Goal: Task Accomplishment & Management: Manage account settings

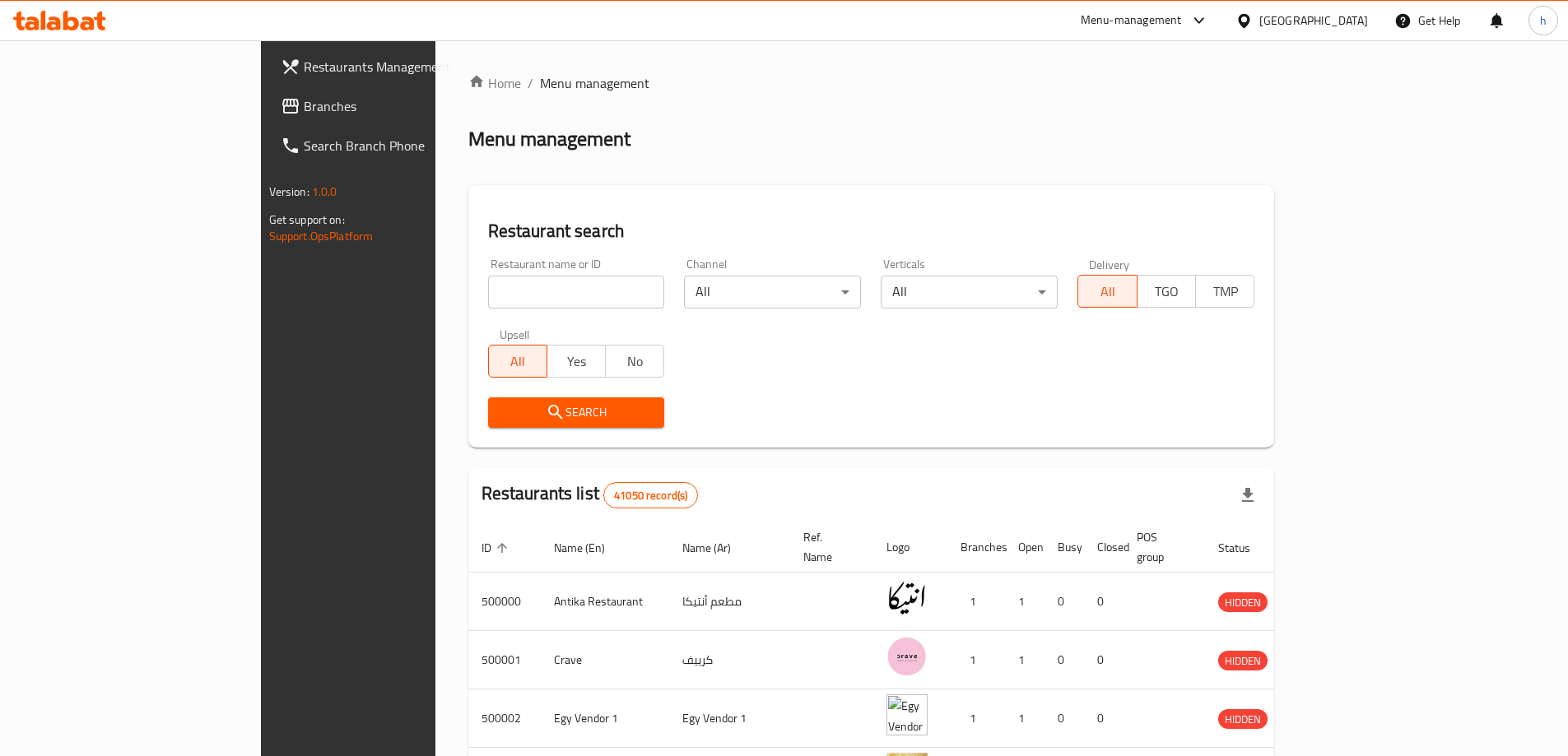
click at [303, 103] on span "Branches" at bounding box center [406, 106] width 206 height 19
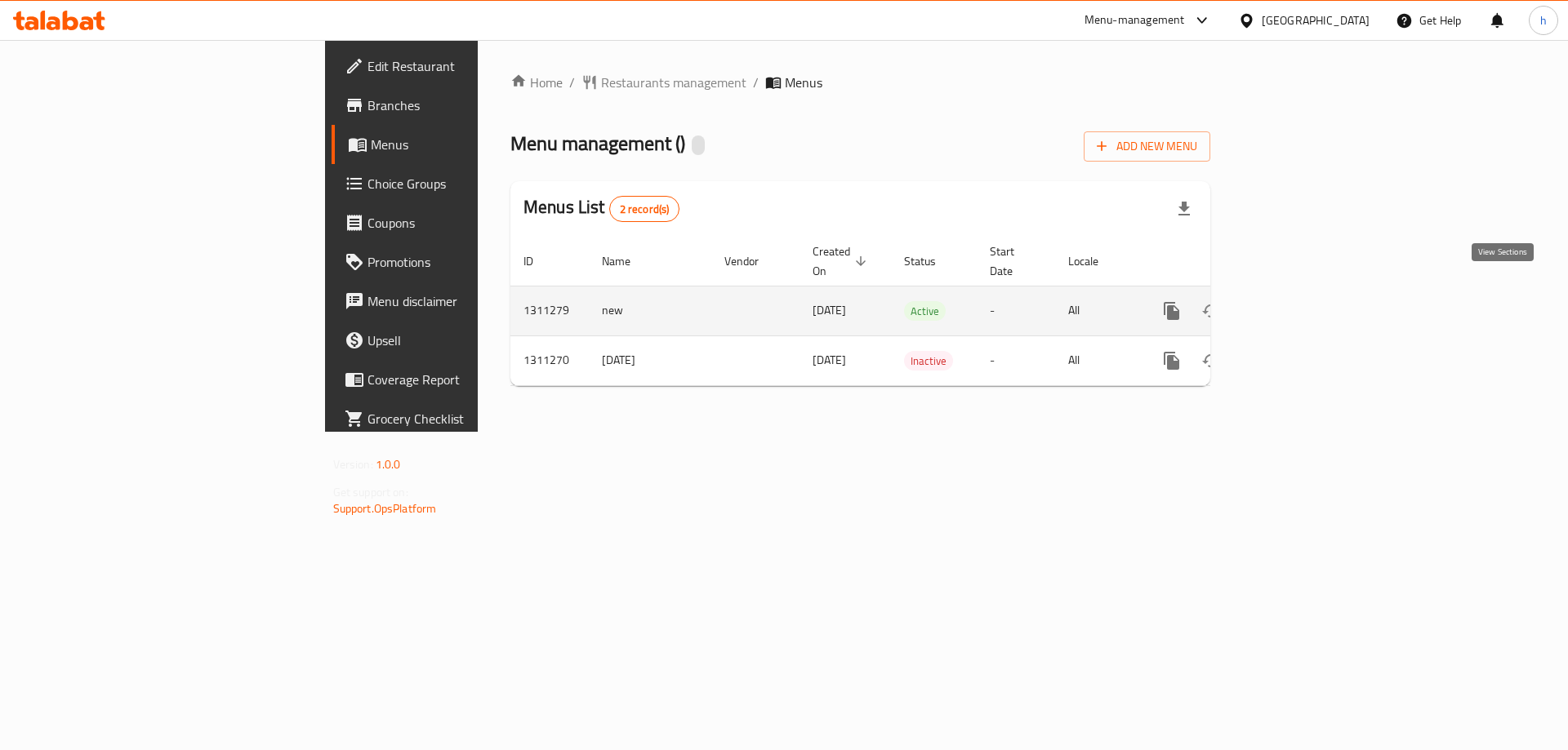
click at [1299, 301] on icon "enhanced table" at bounding box center [1289, 311] width 19 height 19
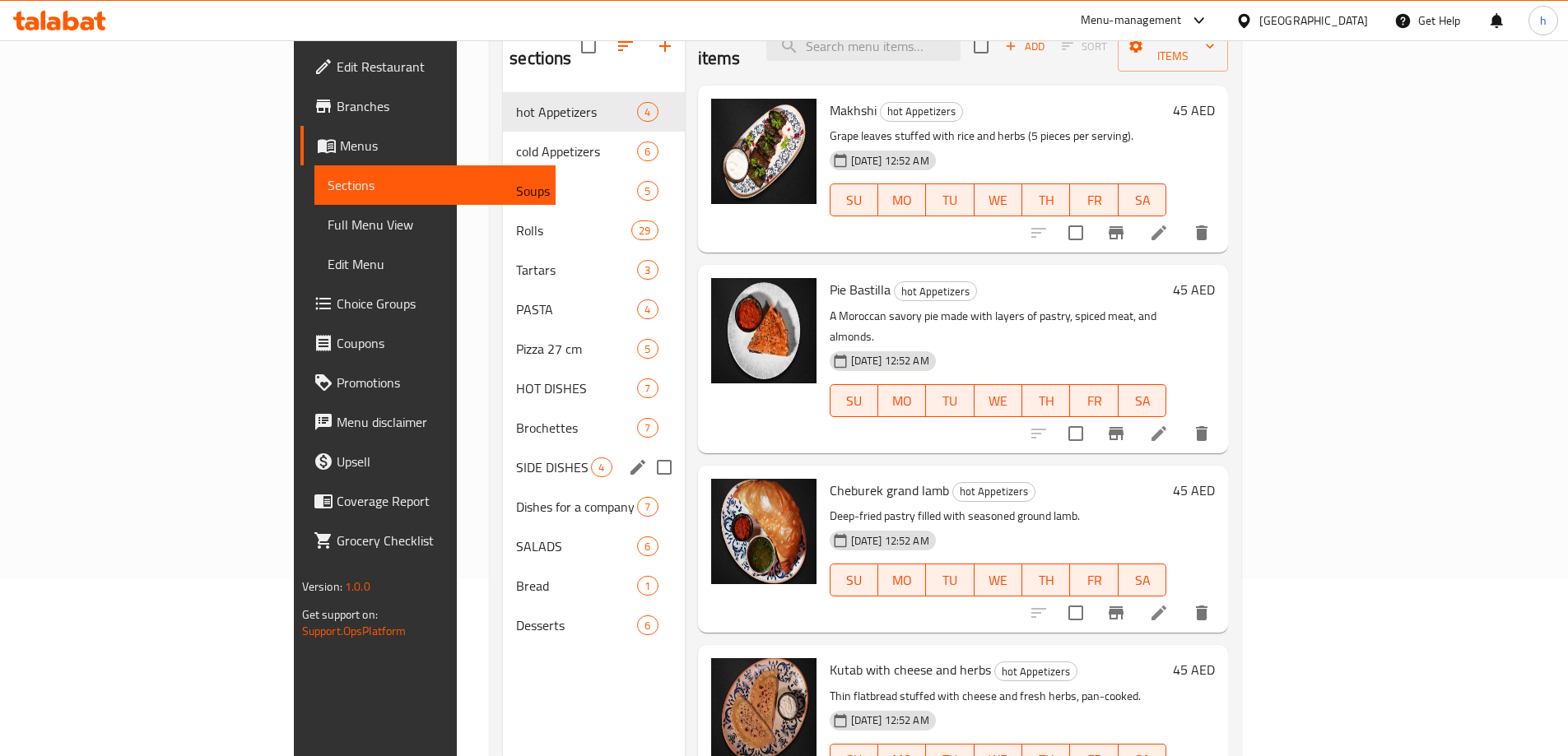
scroll to position [148, 0]
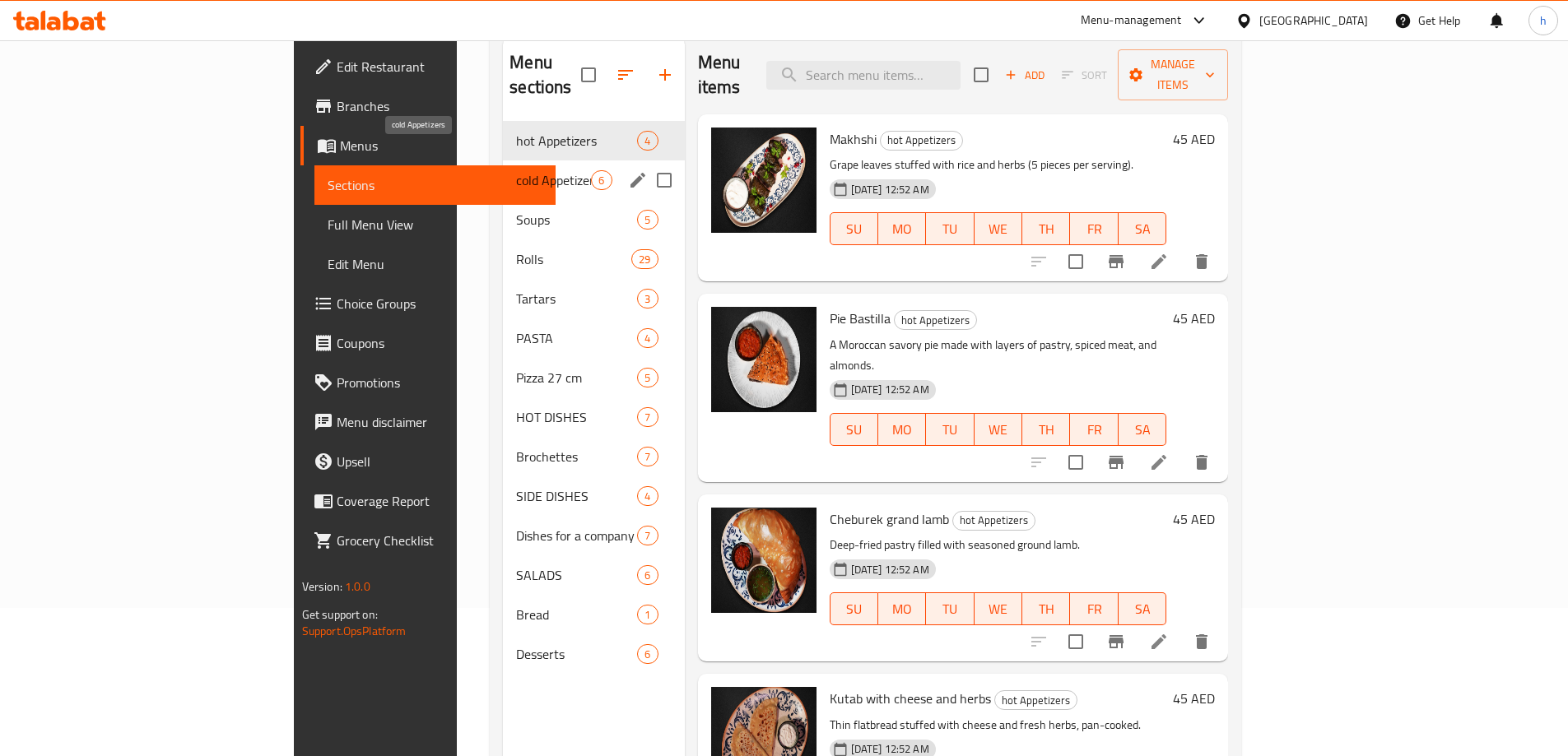
click at [516, 171] on span "cold Appetizers" at bounding box center [553, 180] width 75 height 19
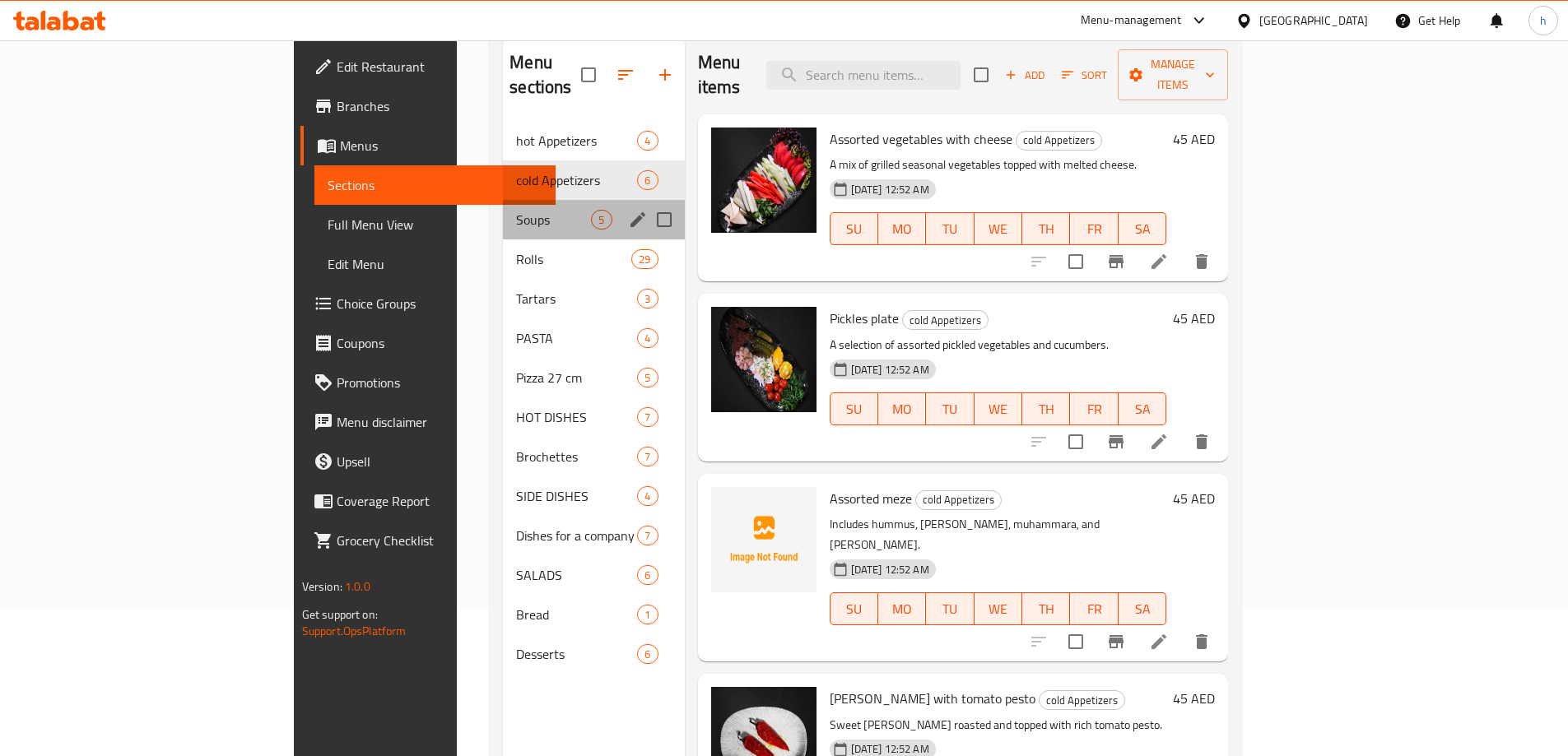
click at [503, 200] on div "Soups 5" at bounding box center [593, 219] width 181 height 40
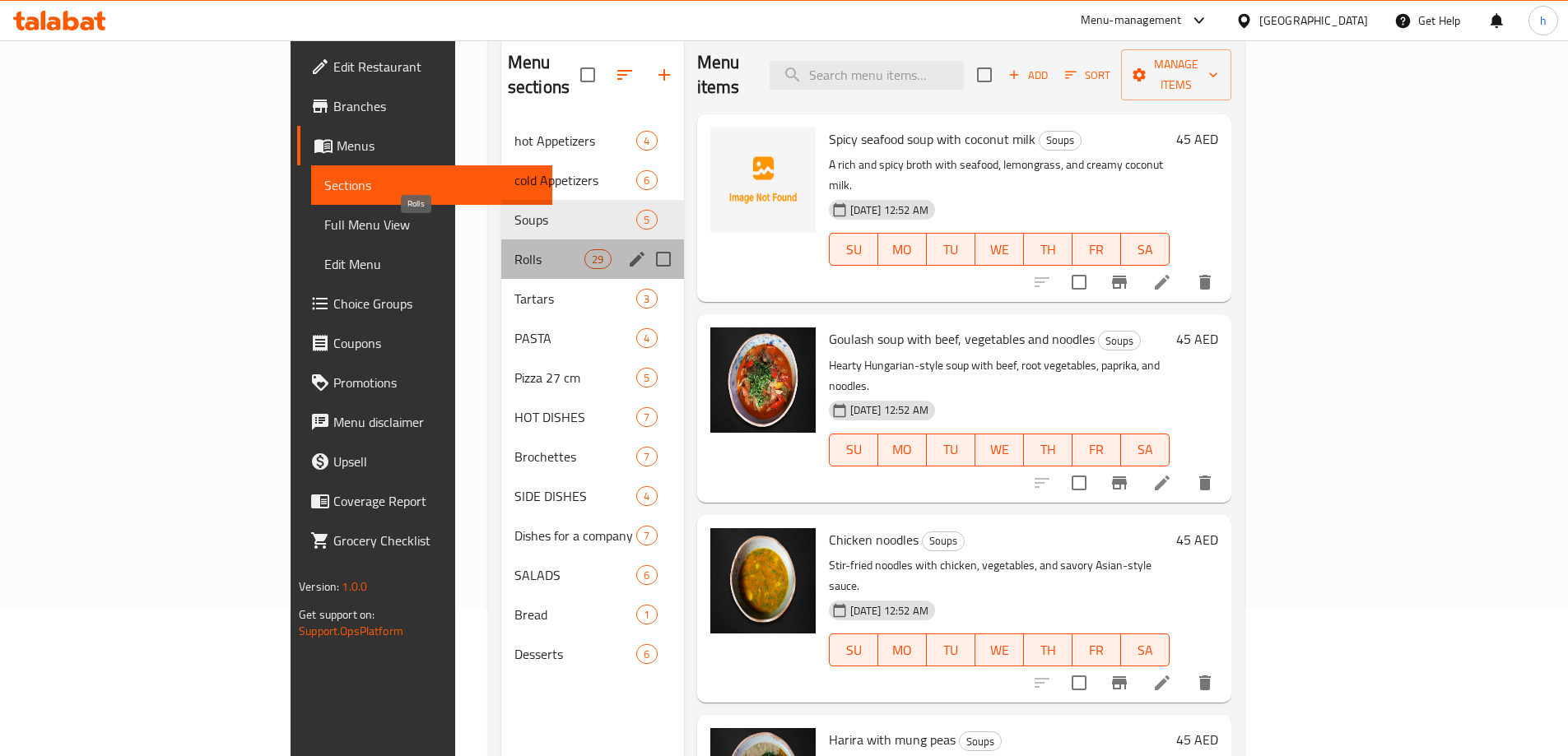
click at [515, 249] on span "Rolls" at bounding box center [549, 259] width 70 height 19
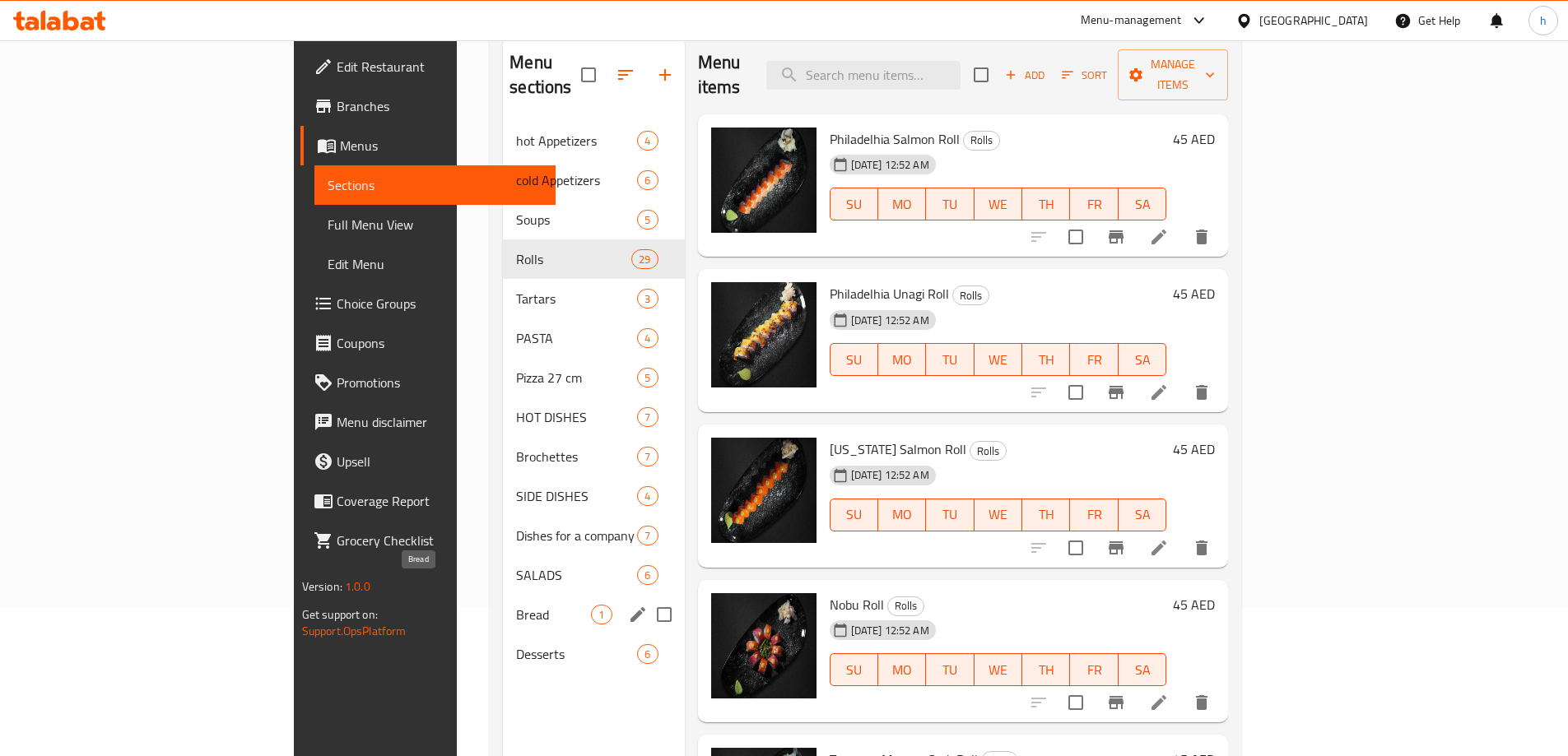
click at [516, 605] on span "Bread" at bounding box center [553, 615] width 75 height 19
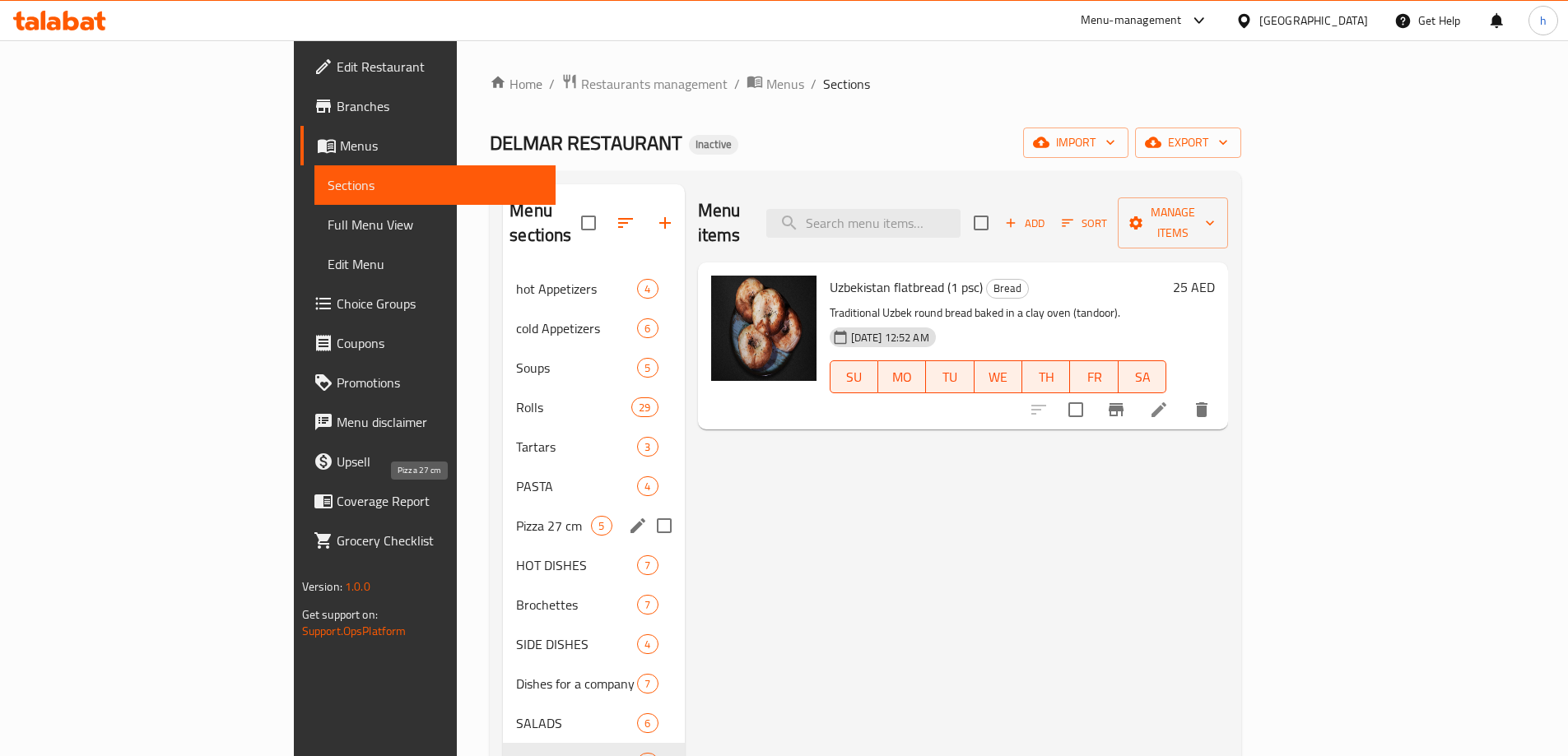
scroll to position [82, 0]
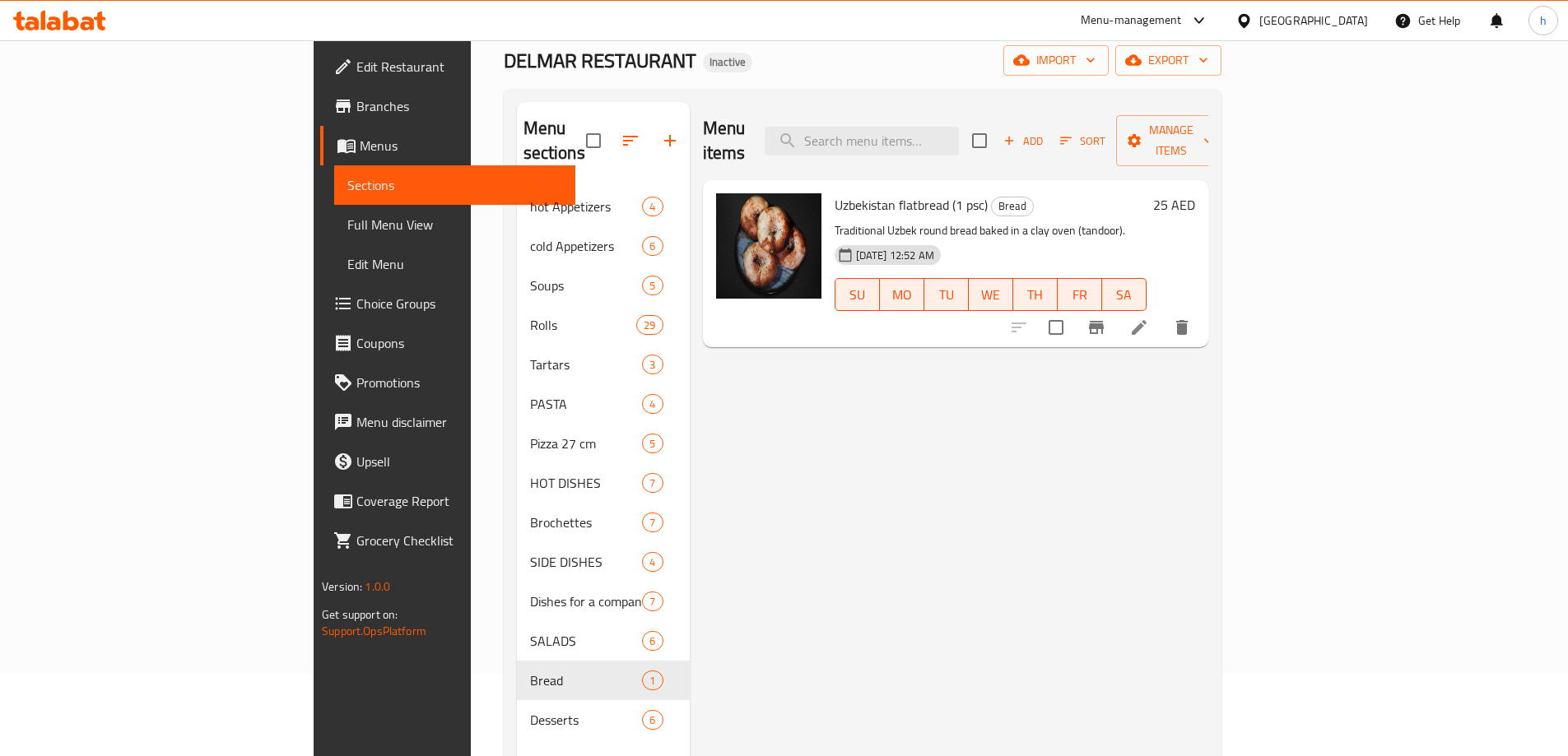
drag, startPoint x: 360, startPoint y: 494, endPoint x: 792, endPoint y: 510, distance: 432.3
click at [792, 510] on div "Menu sections hot Appetizers 4 cold Appetizers 6 Soups 5 Rolls 29 Tartars 3 PAS…" at bounding box center [862, 479] width 692 height 756
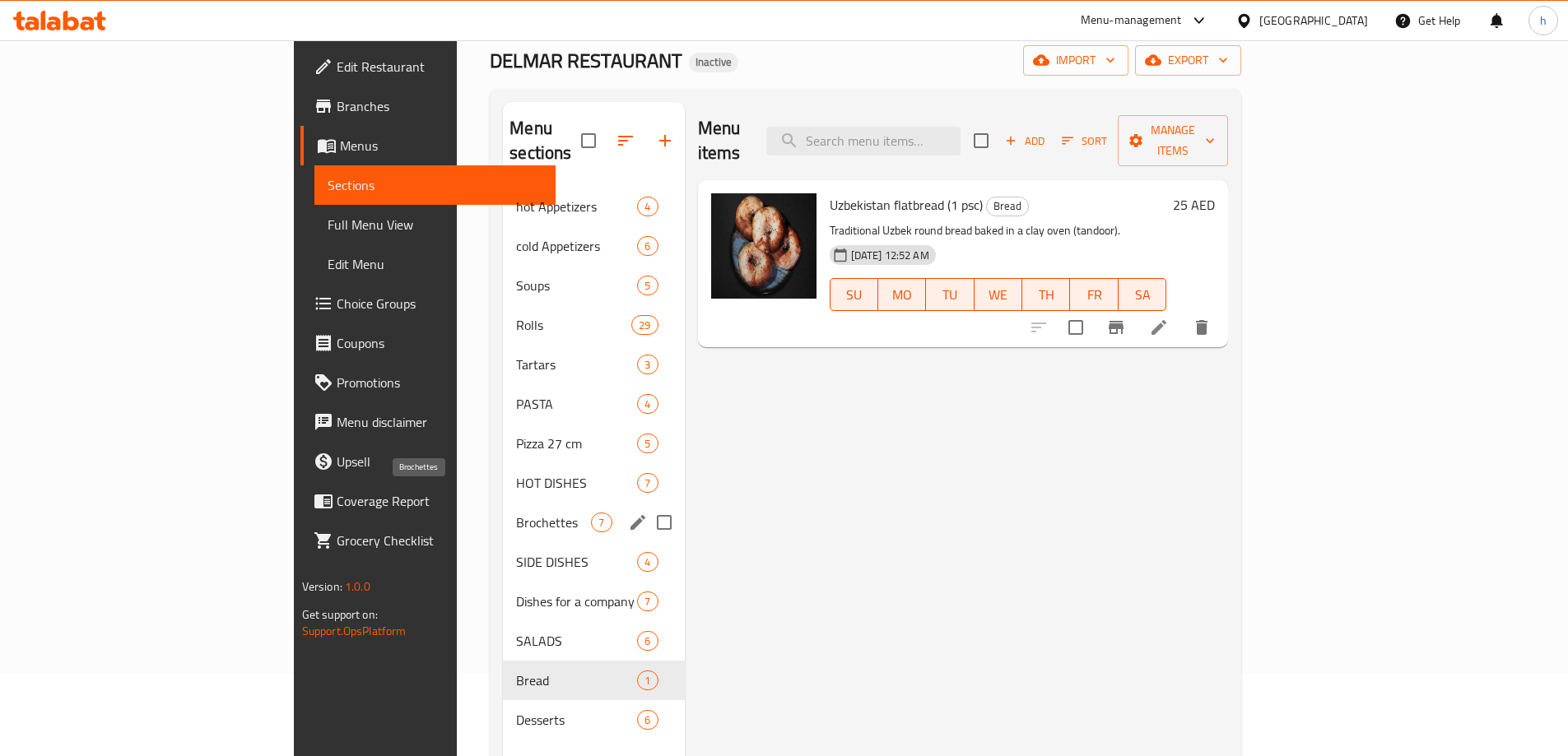
click at [516, 513] on span "Brochettes" at bounding box center [553, 523] width 75 height 19
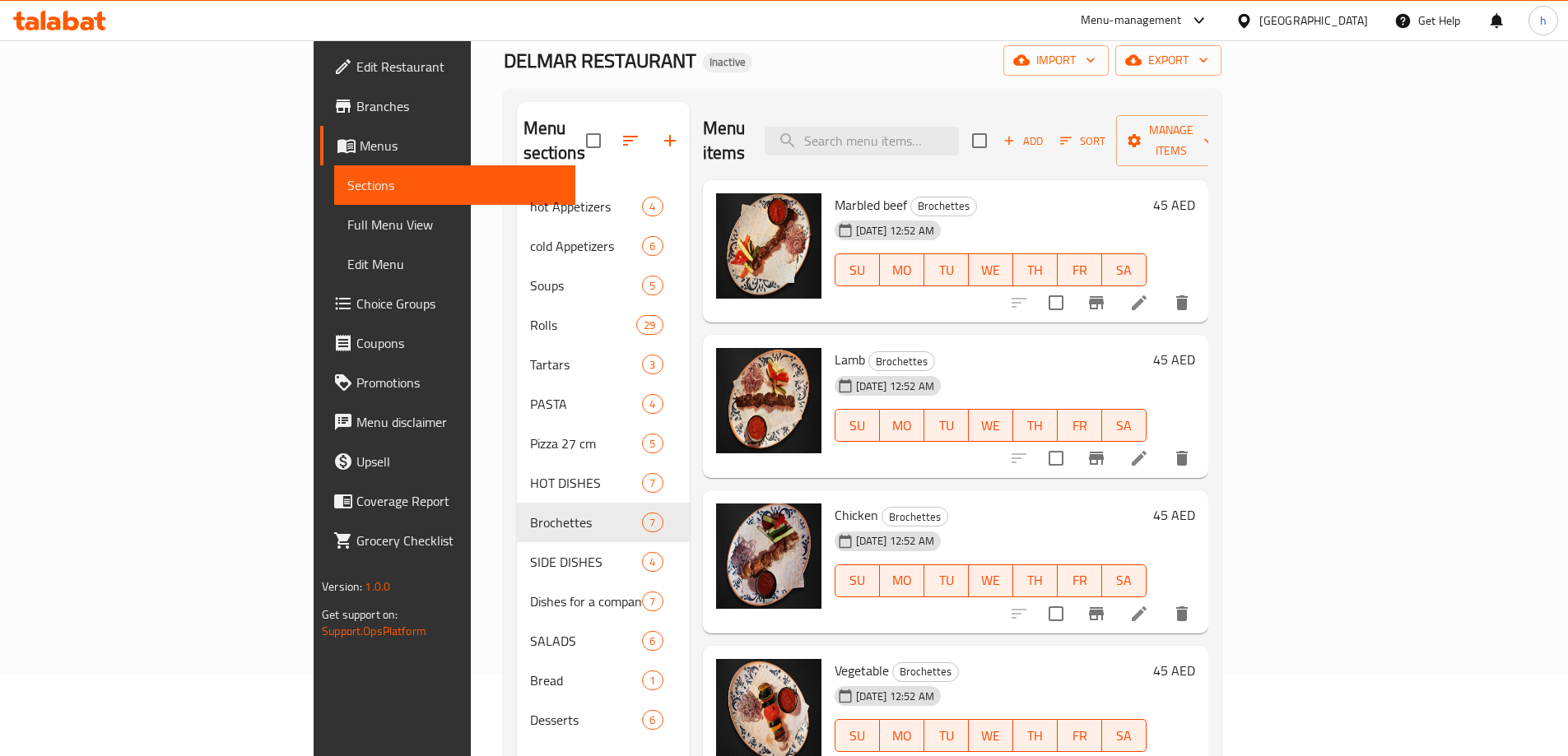
click at [503, 499] on div "Menu sections hot Appetizers 4 cold Appetizers 6 Soups 5 Rolls 29 Tartars 3 PAS…" at bounding box center [861, 479] width 717 height 783
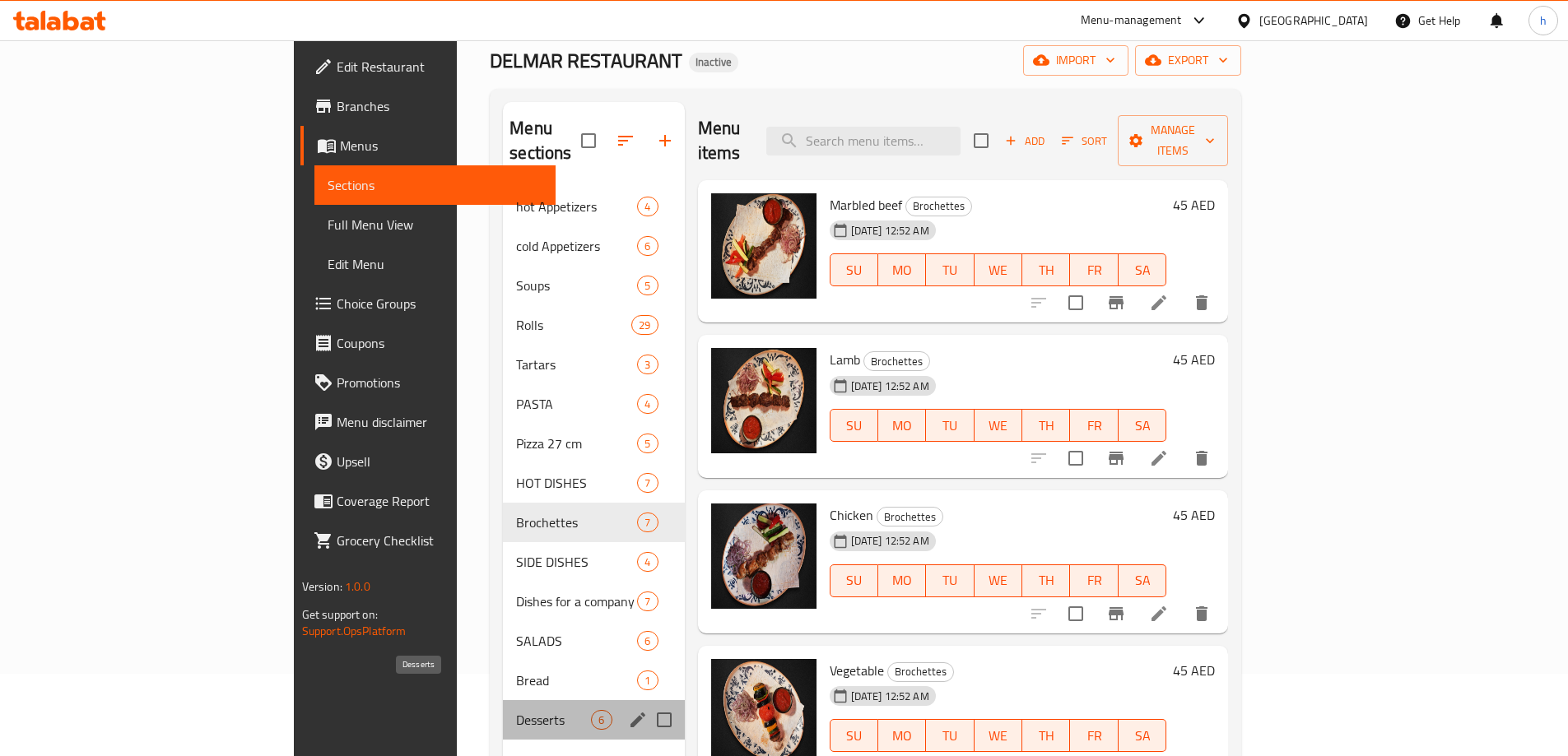
click at [516, 710] on span "Desserts" at bounding box center [553, 720] width 75 height 19
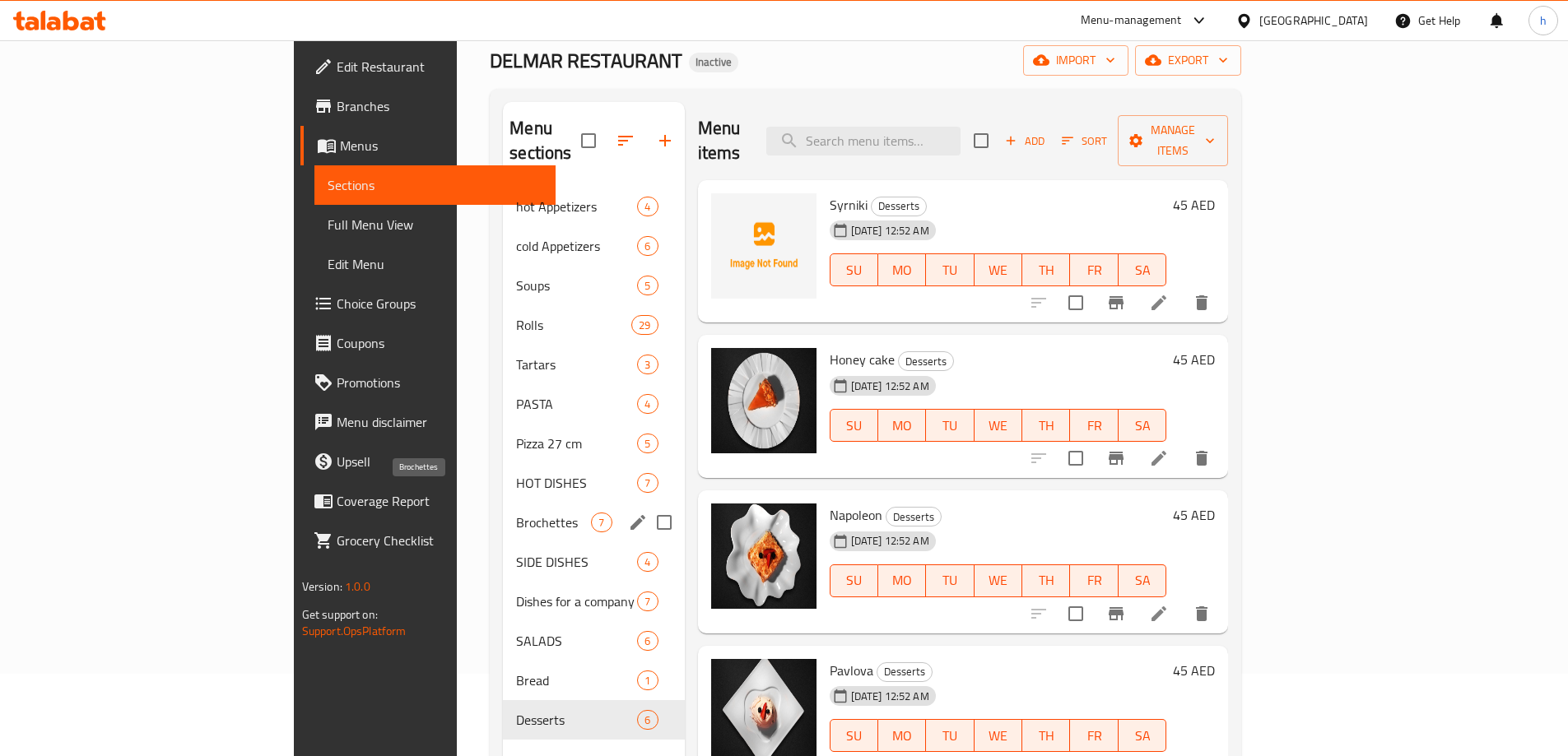
click at [516, 513] on span "Brochettes" at bounding box center [553, 523] width 75 height 19
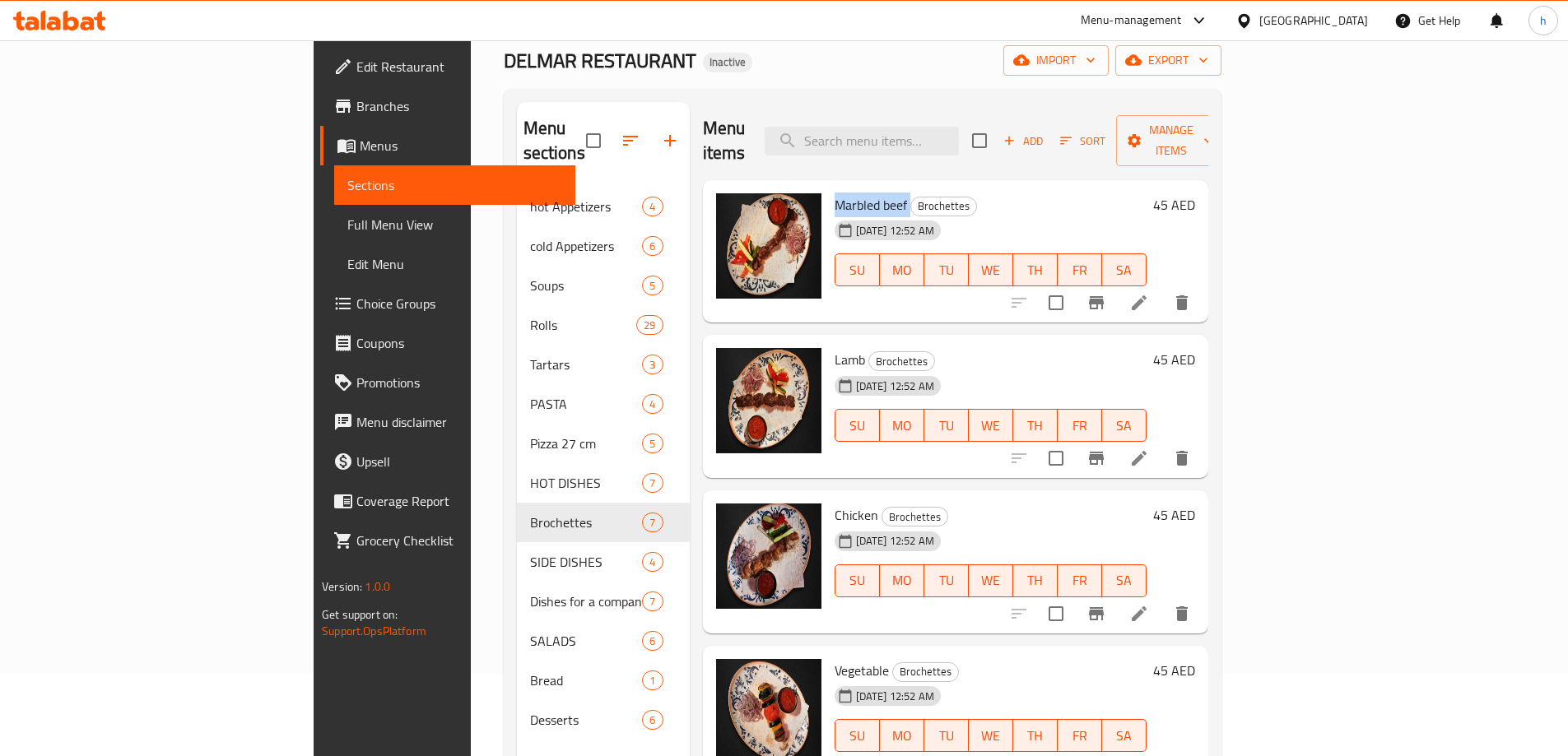
drag, startPoint x: 752, startPoint y: 177, endPoint x: 831, endPoint y: 184, distance: 79.3
click at [831, 187] on div "Marbled beef Brochettes 12-09-2025 12:52 AM SU MO TU WE TH FR SA" at bounding box center [991, 251] width 325 height 130
copy h6 "Marbled beef"
click at [835, 193] on span "Marbled beef" at bounding box center [871, 205] width 73 height 25
click at [910, 196] on div "Brochettes" at bounding box center [943, 206] width 66 height 19
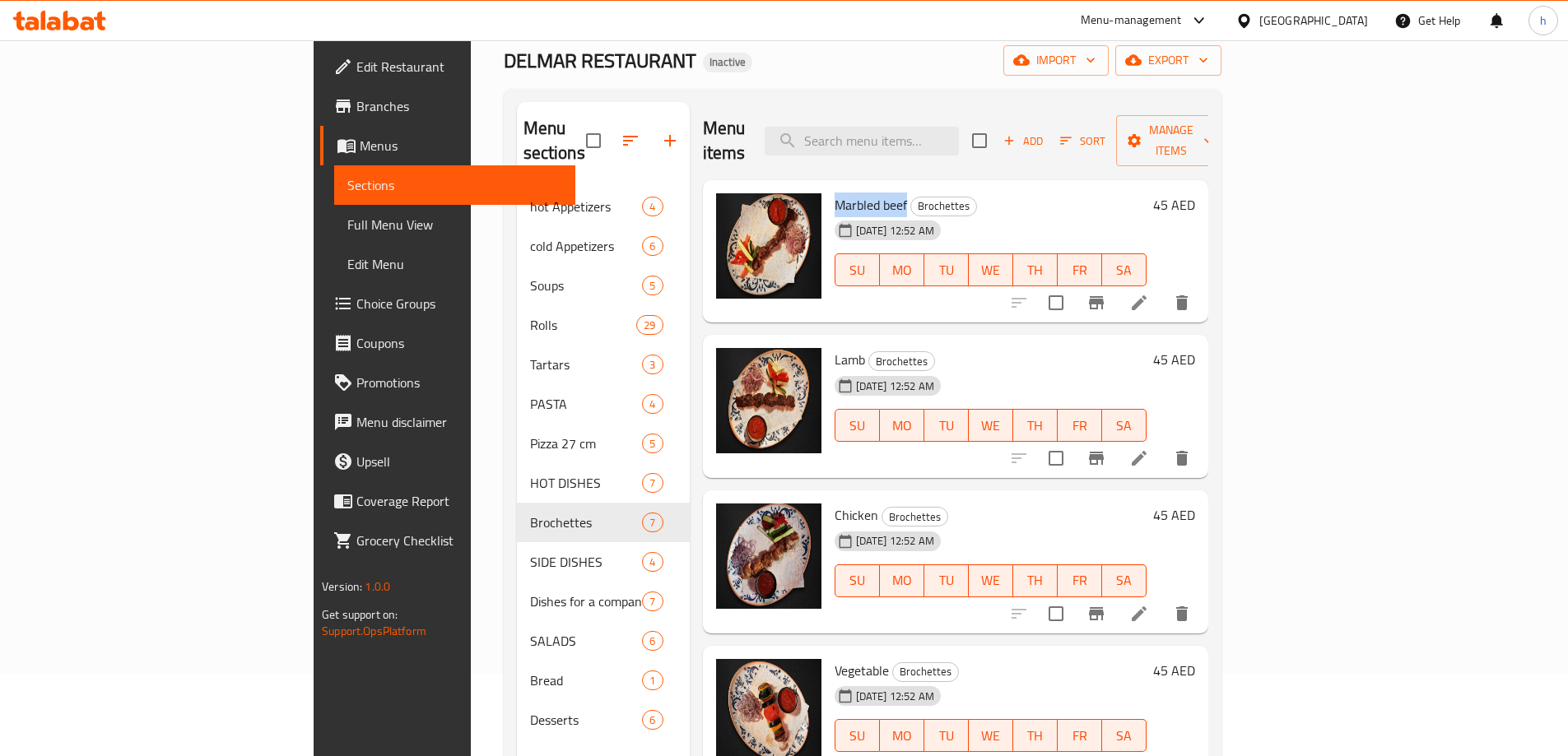
drag, startPoint x: 830, startPoint y: 181, endPoint x: 761, endPoint y: 178, distance: 69.1
click at [835, 194] on h6 "Marbled beef Brochettes" at bounding box center [991, 205] width 312 height 23
copy span "Marbled beef"
click at [1149, 293] on icon at bounding box center [1139, 302] width 19 height 19
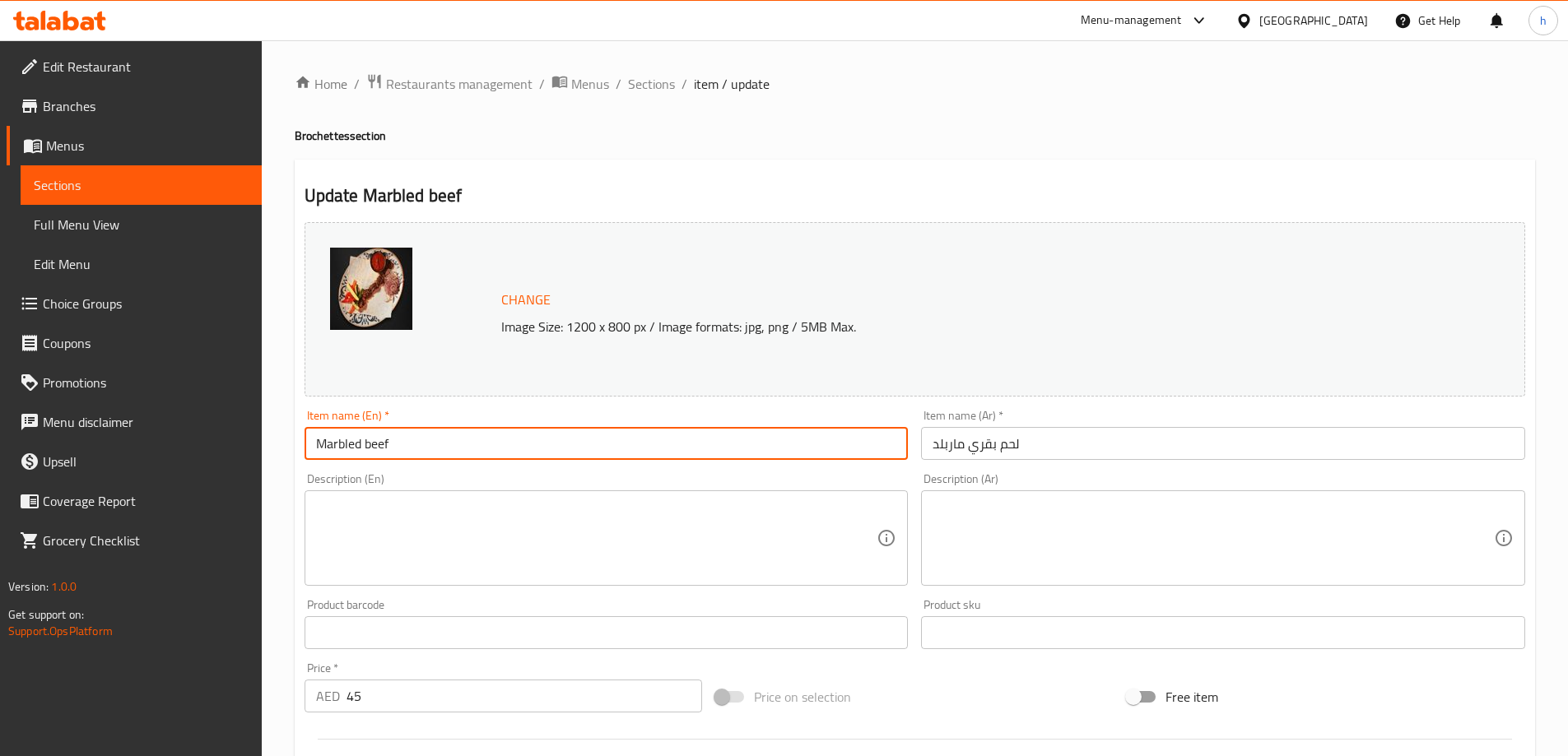
drag, startPoint x: 397, startPoint y: 446, endPoint x: 311, endPoint y: 446, distance: 86.0
click at [311, 446] on input "Marbled beef" at bounding box center [606, 443] width 604 height 33
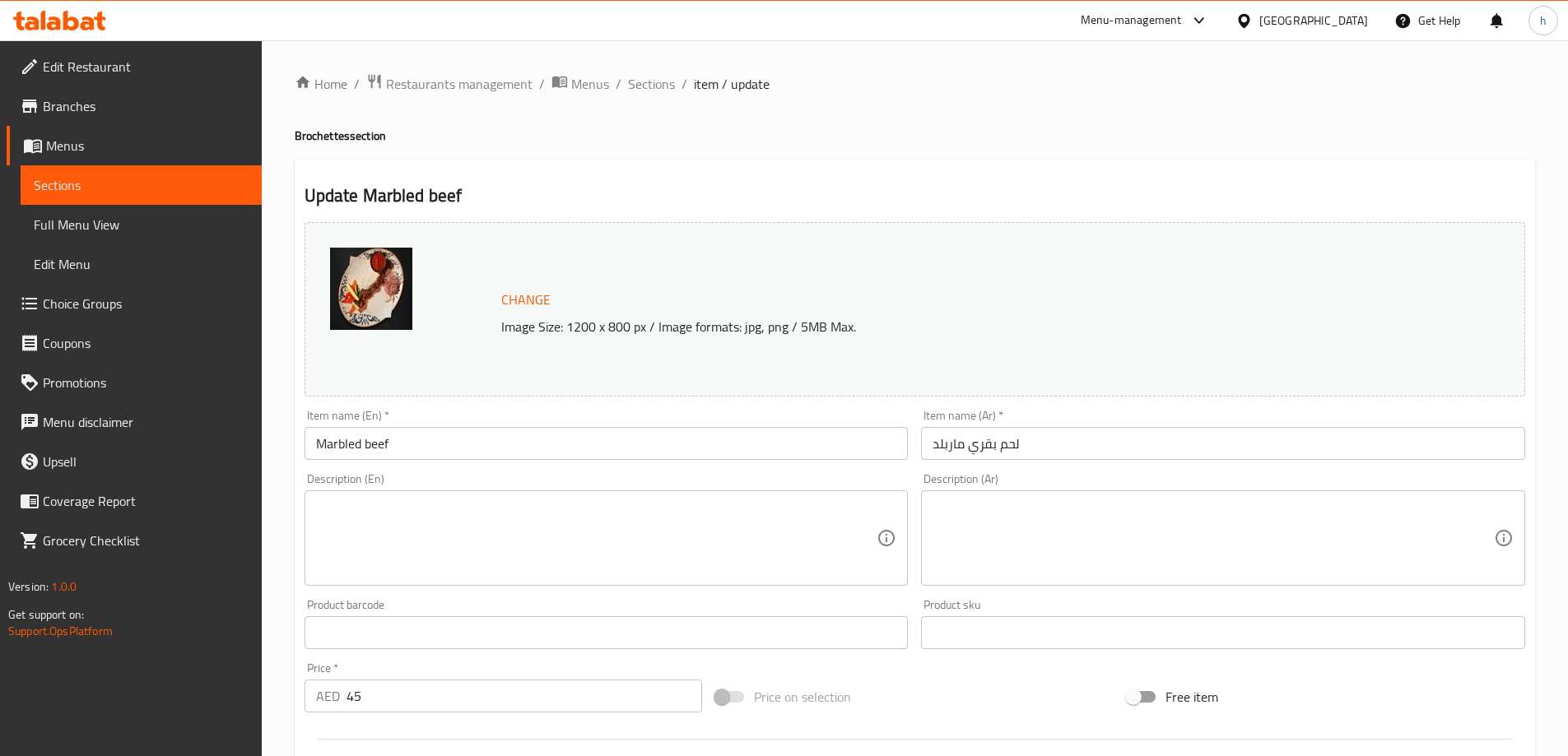
click at [459, 505] on textarea at bounding box center [596, 538] width 562 height 78
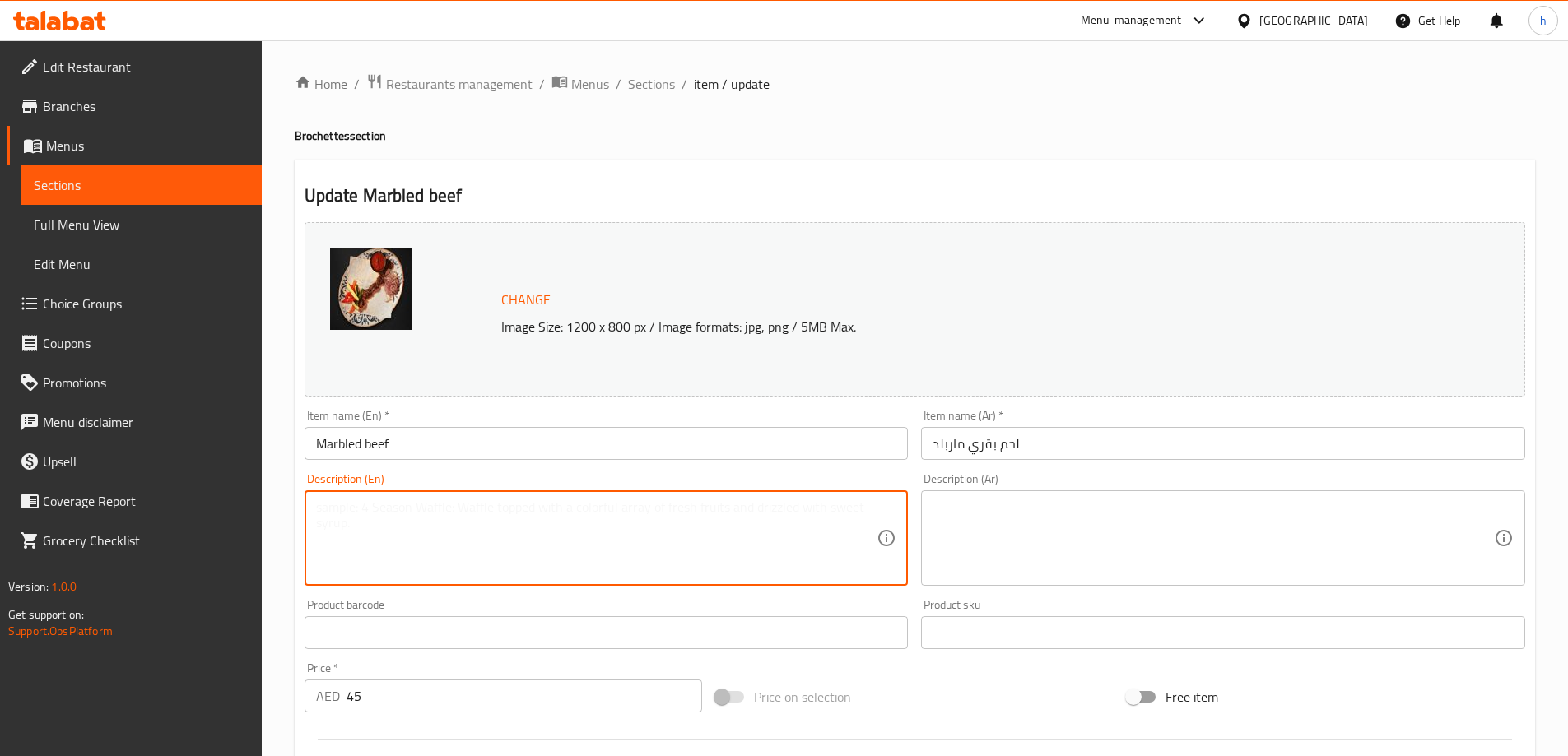
paste textarea "Juicy marbled beef grilled or pan-seared to perfection."
type textarea "Juicy marbled beef grilled or pan-seared to perfection."
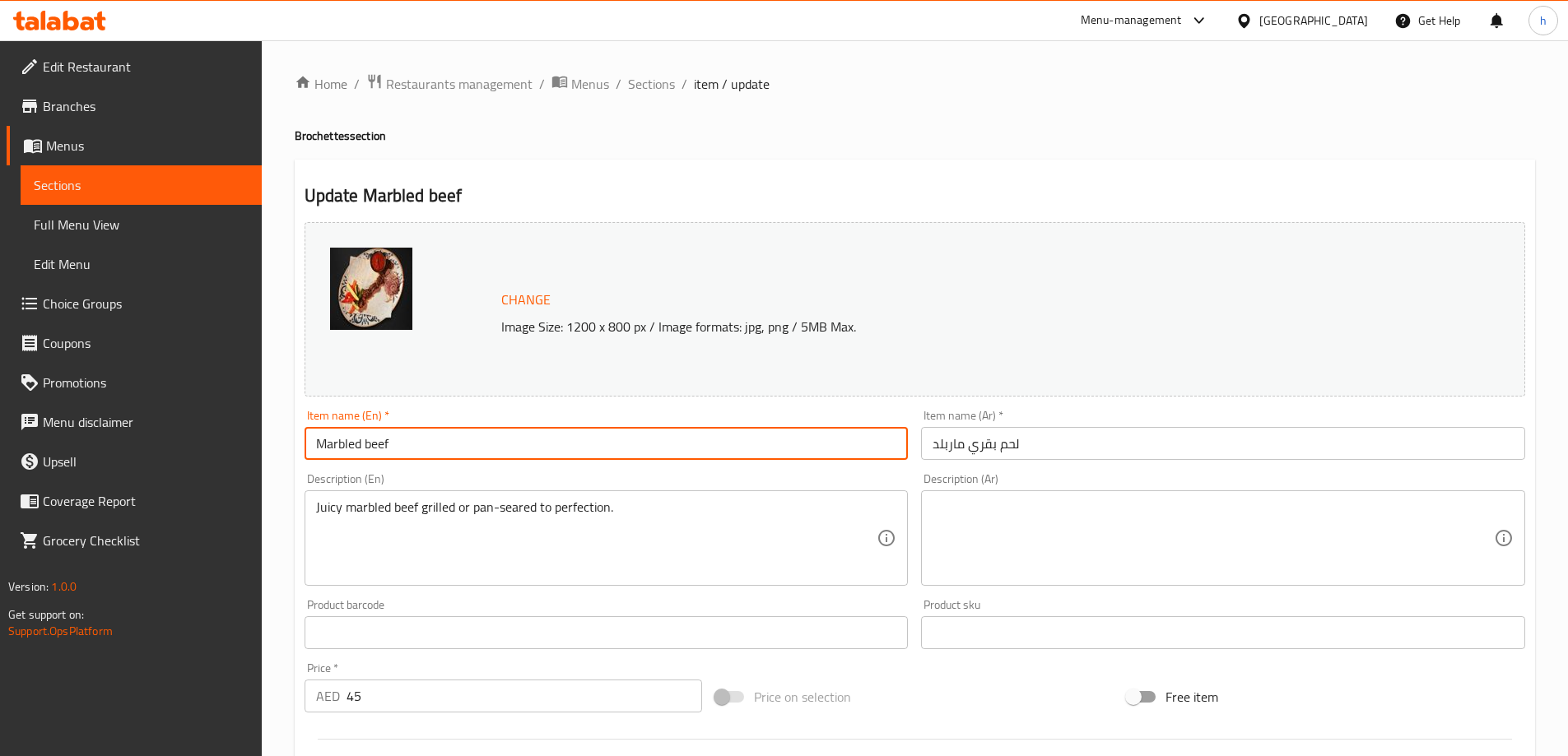
click at [337, 446] on input "Marbled beef" at bounding box center [606, 443] width 604 height 33
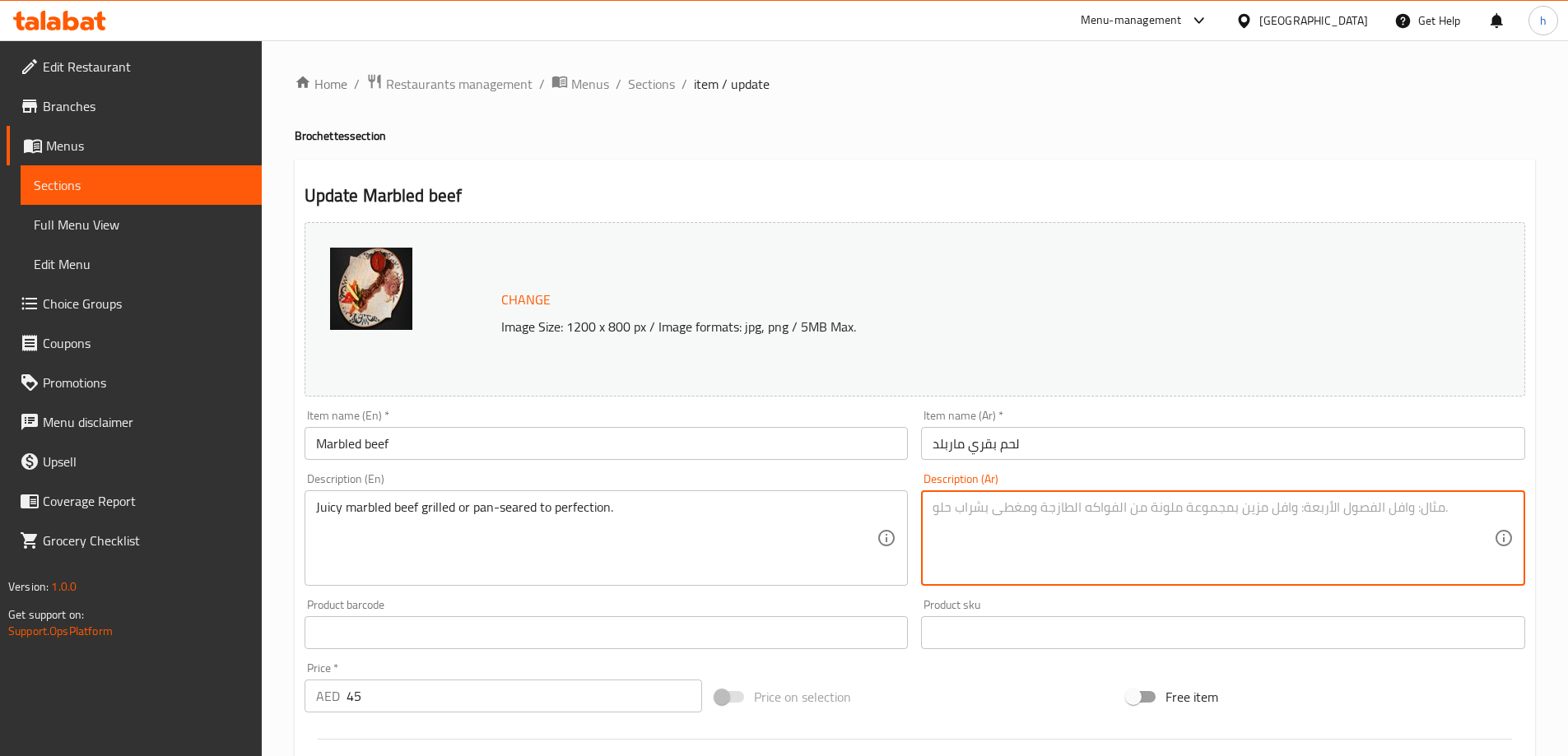
click at [1010, 504] on textarea at bounding box center [1212, 538] width 562 height 78
type textarea "g"
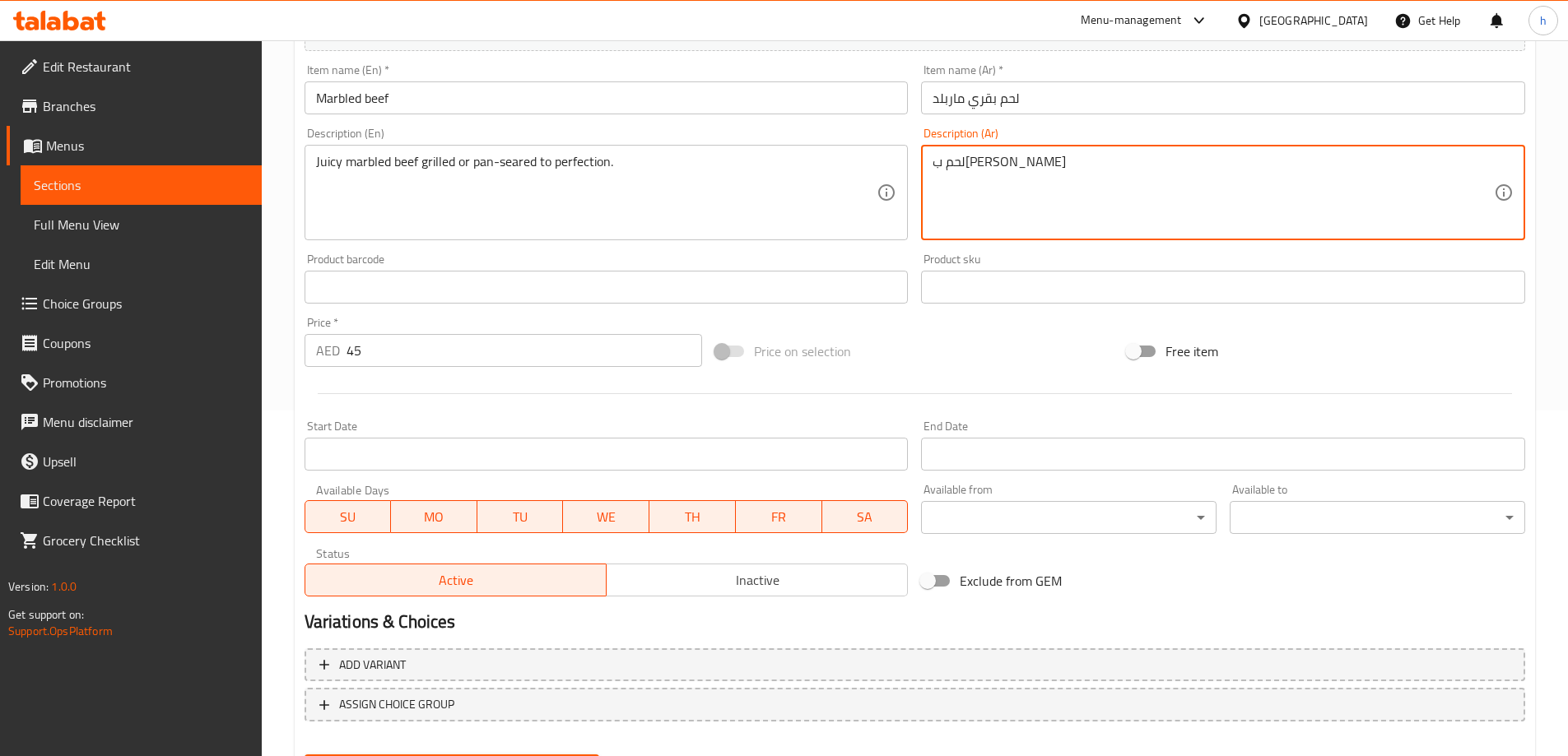
scroll to position [266, 0]
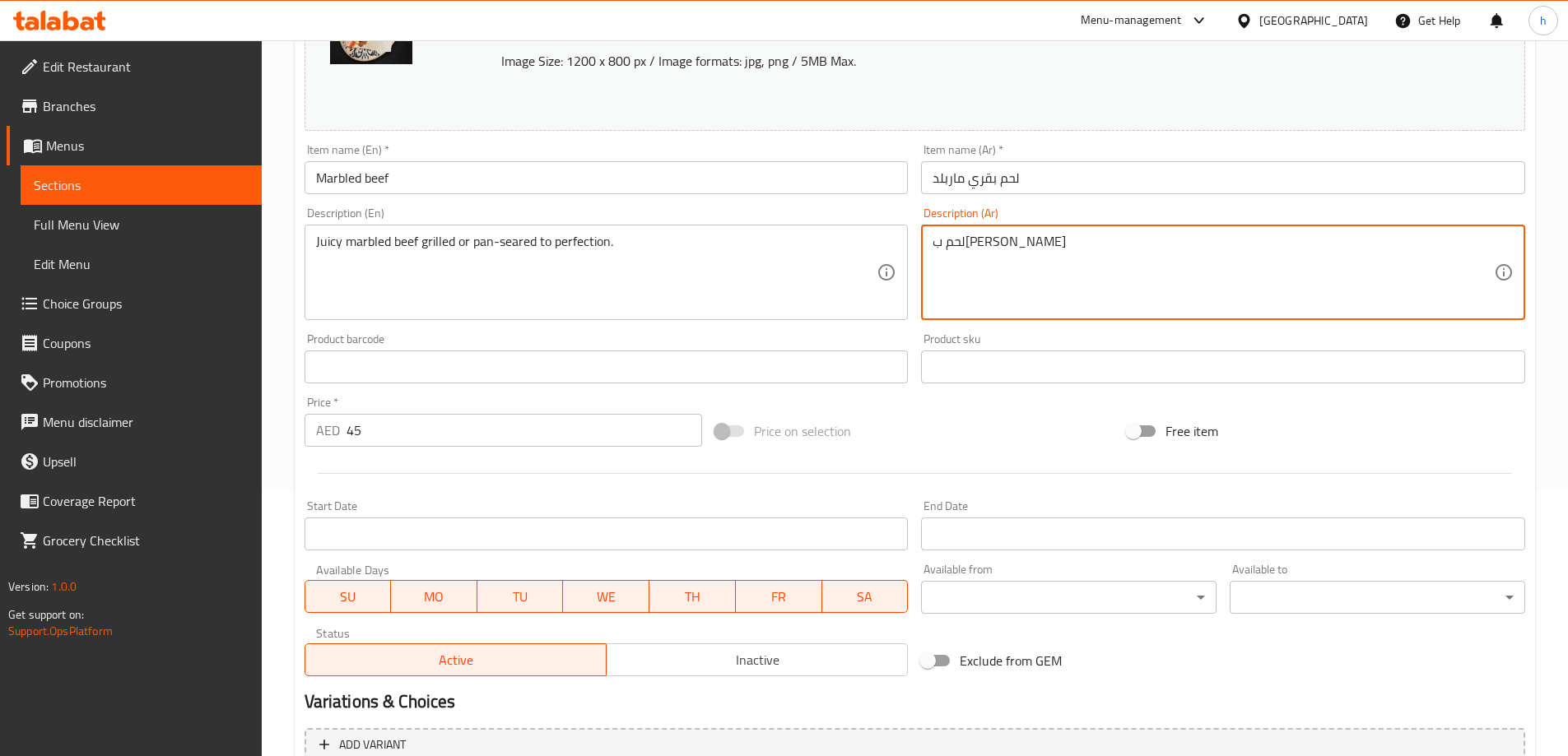
type textarea "لحم بقري ماربلد مشوي"
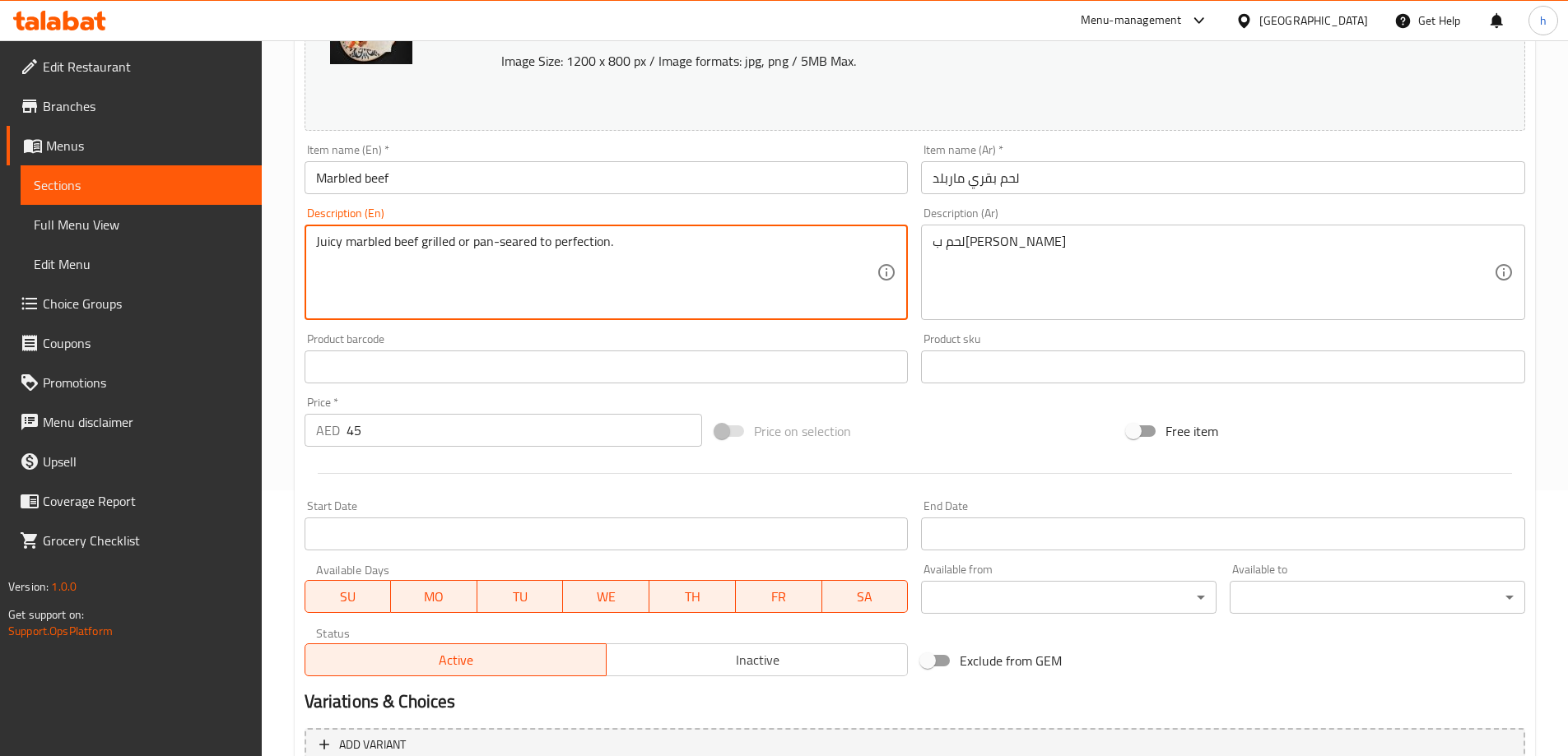
click at [503, 243] on textarea "Juicy marbled beef grilled or pan-seared to perfection." at bounding box center [596, 272] width 562 height 78
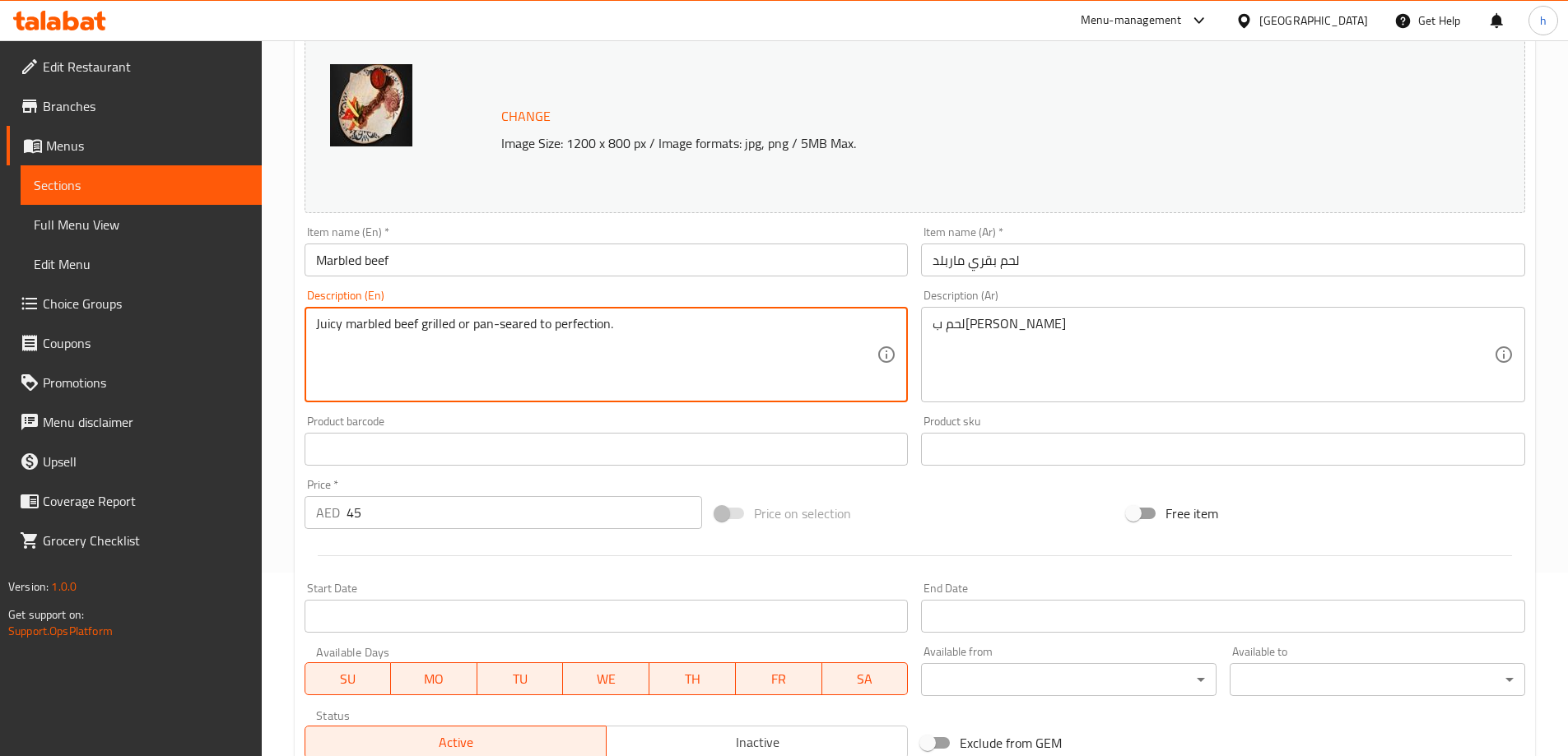
scroll to position [101, 0]
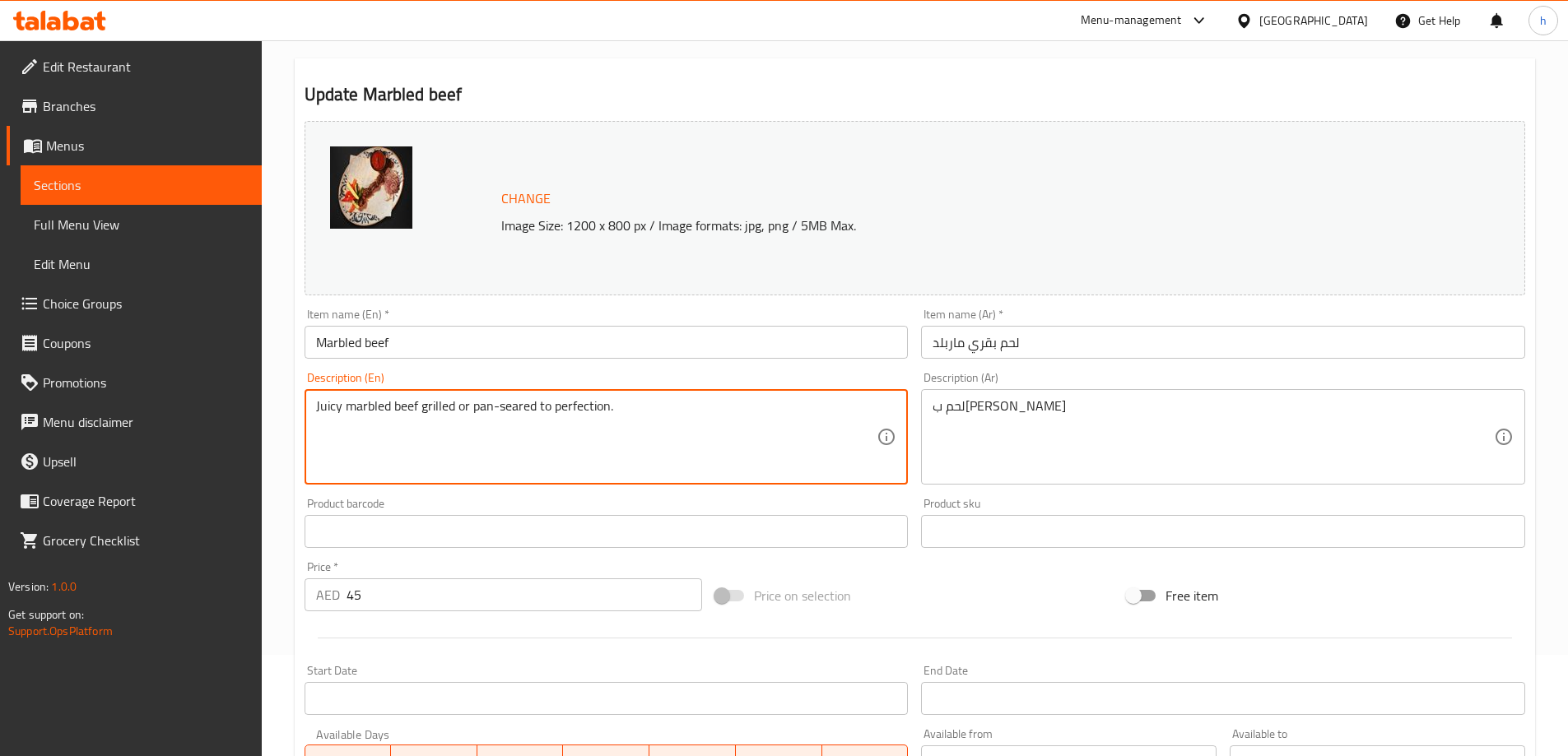
click at [622, 420] on textarea "Juicy marbled beef grilled or pan-seared to perfection." at bounding box center [596, 437] width 562 height 78
drag, startPoint x: 631, startPoint y: 402, endPoint x: 309, endPoint y: 399, distance: 322.0
click at [309, 399] on div "Juicy marbled beef grilled or pan-seared to perfection. Description (En)" at bounding box center [606, 437] width 604 height 95
click at [489, 407] on textarea "Juicy marbled beef grilled or pan-seared to perfection." at bounding box center [596, 437] width 562 height 78
drag, startPoint x: 506, startPoint y: 406, endPoint x: 554, endPoint y: 373, distance: 58.2
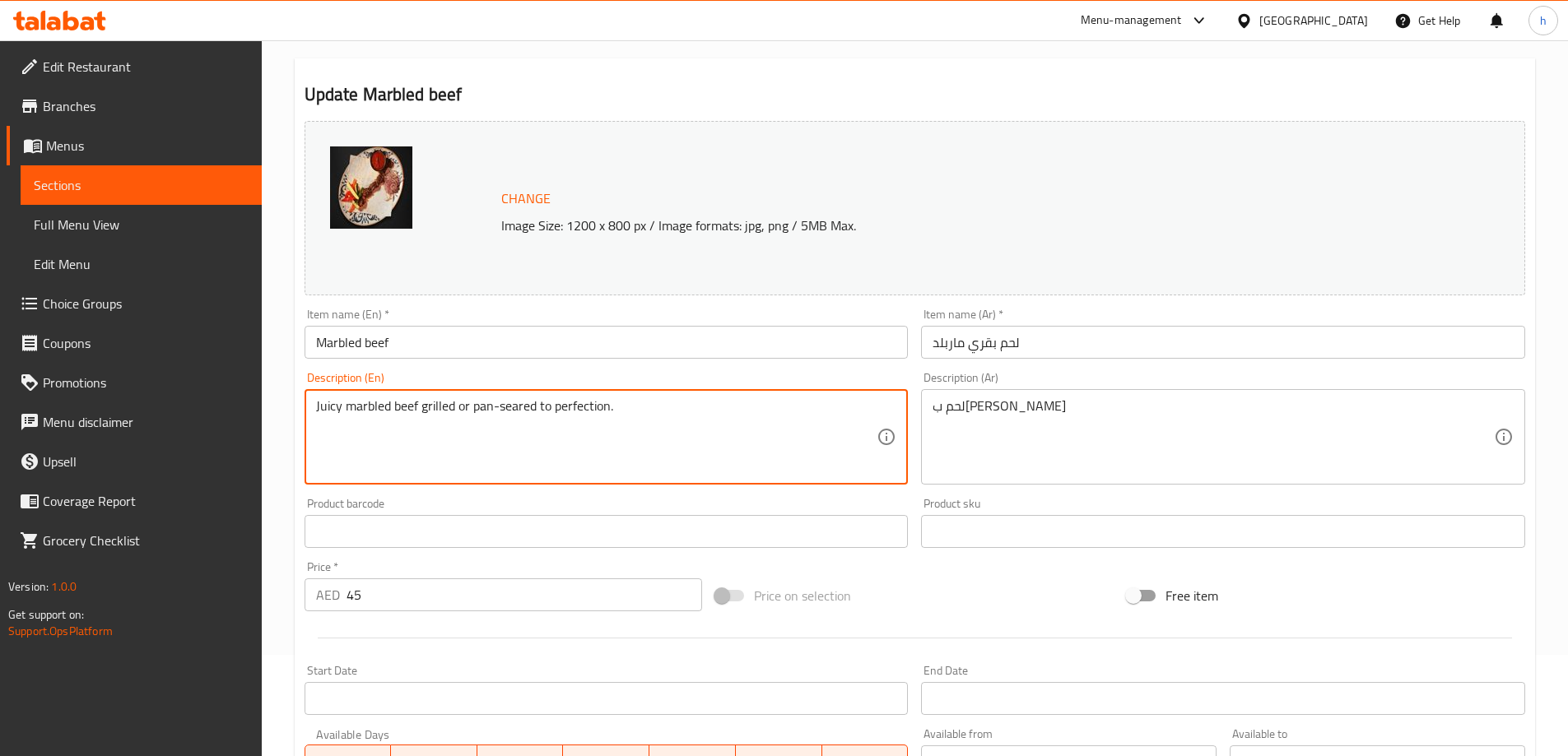
click at [471, 409] on textarea "Juicy marbled beef grilled or pan-seared to perfection." at bounding box center [596, 437] width 562 height 78
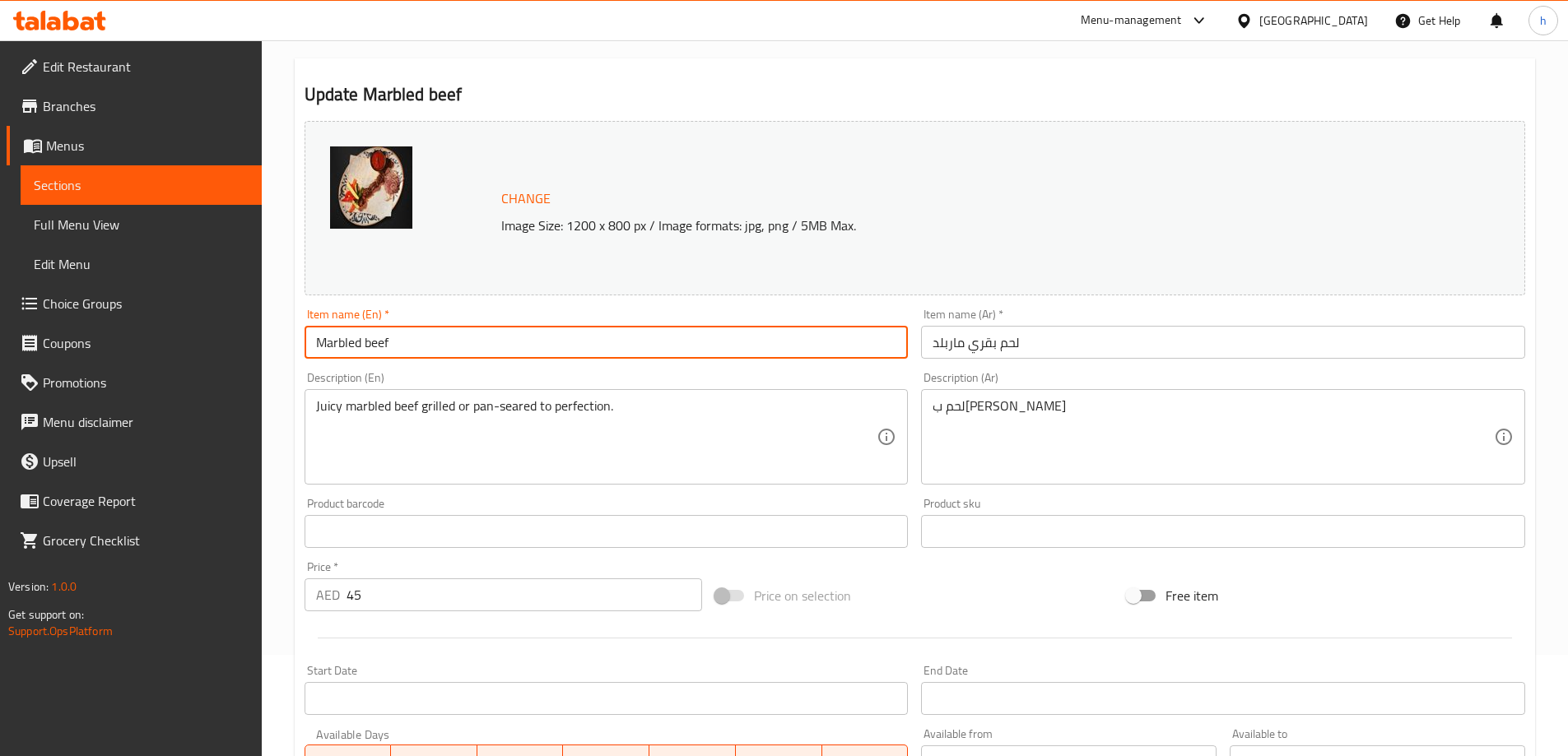
drag, startPoint x: 406, startPoint y: 342, endPoint x: 310, endPoint y: 342, distance: 96.0
click at [310, 342] on input "Marbled beef" at bounding box center [606, 341] width 604 height 33
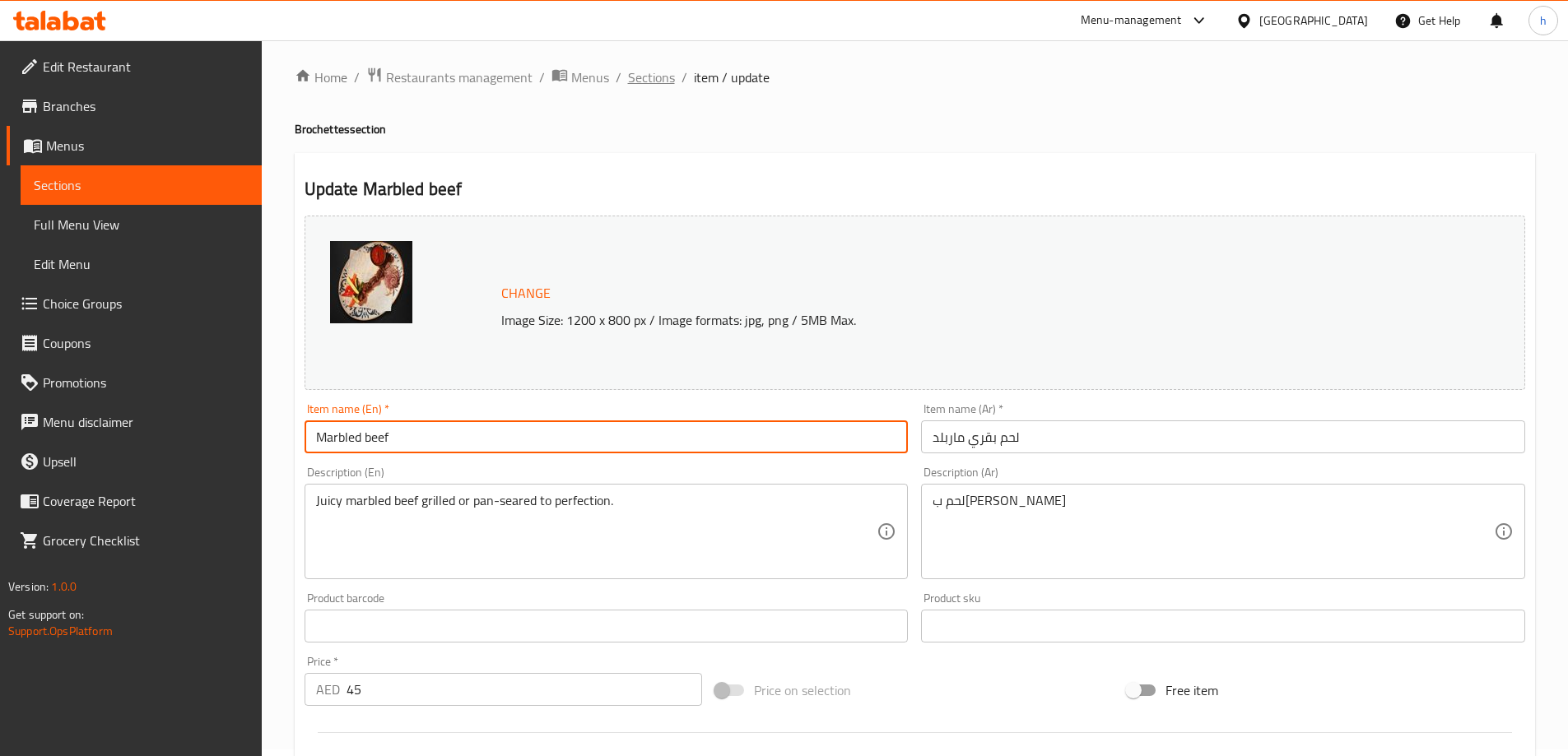
scroll to position [0, 0]
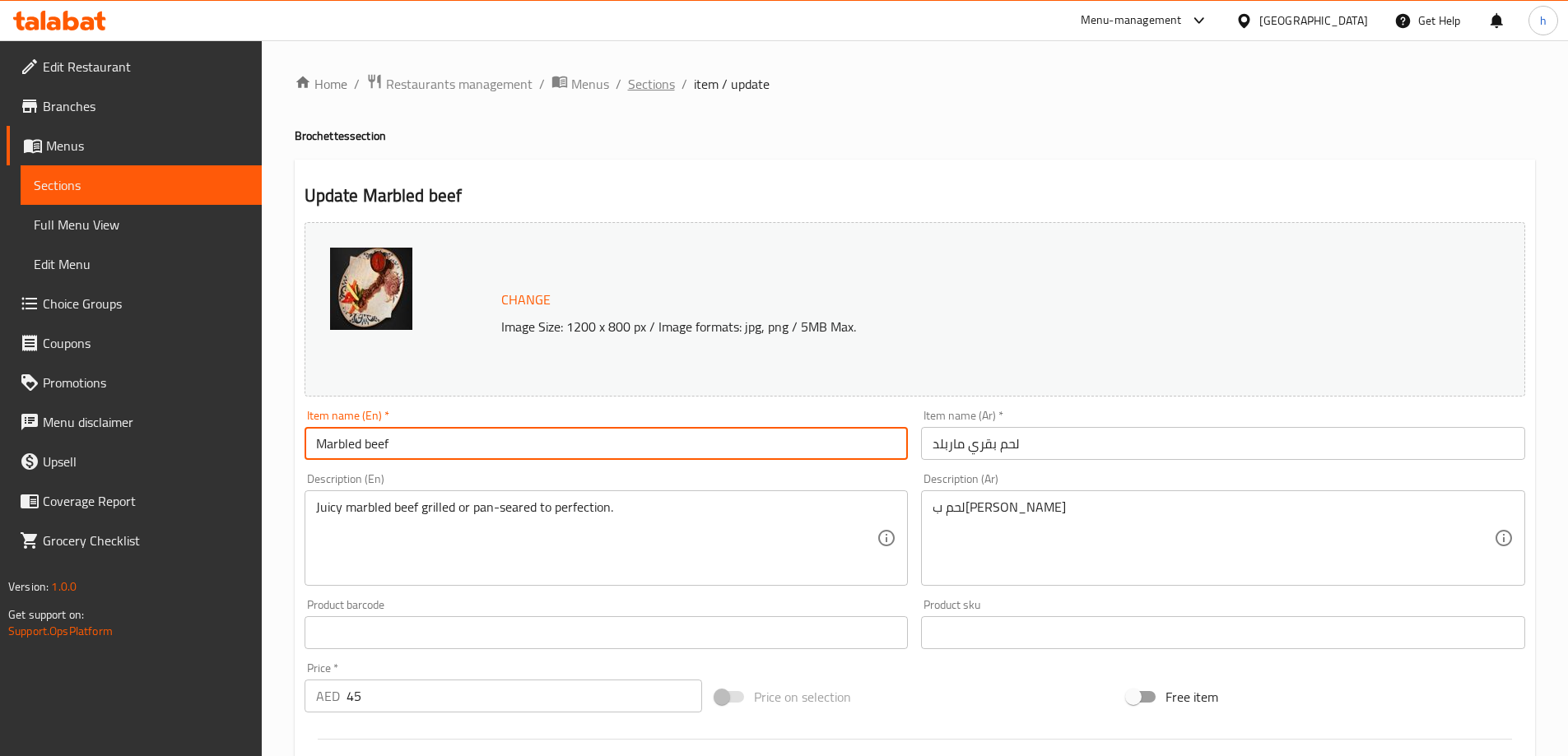
click at [635, 81] on span "Sections" at bounding box center [651, 84] width 47 height 19
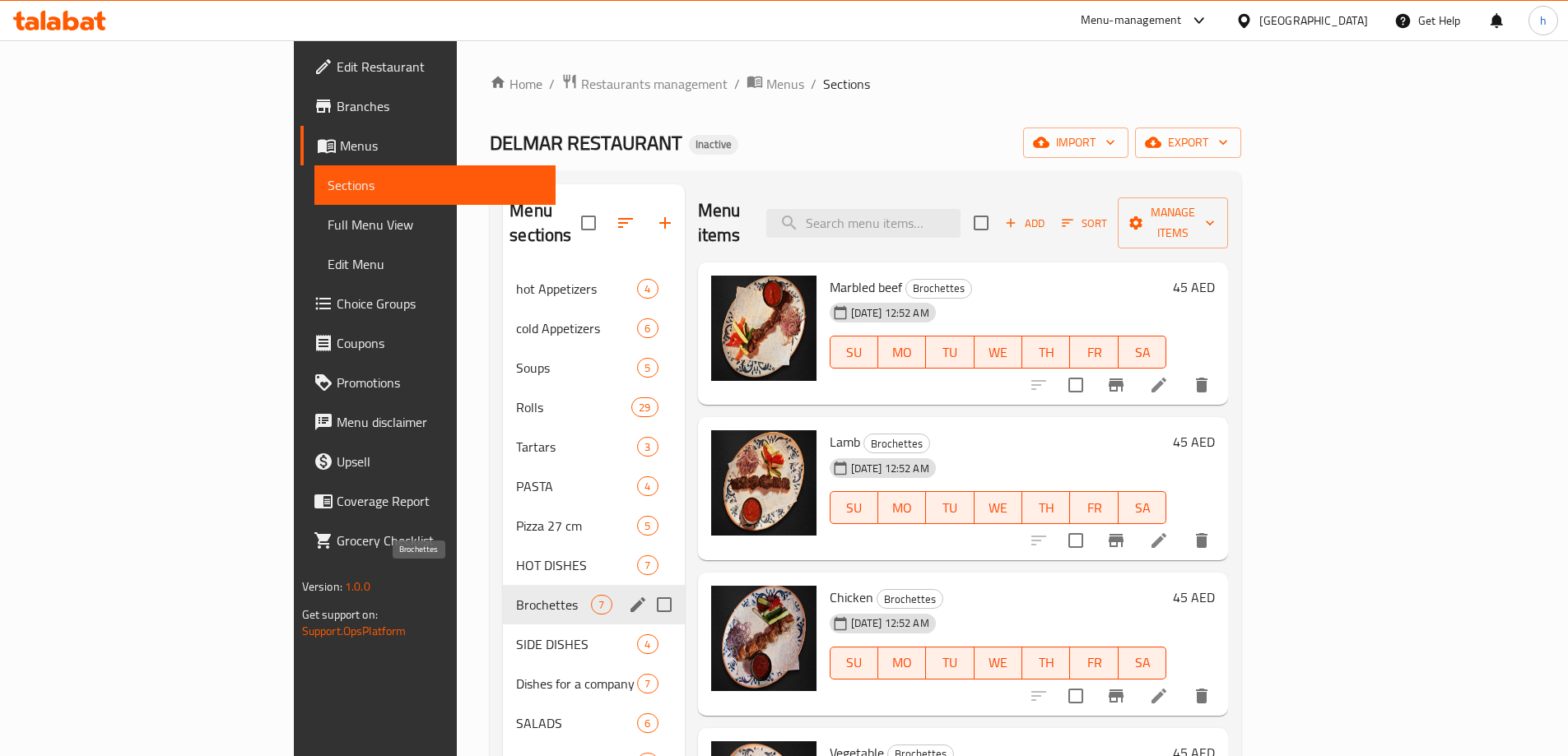
click at [516, 595] on span "Brochettes" at bounding box center [553, 605] width 75 height 19
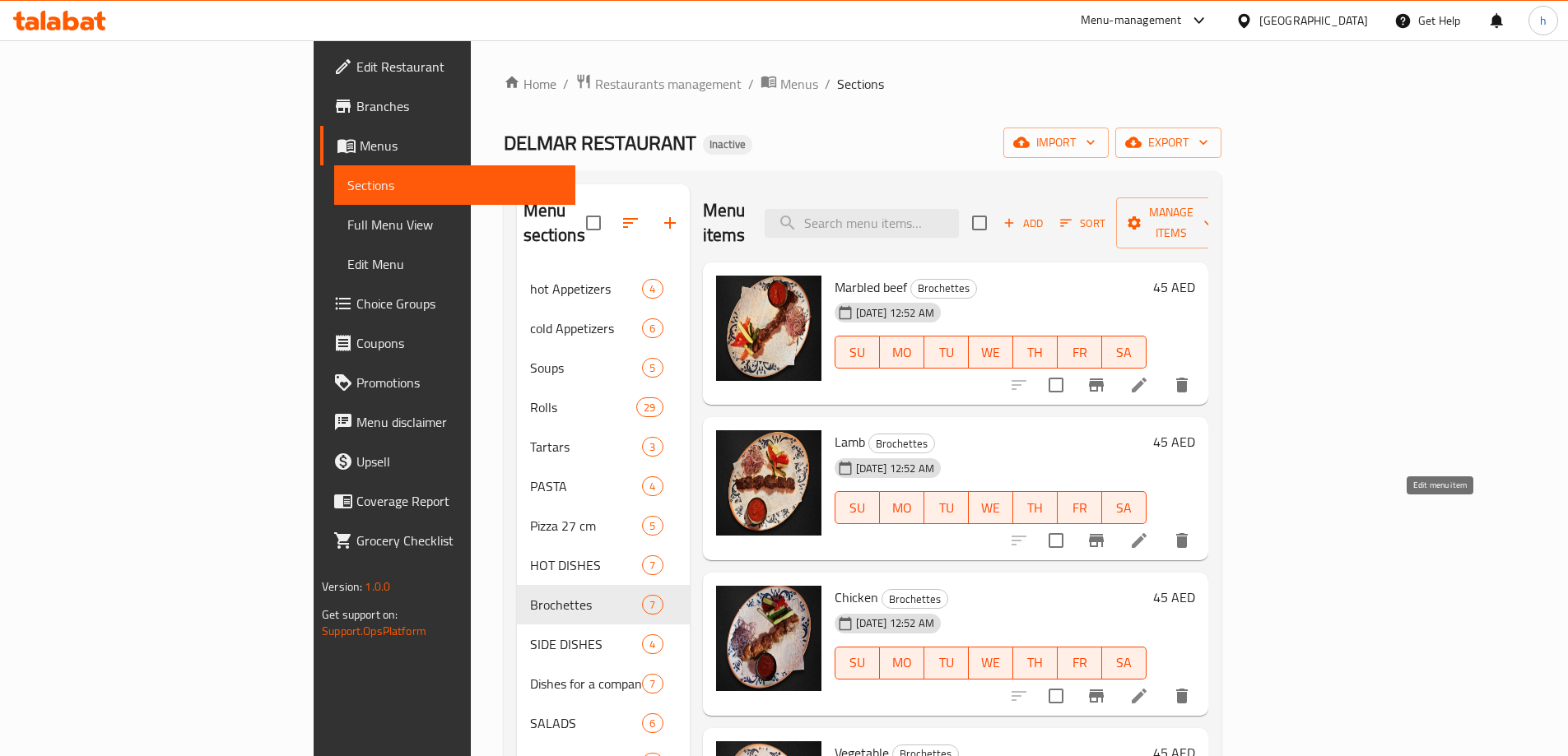
click at [1149, 531] on icon at bounding box center [1139, 540] width 19 height 19
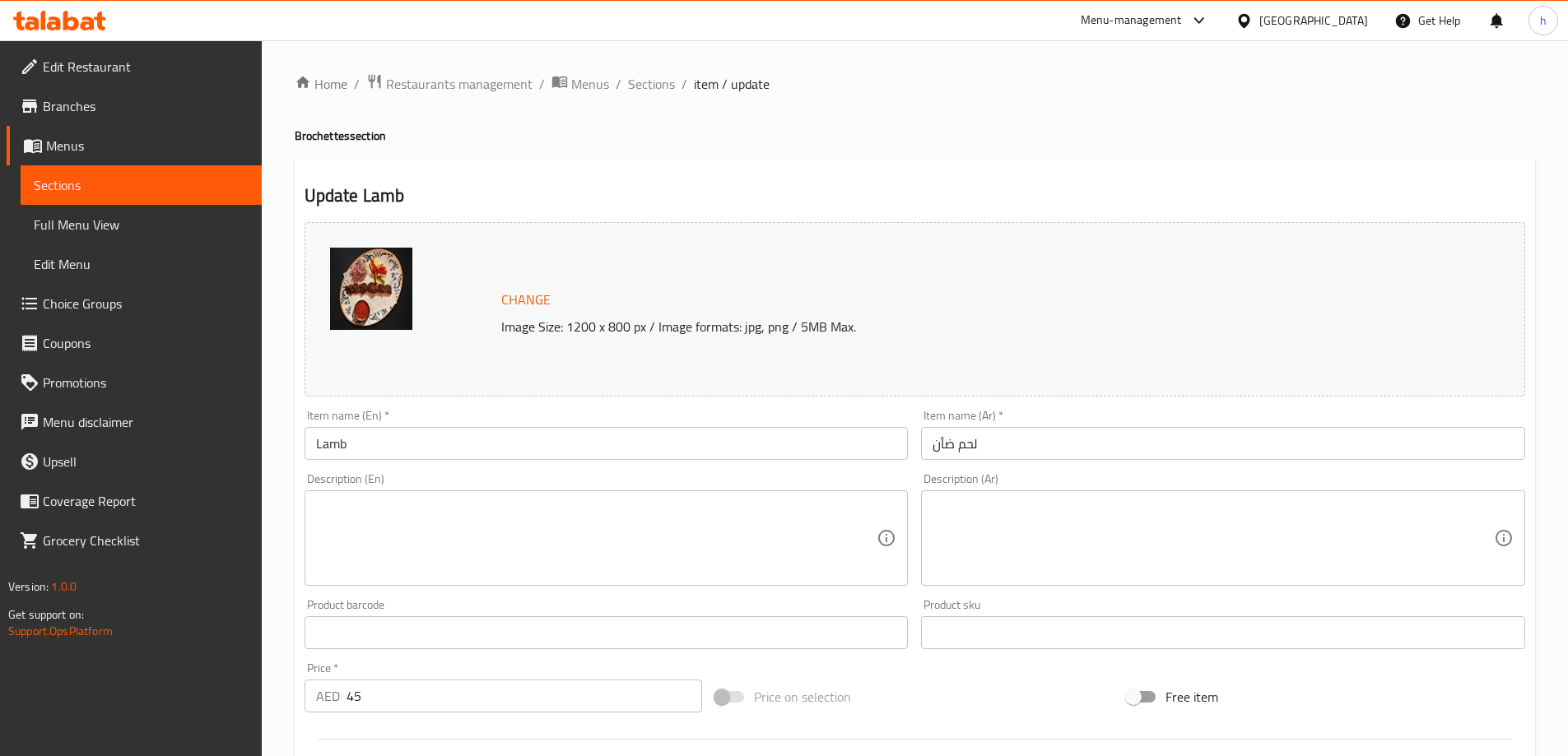
click at [970, 448] on input "لحم ضأن" at bounding box center [1222, 443] width 604 height 33
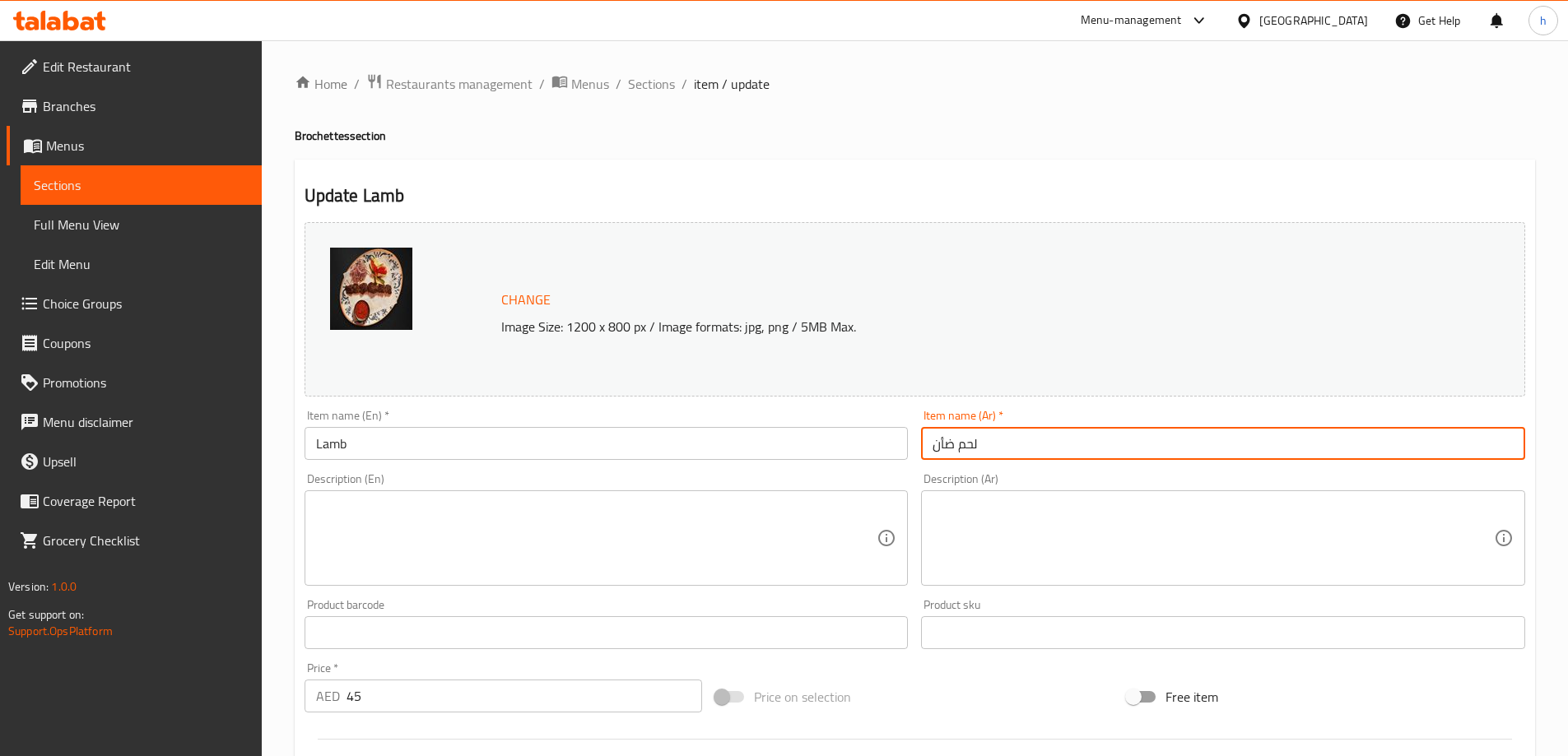
click at [970, 448] on input "لحم ضأن" at bounding box center [1222, 443] width 604 height 33
type input "ضأن"
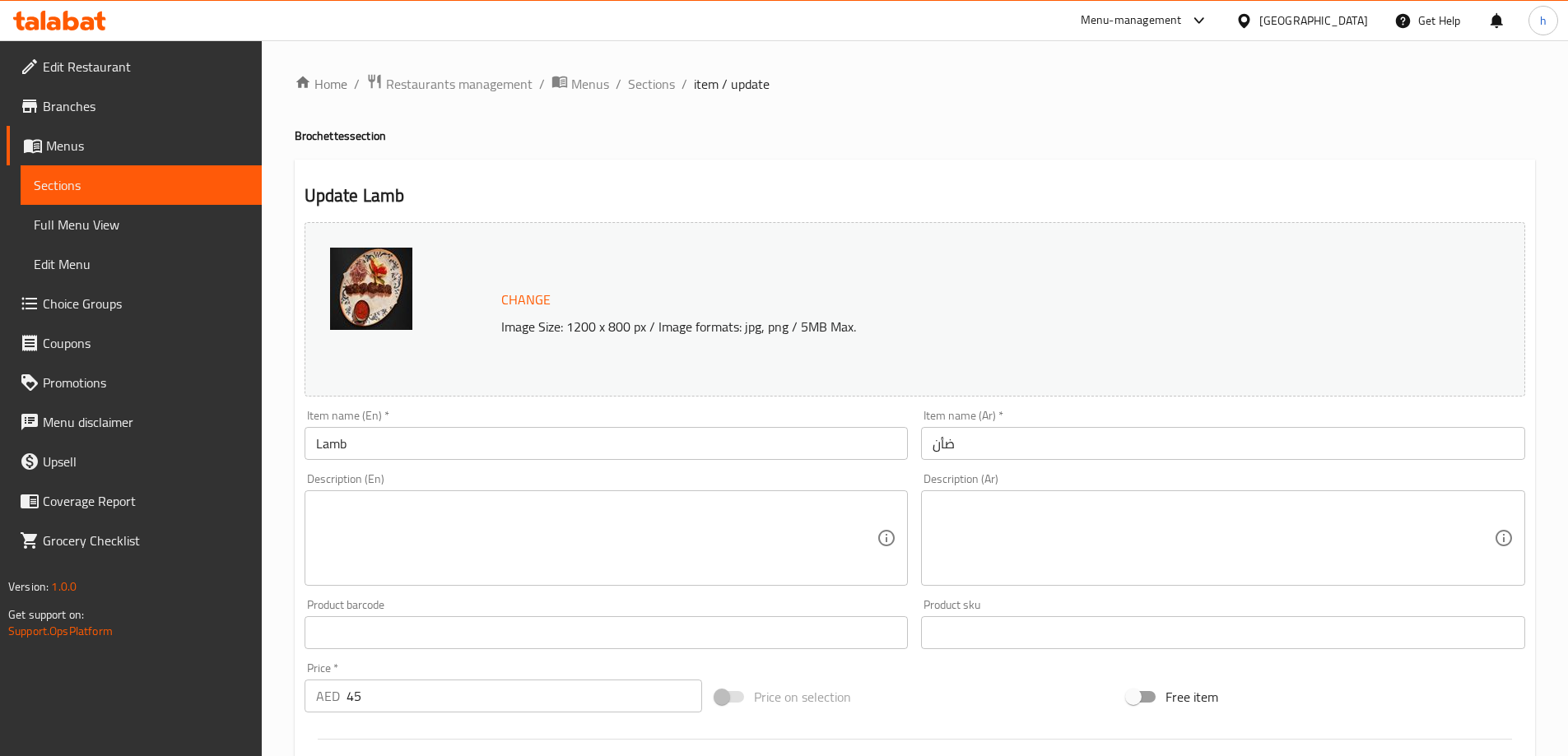
click at [446, 523] on textarea at bounding box center [596, 538] width 562 height 78
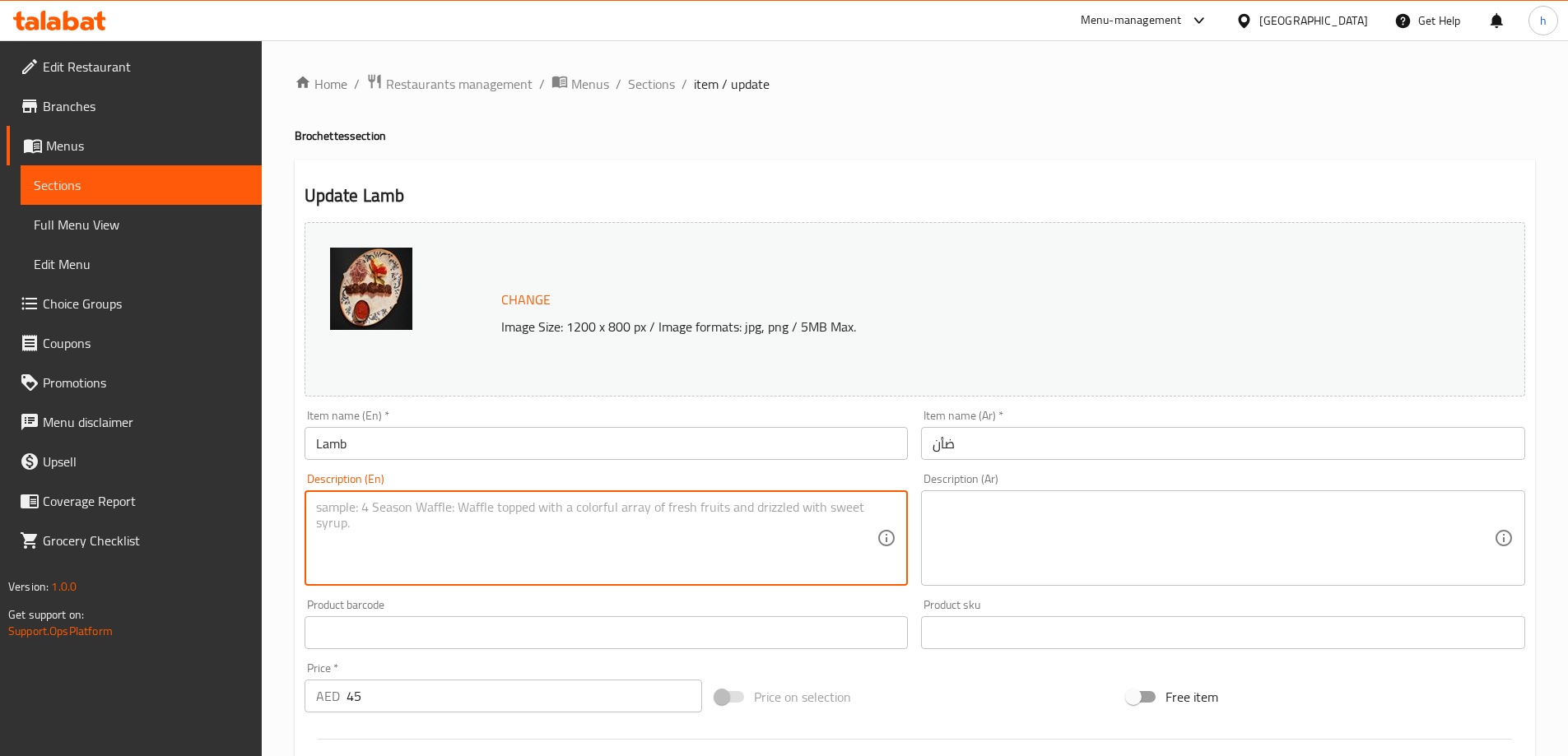
click at [327, 137] on h4 "Brochettes section" at bounding box center [914, 135] width 1240 height 17
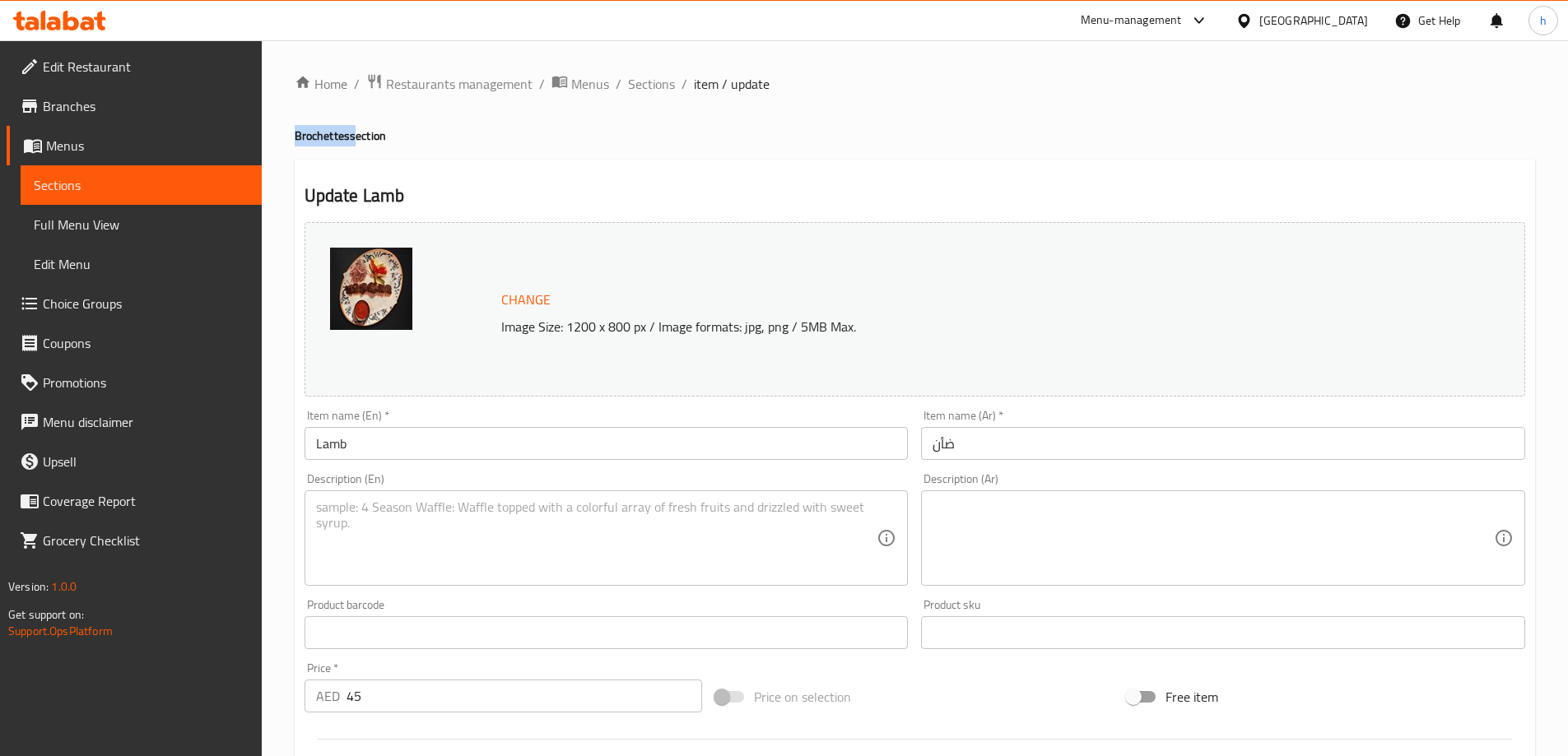
copy h4 "Brochettes"
click at [424, 149] on div "Home / Restaurants management / Menus / Sections / item / update Brochettes sec…" at bounding box center [914, 614] width 1240 height 1081
drag, startPoint x: 407, startPoint y: 140, endPoint x: 288, endPoint y: 139, distance: 119.0
click at [288, 139] on div "Home / Restaurants management / Menus / Sections / item / update Brochettes sec…" at bounding box center [914, 614] width 1306 height 1146
copy h4 "Brochettes section"
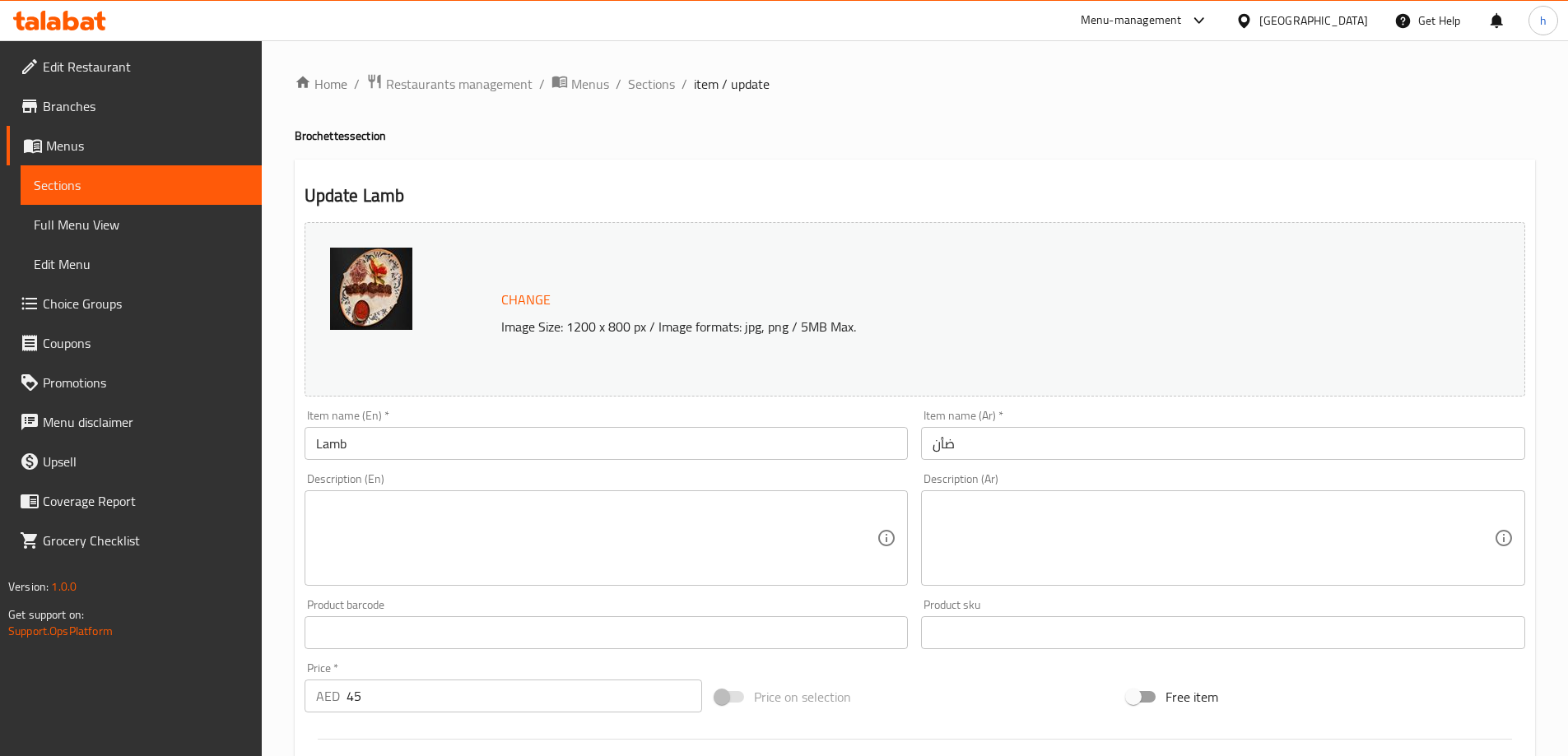
click at [422, 473] on div "Description (En) Description (En)" at bounding box center [606, 529] width 604 height 112
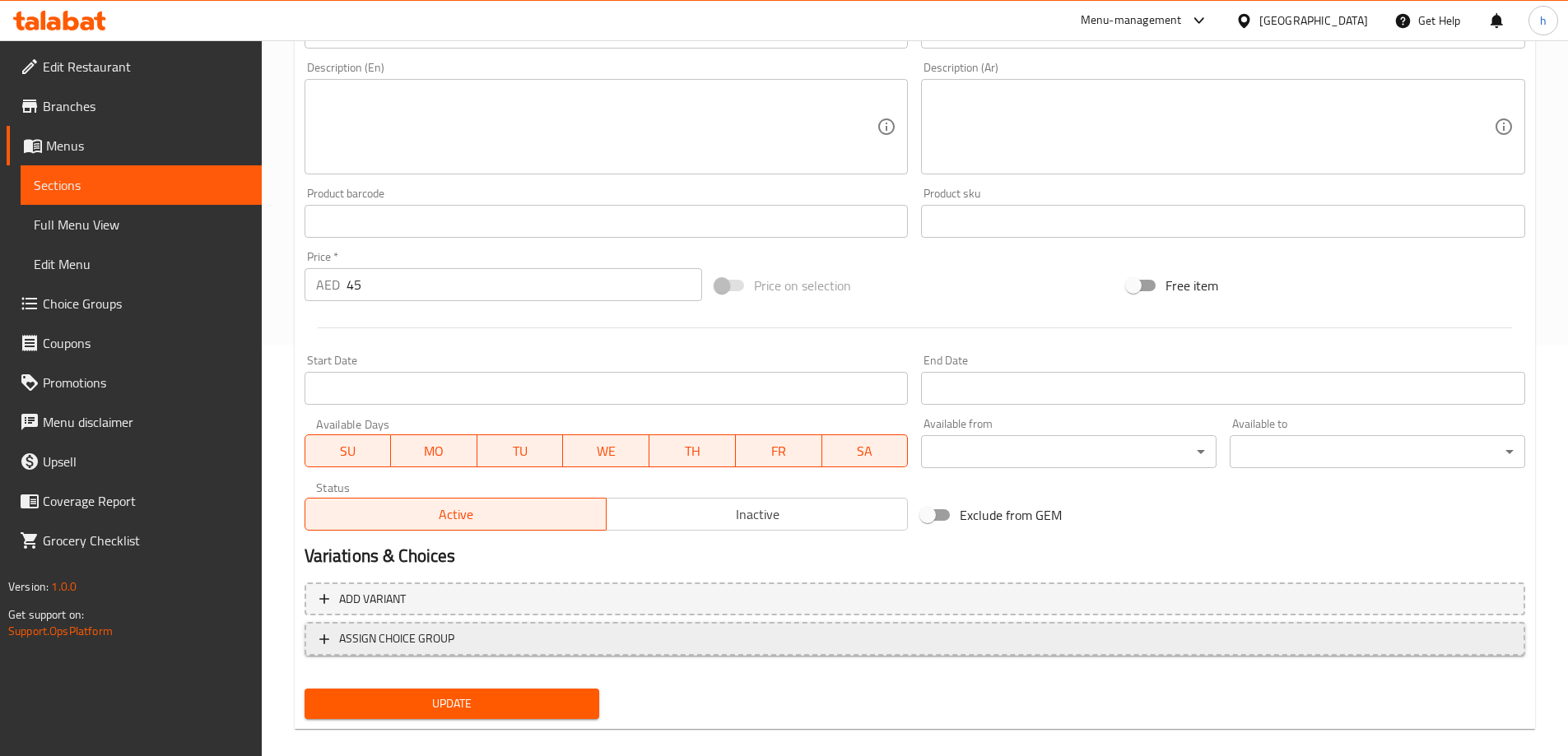
scroll to position [431, 0]
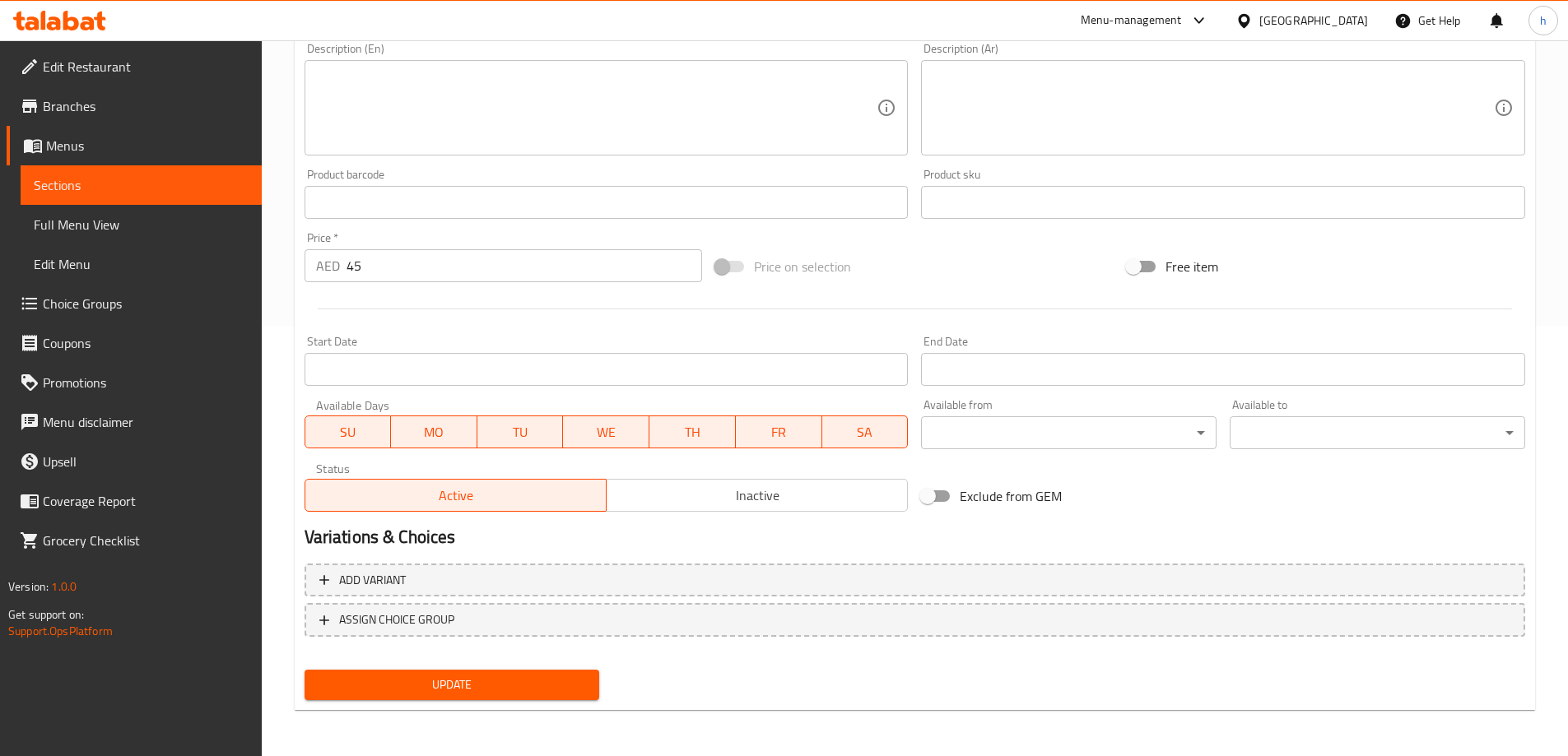
click at [483, 674] on button "Update" at bounding box center [452, 684] width 295 height 30
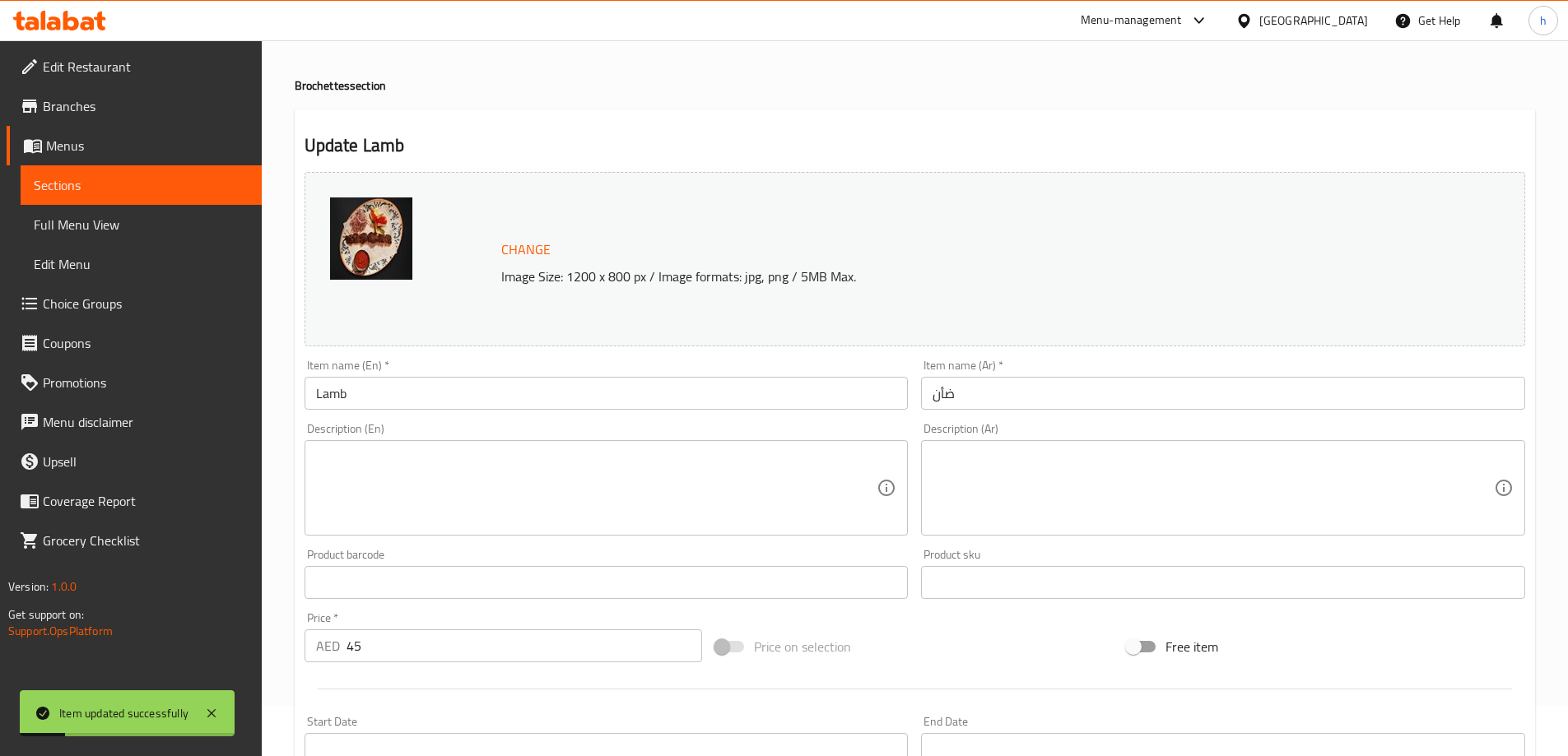
scroll to position [0, 0]
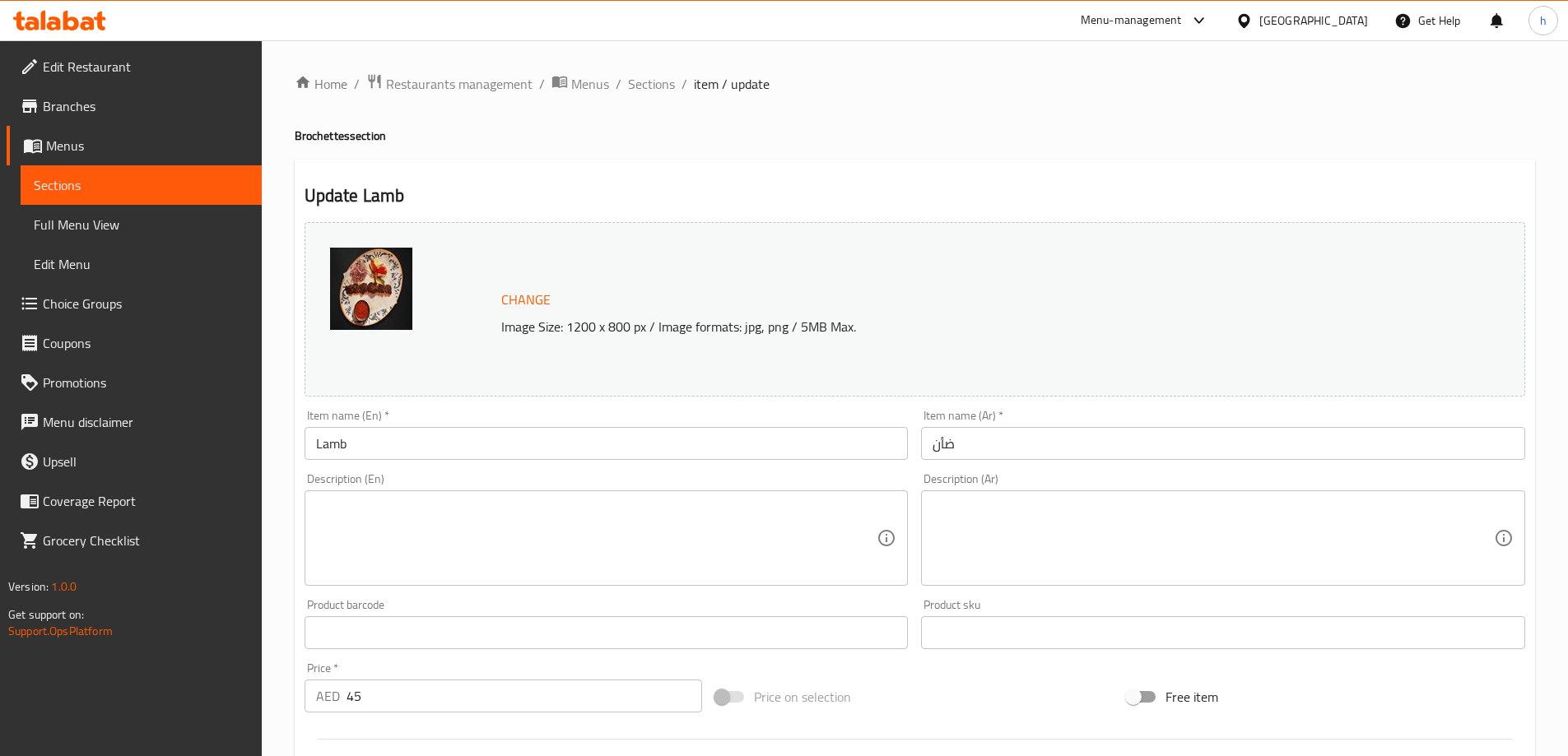
click at [562, 467] on div "Description (En) Description (En)" at bounding box center [607, 530] width 617 height 126
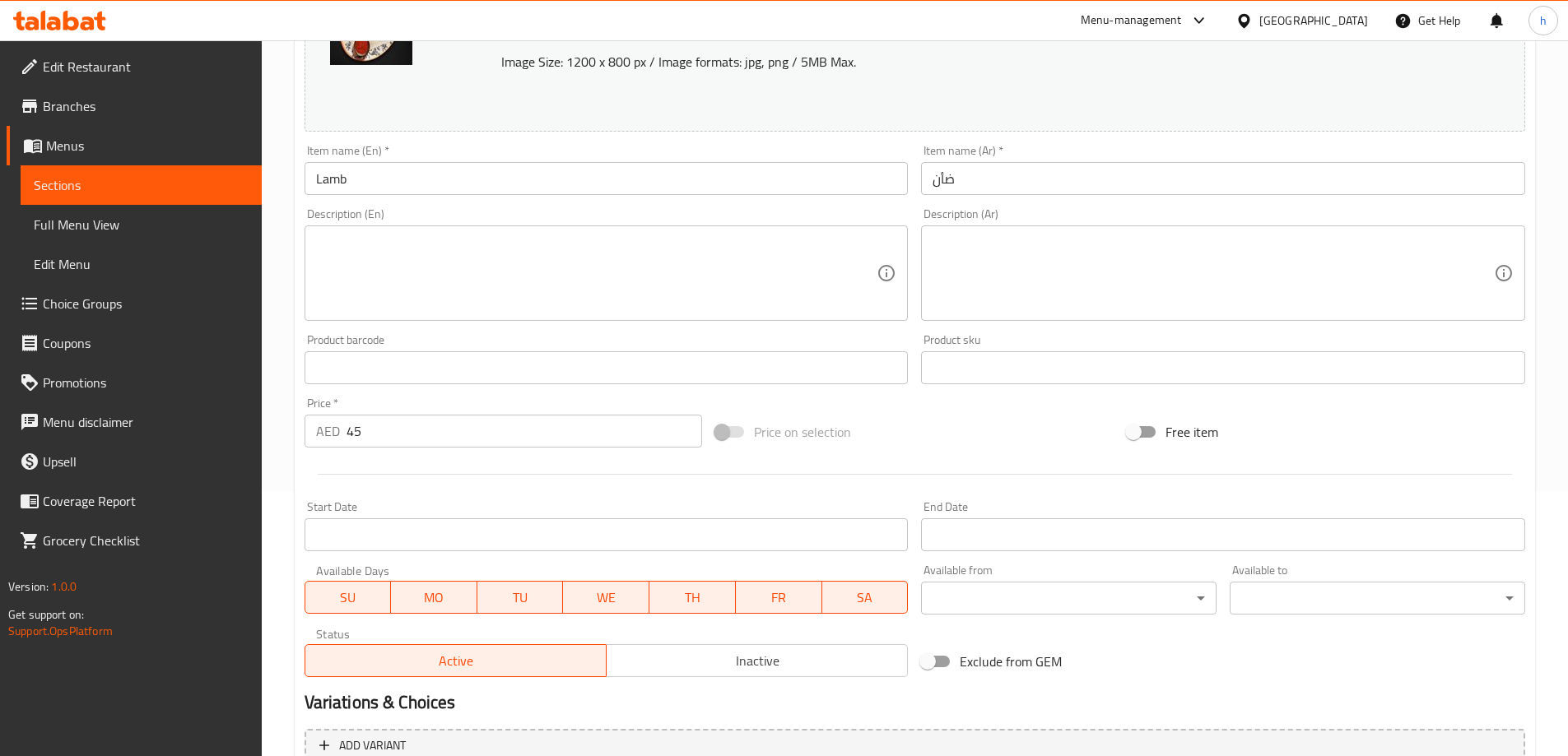
scroll to position [431, 0]
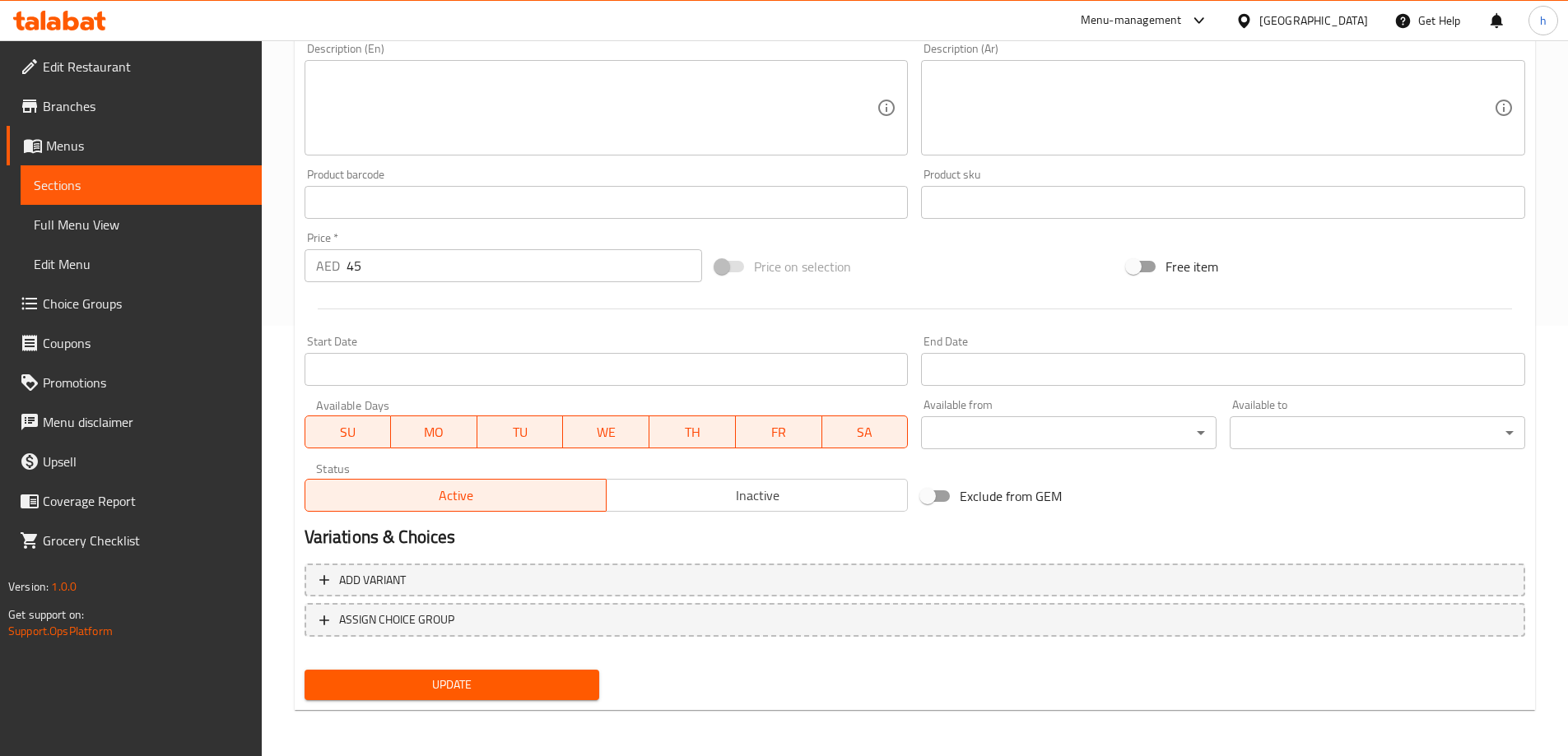
click at [532, 687] on span "Update" at bounding box center [452, 684] width 269 height 20
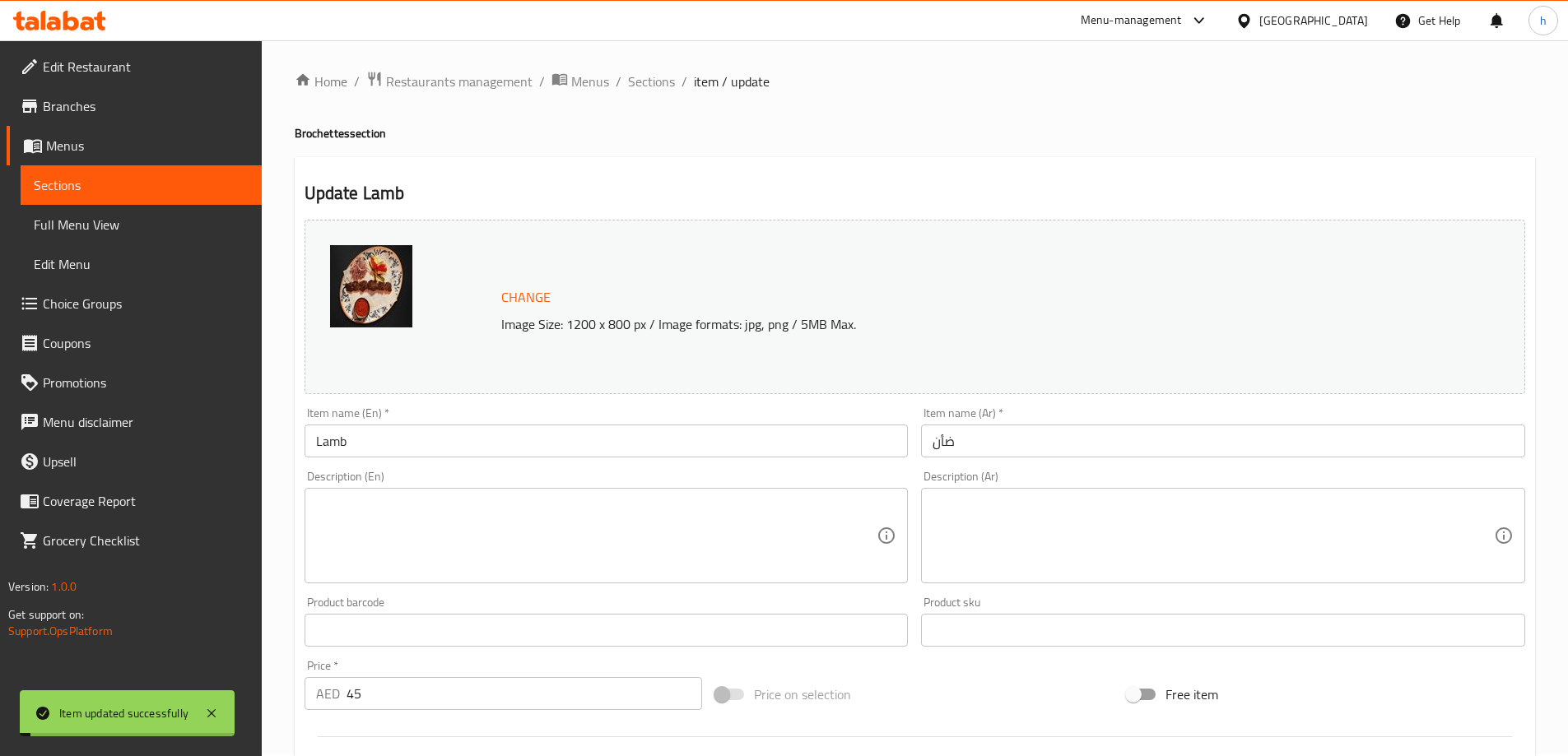
scroll to position [0, 0]
click at [634, 90] on span "Sections" at bounding box center [651, 84] width 47 height 19
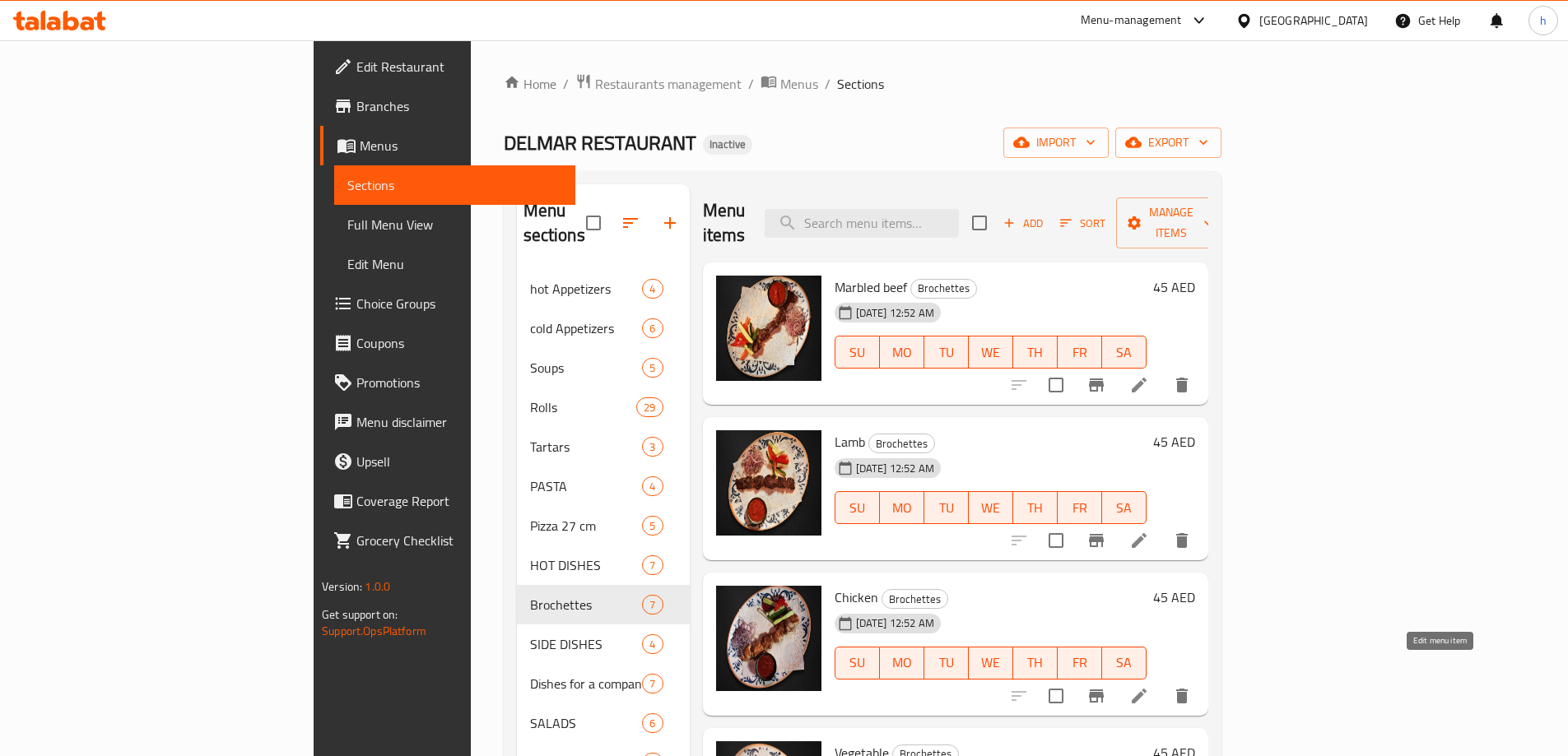
click at [1149, 686] on icon at bounding box center [1139, 696] width 19 height 19
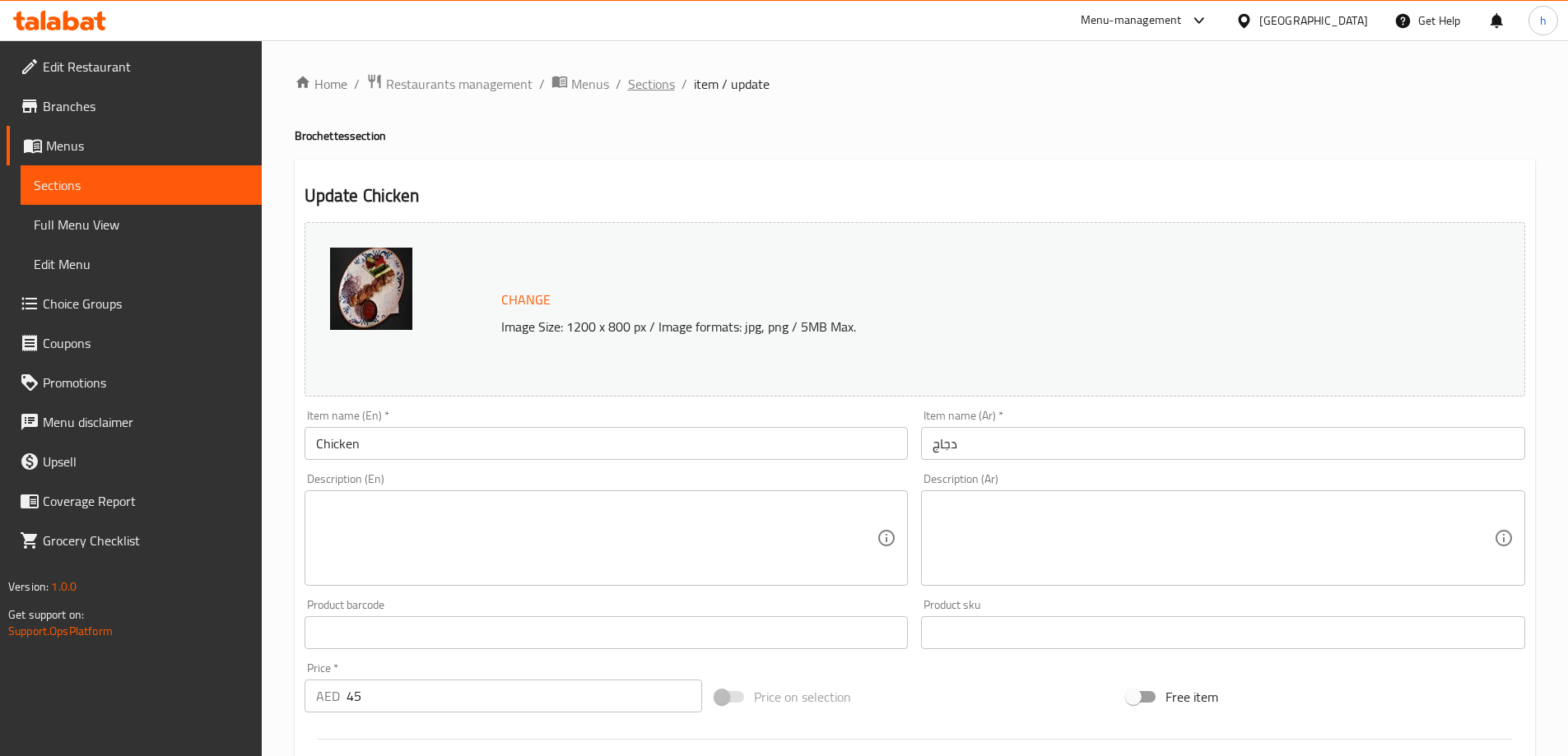
click at [650, 83] on span "Sections" at bounding box center [651, 84] width 47 height 19
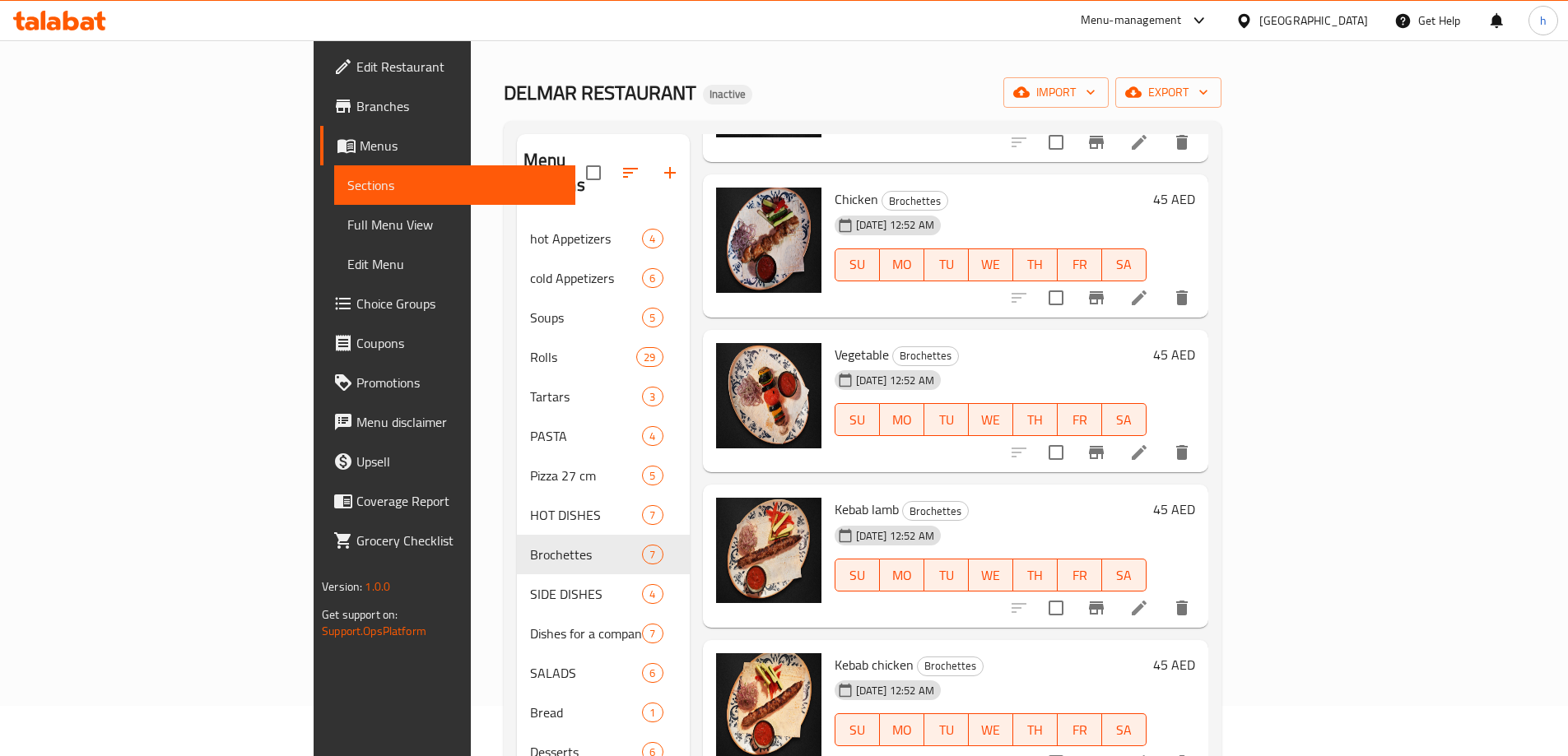
scroll to position [332, 0]
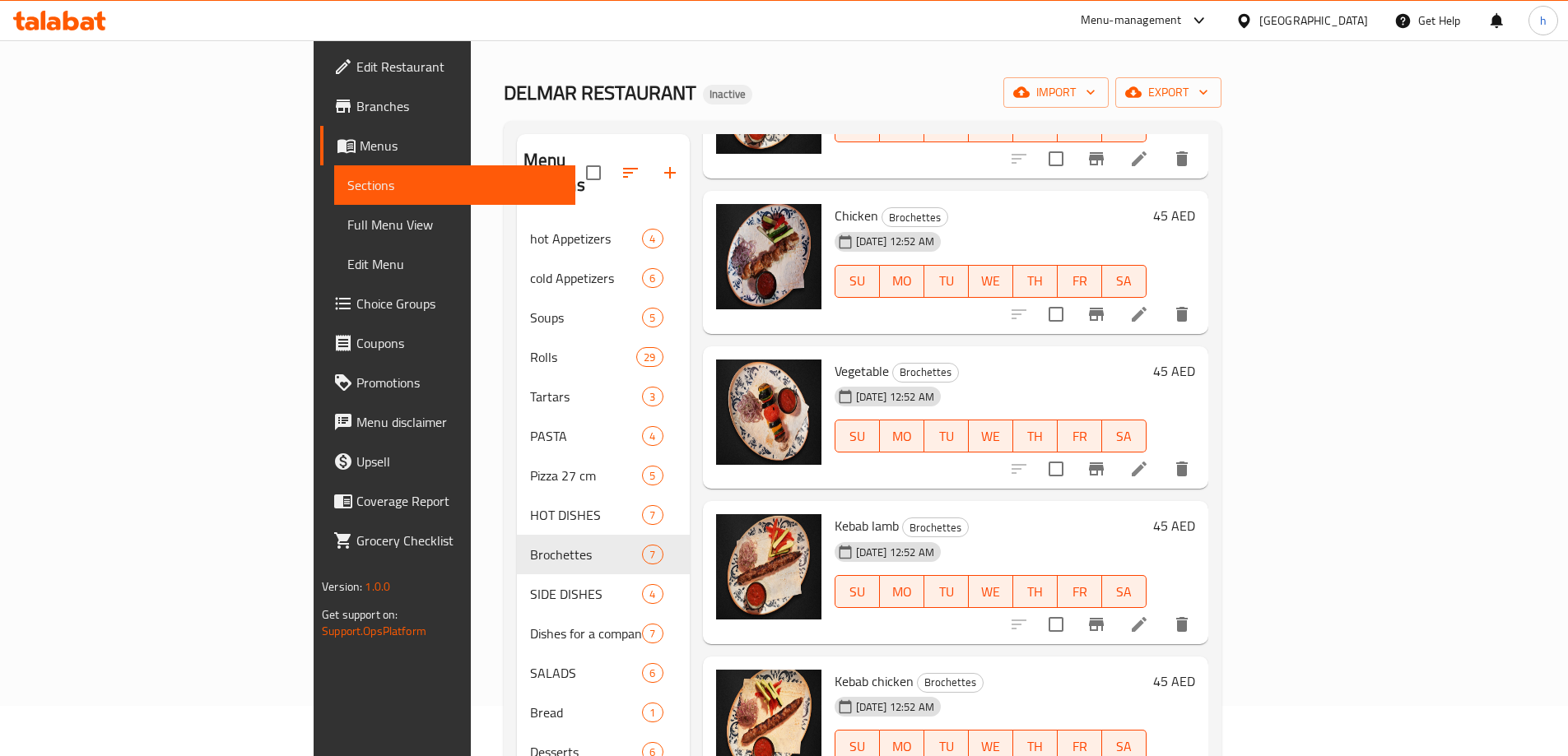
click at [1162, 455] on li at bounding box center [1139, 469] width 46 height 29
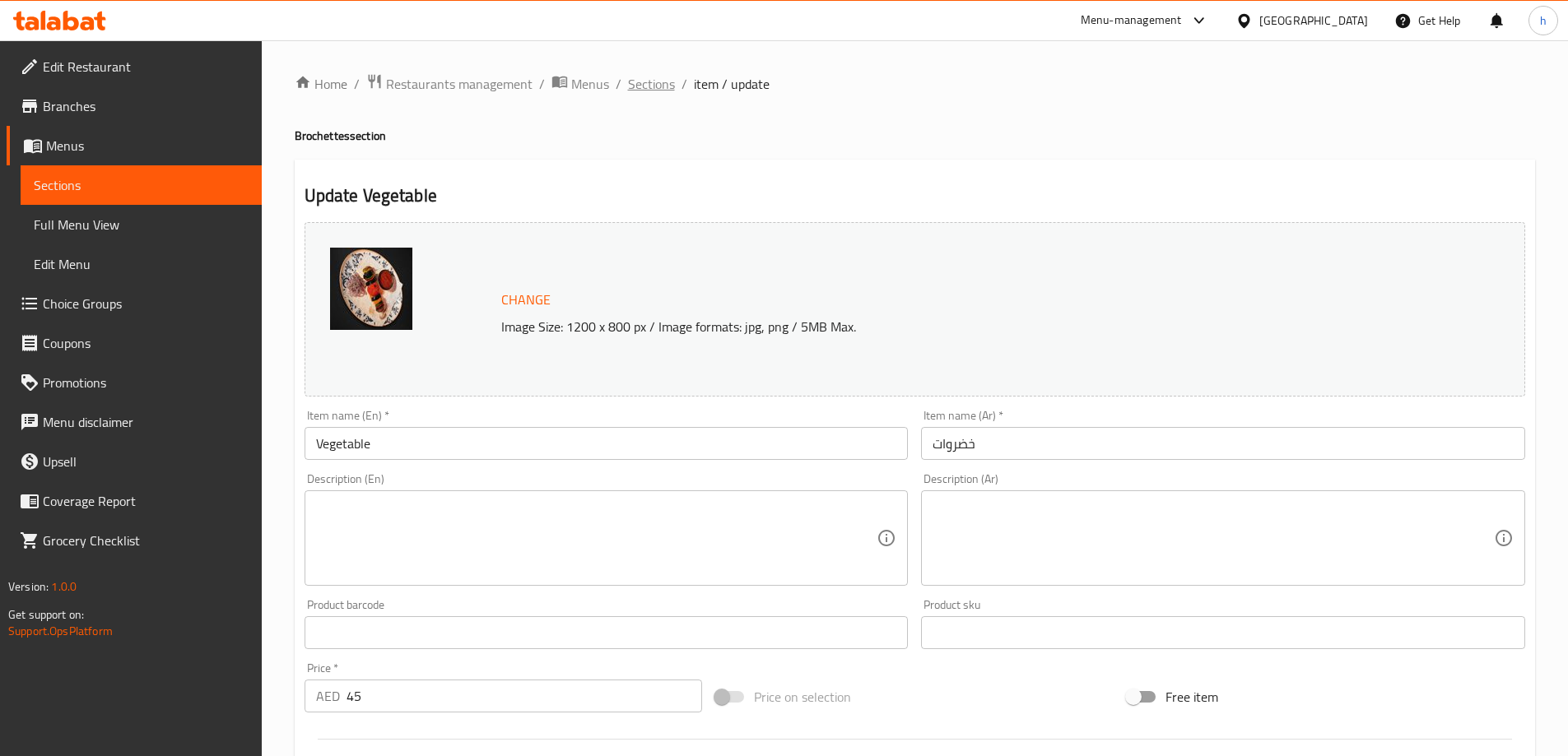
click at [663, 89] on span "Sections" at bounding box center [651, 84] width 47 height 19
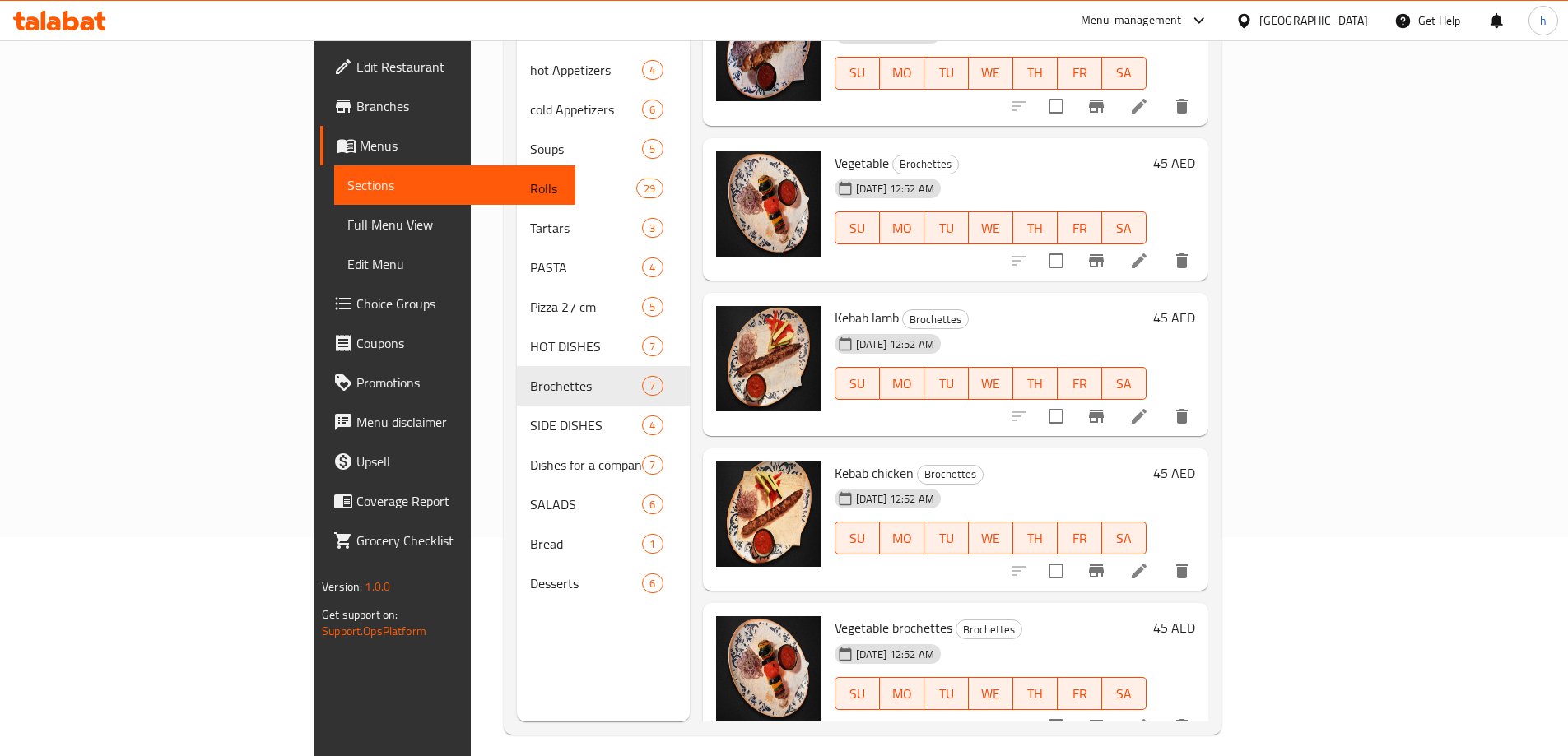
scroll to position [231, 0]
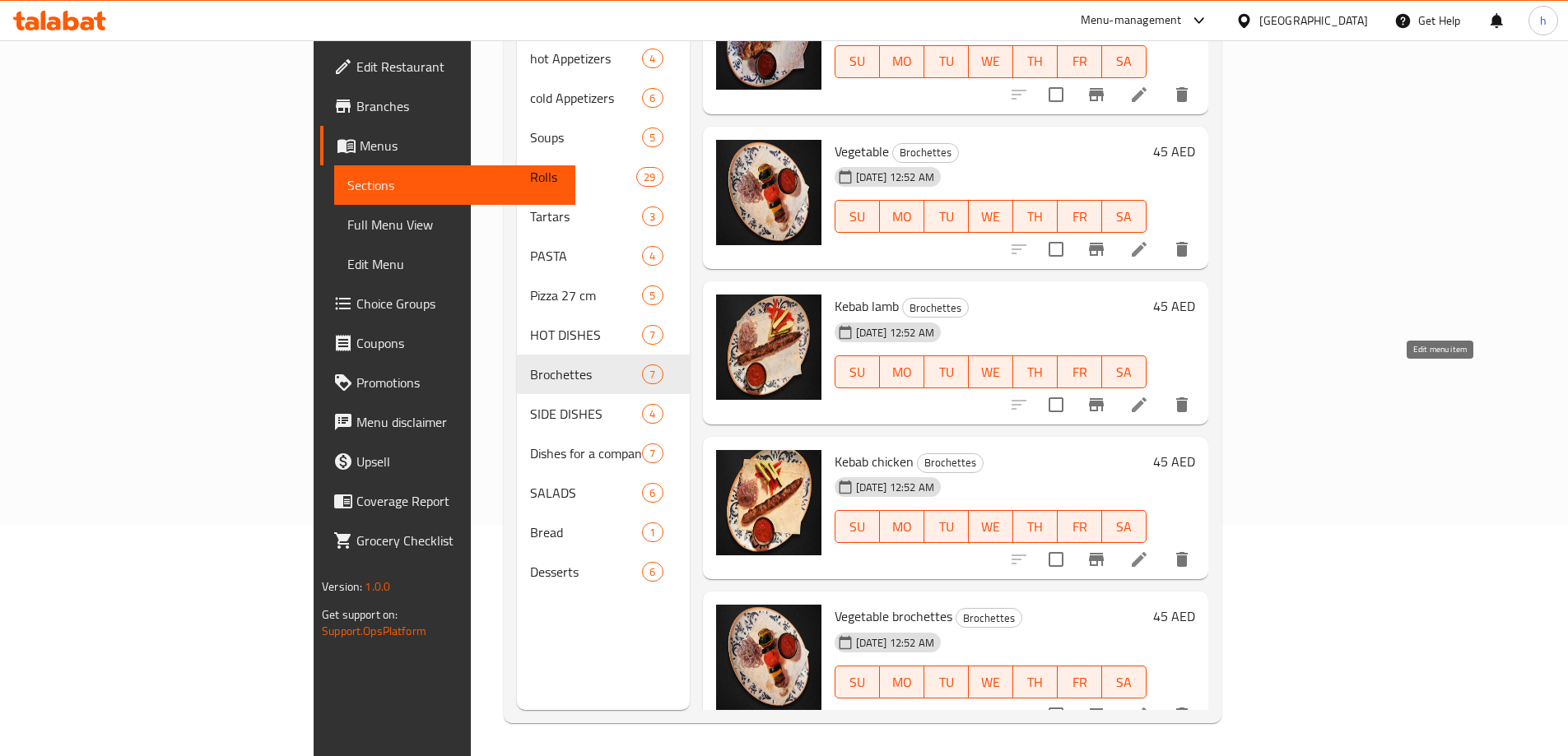
click at [1149, 395] on icon at bounding box center [1139, 405] width 19 height 19
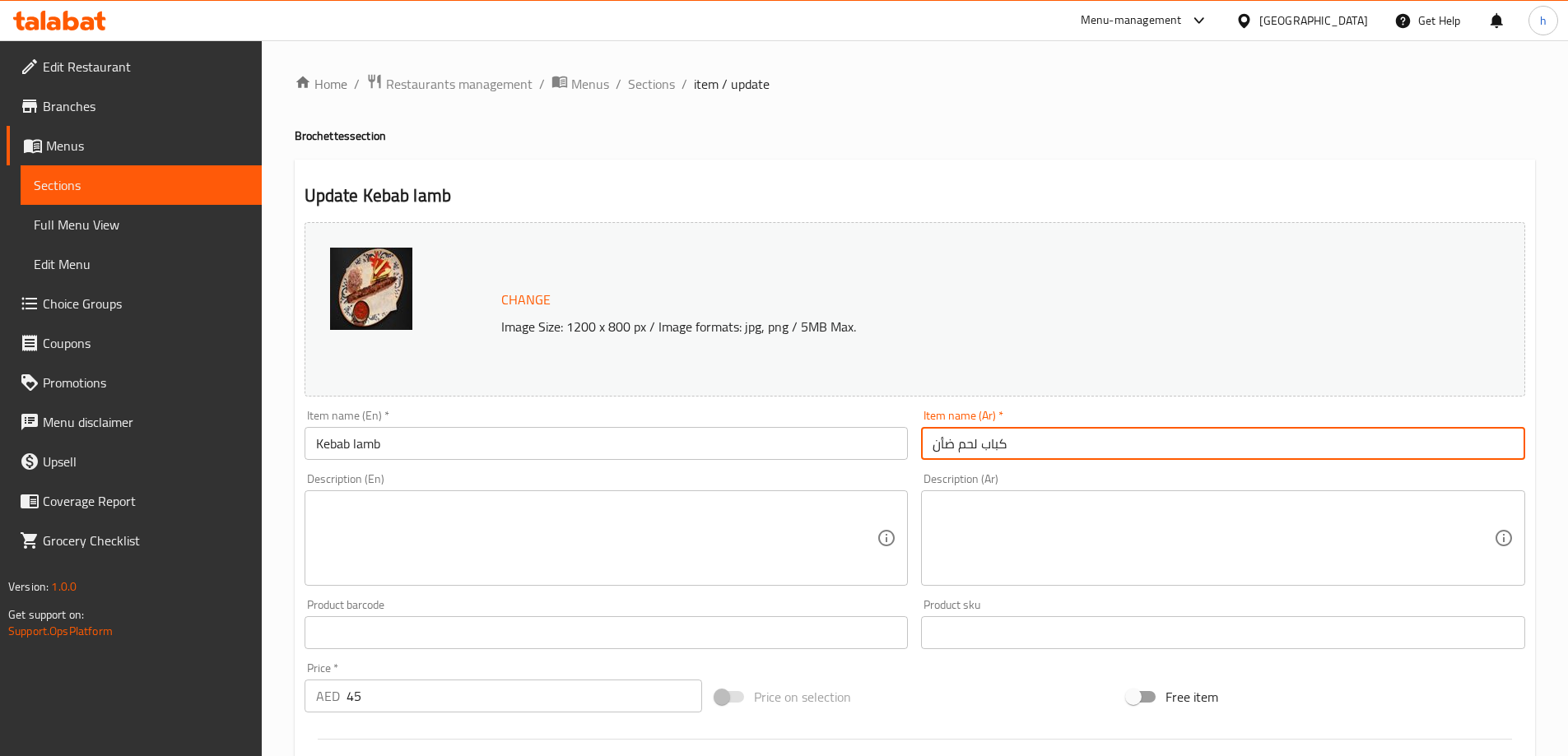
click at [973, 448] on input "كباب لحم ضأن" at bounding box center [1222, 443] width 604 height 33
type input "كباب ضأن"
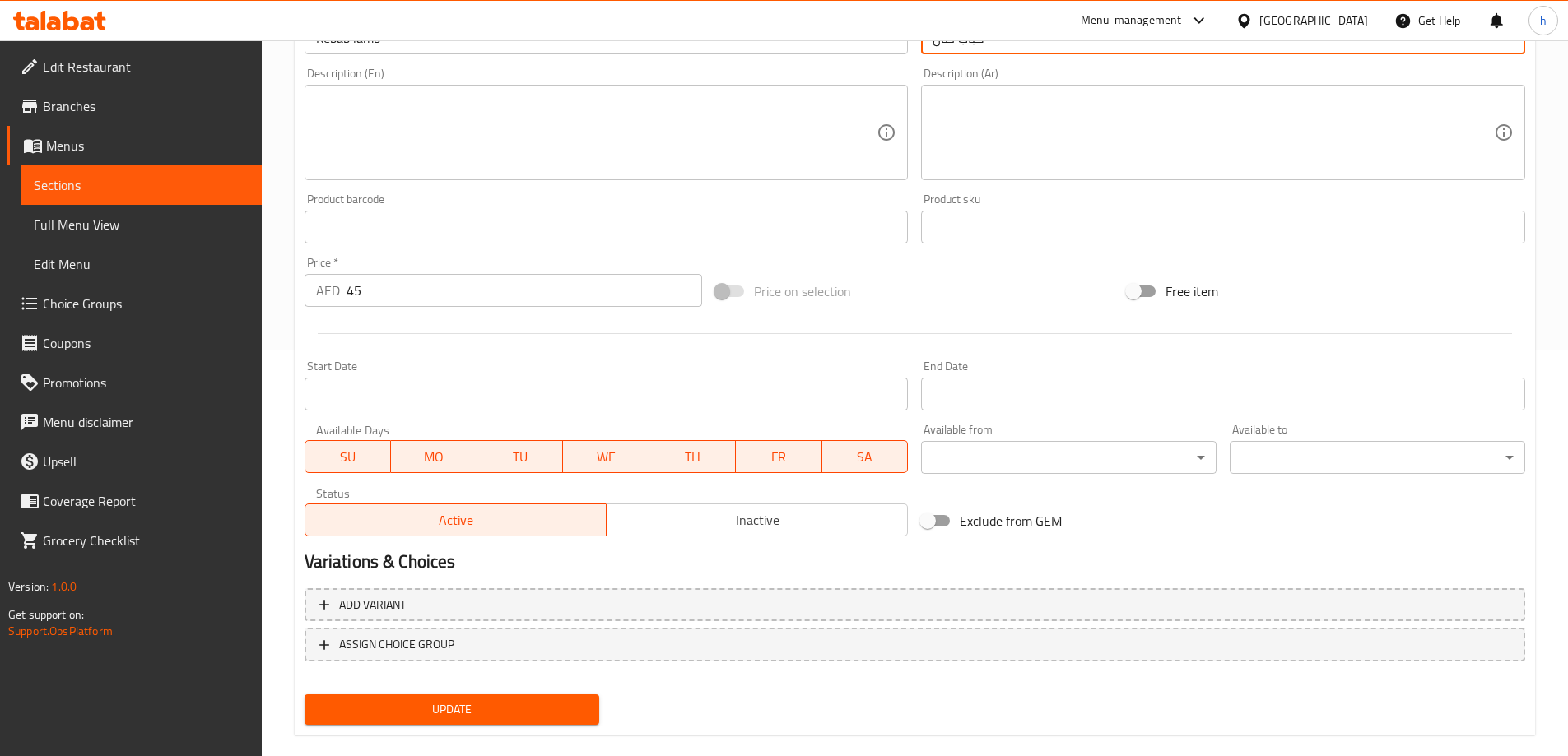
scroll to position [411, 0]
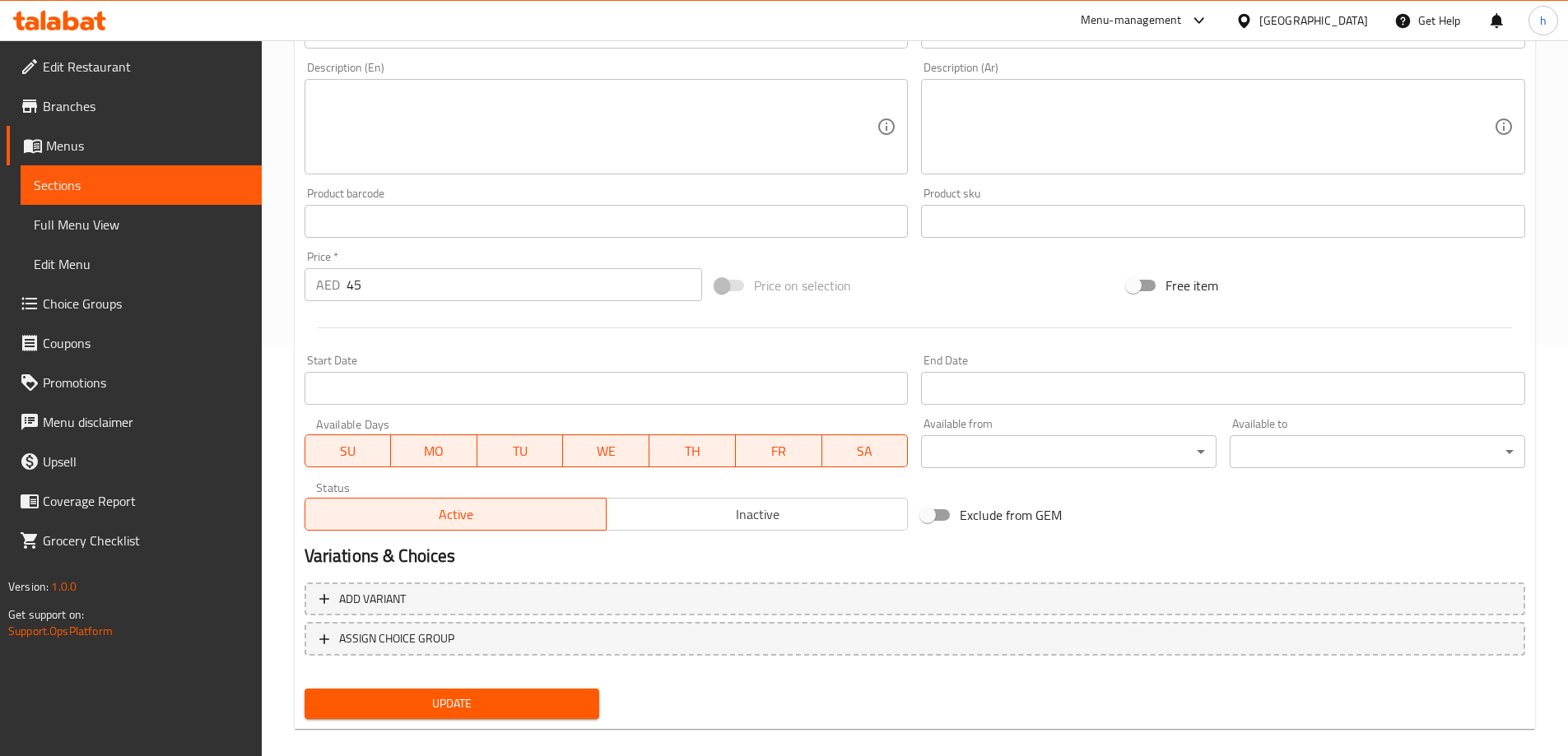
click at [497, 148] on textarea at bounding box center [596, 127] width 562 height 78
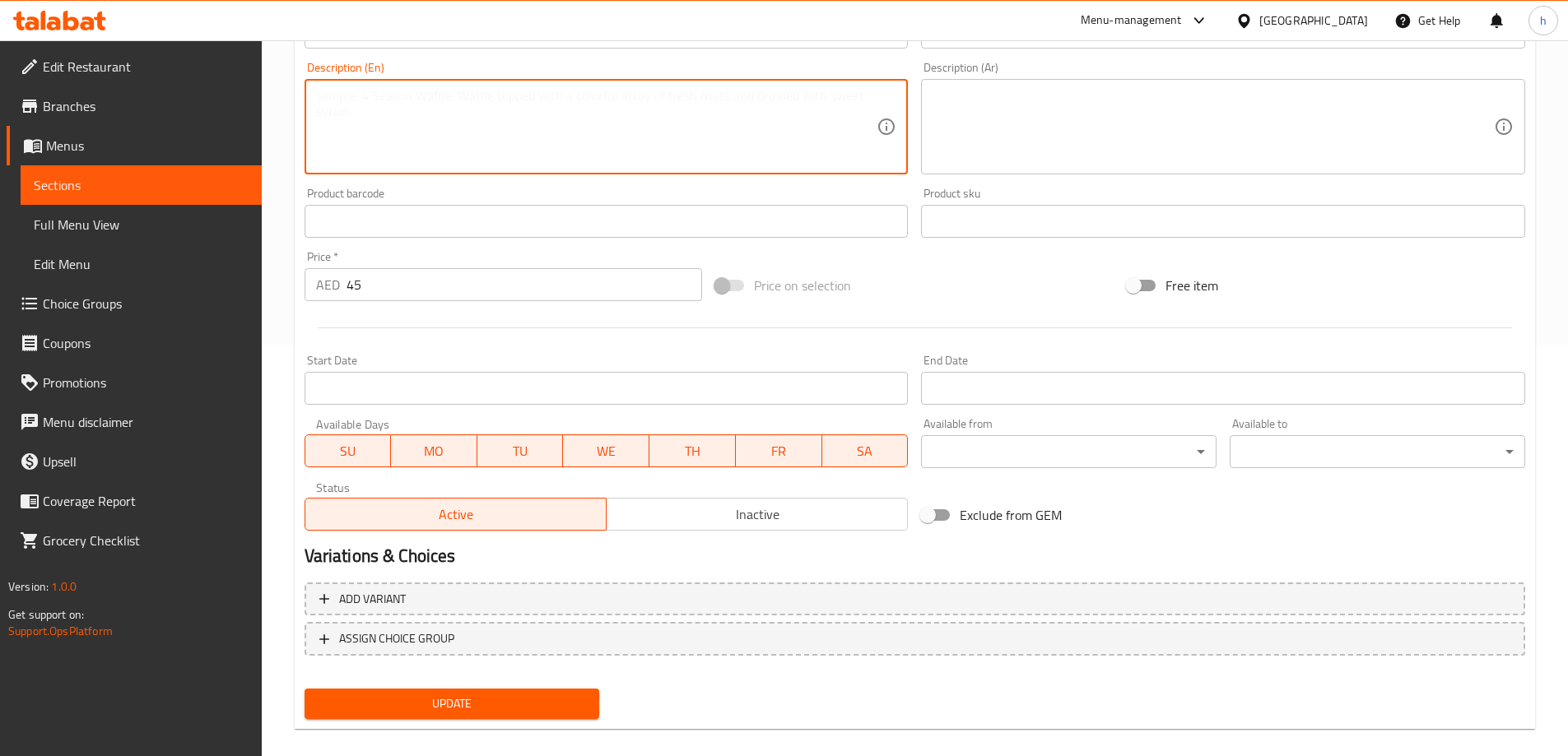
paste textarea "Chargrilled lamb skewers served with flatbread and sauces."
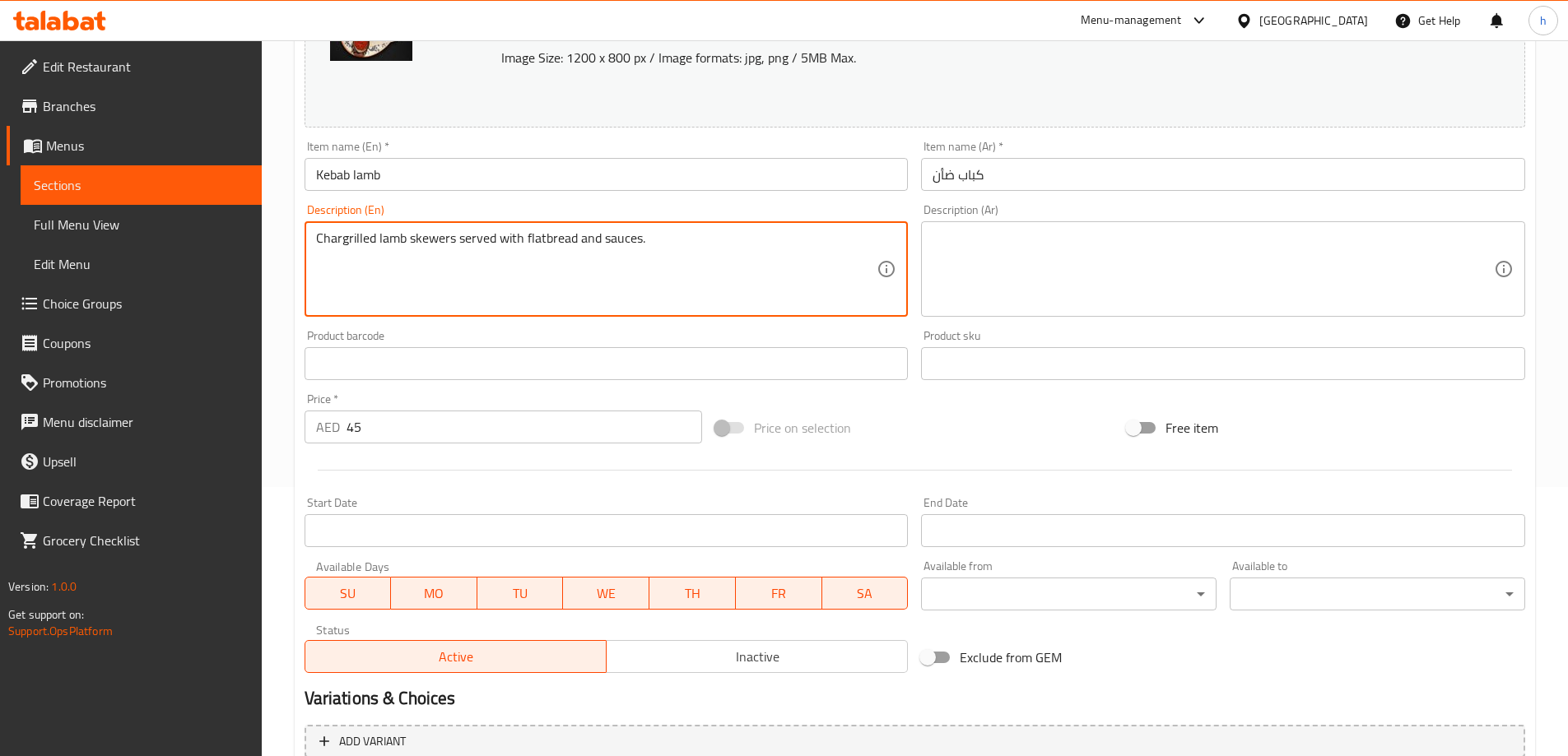
scroll to position [247, 0]
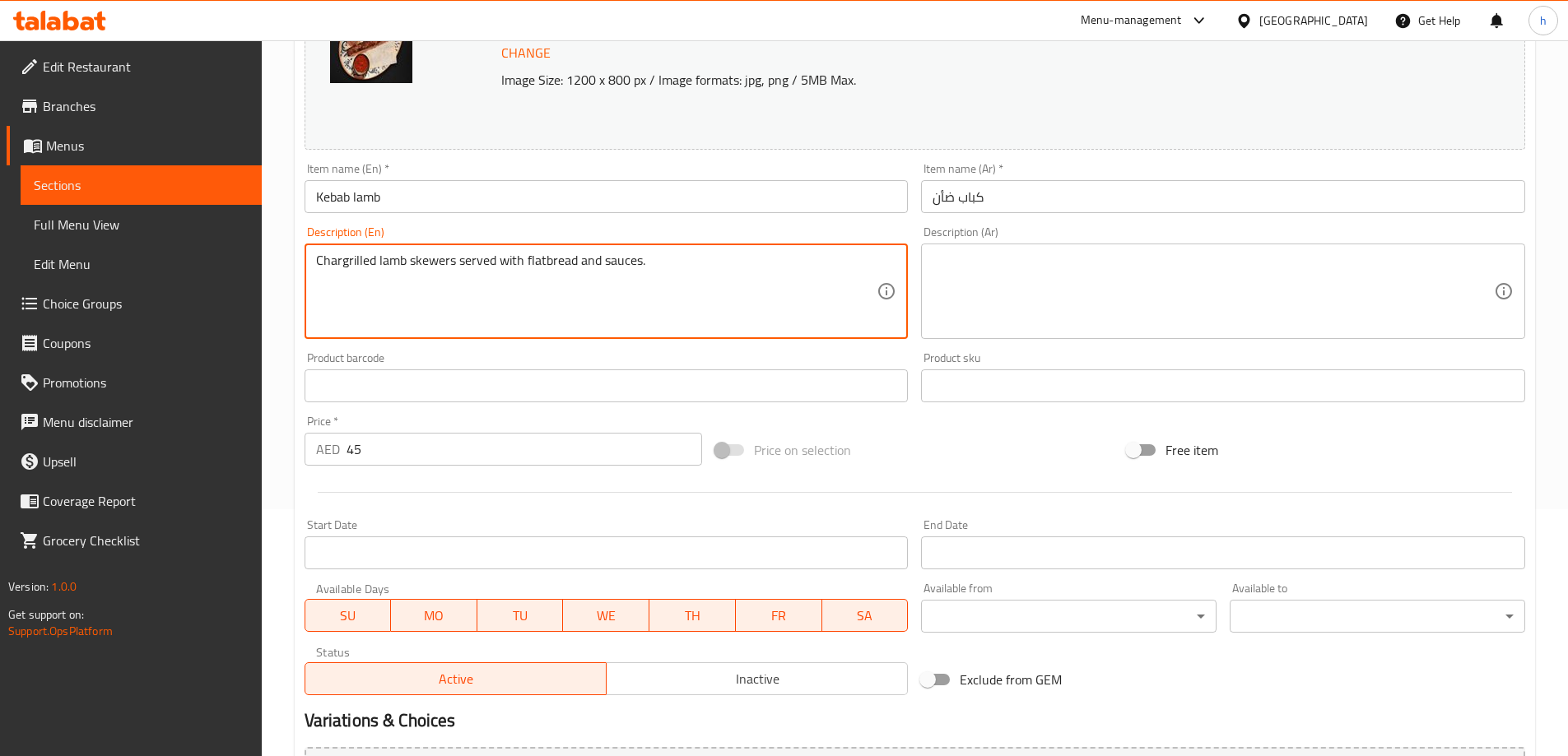
type textarea "Chargrilled lamb skewers served with flatbread and sauces."
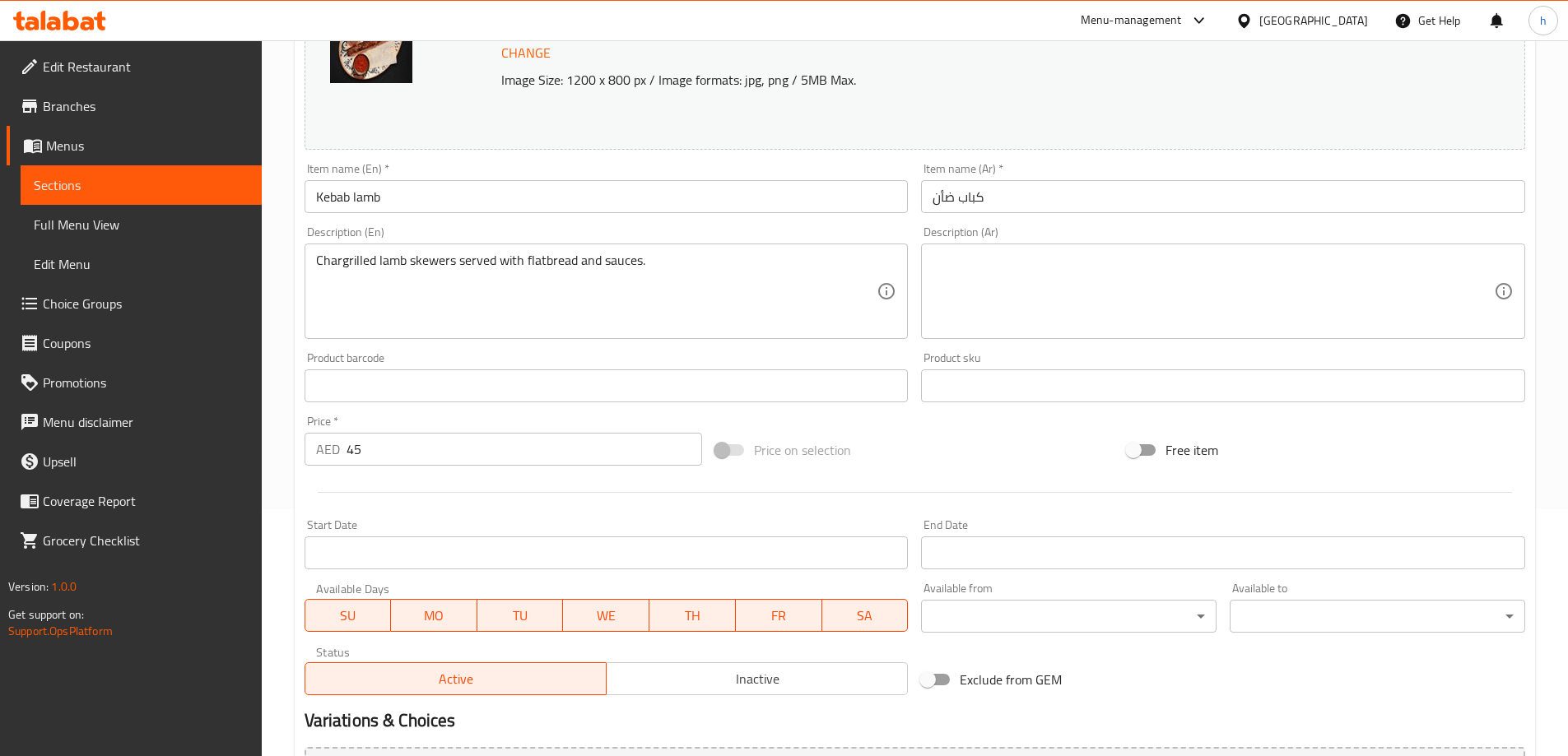
click at [514, 248] on div "Chargrilled lamb skewers served with flatbread and sauces. Description (En)" at bounding box center [606, 291] width 604 height 95
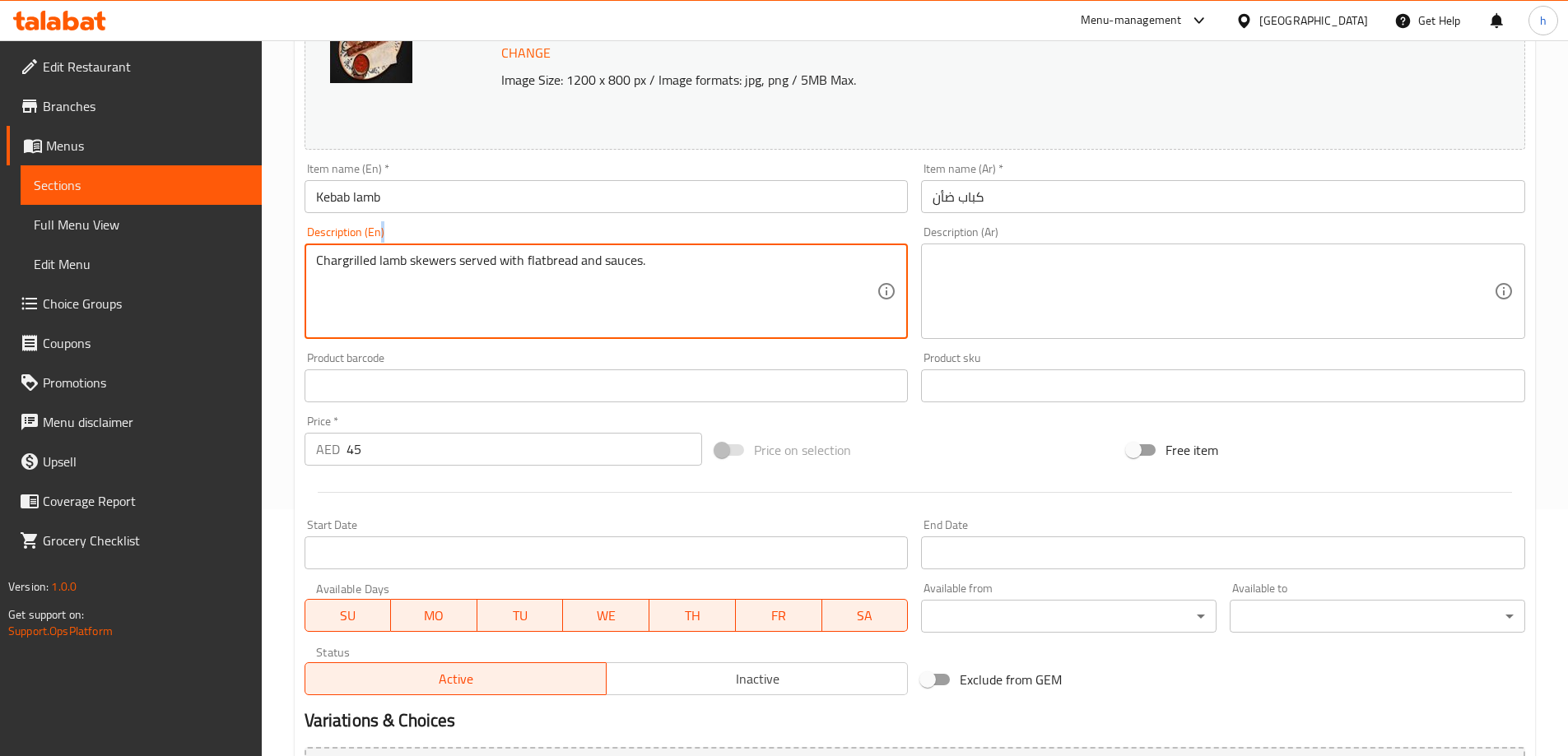
click at [514, 248] on div "Chargrilled lamb skewers served with flatbread and sauces. Description (En)" at bounding box center [606, 291] width 604 height 95
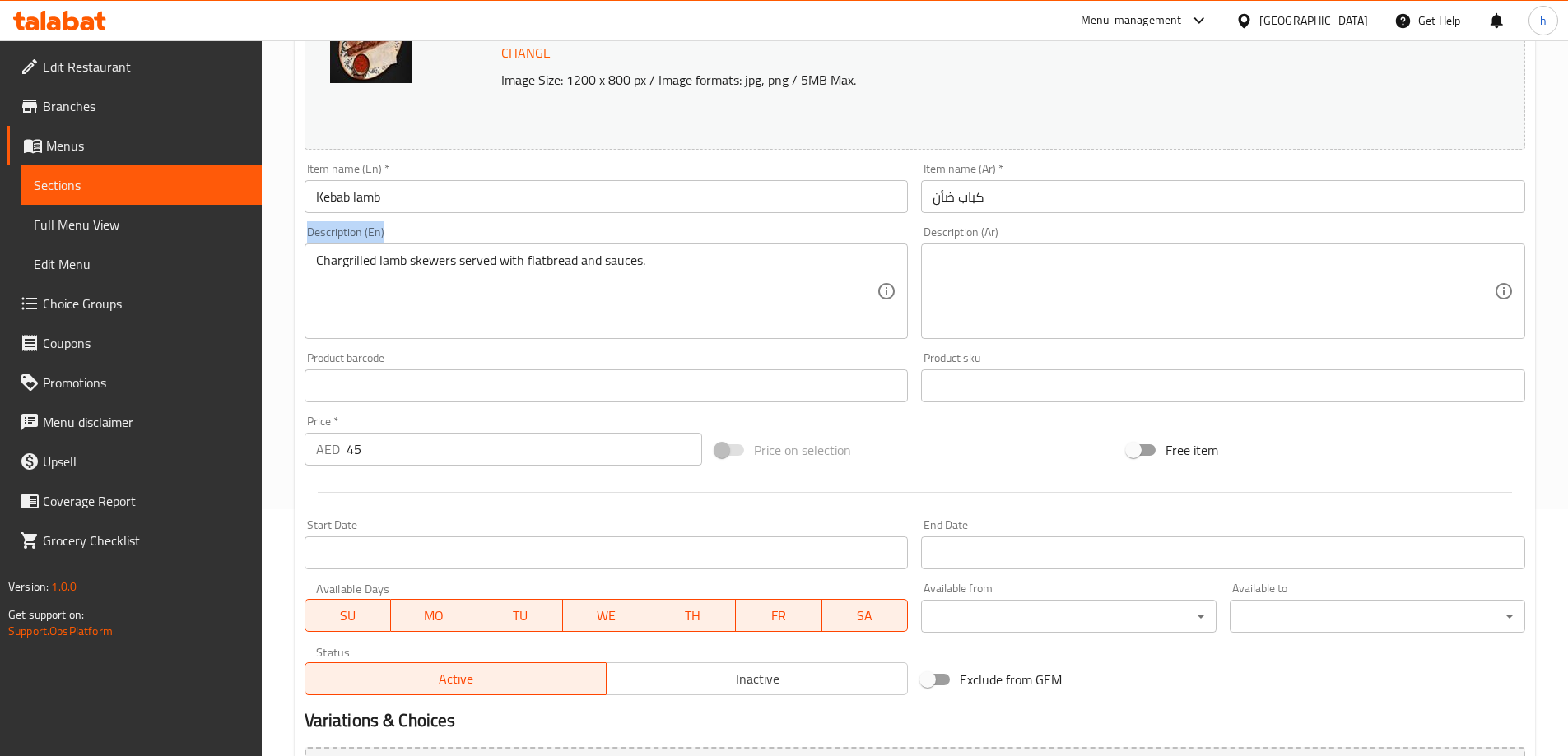
click at [514, 248] on div "Chargrilled lamb skewers served with flatbread and sauces. Description (En)" at bounding box center [606, 291] width 604 height 95
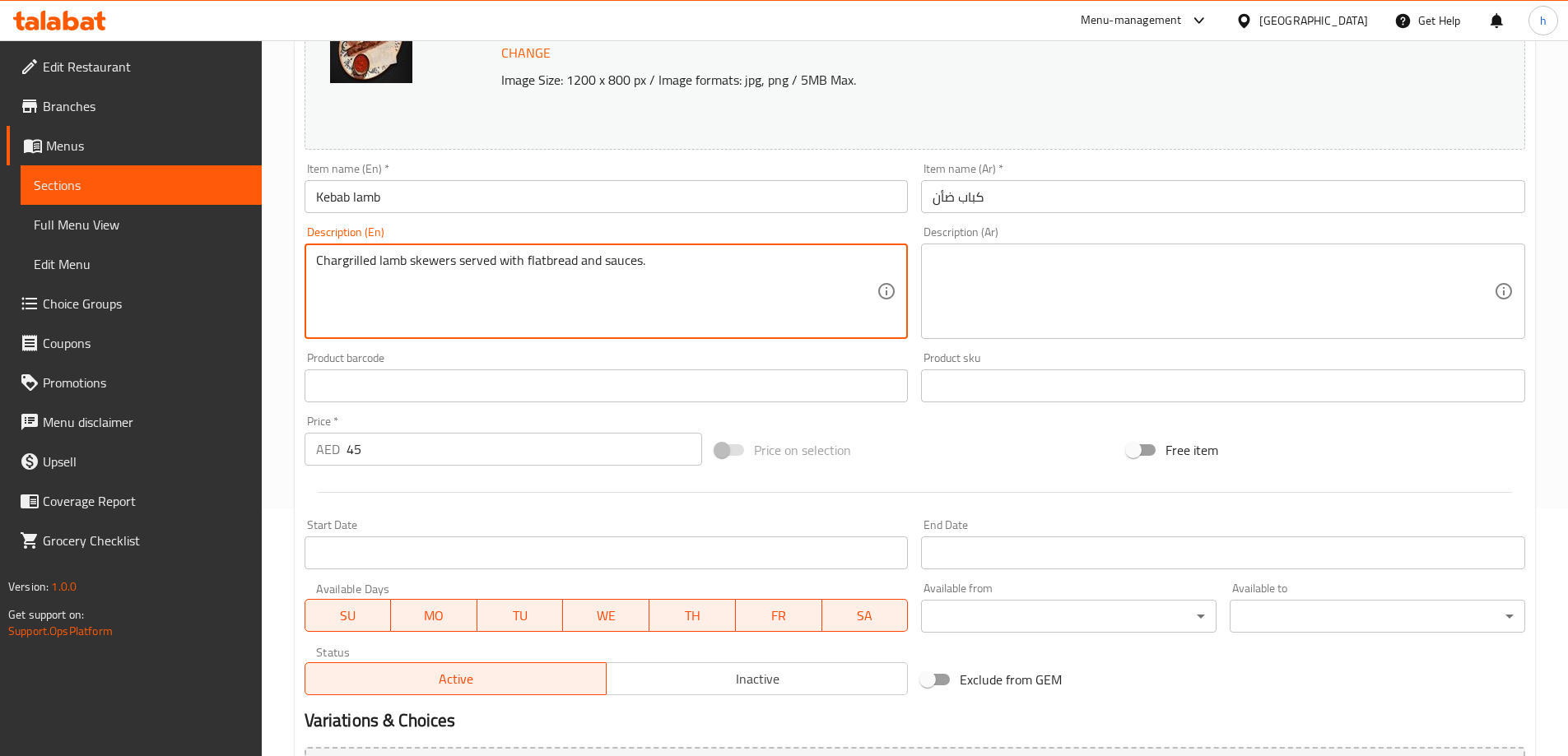
click at [518, 262] on textarea "Chargrilled lamb skewers served with flatbread and sauces." at bounding box center [596, 292] width 562 height 78
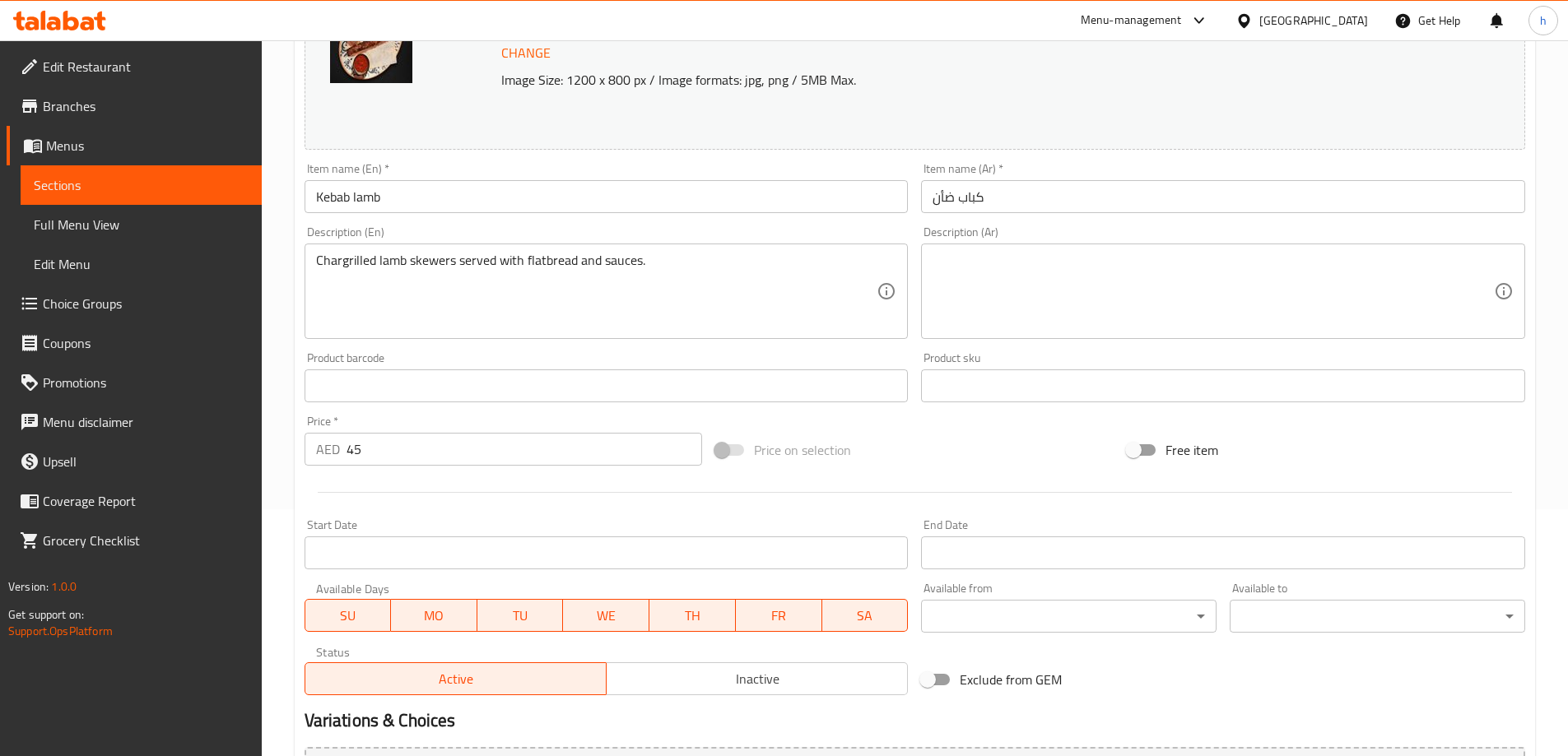
click at [616, 273] on textarea "Chargrilled lamb skewers served with flatbread and sauces." at bounding box center [596, 292] width 562 height 78
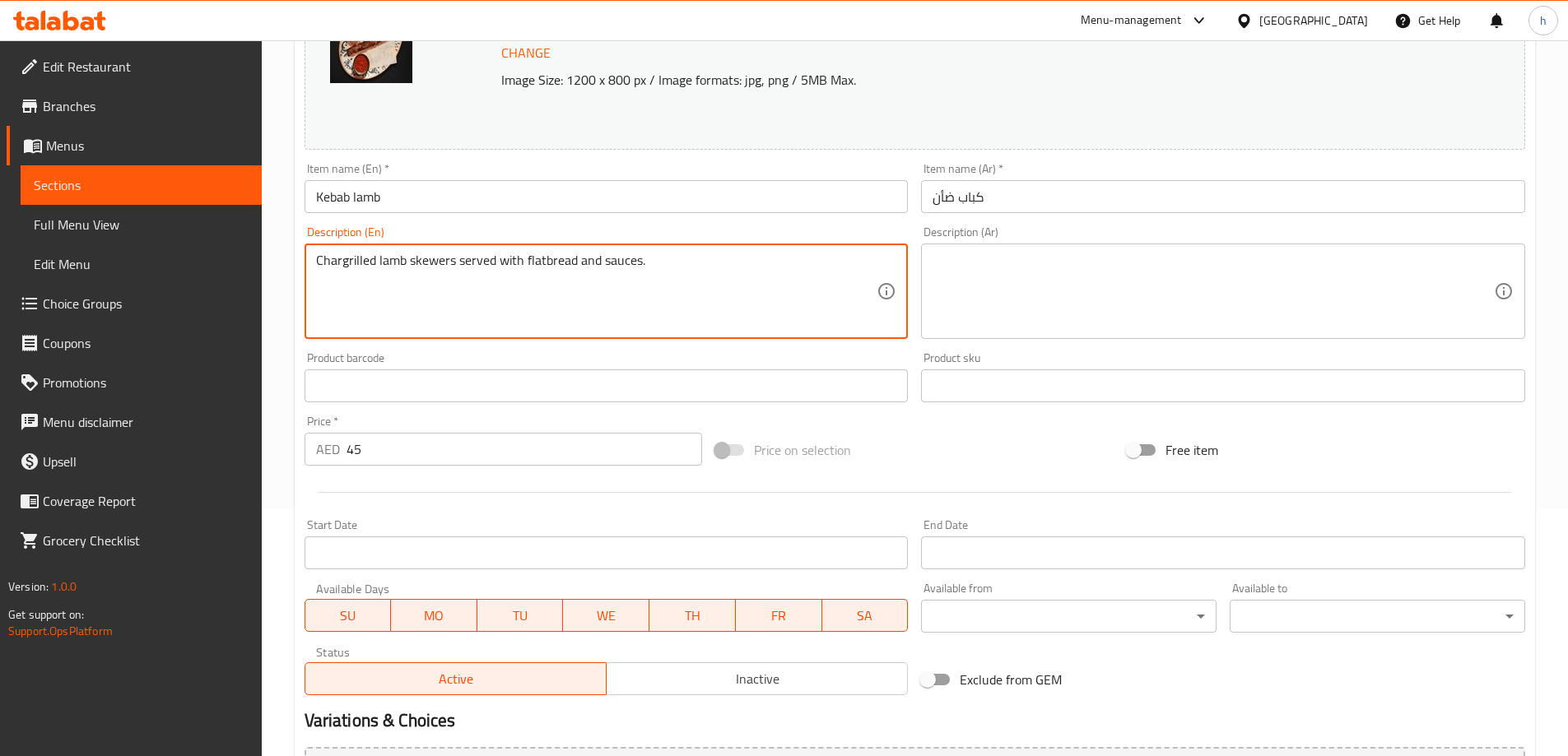
click at [350, 258] on textarea "Chargrilled lamb skewers served with flatbread and sauces." at bounding box center [596, 292] width 562 height 78
click at [1075, 267] on textarea at bounding box center [1212, 292] width 562 height 78
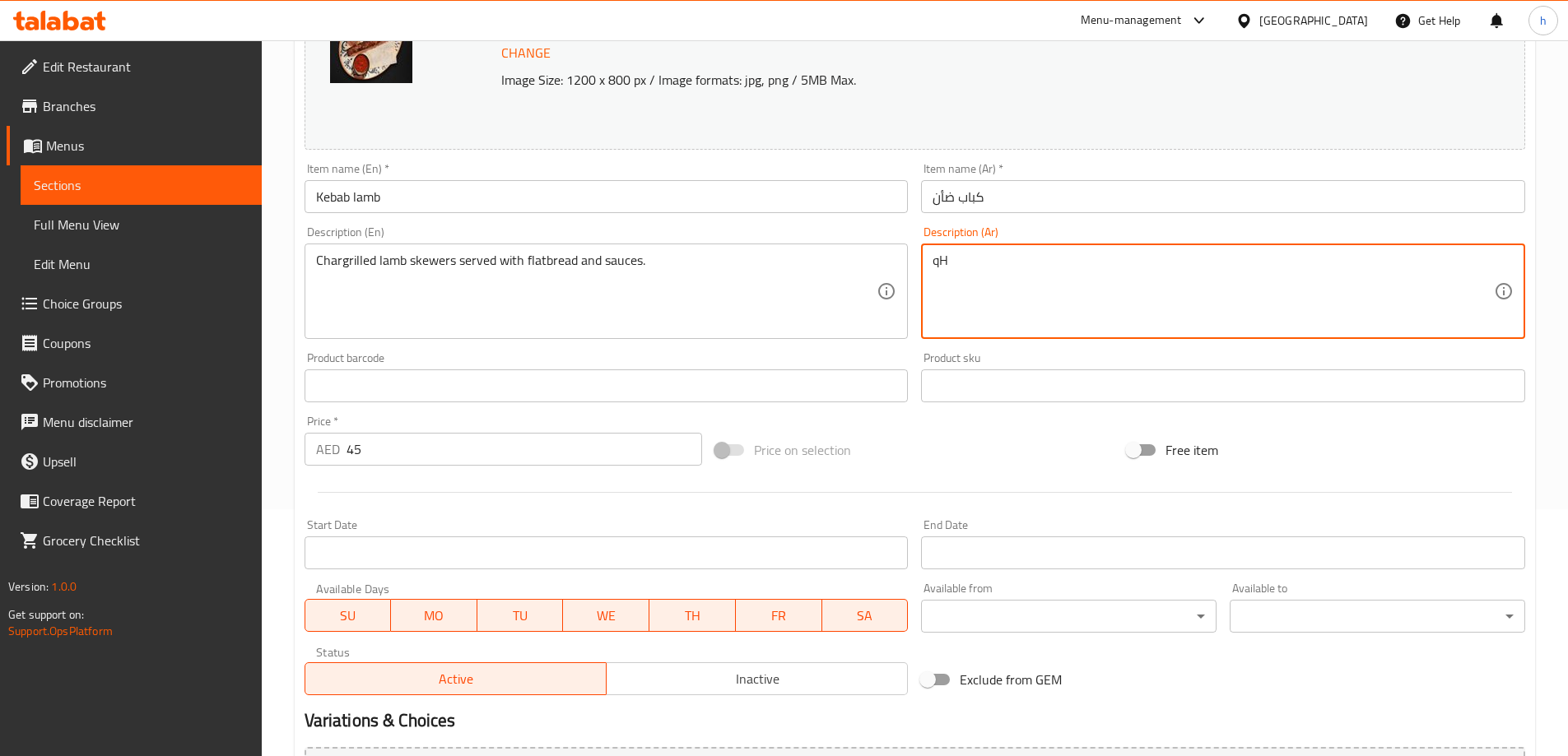
type textarea "q"
type textarea "ضأن أسياخ مشوي علي الفحم يقدم مع خبز مسطح و صوصات"
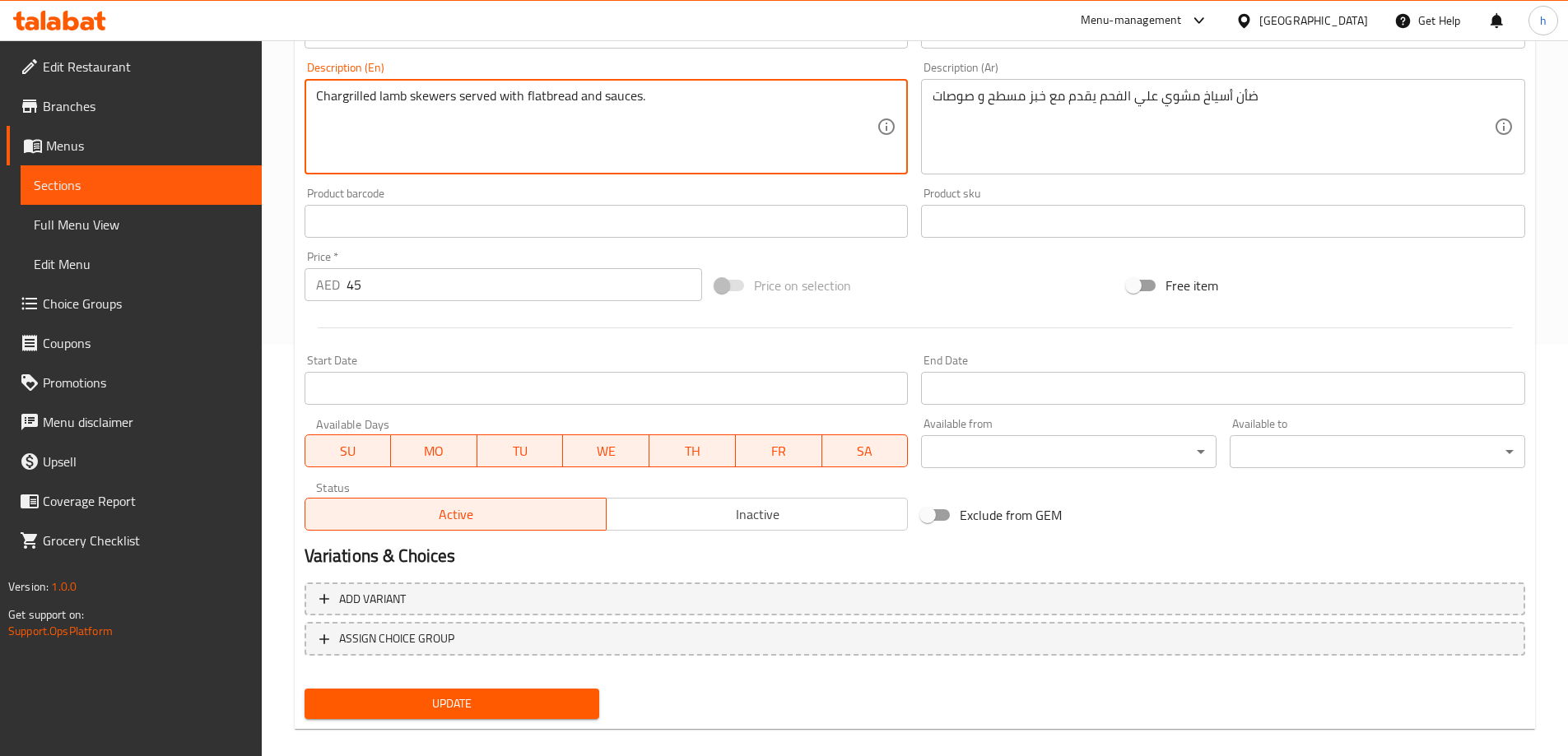
scroll to position [329, 0]
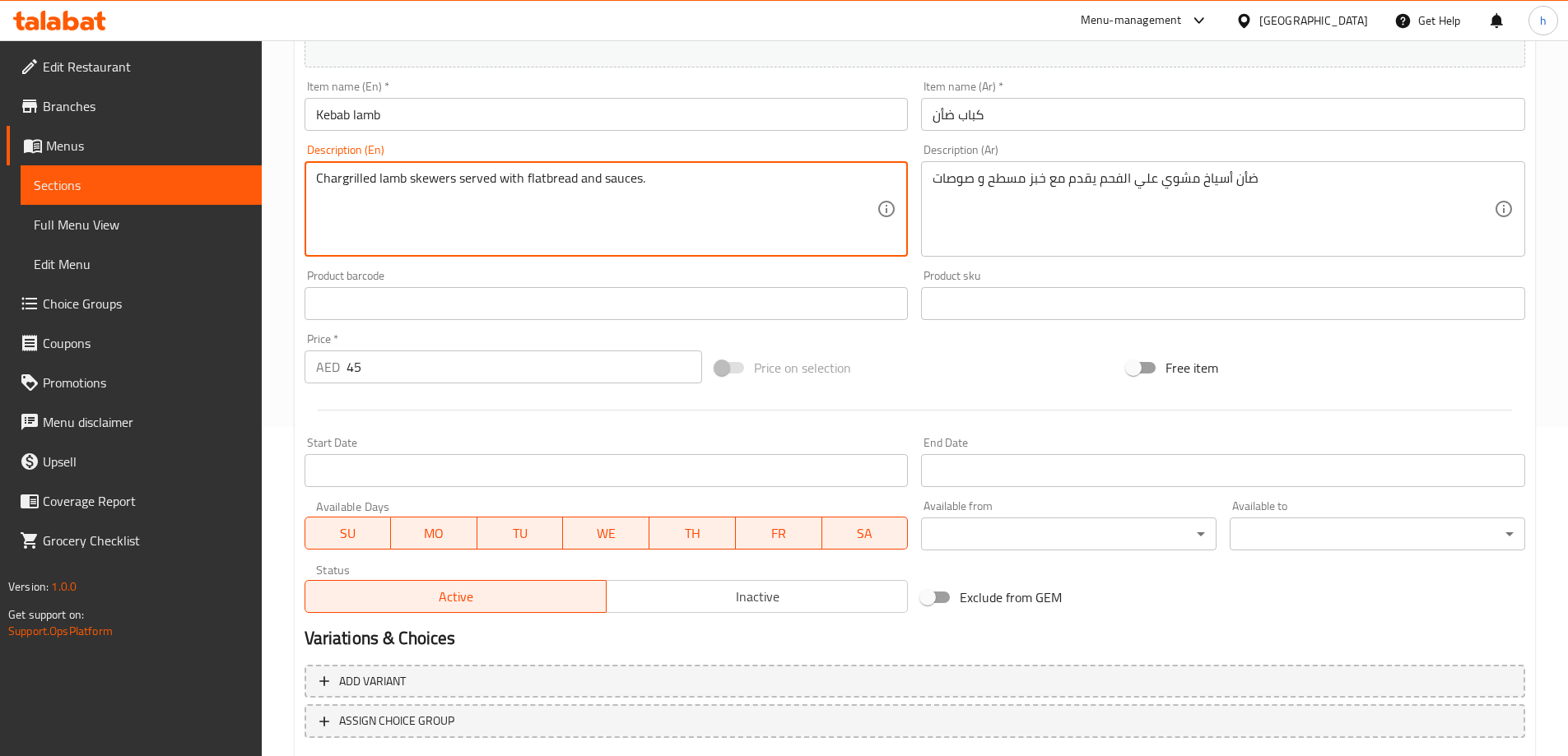
click at [484, 178] on textarea "Chargrilled lamb skewers served with flatbread and sauces." at bounding box center [596, 210] width 562 height 78
click at [425, 178] on textarea "Chargrilled lamb skewers served with flatbread and sauces." at bounding box center [596, 210] width 562 height 78
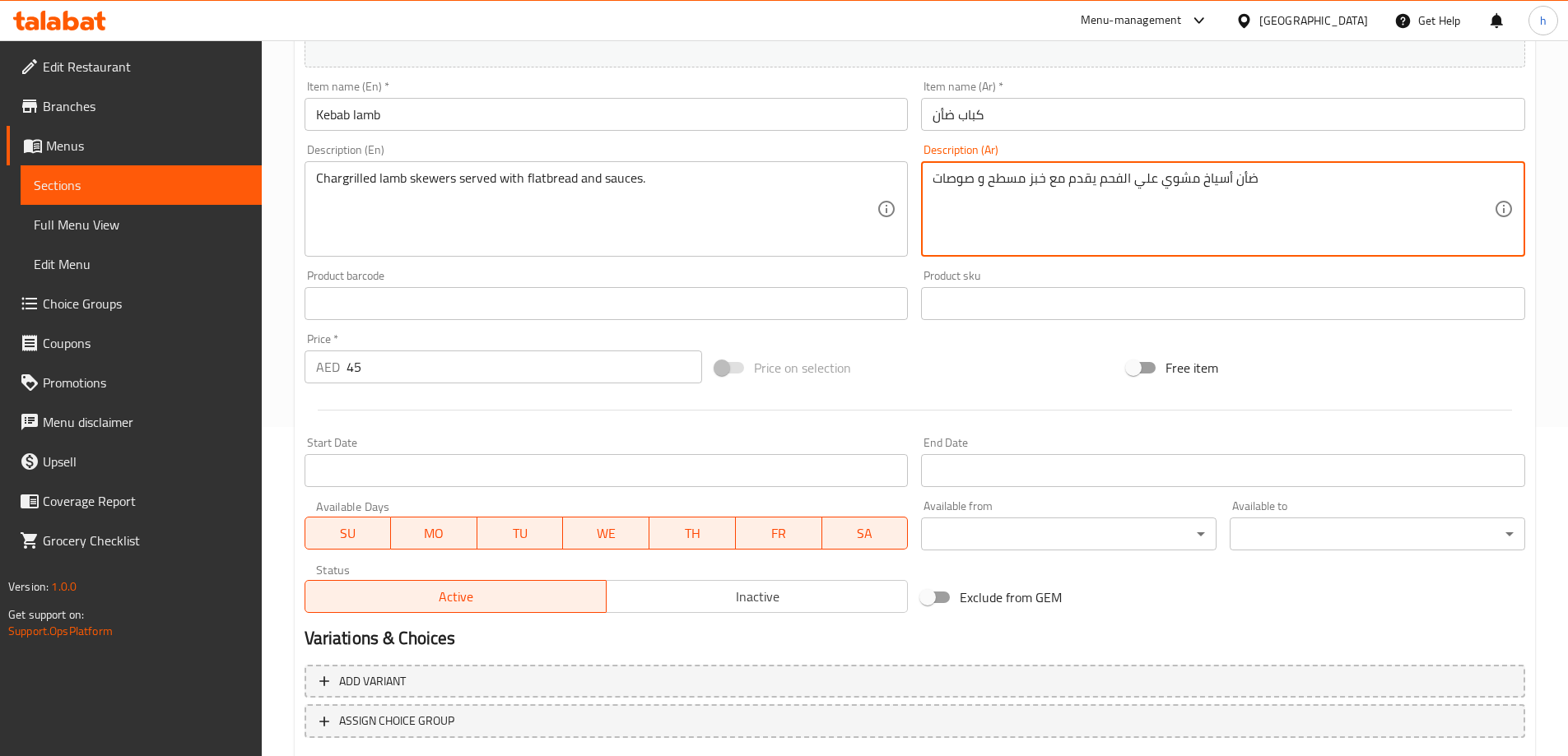
click at [387, 175] on textarea "Chargrilled lamb skewers served with flatbread and sauces." at bounding box center [596, 210] width 562 height 78
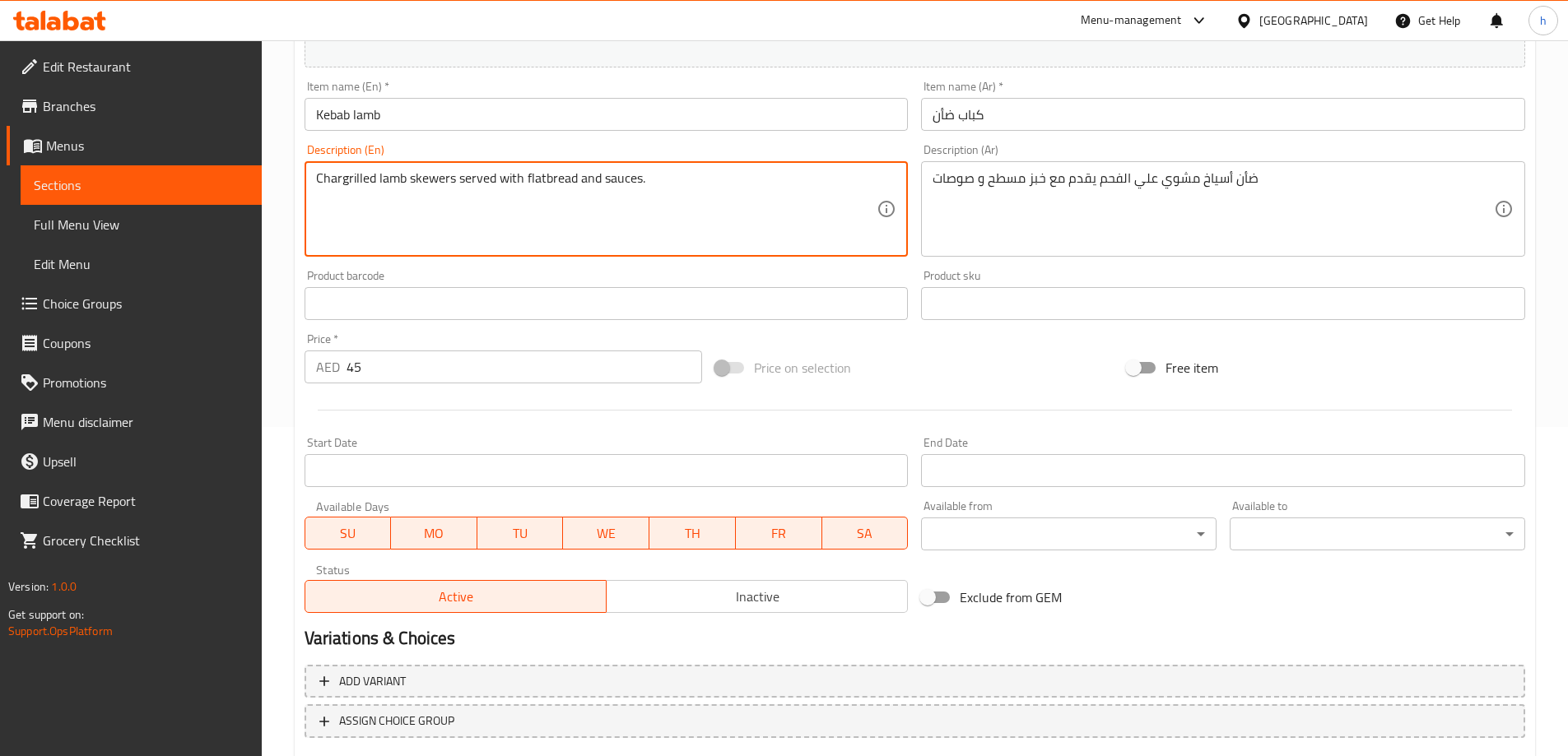
click at [350, 187] on textarea "Chargrilled lamb skewers served with flatbread and sauces." at bounding box center [596, 210] width 562 height 78
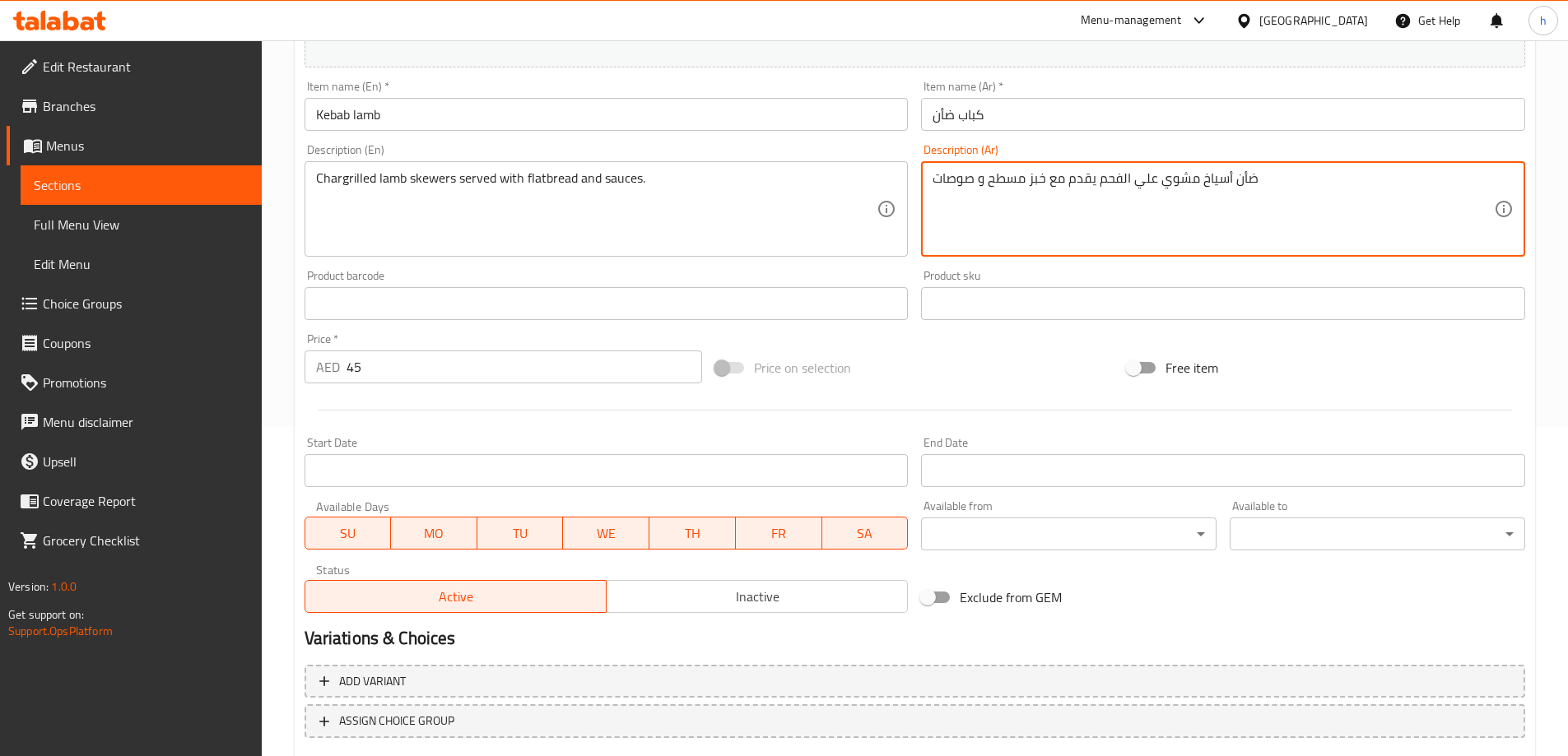
click at [1185, 181] on textarea "ضأن أسياخ مشوي علي الفحم يقدم مع خبز مسطح و صوصات" at bounding box center [1212, 210] width 562 height 78
click at [1235, 172] on textarea "ضأن أسياخ مشوي علي الفحم يقدم مع خبز مسطح و صوصات" at bounding box center [1212, 210] width 562 height 78
drag, startPoint x: 1235, startPoint y: 172, endPoint x: 1234, endPoint y: 188, distance: 16.0
click at [1235, 172] on textarea "ضأن أسياخ مشوي علي الفحم يقدم مع خبز مسطح و صوصات" at bounding box center [1212, 210] width 562 height 78
click at [1236, 179] on textarea "ضأن أسياخ مشوي علي الفحم يقدم مع خبز مسطح و صوصات" at bounding box center [1212, 210] width 562 height 78
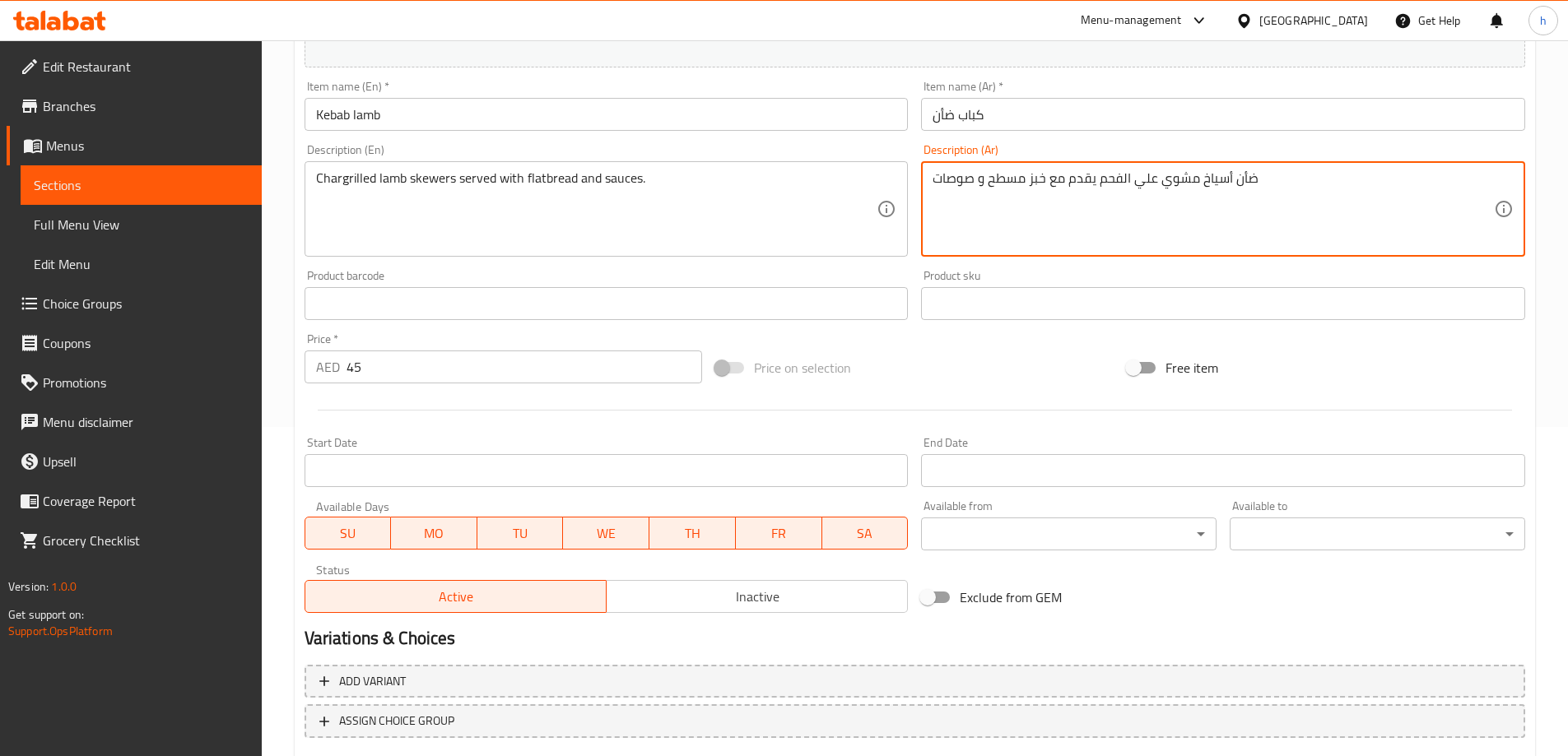
click at [1236, 179] on textarea "ضأن أسياخ مشوي علي الفحم يقدم مع خبز مسطح و صوصات" at bounding box center [1212, 210] width 562 height 78
click at [1234, 184] on textarea "ضأن أسياخ مشوي علي الفحم يقدم مع خبز مسطح و صوصات" at bounding box center [1212, 210] width 562 height 78
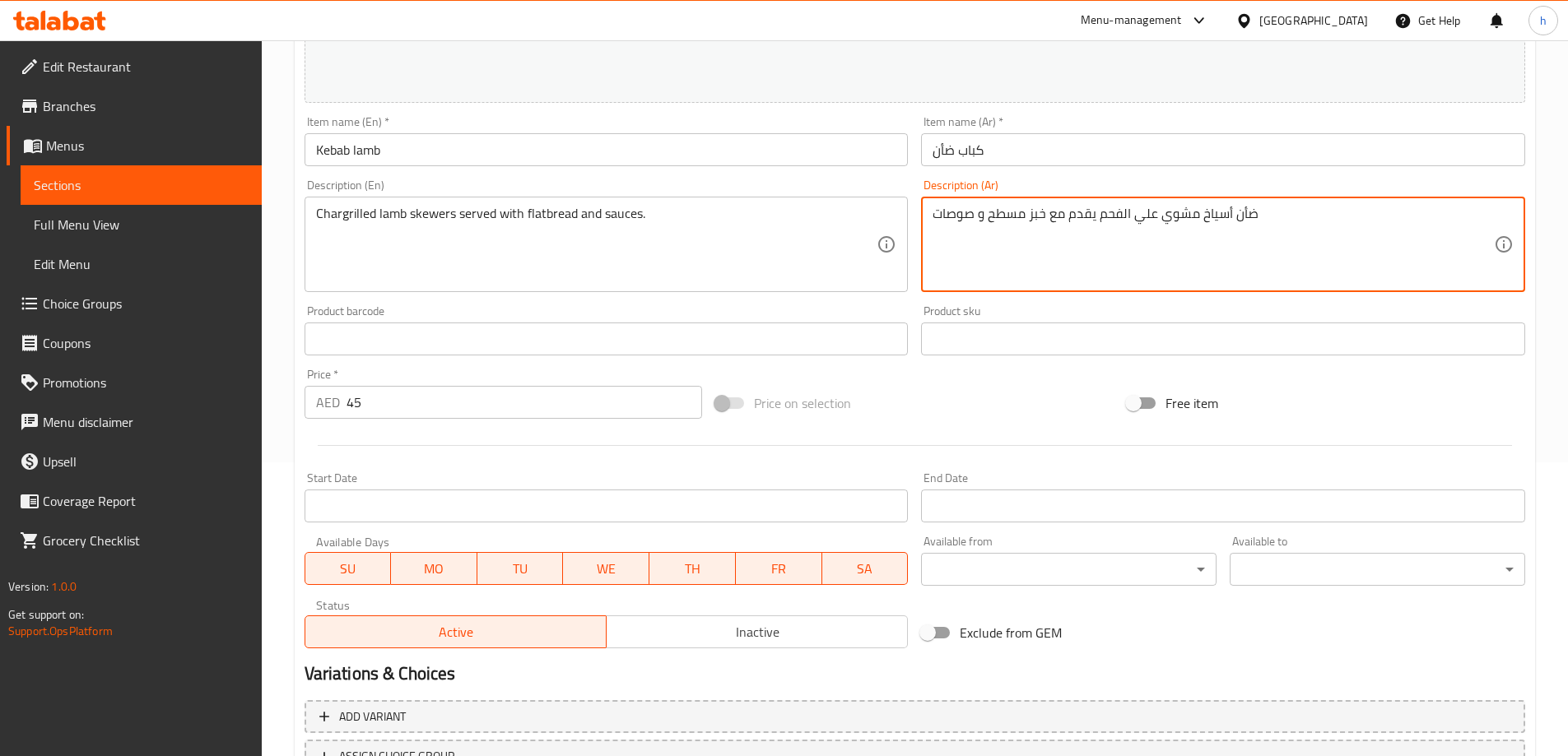
scroll to position [431, 0]
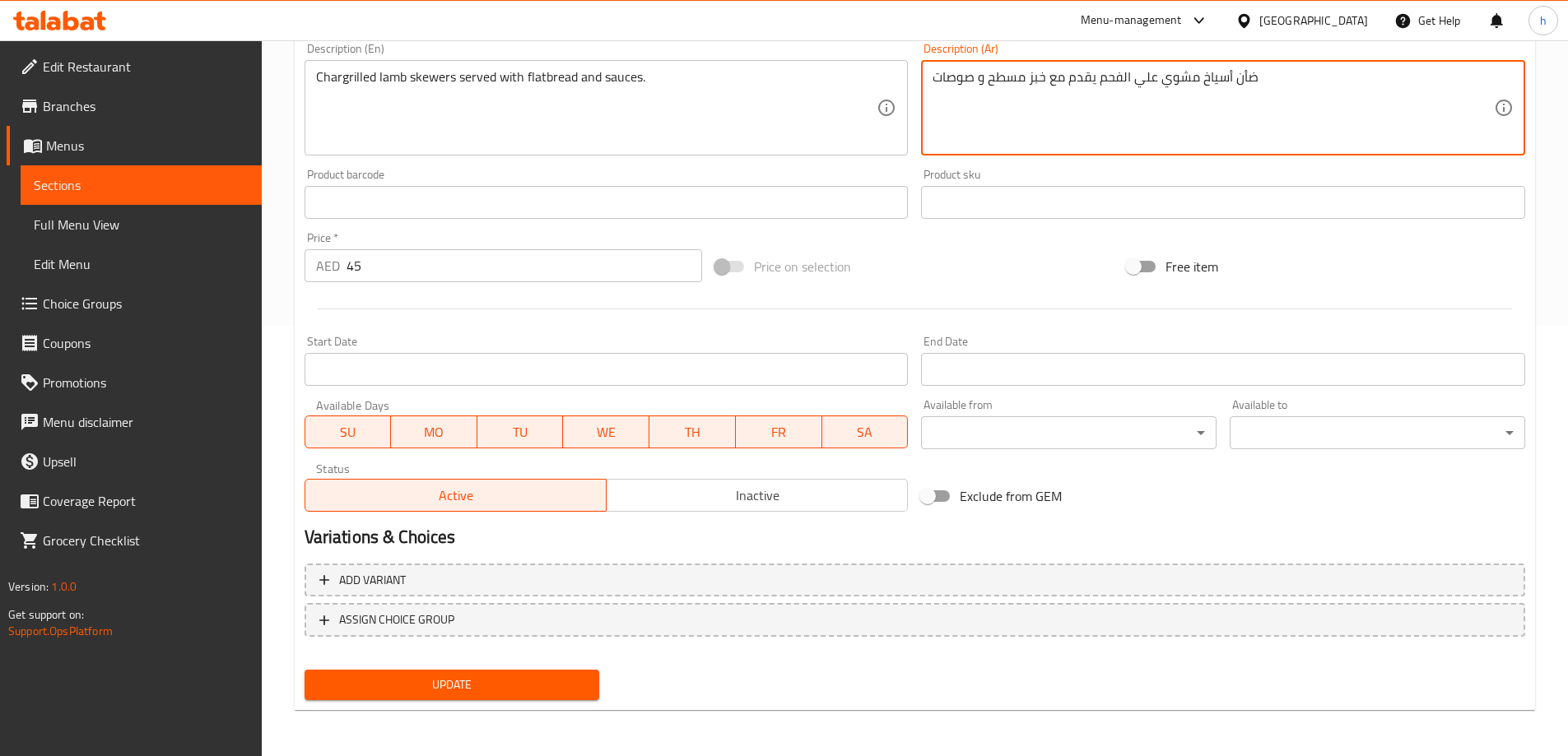
click at [533, 681] on span "Update" at bounding box center [452, 684] width 269 height 20
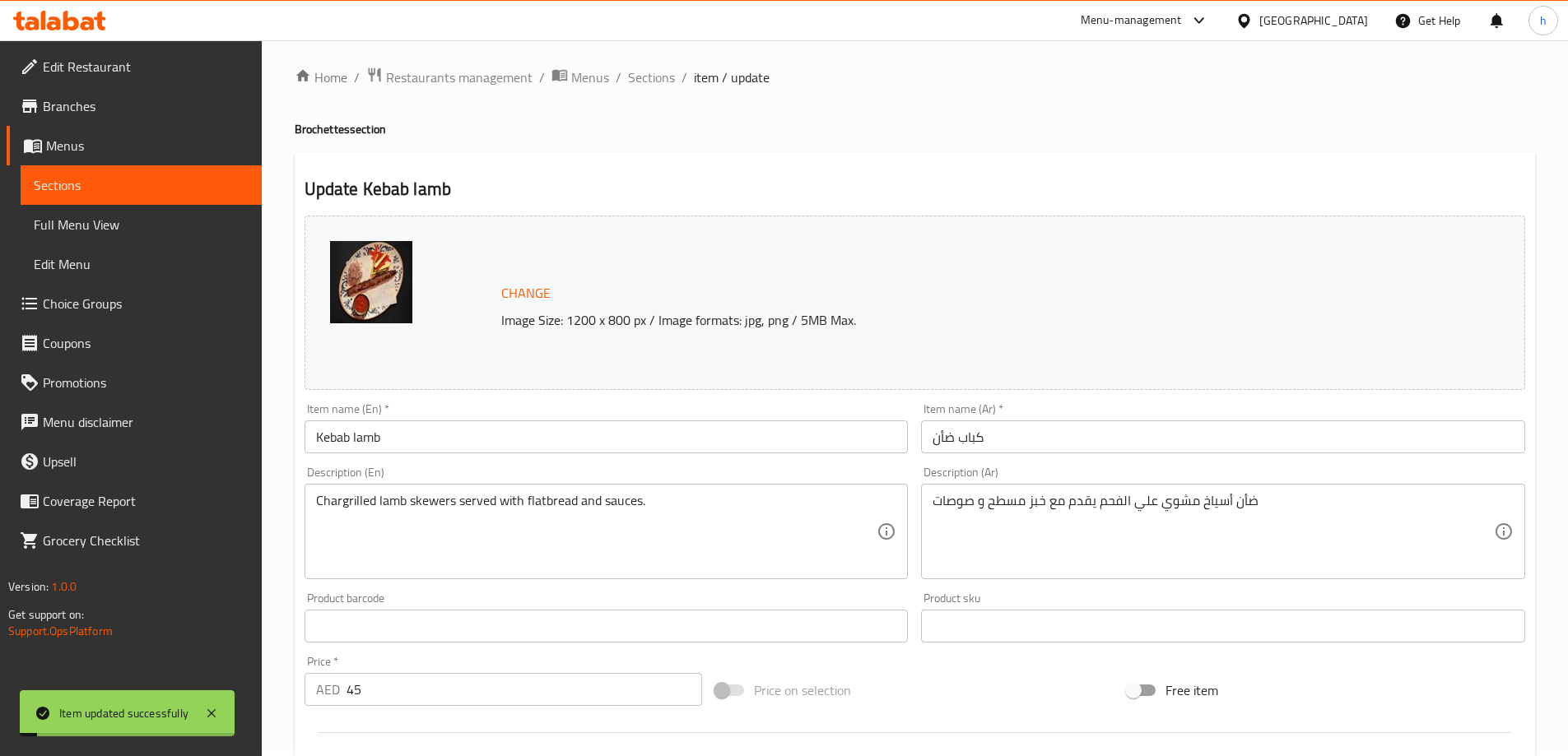
scroll to position [0, 0]
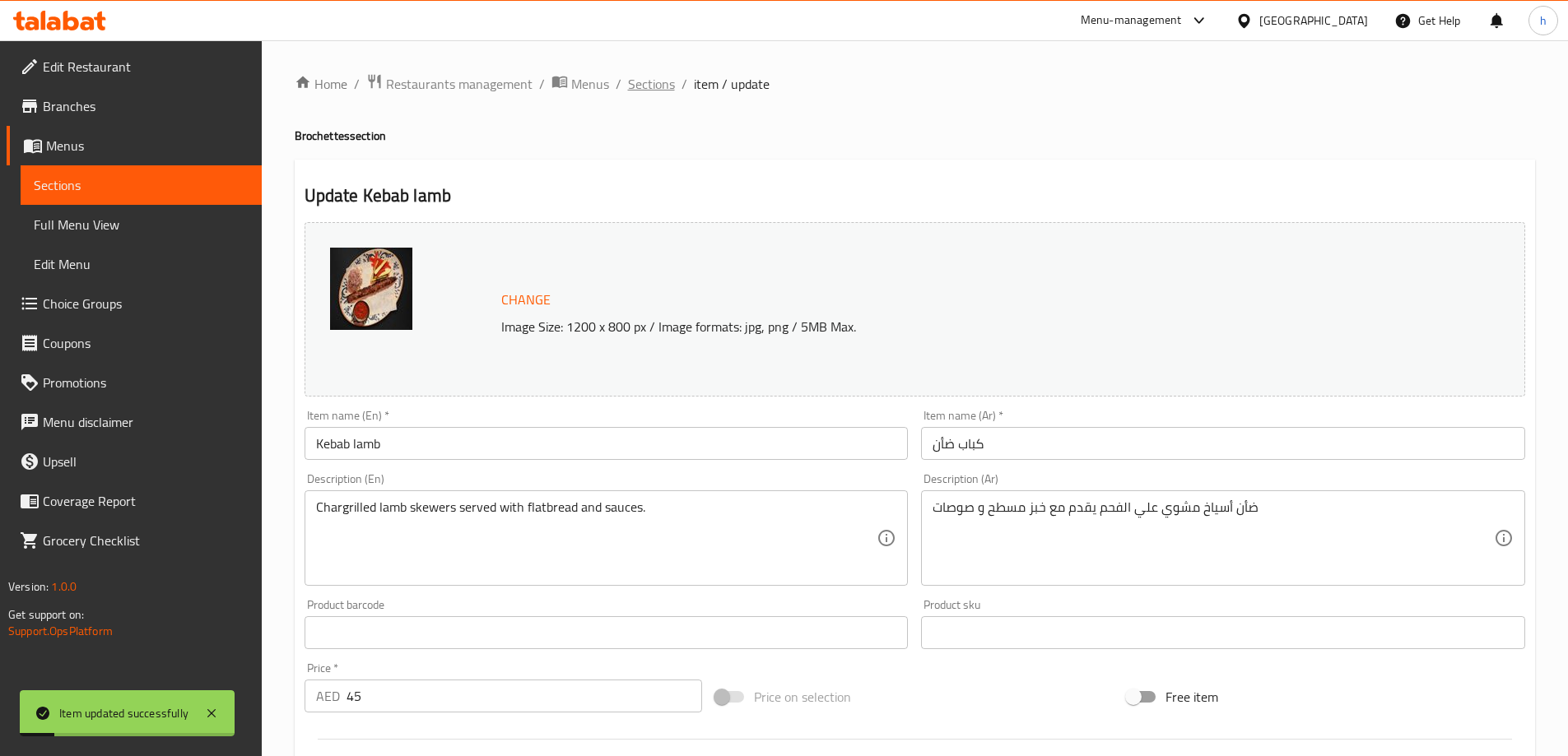
click at [652, 94] on span "Sections" at bounding box center [651, 84] width 47 height 19
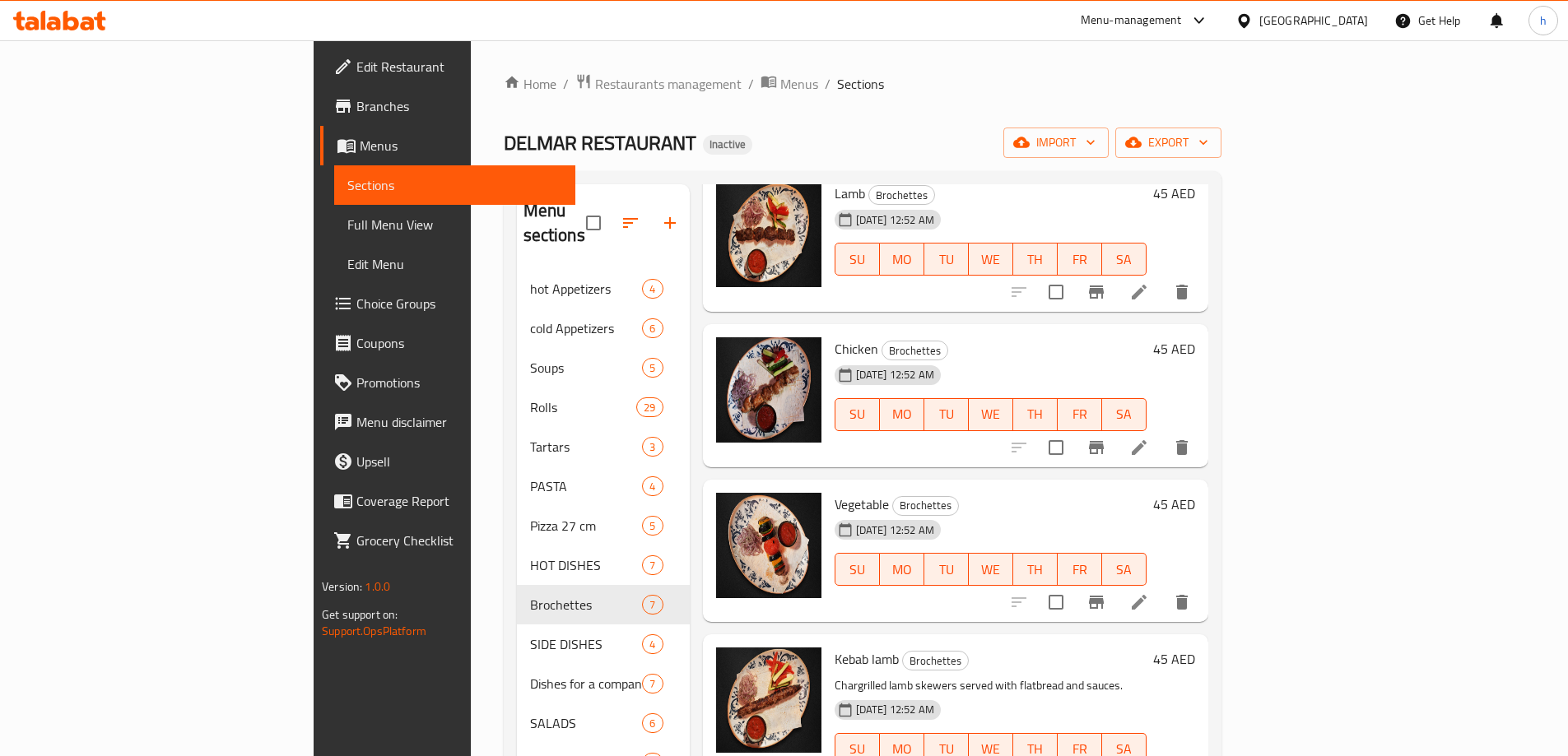
scroll to position [260, 0]
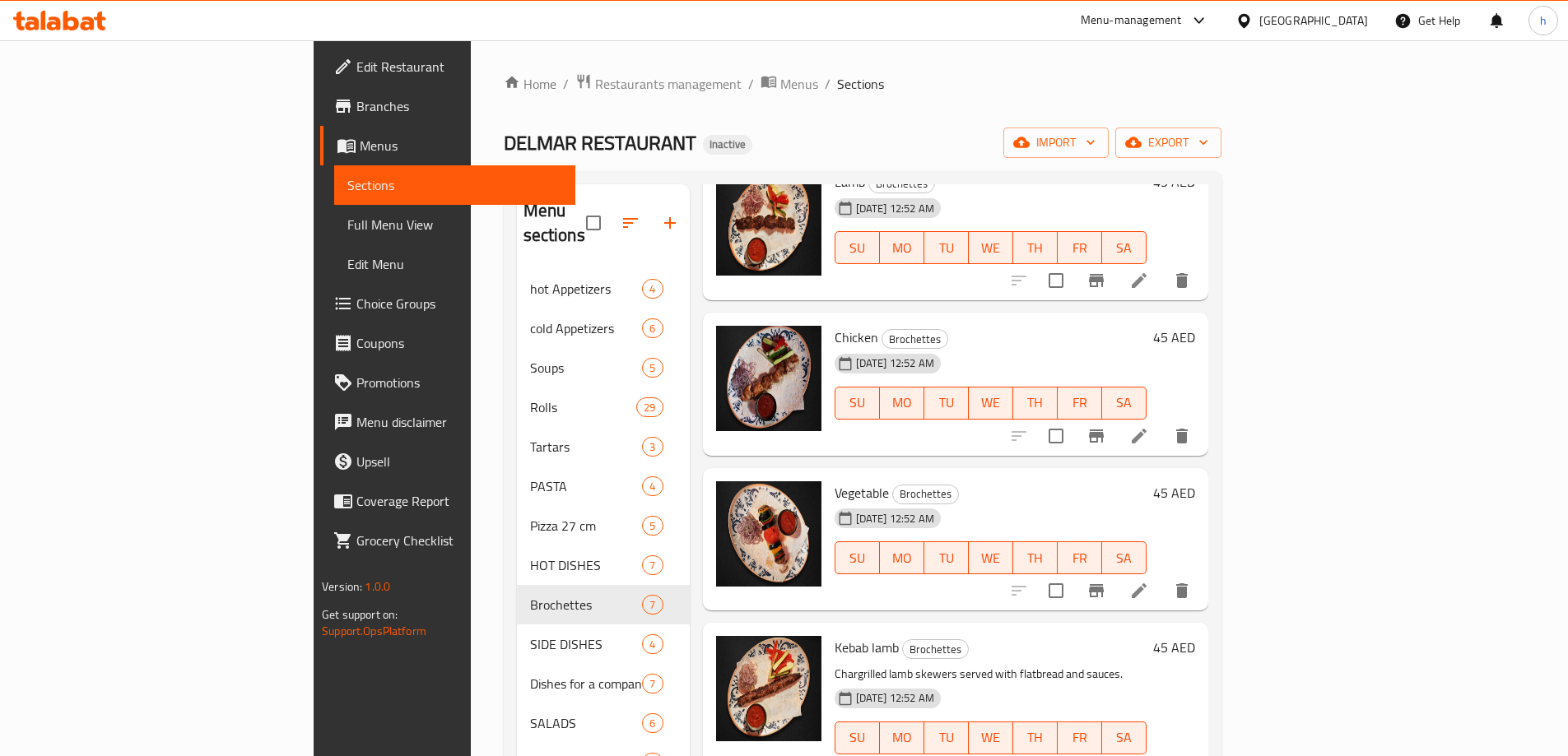
click at [1254, 435] on div "Home / Restaurants management / Menus / Sections DELMAR RESTAURANT Inactive imp…" at bounding box center [862, 514] width 784 height 946
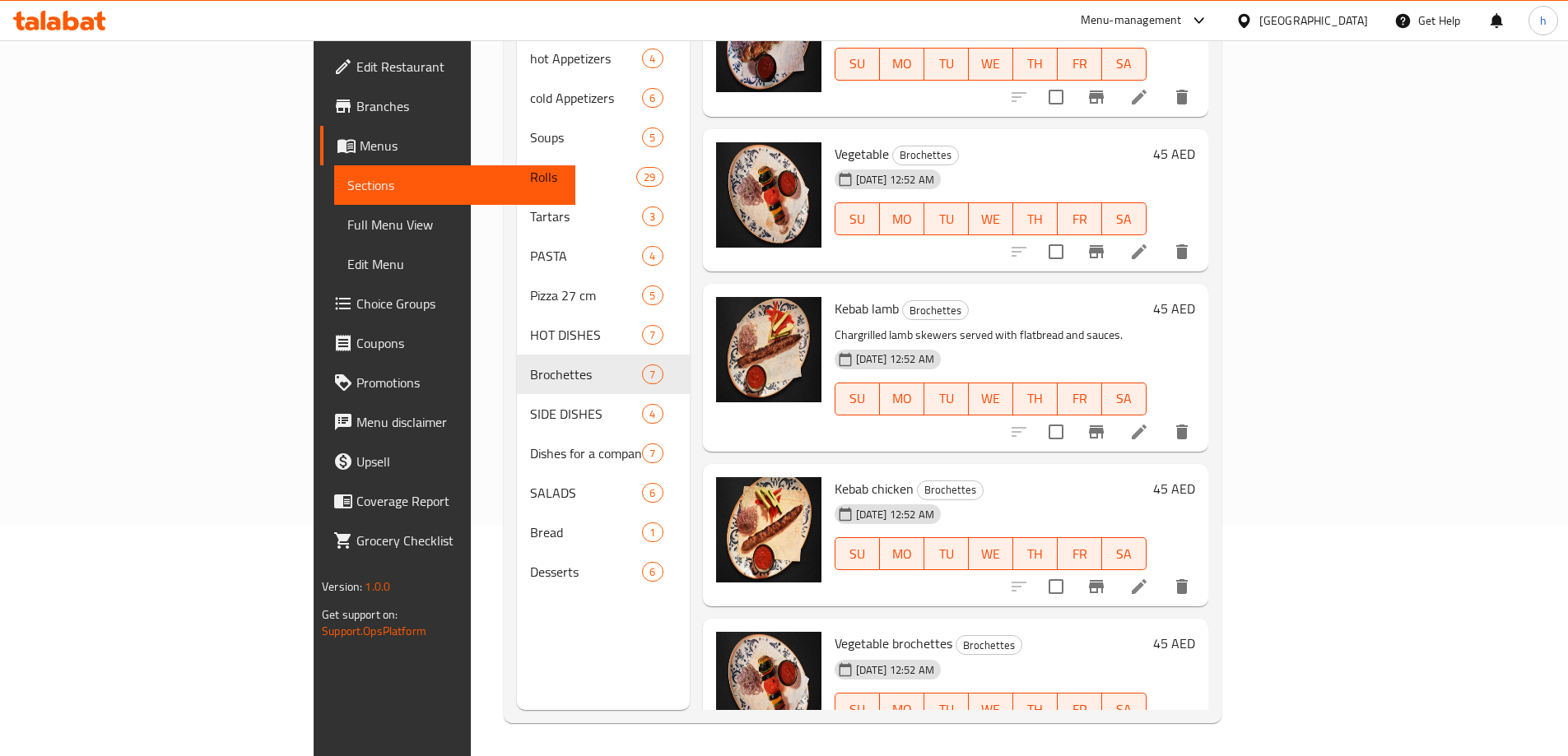
scroll to position [396, 0]
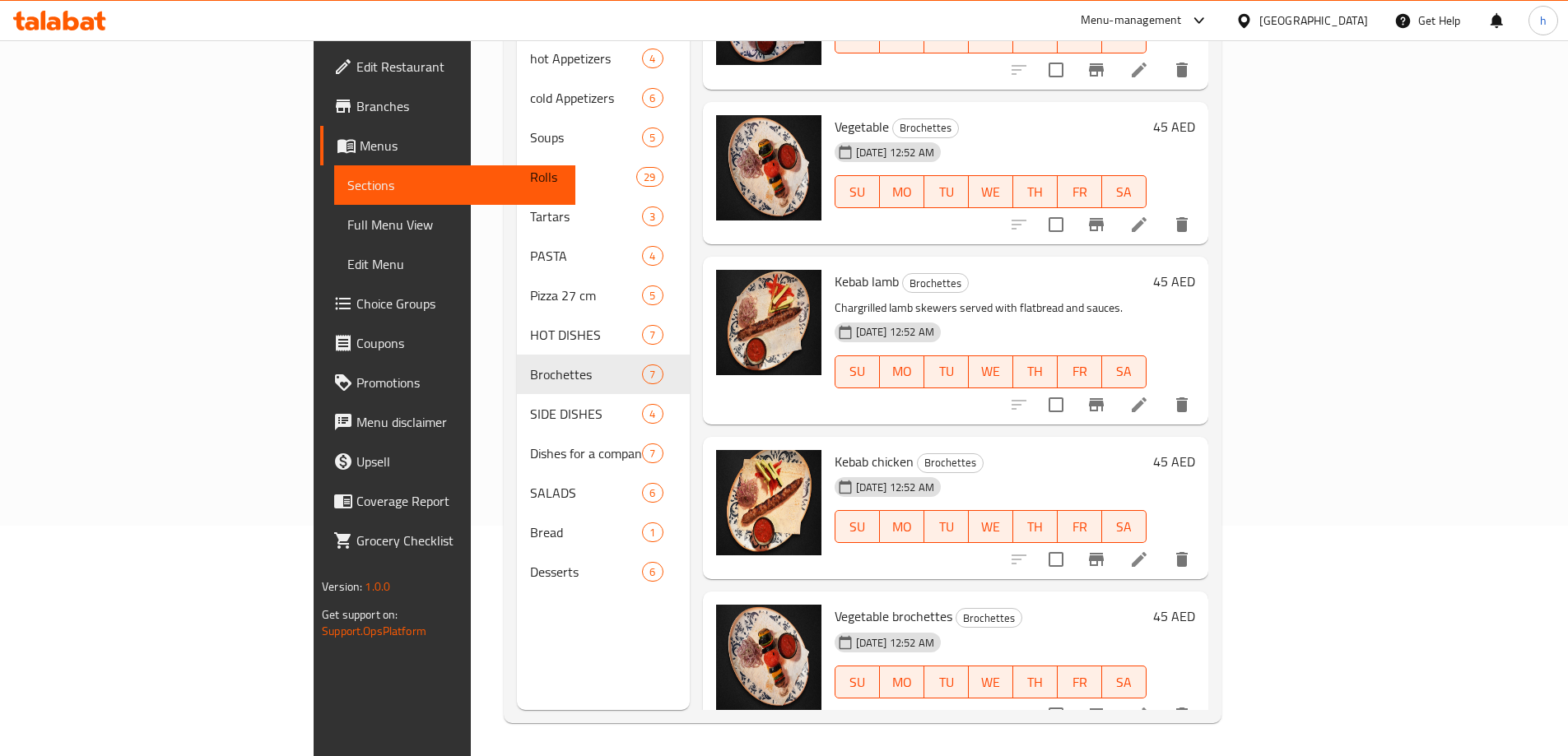
click at [835, 449] on span "Kebab chicken" at bounding box center [874, 462] width 79 height 25
click at [1162, 545] on li at bounding box center [1139, 559] width 46 height 29
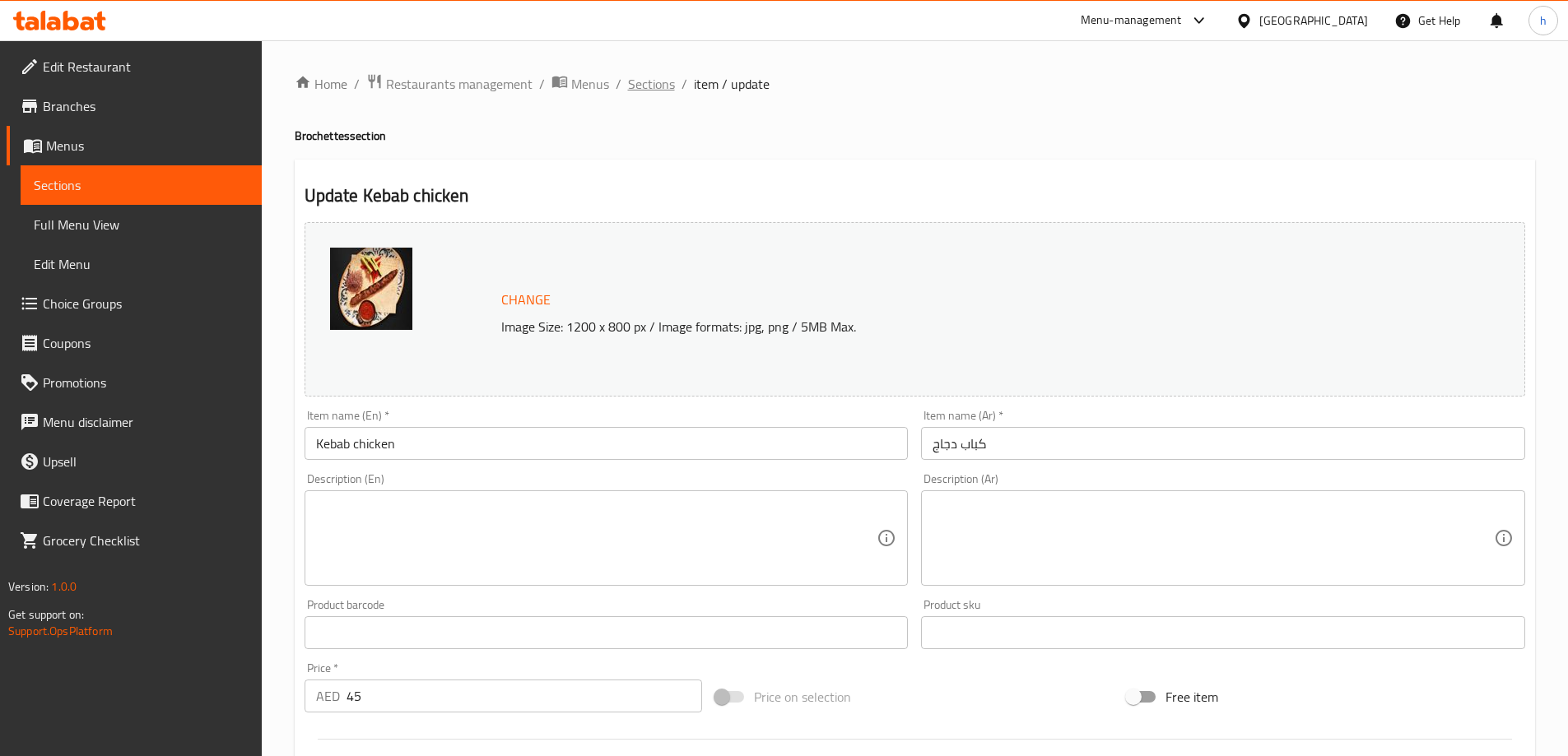
click at [658, 79] on span "Sections" at bounding box center [651, 84] width 47 height 19
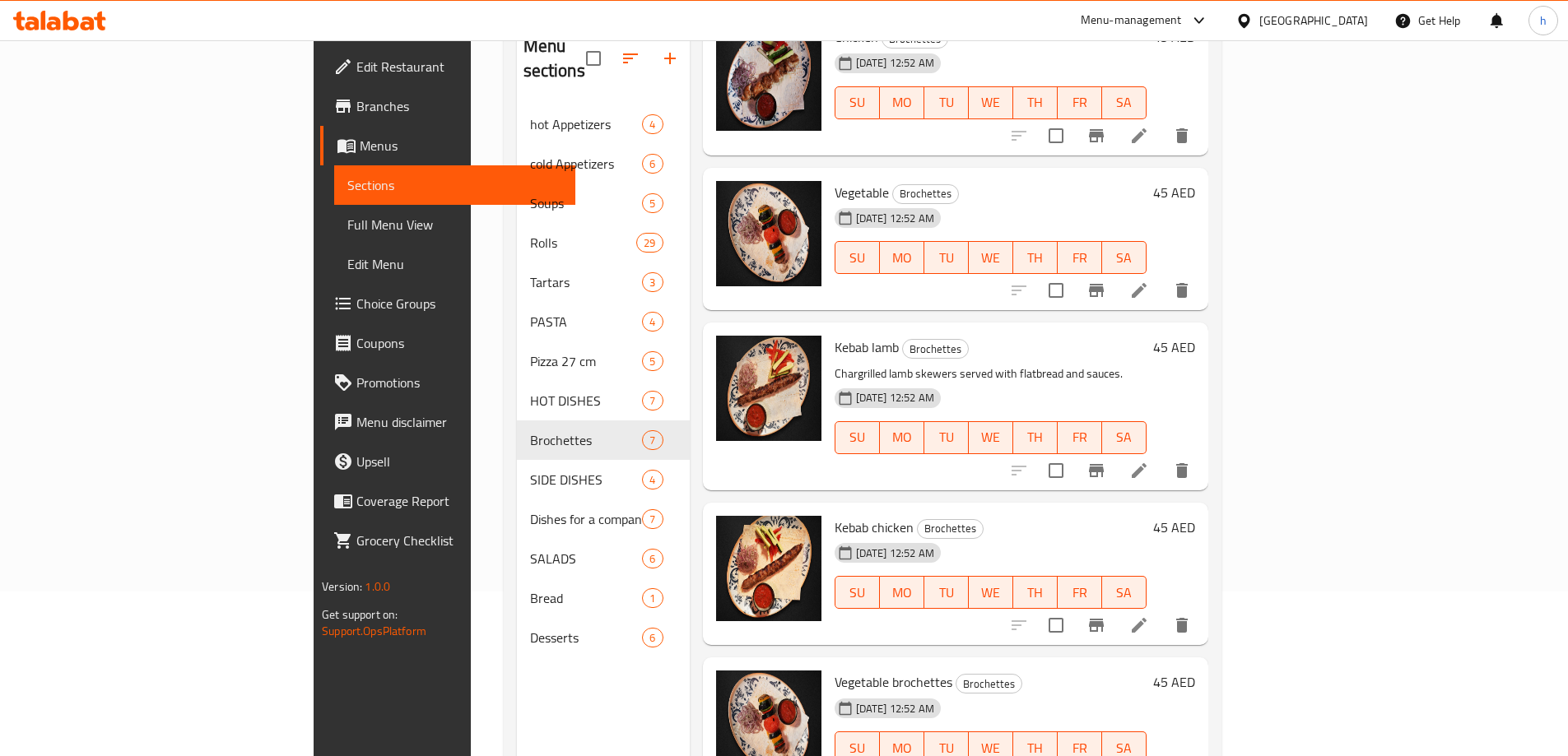
scroll to position [231, 0]
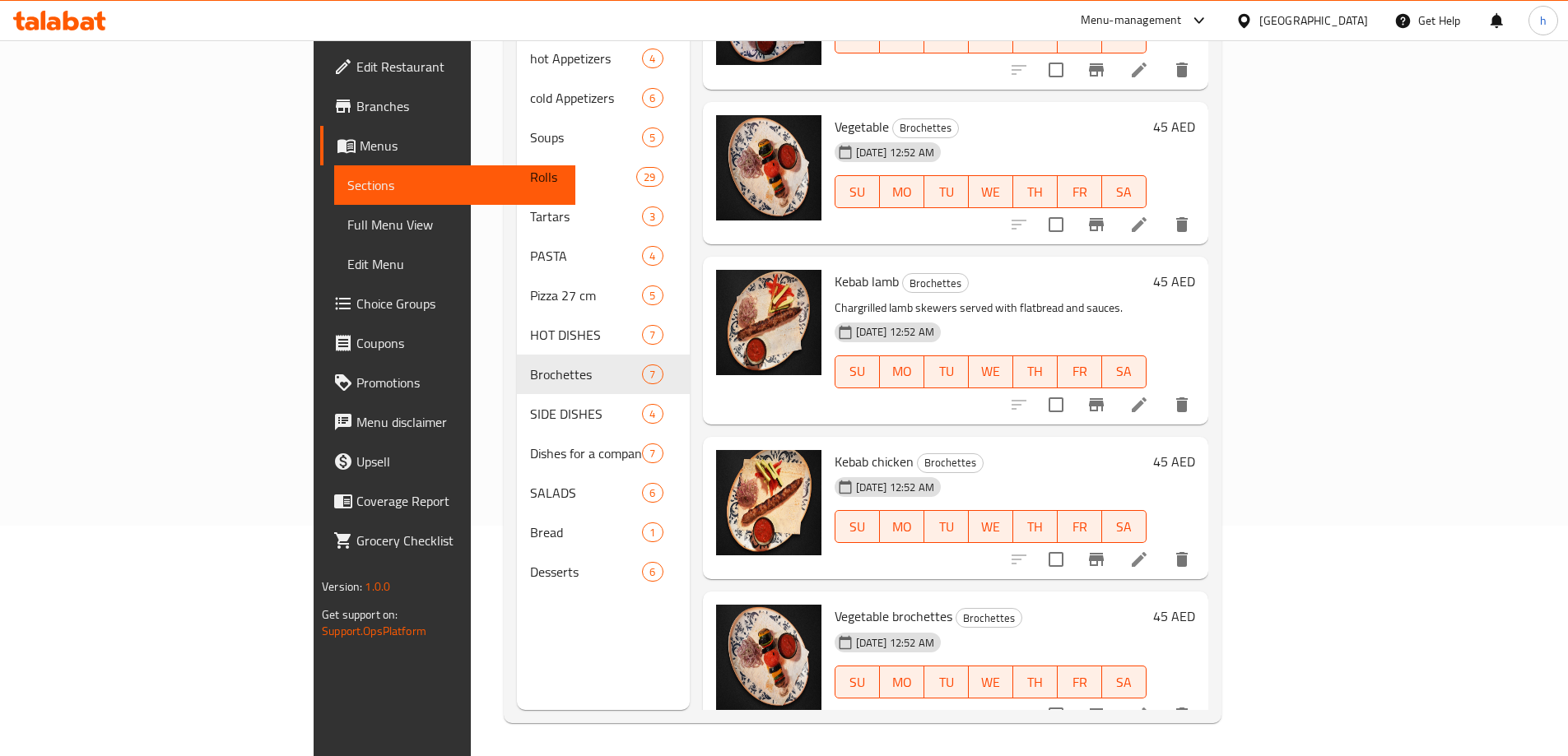
click at [1162, 700] on li at bounding box center [1139, 714] width 46 height 29
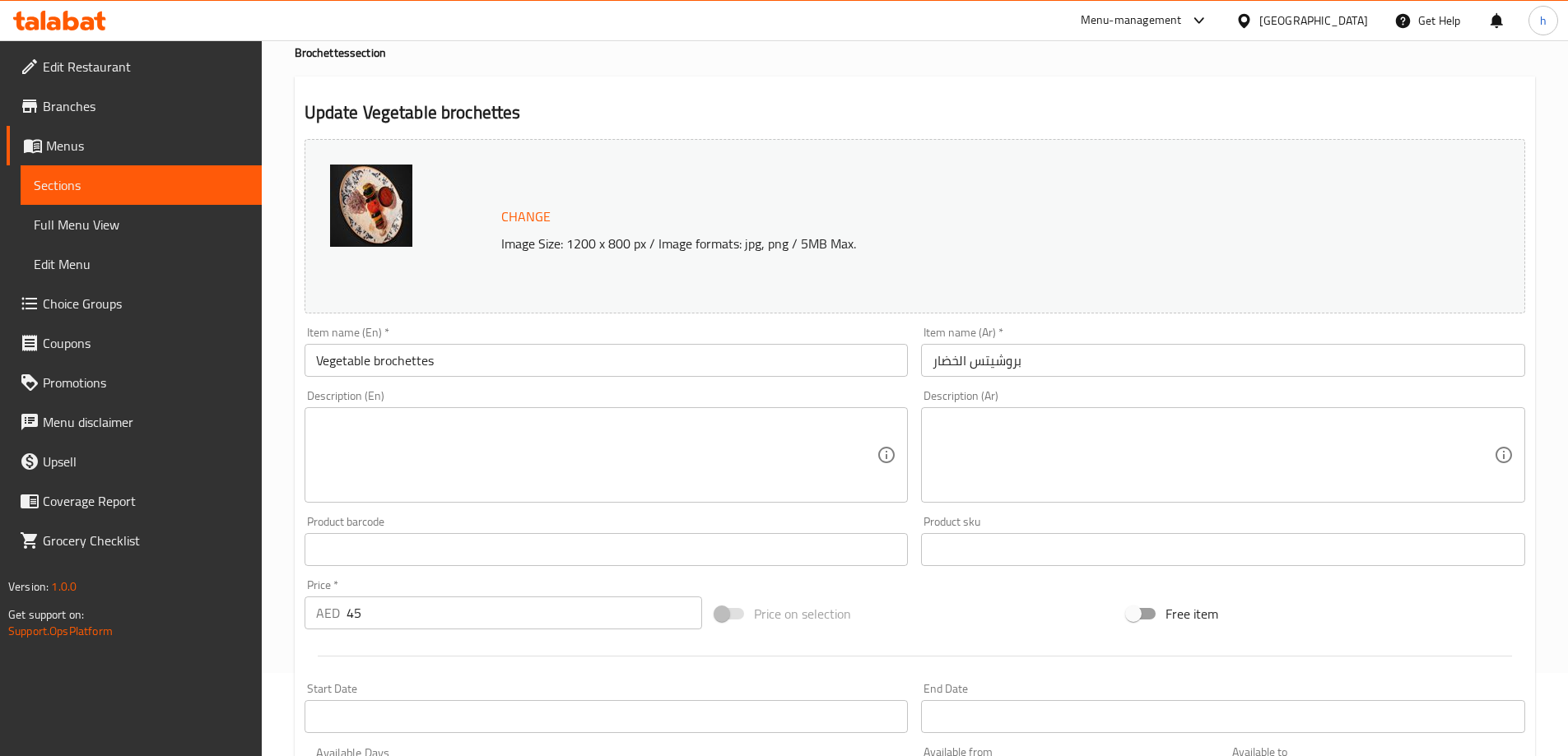
scroll to position [82, 0]
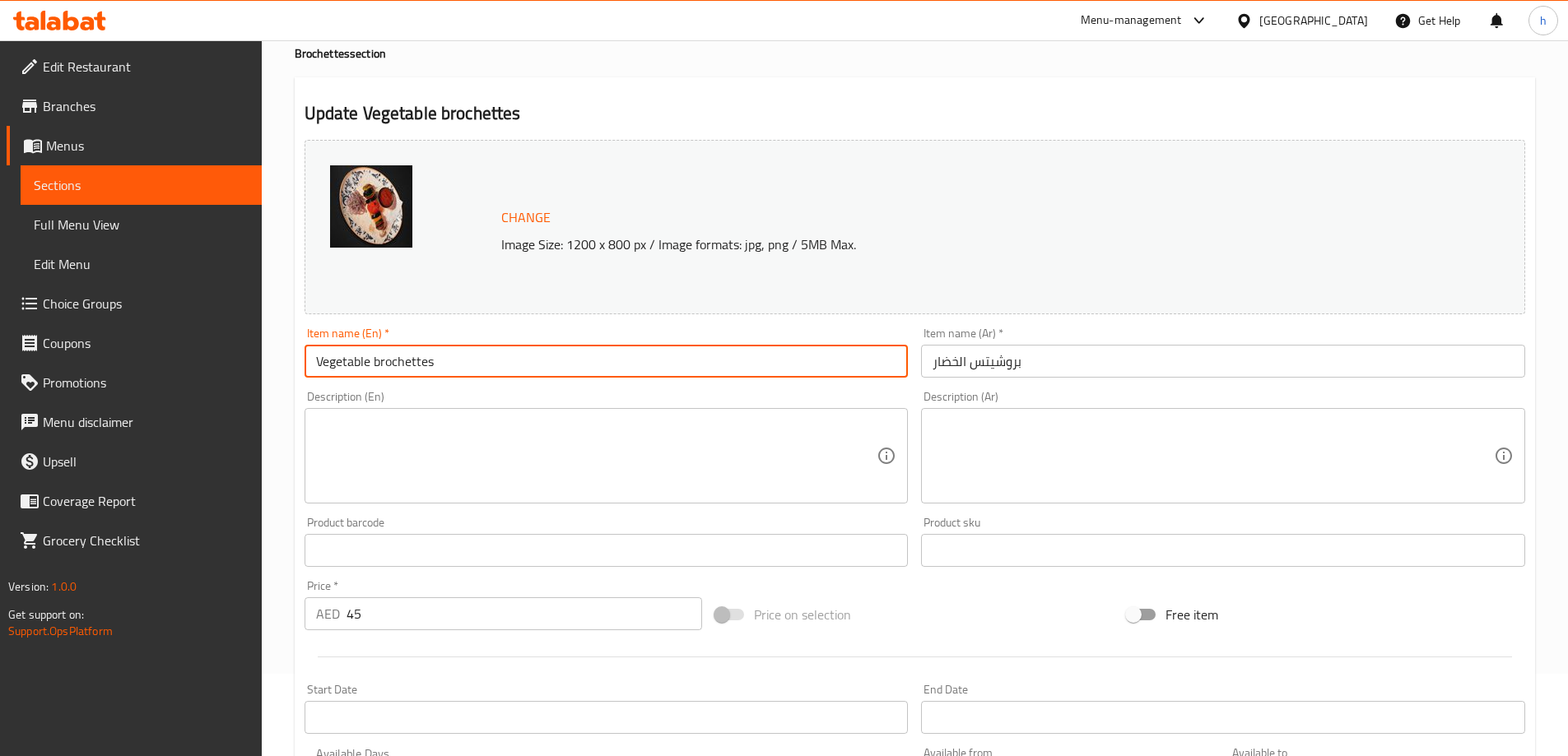
drag, startPoint x: 440, startPoint y: 361, endPoint x: 304, endPoint y: 355, distance: 136.1
click at [304, 355] on input "Vegetable brochettes" at bounding box center [606, 361] width 604 height 33
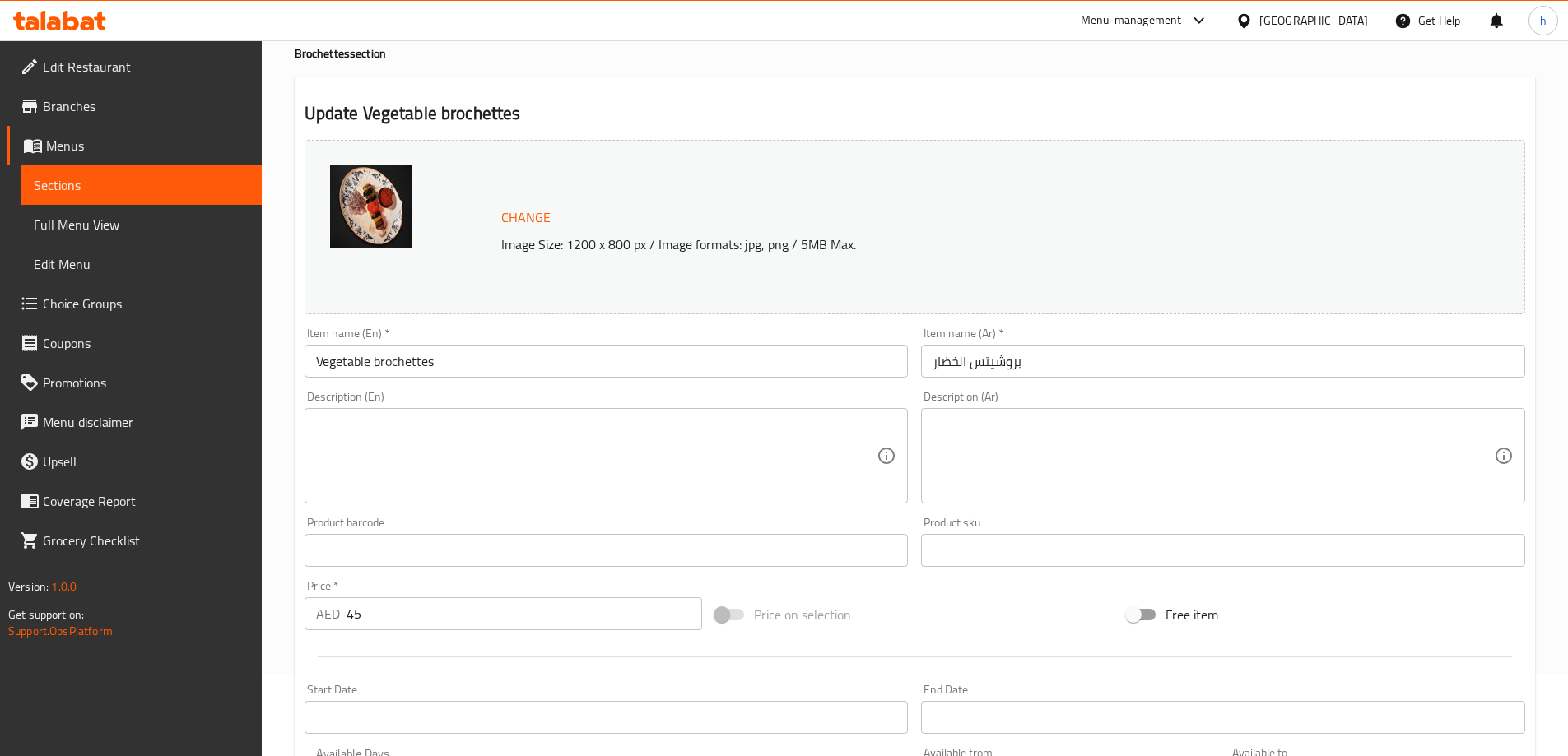
click at [469, 361] on input "Vegetable brochettes" at bounding box center [606, 361] width 604 height 33
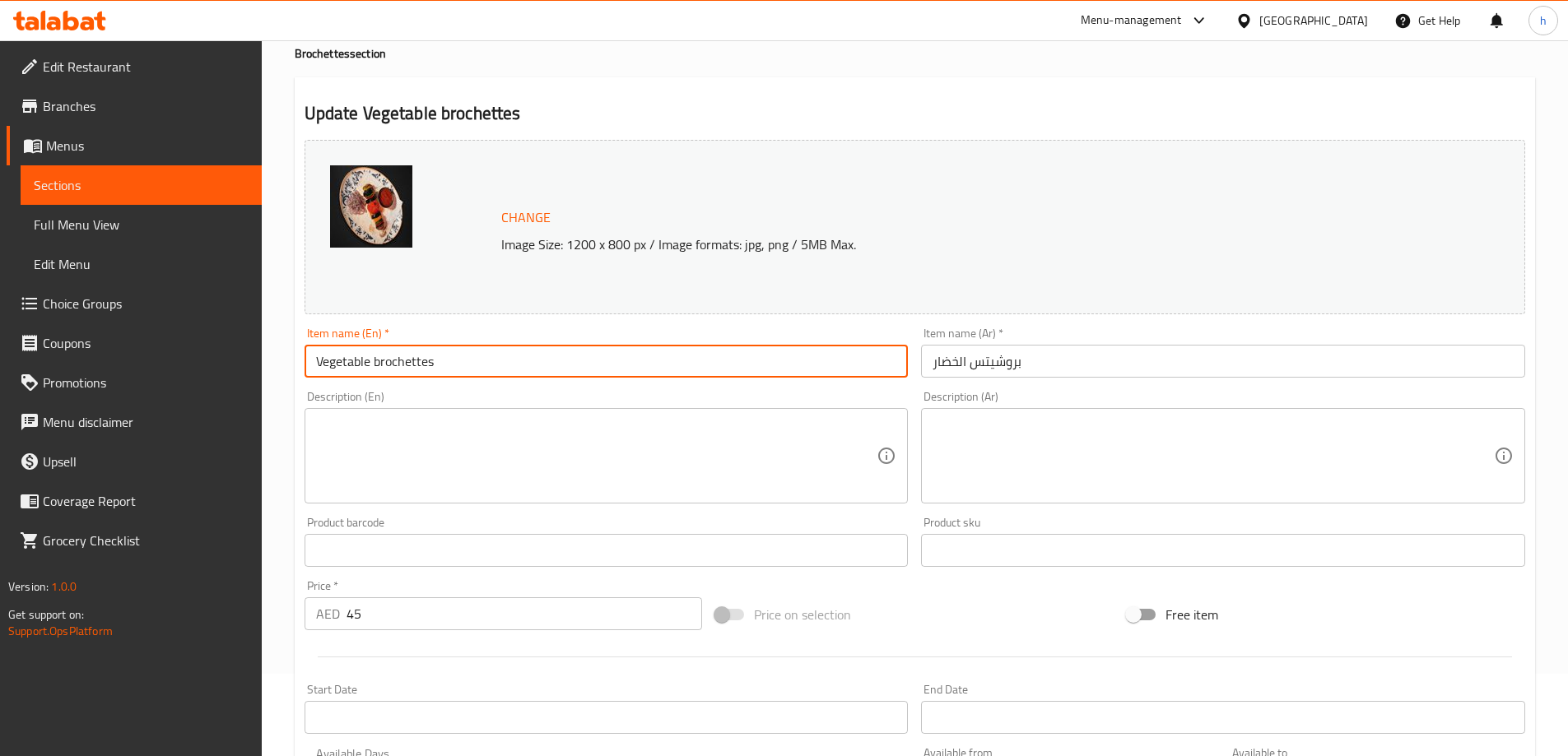
drag, startPoint x: 475, startPoint y: 358, endPoint x: 314, endPoint y: 357, distance: 161.0
click at [314, 357] on input "Vegetable brochettes" at bounding box center [606, 361] width 604 height 33
click at [479, 367] on input "Vegetable brochettes" at bounding box center [606, 361] width 604 height 33
click at [539, 367] on input "Vegetable brochettes" at bounding box center [606, 361] width 604 height 33
drag, startPoint x: 523, startPoint y: 358, endPoint x: 313, endPoint y: 362, distance: 210.0
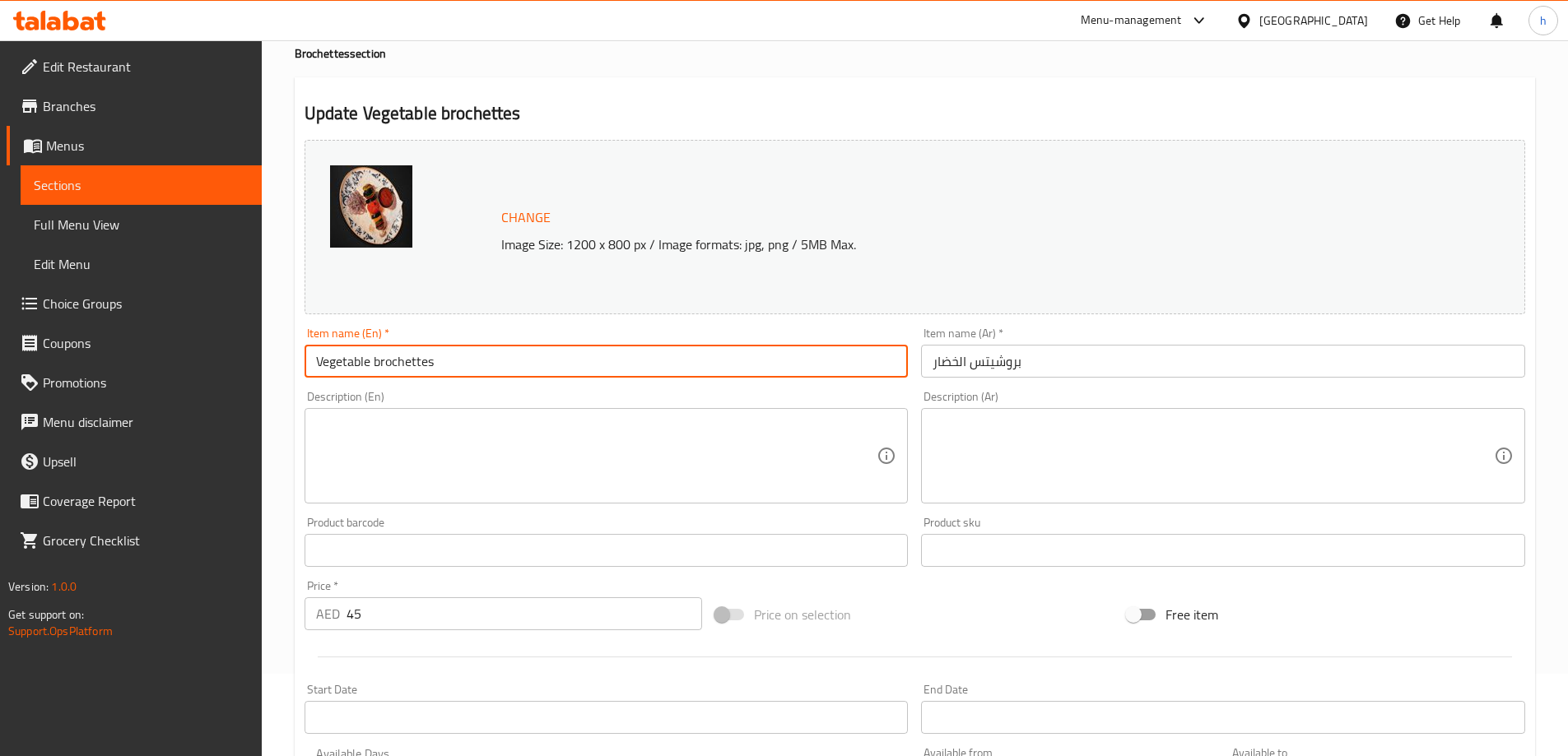
click at [313, 362] on input "Vegetable brochettes" at bounding box center [606, 361] width 604 height 33
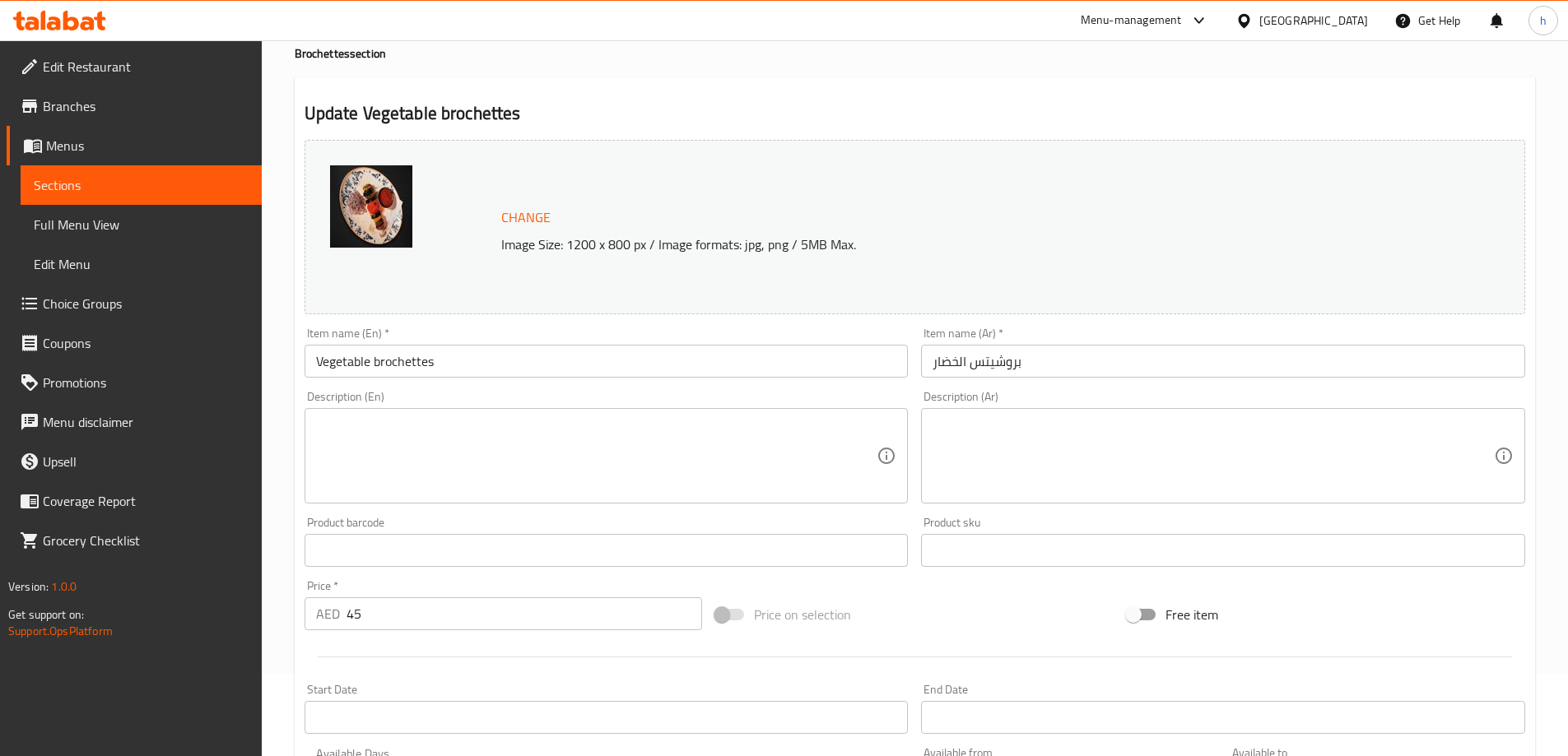
drag, startPoint x: 420, startPoint y: 292, endPoint x: 439, endPoint y: 288, distance: 19.4
click at [420, 292] on div "Change Image Size: 1200 x 800 px / Image formats: jpg, png / 5MB Max." at bounding box center [914, 226] width 1220 height 174
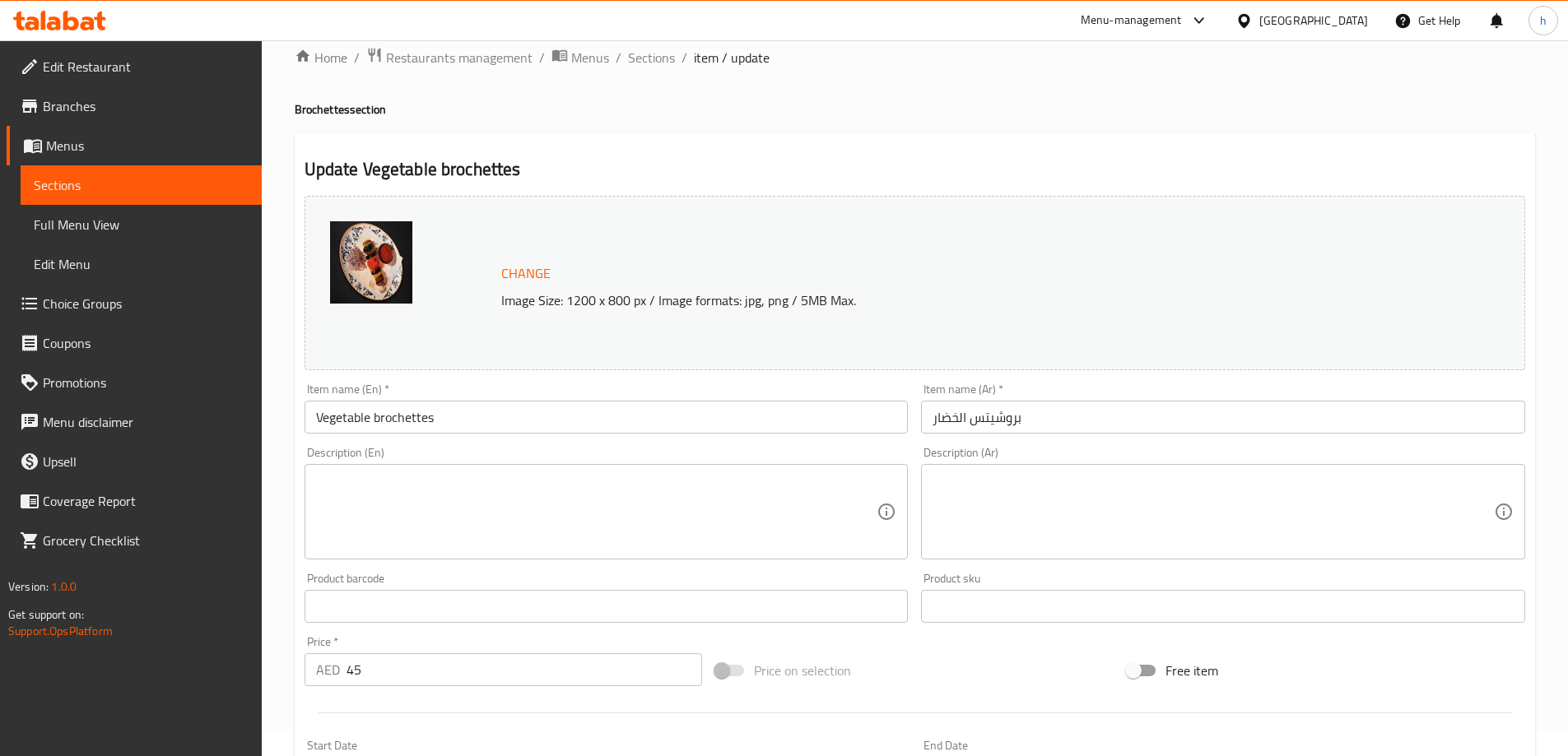
scroll to position [0, 0]
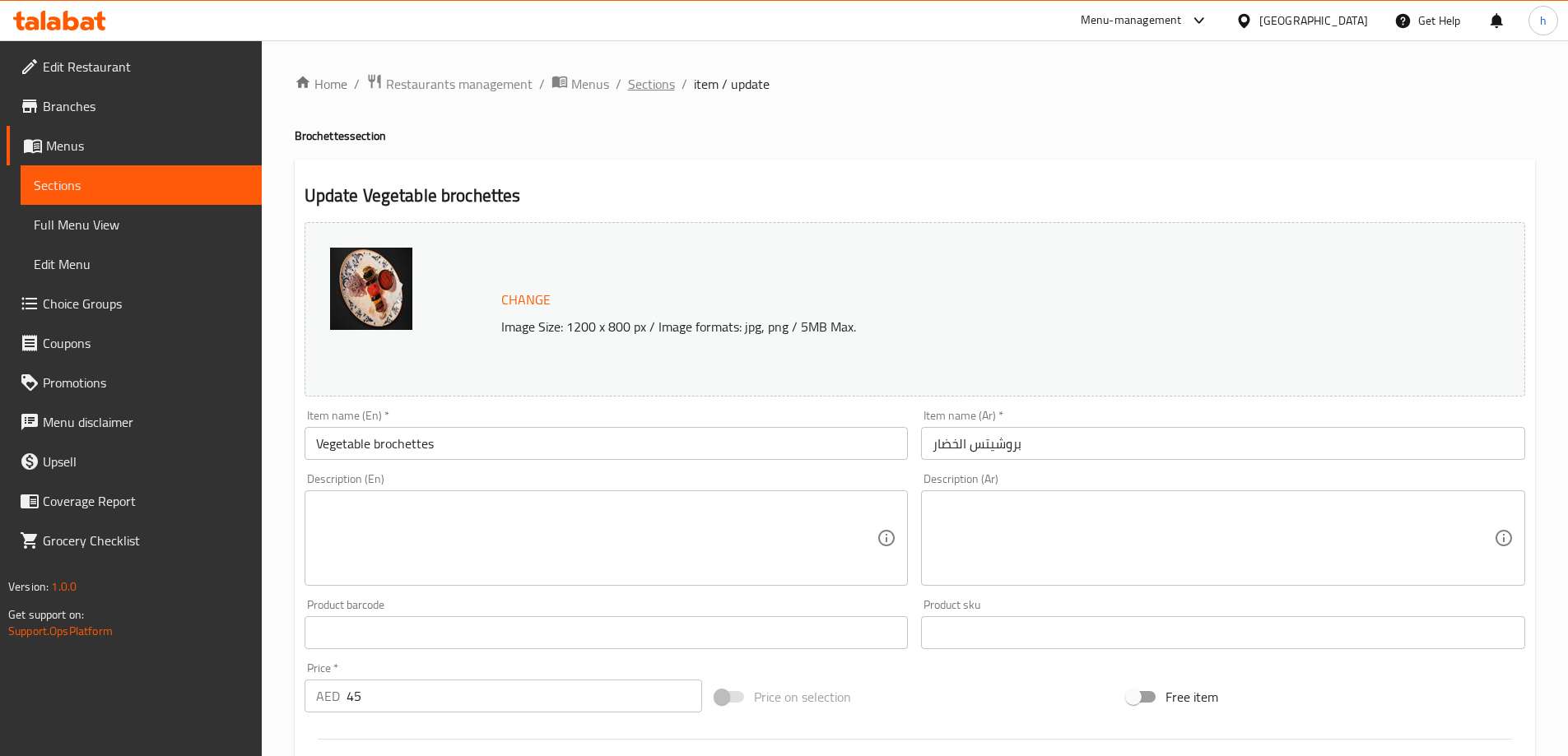
click at [641, 77] on span "Sections" at bounding box center [651, 84] width 47 height 19
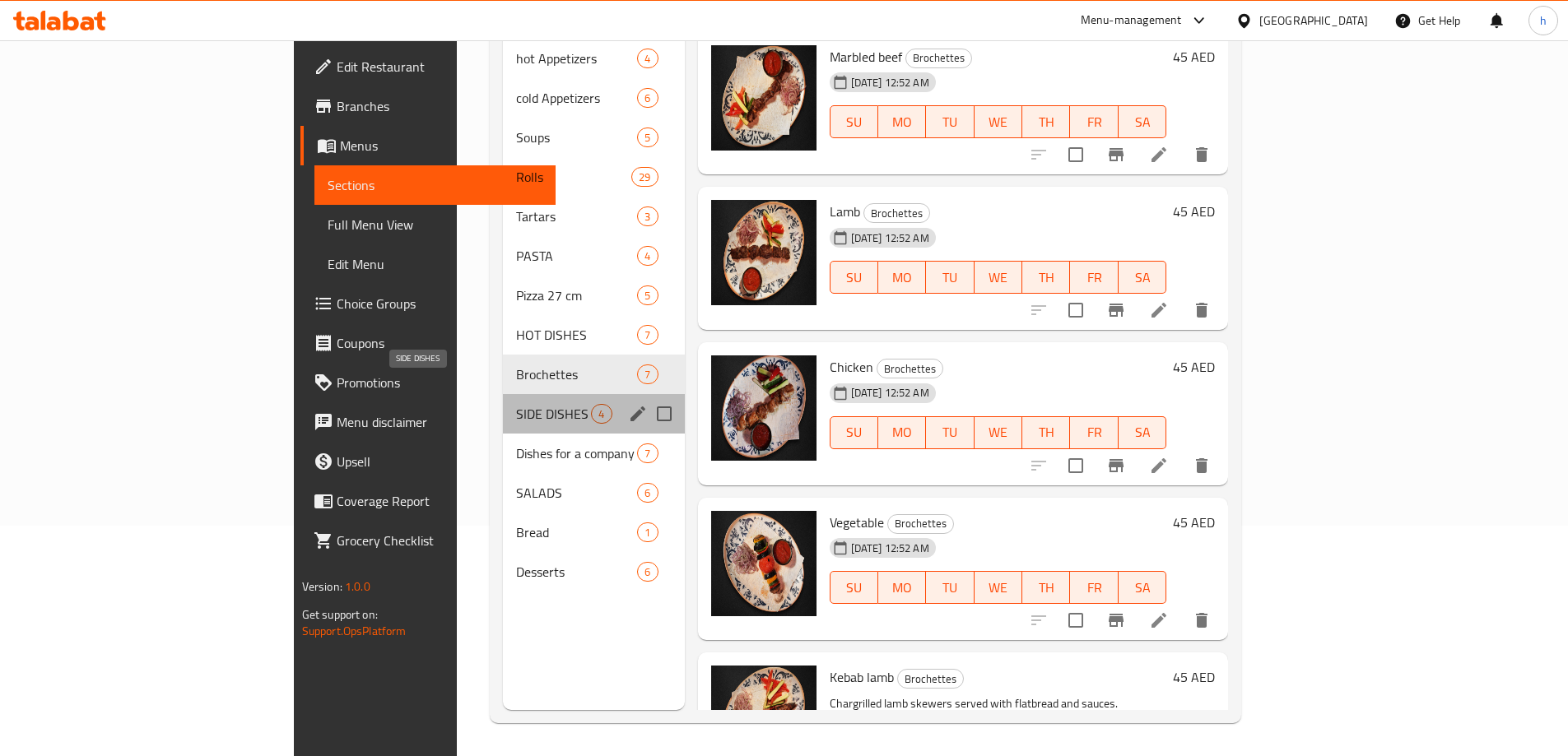
click at [516, 404] on span "SIDE DISHES" at bounding box center [553, 414] width 75 height 19
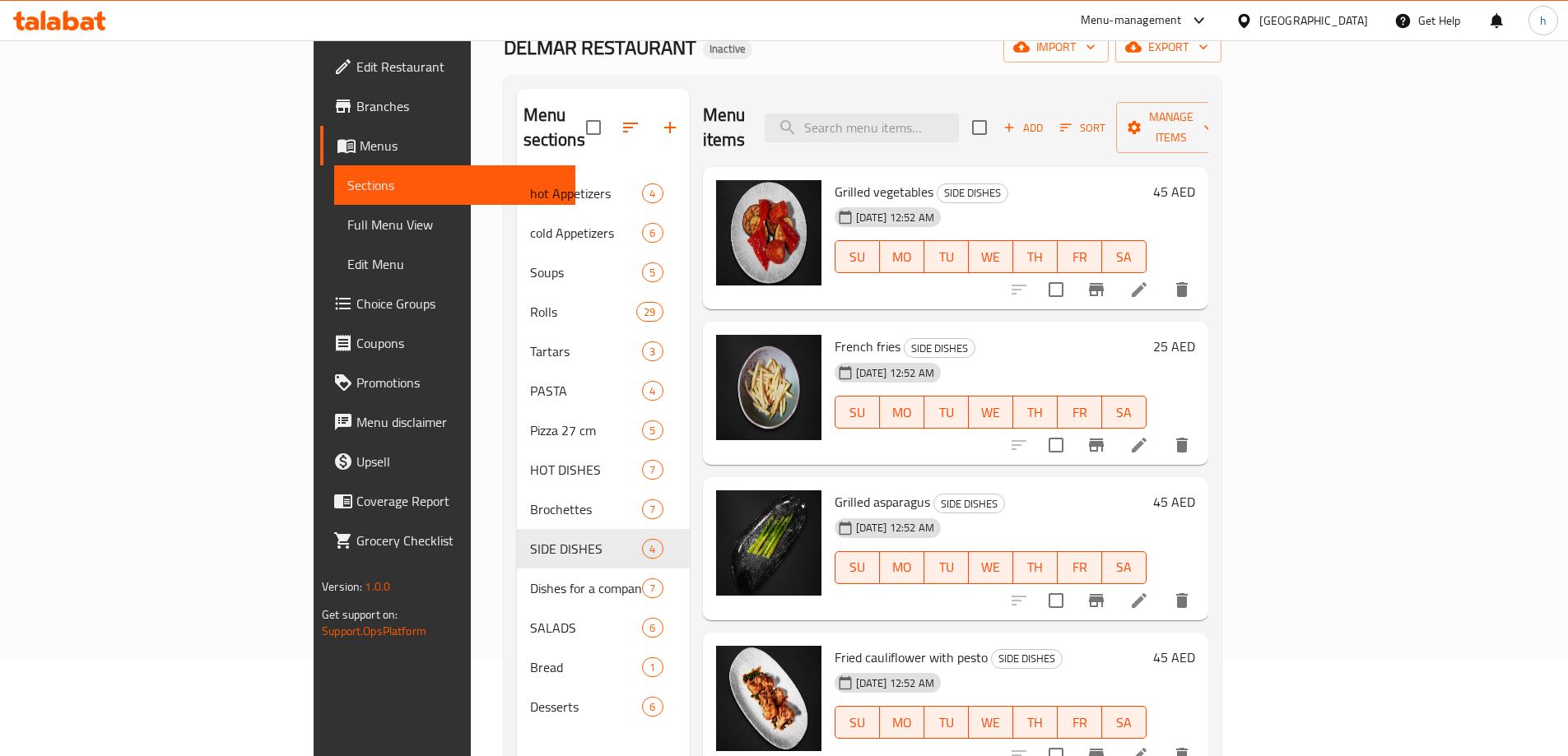
scroll to position [65, 0]
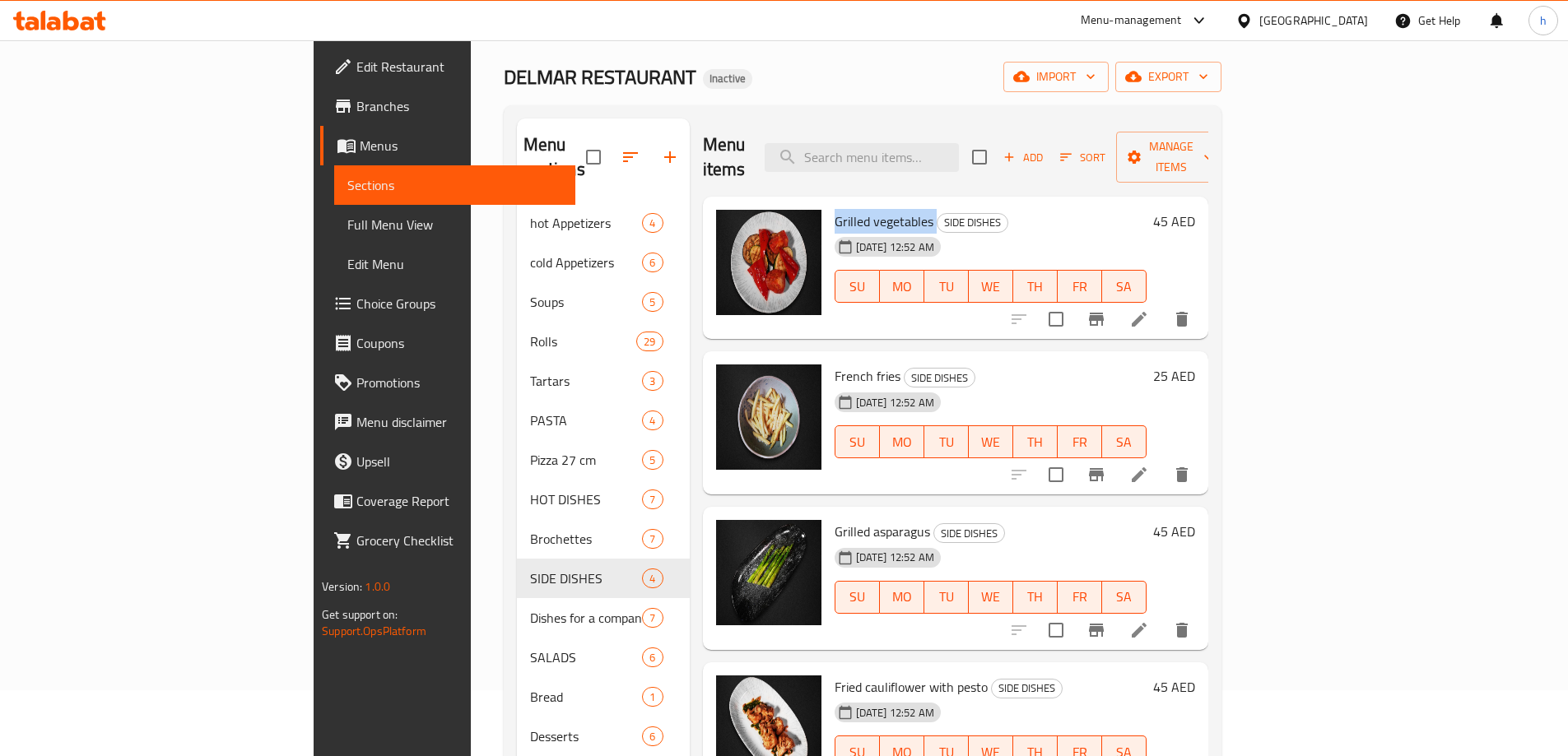
drag, startPoint x: 856, startPoint y: 198, endPoint x: 755, endPoint y: 202, distance: 101.1
click at [835, 210] on h6 "Grilled vegetables SIDE DISHES" at bounding box center [991, 221] width 312 height 23
copy h6 "Grilled vegetables"
click at [1149, 309] on icon at bounding box center [1139, 319] width 19 height 19
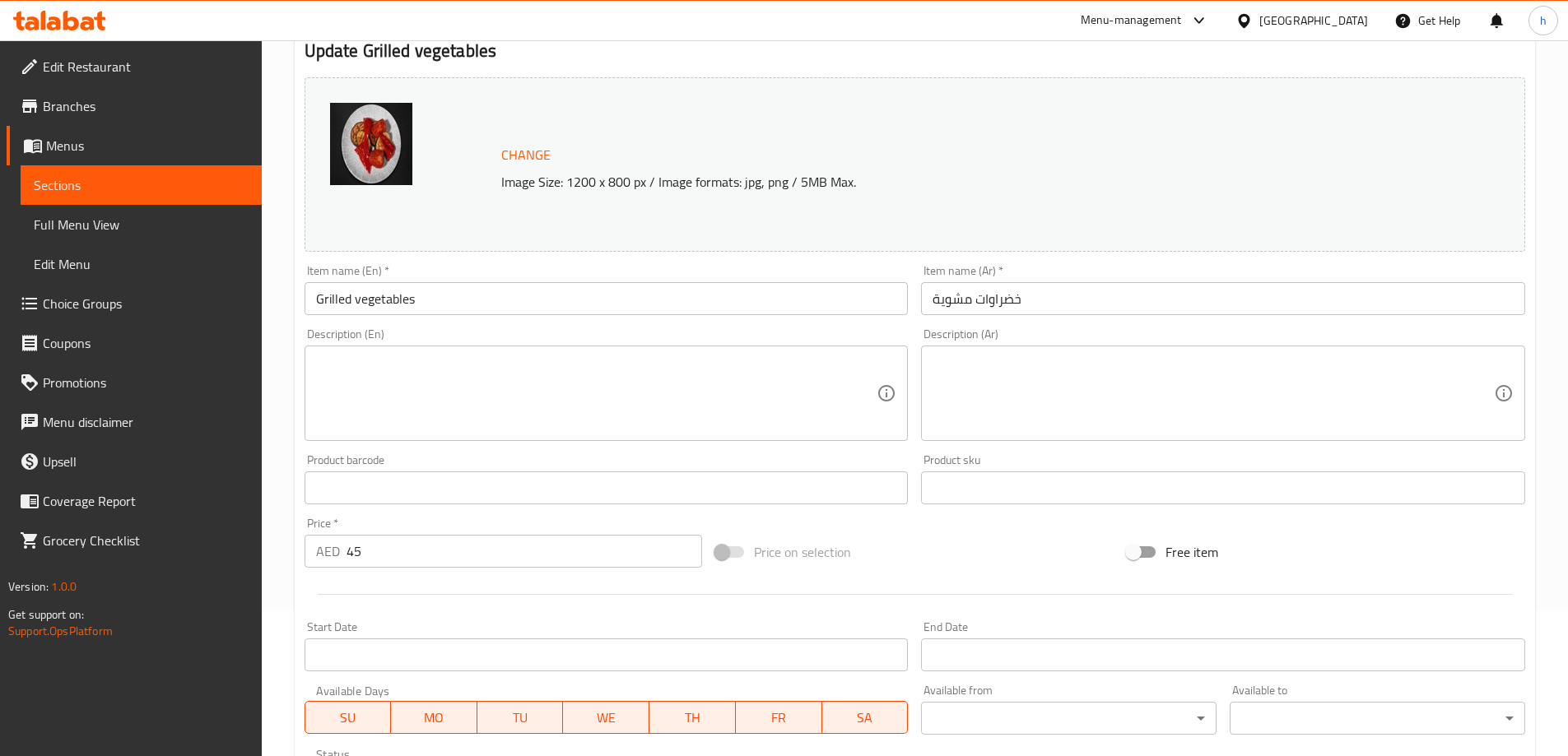
scroll to position [164, 0]
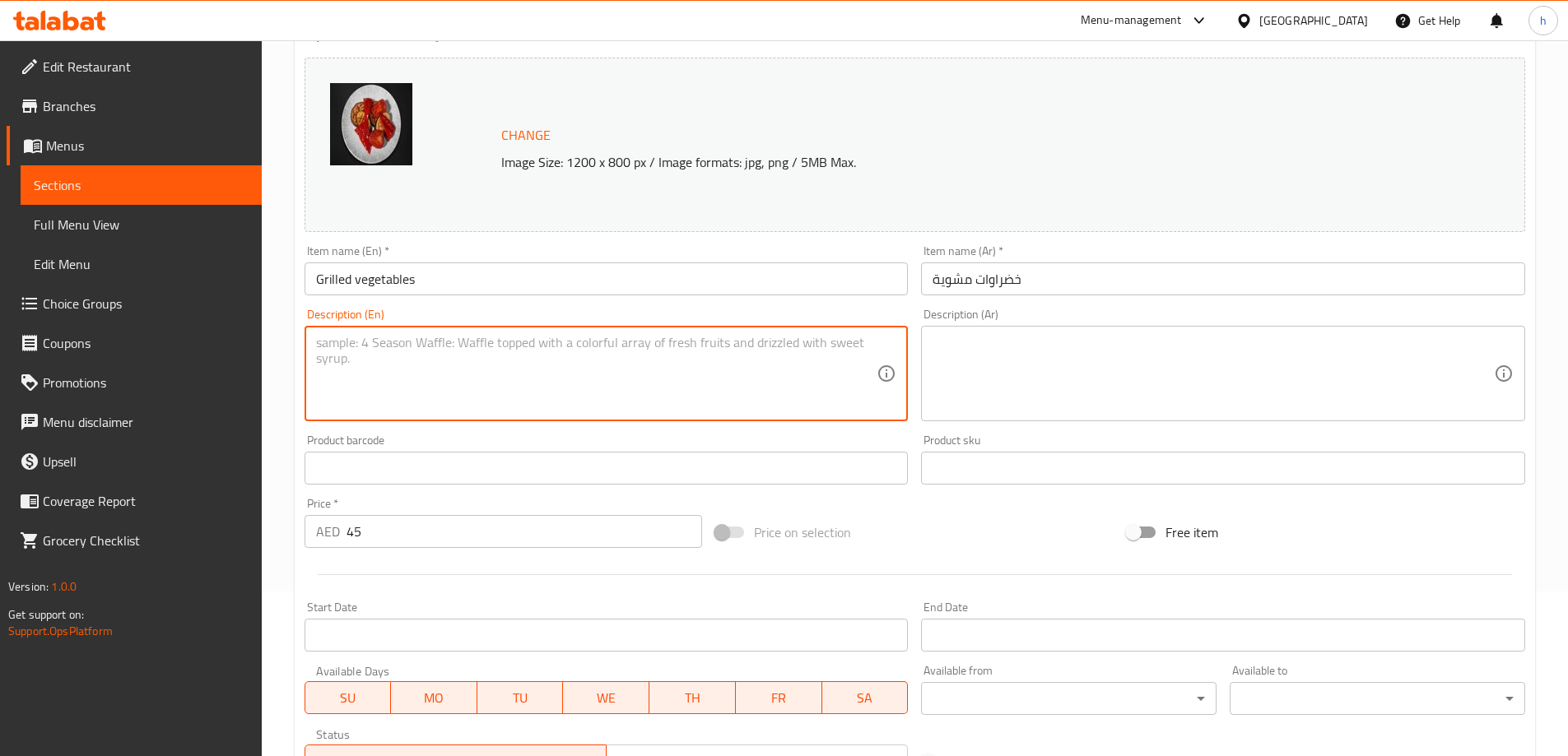
click at [425, 370] on textarea at bounding box center [596, 374] width 562 height 78
paste textarea "A colorful mix of grilled seasonal vegetables."
type textarea "A colorful mix of grilled seasonal vegetables."
click at [1017, 344] on textarea at bounding box center [1212, 374] width 562 height 78
drag, startPoint x: 391, startPoint y: 347, endPoint x: 325, endPoint y: 338, distance: 66.6
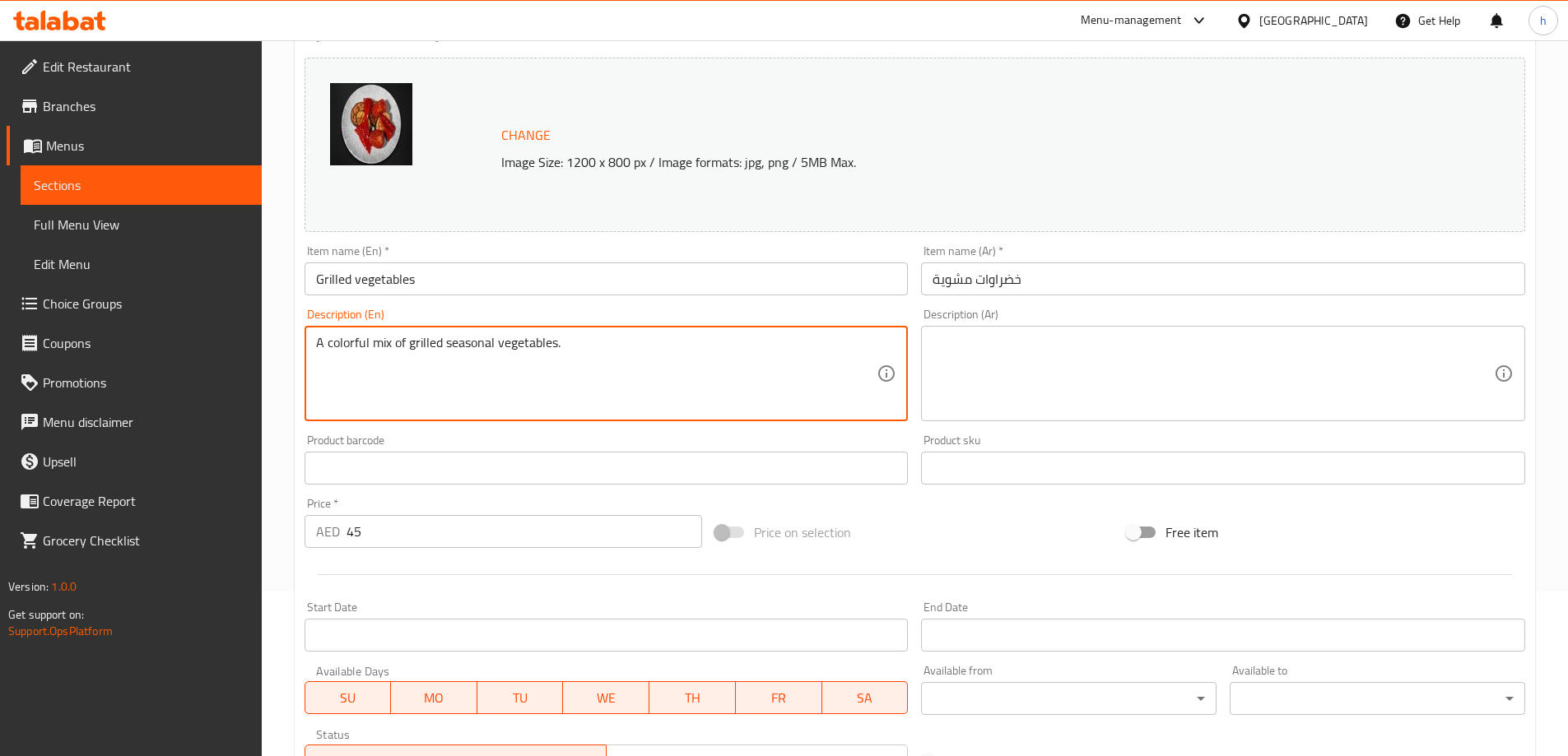
click at [1006, 330] on div "Description (Ar)" at bounding box center [1222, 373] width 604 height 95
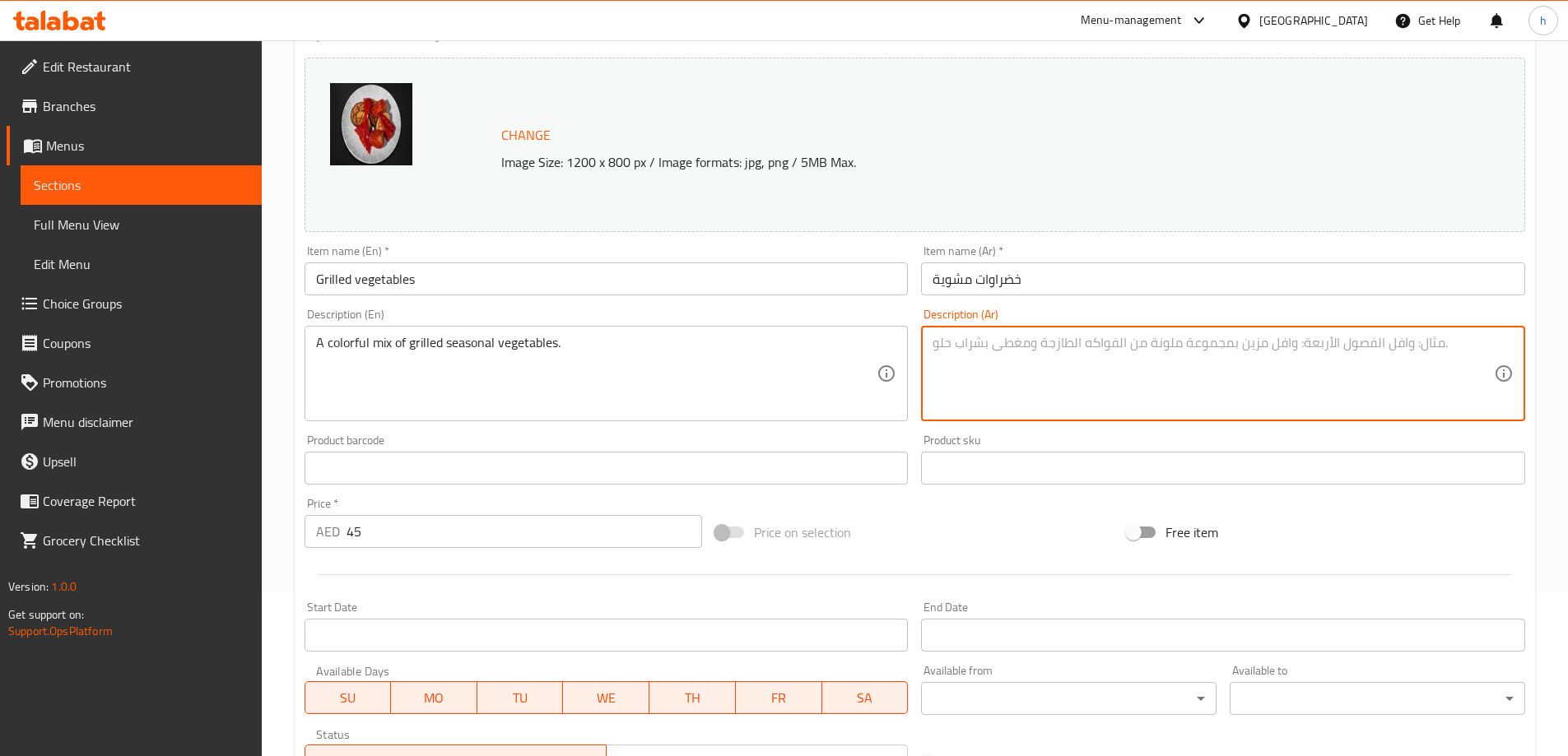
click at [999, 346] on textarea at bounding box center [1212, 374] width 562 height 78
type textarea "l"
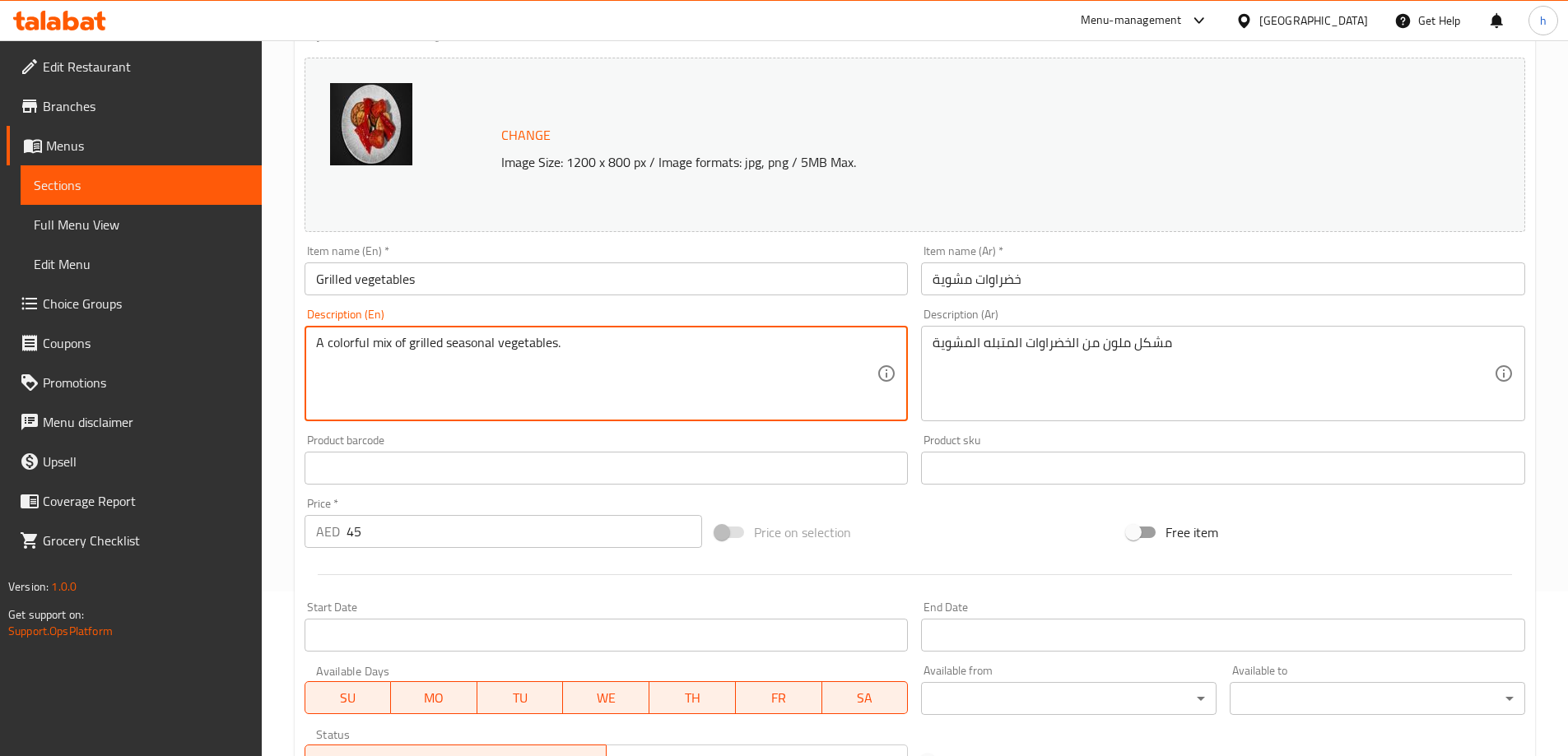
click at [479, 344] on textarea "A colorful mix of grilled seasonal vegetables." at bounding box center [596, 374] width 562 height 78
drag, startPoint x: 597, startPoint y: 347, endPoint x: 445, endPoint y: 340, distance: 152.2
click at [445, 340] on textarea "A colorful mix of grilled seasonal vegetables." at bounding box center [596, 374] width 562 height 78
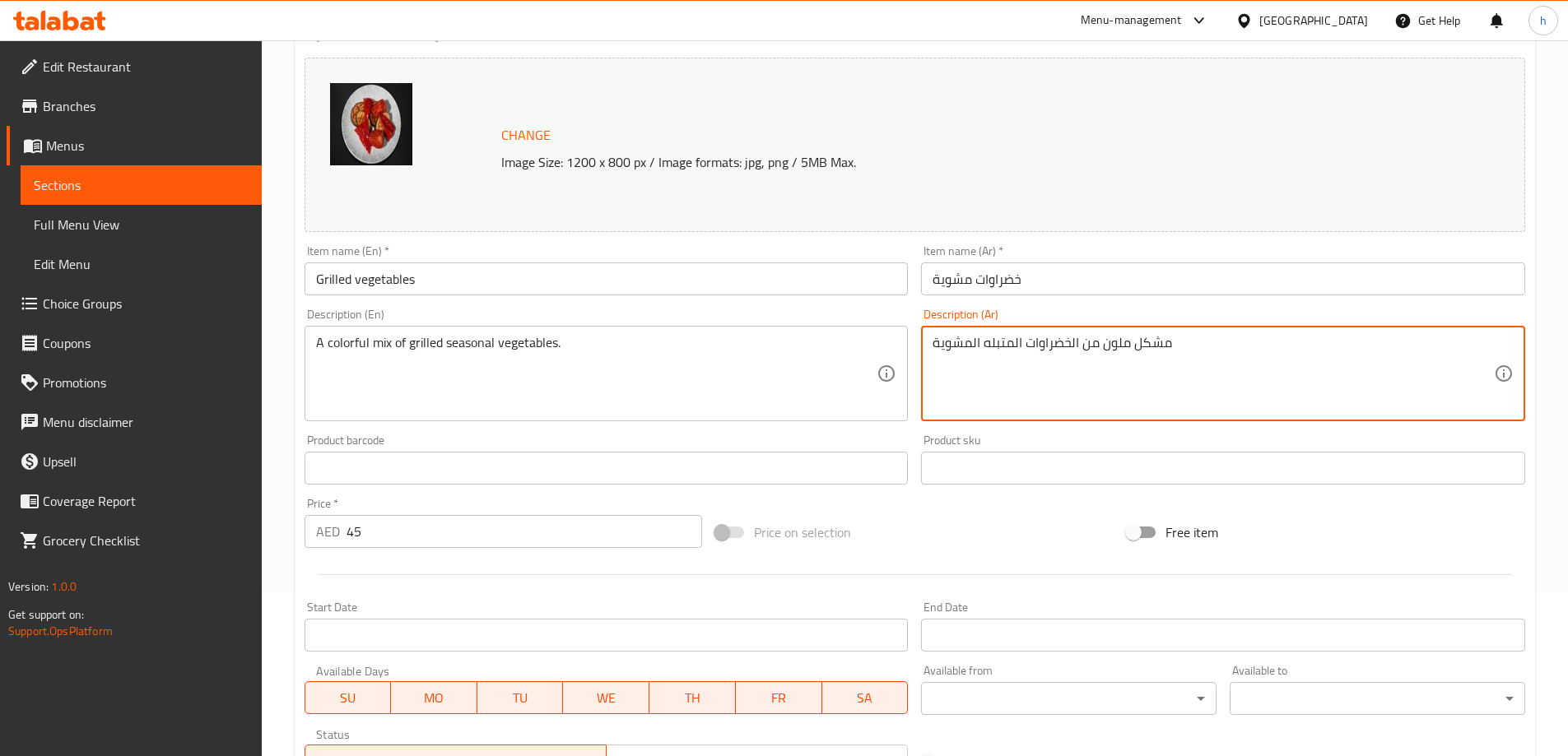
click at [966, 346] on textarea "مشكل ملون من الخضراوات المتبله المشوية" at bounding box center [1212, 374] width 562 height 78
click at [999, 342] on textarea "مشكل ملون من الخضراوات المتبله المشوية" at bounding box center [1212, 374] width 562 height 78
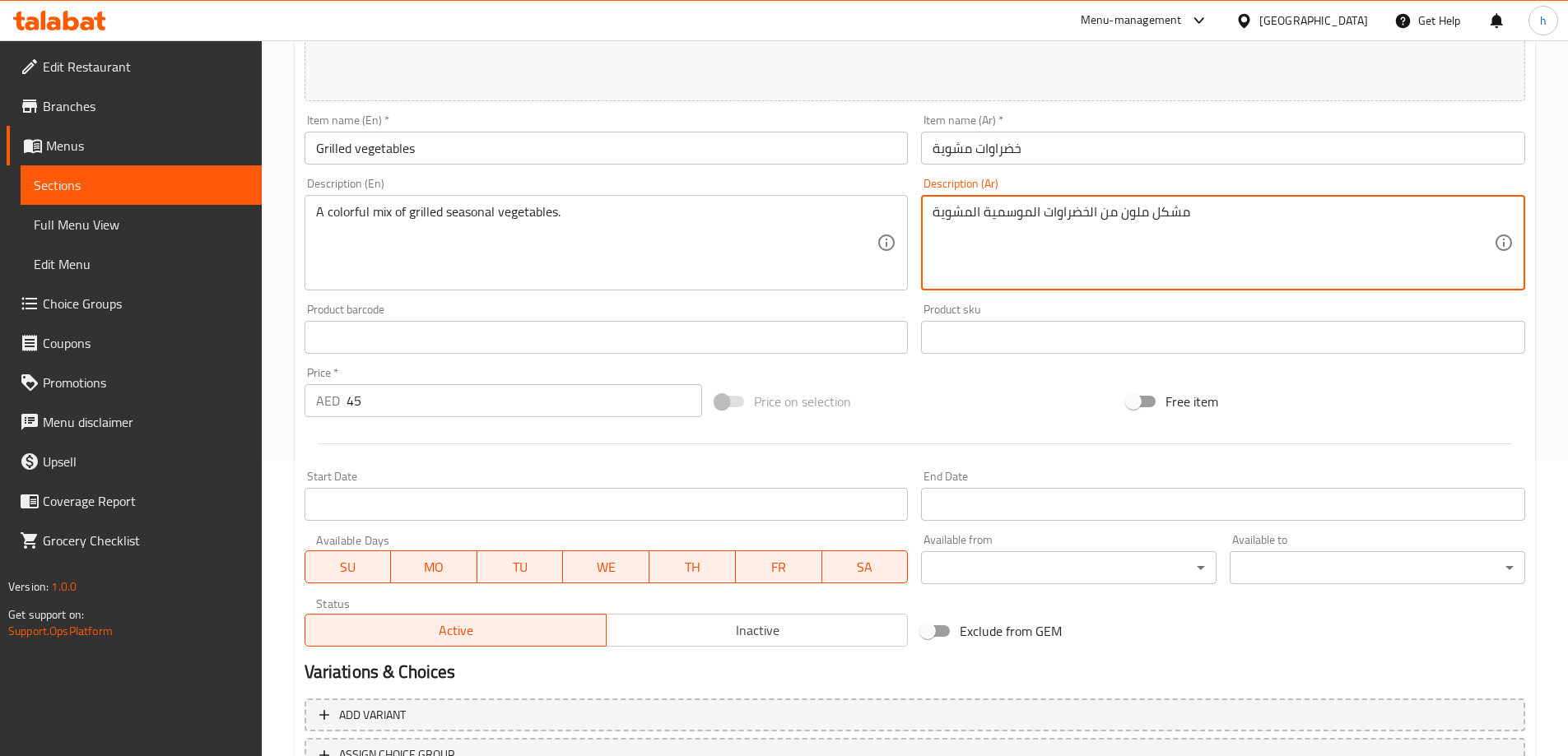
scroll to position [431, 0]
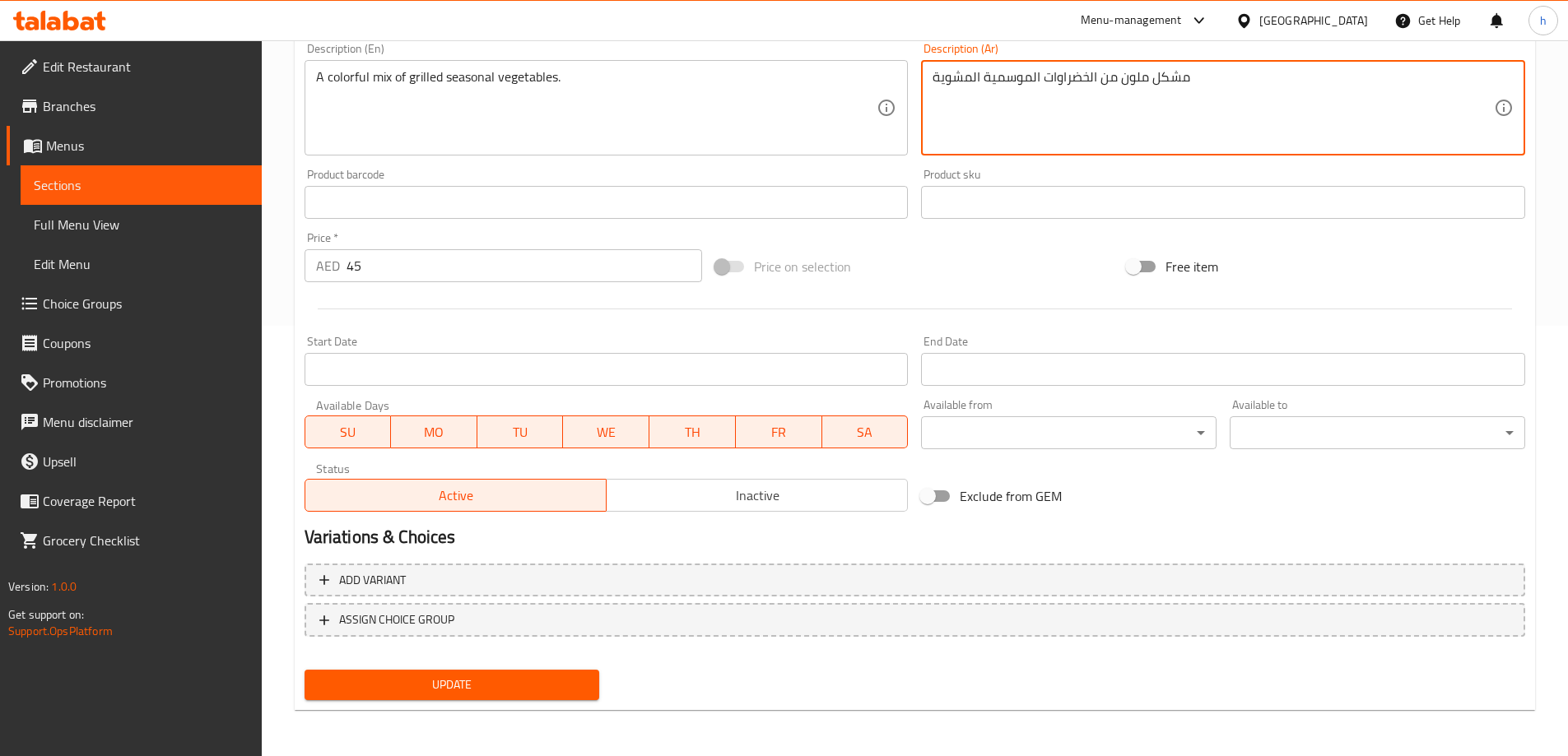
type textarea "مشكل ملون من الخضراوات الموسمية المشوية"
click at [552, 681] on span "Update" at bounding box center [452, 684] width 269 height 20
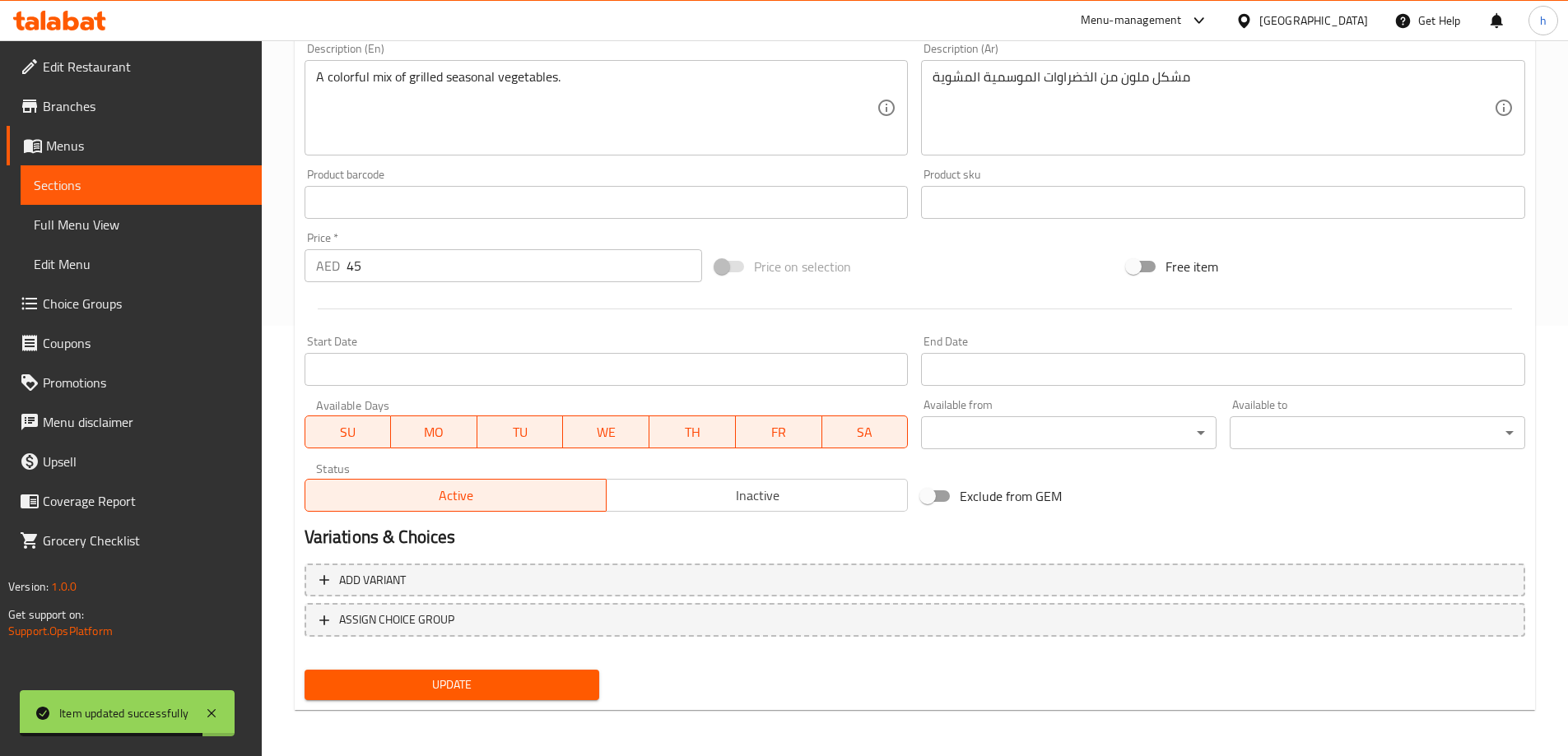
drag, startPoint x: 450, startPoint y: 87, endPoint x: 467, endPoint y: 102, distance: 22.7
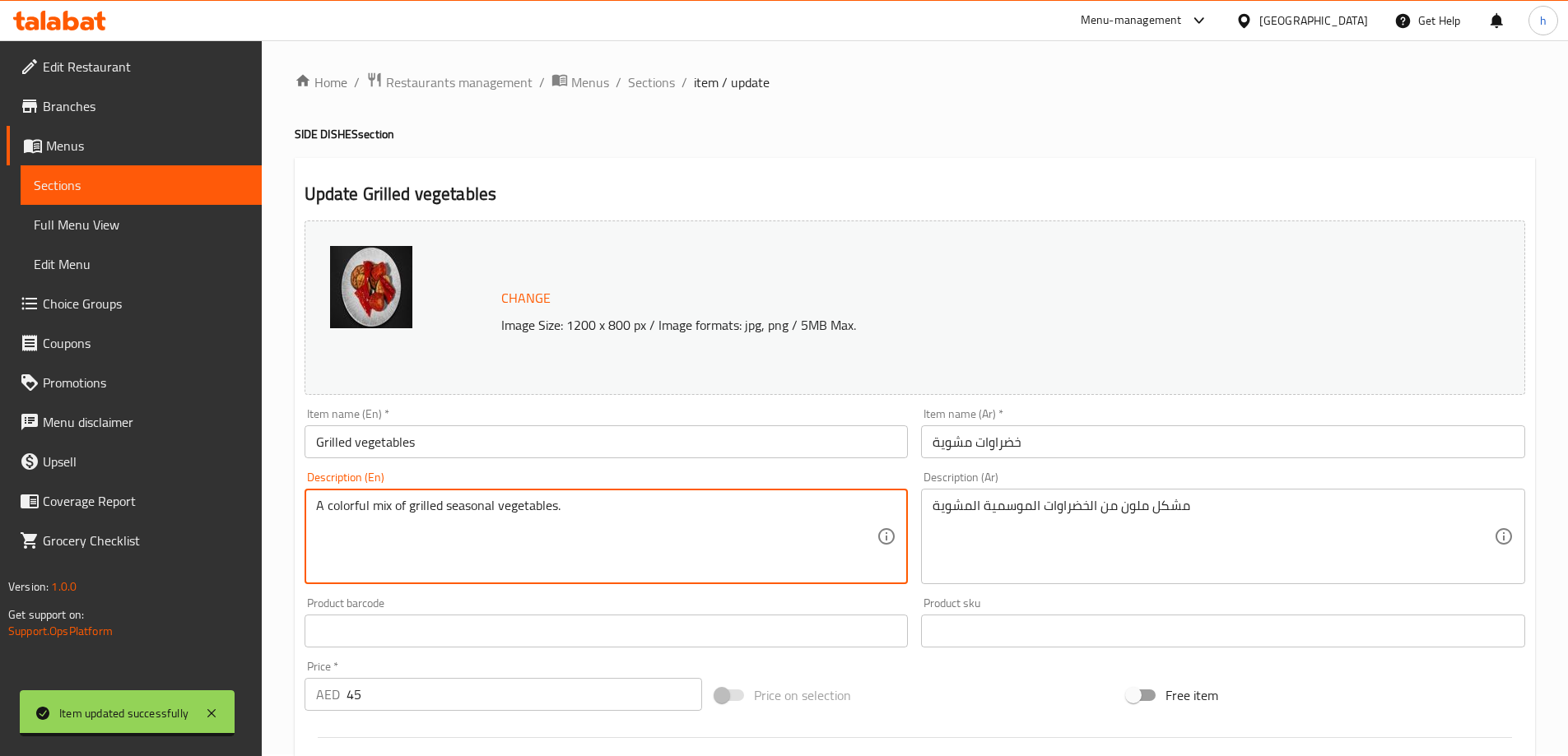
scroll to position [0, 0]
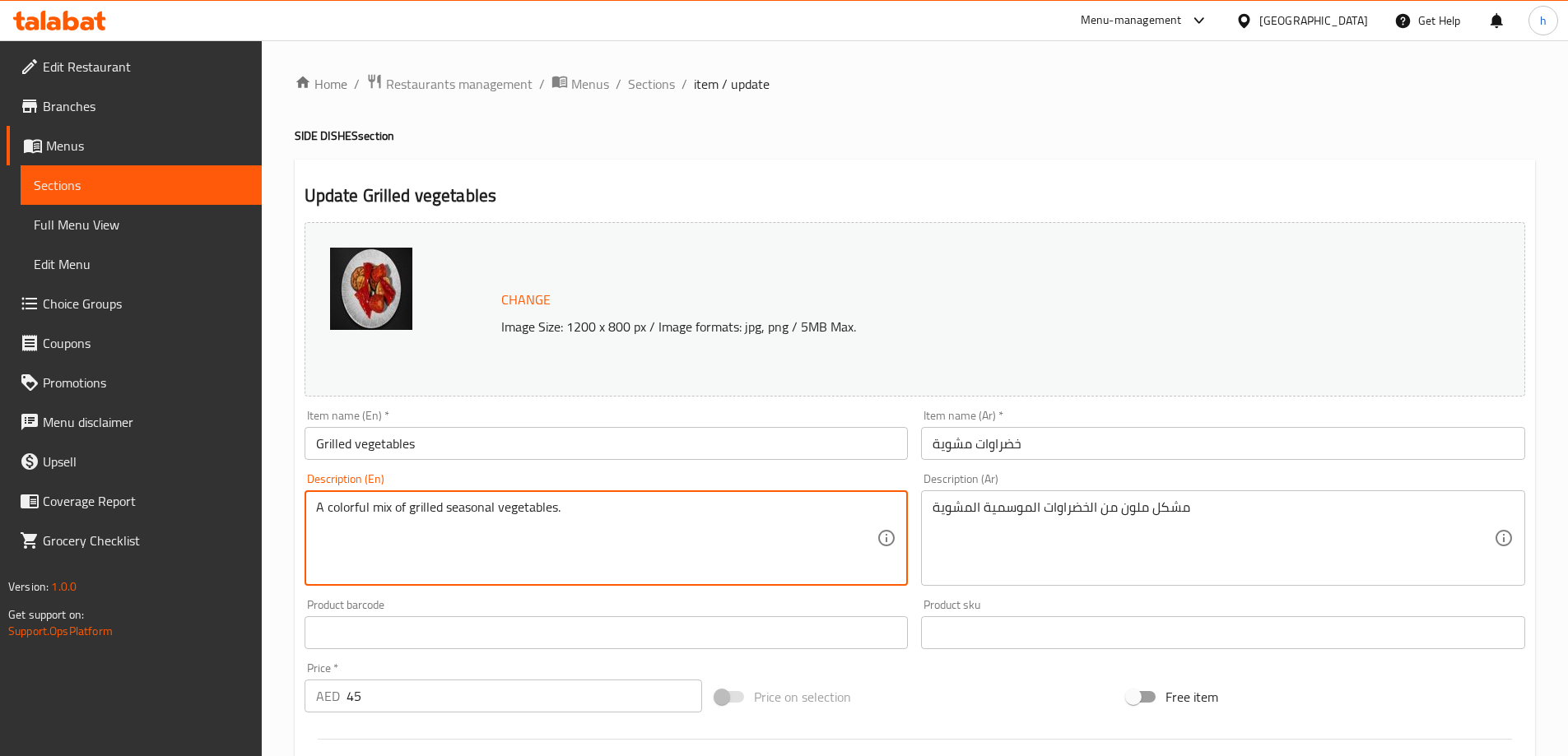
click at [635, 96] on div "Home / Restaurants management / Menus / Sections / item / update SIDE DISHES se…" at bounding box center [914, 614] width 1240 height 1081
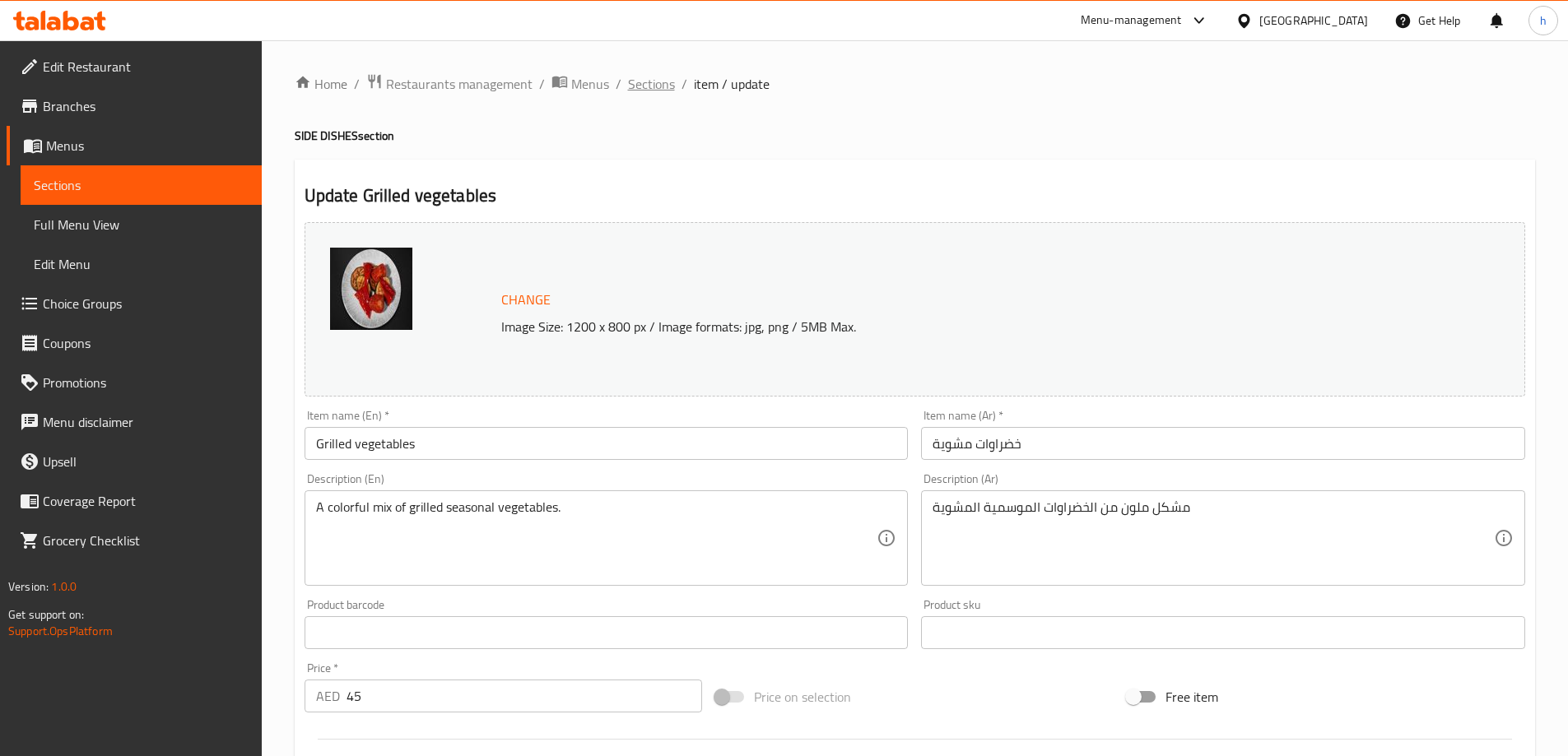
click at [644, 88] on span "Sections" at bounding box center [651, 84] width 47 height 19
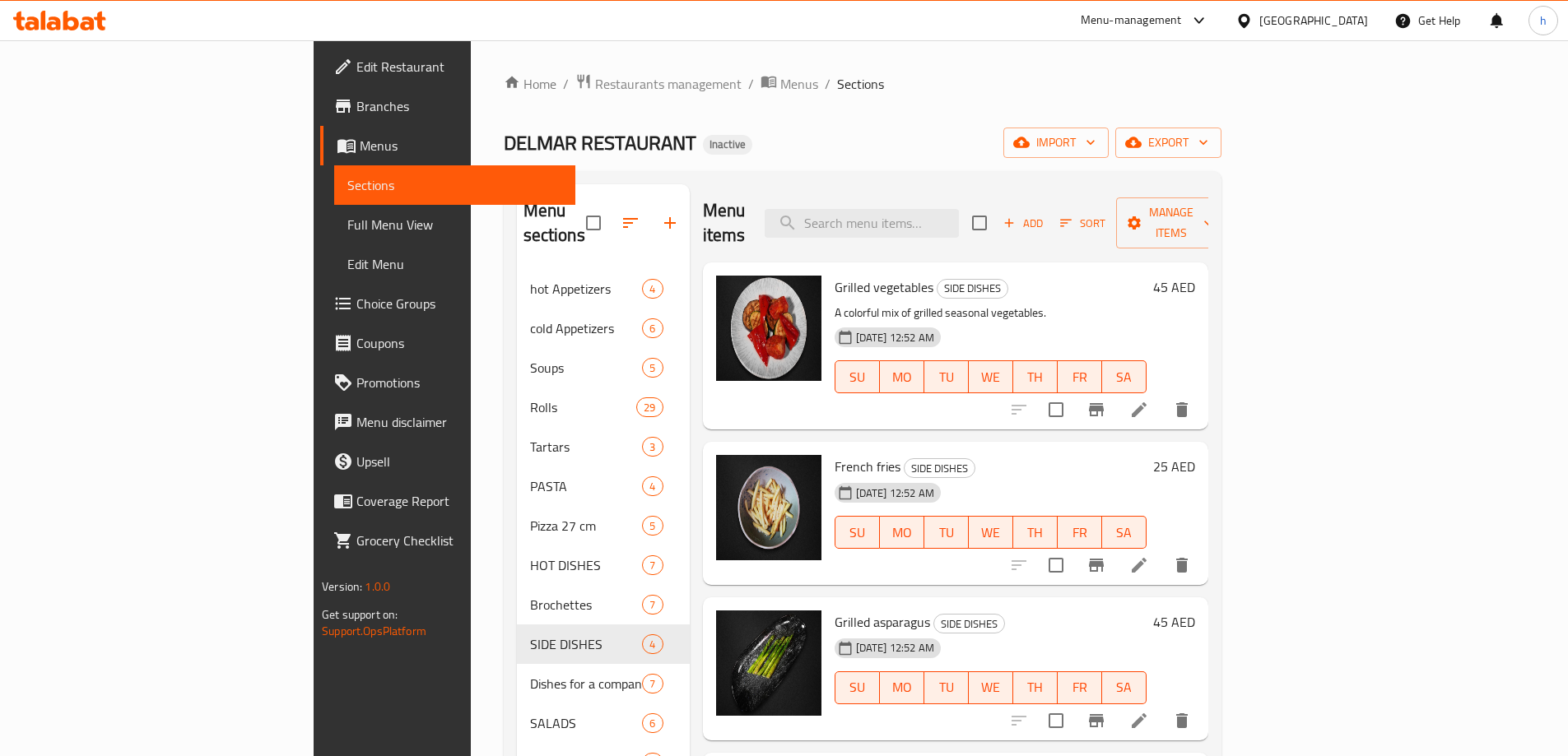
click at [1149, 555] on icon at bounding box center [1139, 565] width 19 height 19
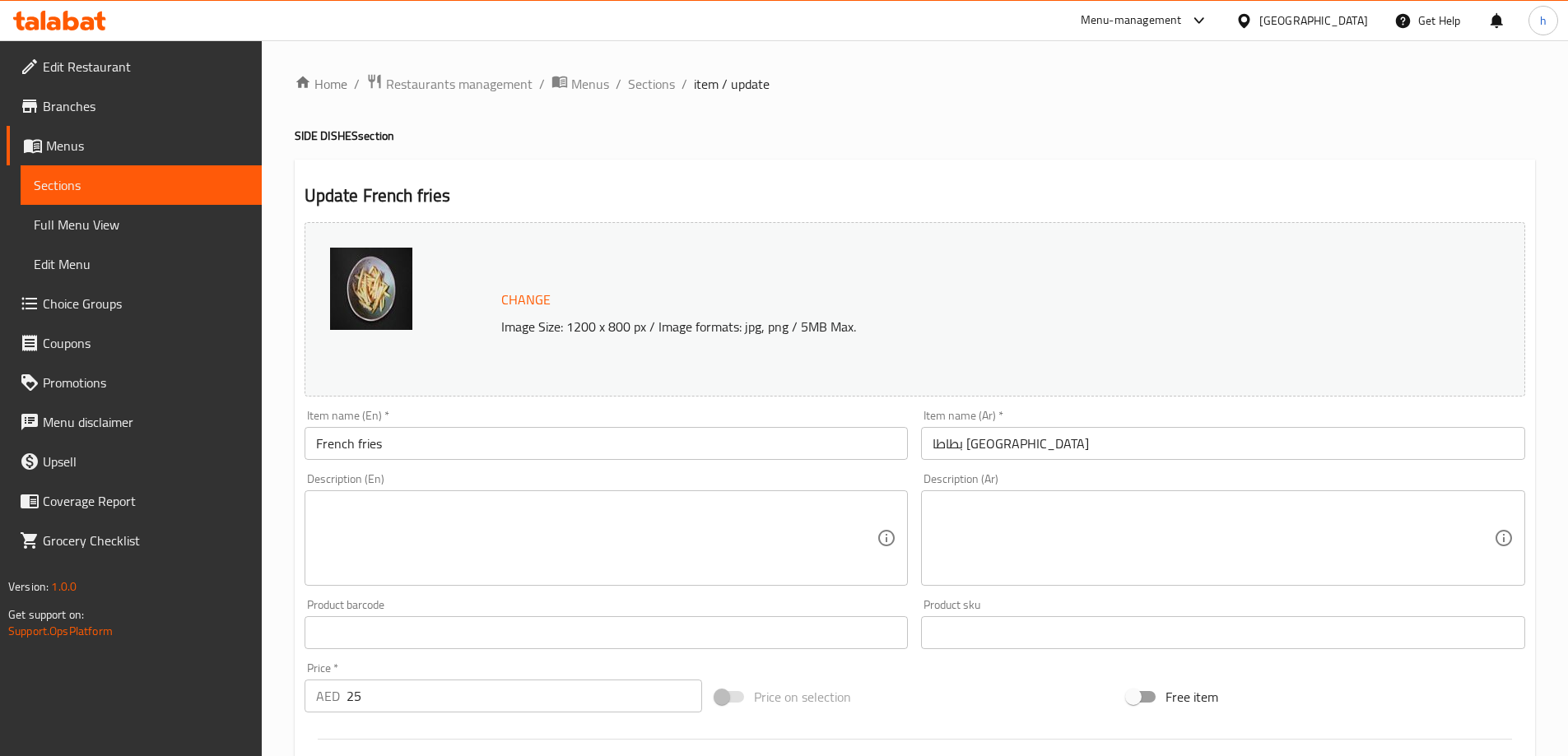
click at [450, 508] on textarea at bounding box center [596, 538] width 562 height 78
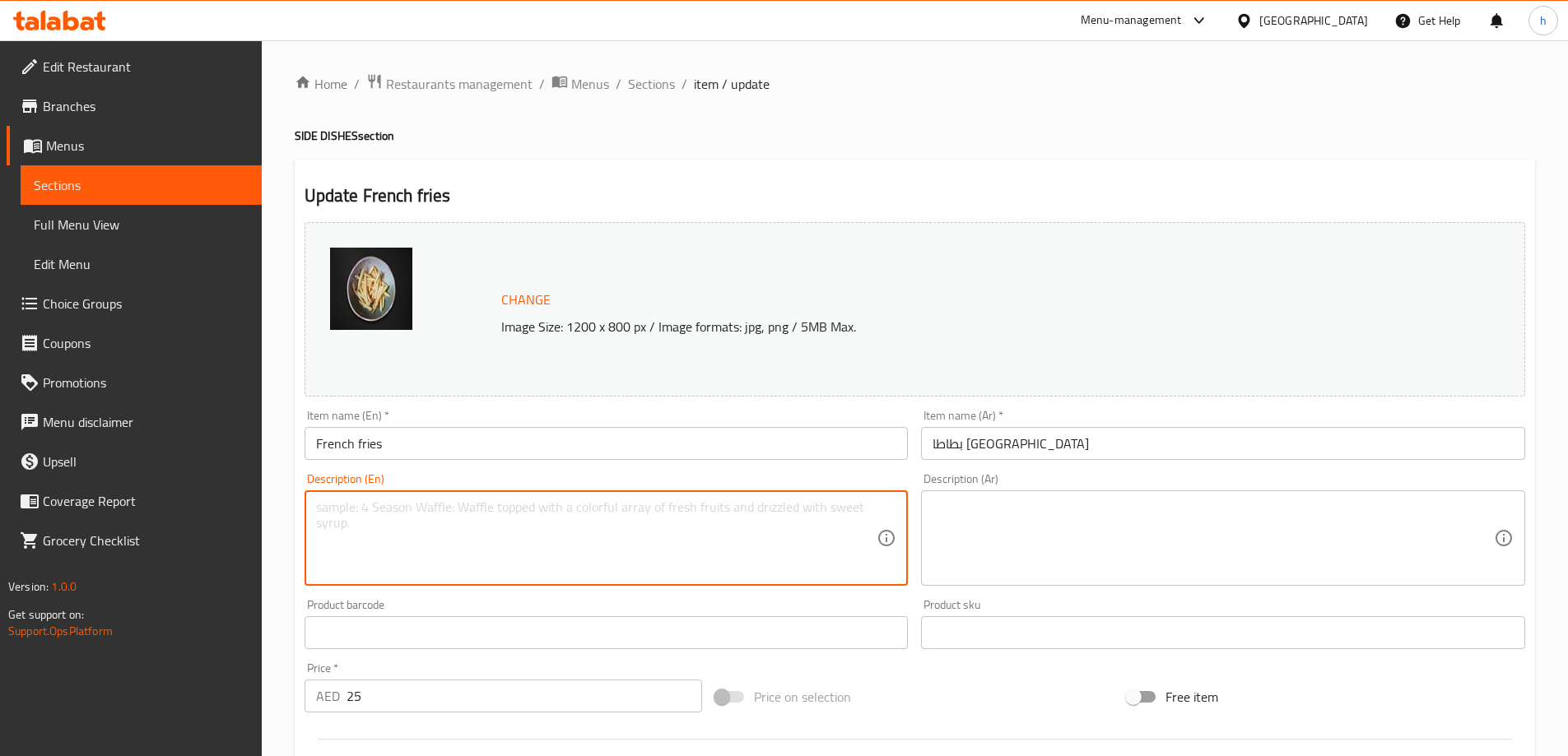
paste textarea "Crispy golden French fries, lightly salted."
drag, startPoint x: 455, startPoint y: 508, endPoint x: 394, endPoint y: 509, distance: 61.0
click at [394, 509] on textarea "Crispy golden French fries, lightly salted." at bounding box center [596, 538] width 562 height 78
click at [447, 505] on textarea "Crispy golden French fries, lightly salted." at bounding box center [596, 538] width 562 height 78
drag, startPoint x: 460, startPoint y: 506, endPoint x: 393, endPoint y: 506, distance: 67.0
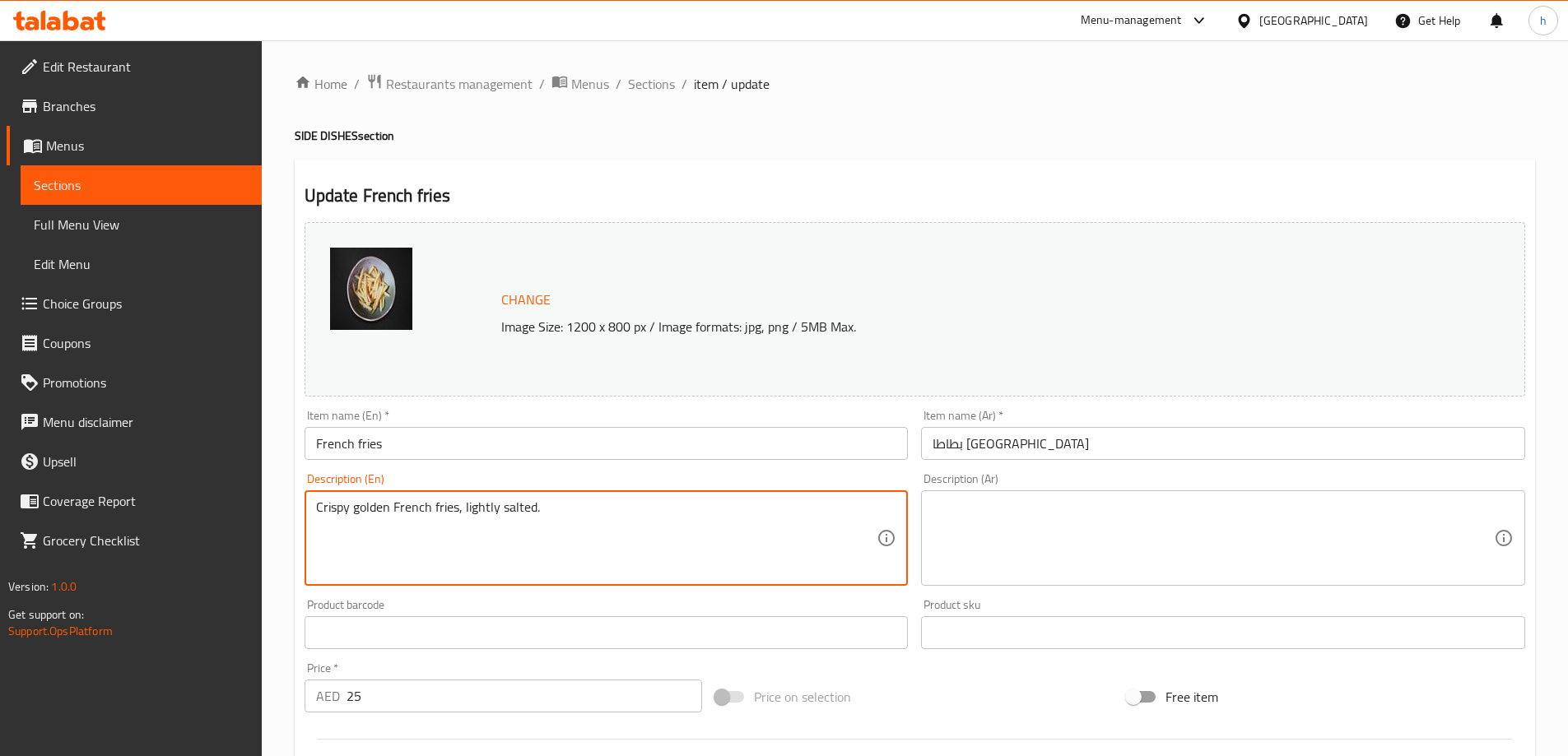
click at [393, 506] on textarea "Crispy golden French fries, lightly salted." at bounding box center [596, 538] width 562 height 78
type textarea "Crispy golden French fries, lightly salted."
click at [1070, 515] on textarea at bounding box center [1212, 538] width 562 height 78
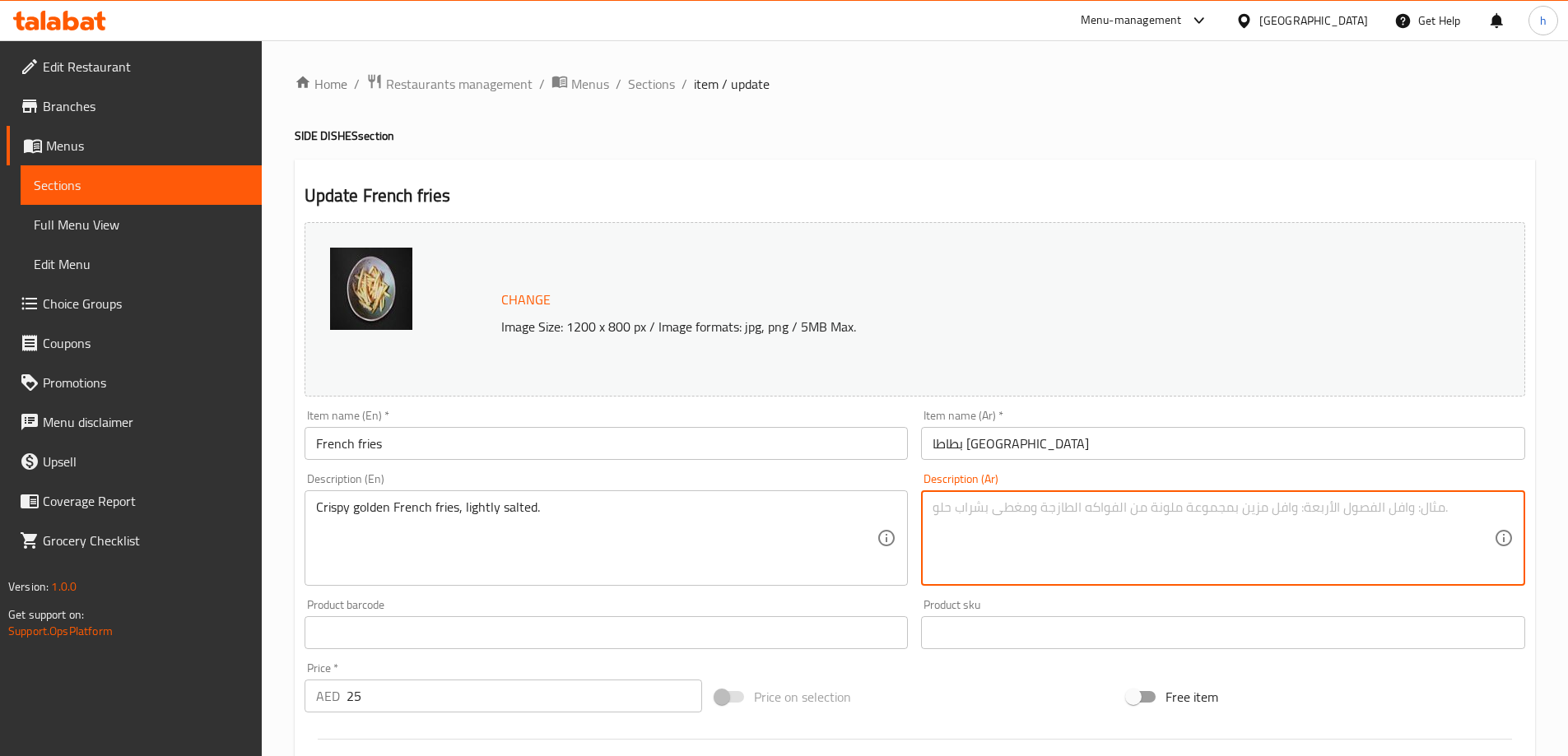
paste textarea "بطاطا مقلية"
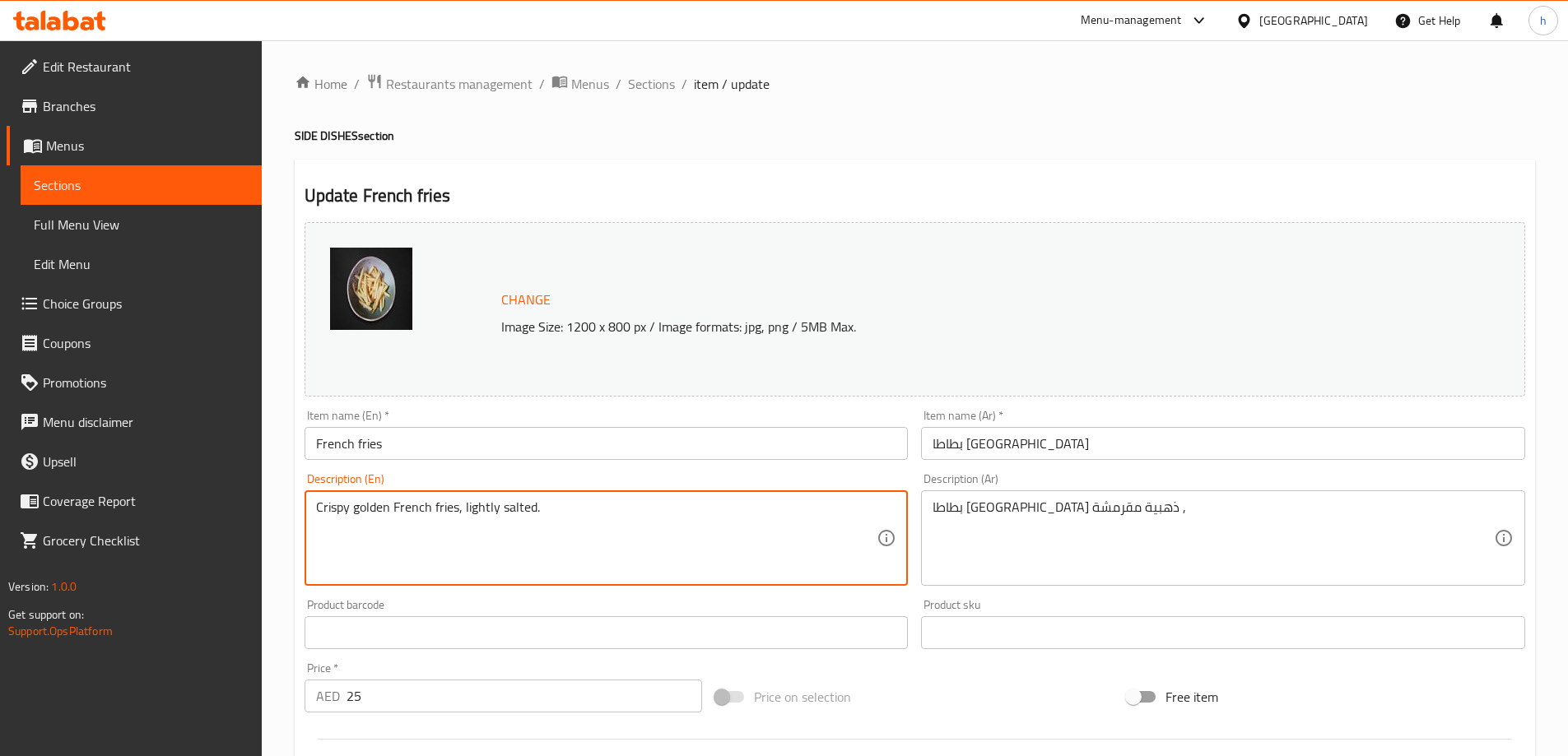
drag, startPoint x: 536, startPoint y: 508, endPoint x: 464, endPoint y: 506, distance: 72.0
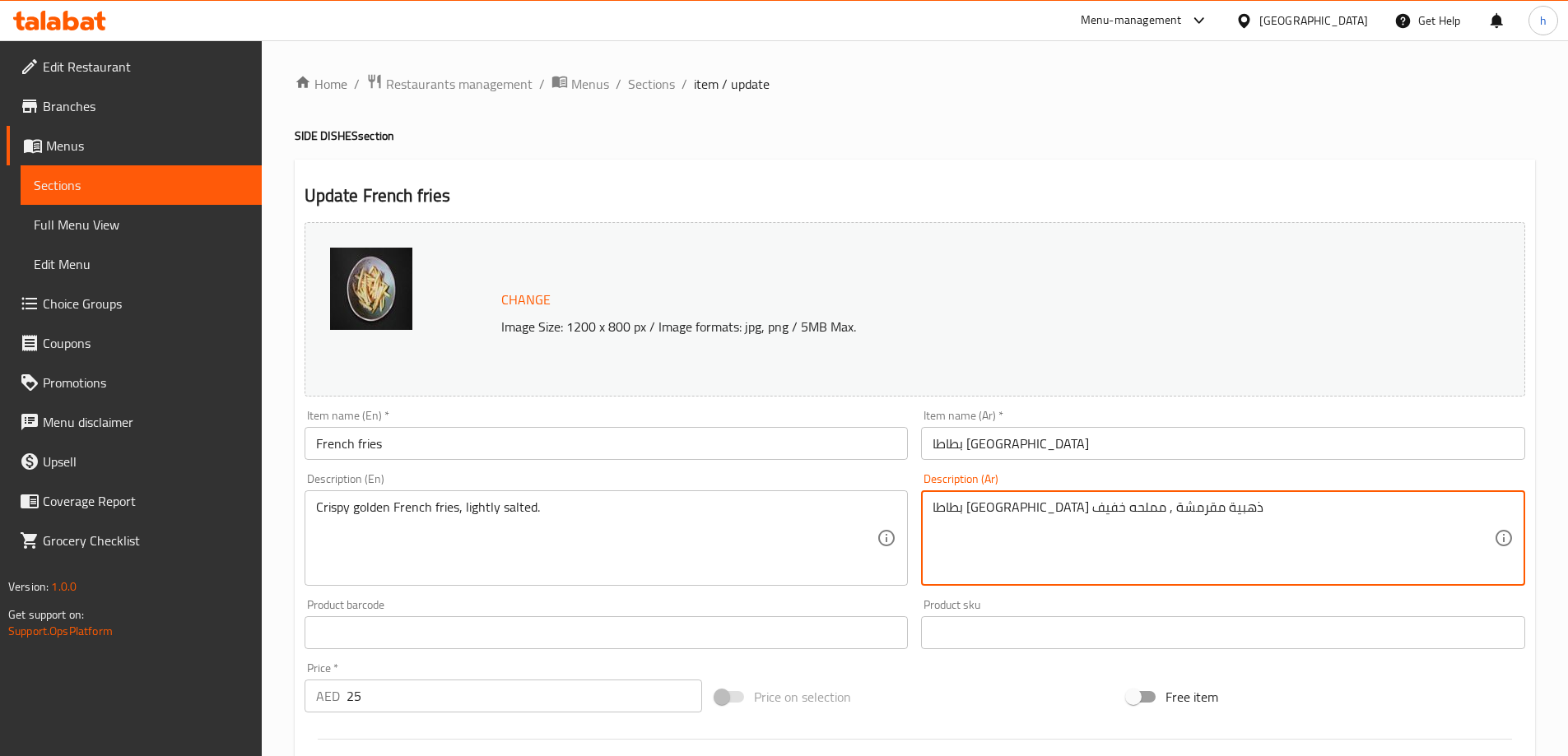
click at [949, 512] on textarea "بطاطا مقلية ذهبية مقرمشة , مملحه خفيف" at bounding box center [1212, 538] width 562 height 78
paste textarea "قليلاً."
click at [938, 509] on textarea "بطاطا مقلية ذهبية مقرمشة , مملحه قليلاً." at bounding box center [1212, 538] width 562 height 78
drag, startPoint x: 958, startPoint y: 510, endPoint x: 939, endPoint y: 513, distance: 19.2
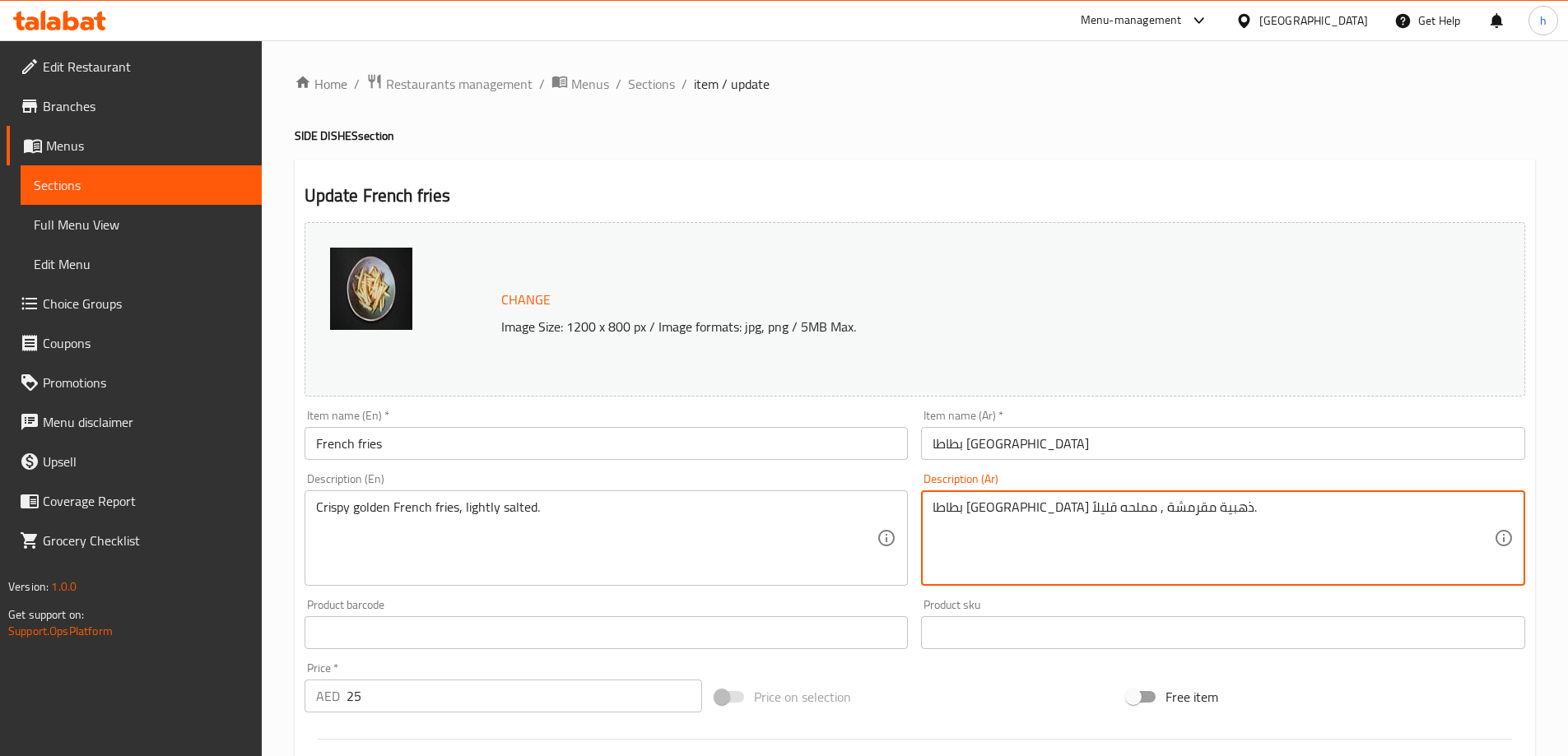
click at [939, 513] on textarea "بطاطا مقلية ذهبية مقرمشة , مملحه قليلاً." at bounding box center [1212, 538] width 562 height 78
click at [1207, 517] on textarea "بطاطا مقلية ذهبية مقرمشة , مملحه خفيفاً." at bounding box center [1212, 538] width 562 height 78
drag, startPoint x: 1206, startPoint y: 510, endPoint x: 1179, endPoint y: 515, distance: 27.5
click at [1179, 515] on textarea "بطاطا مقلية ذهبية مقرمشة , مملحه خفيفاً." at bounding box center [1212, 538] width 562 height 78
click at [1179, 510] on textarea "بطاطا مقلية ذهبية مقرمشة , مملحه خفيفاً." at bounding box center [1212, 538] width 562 height 78
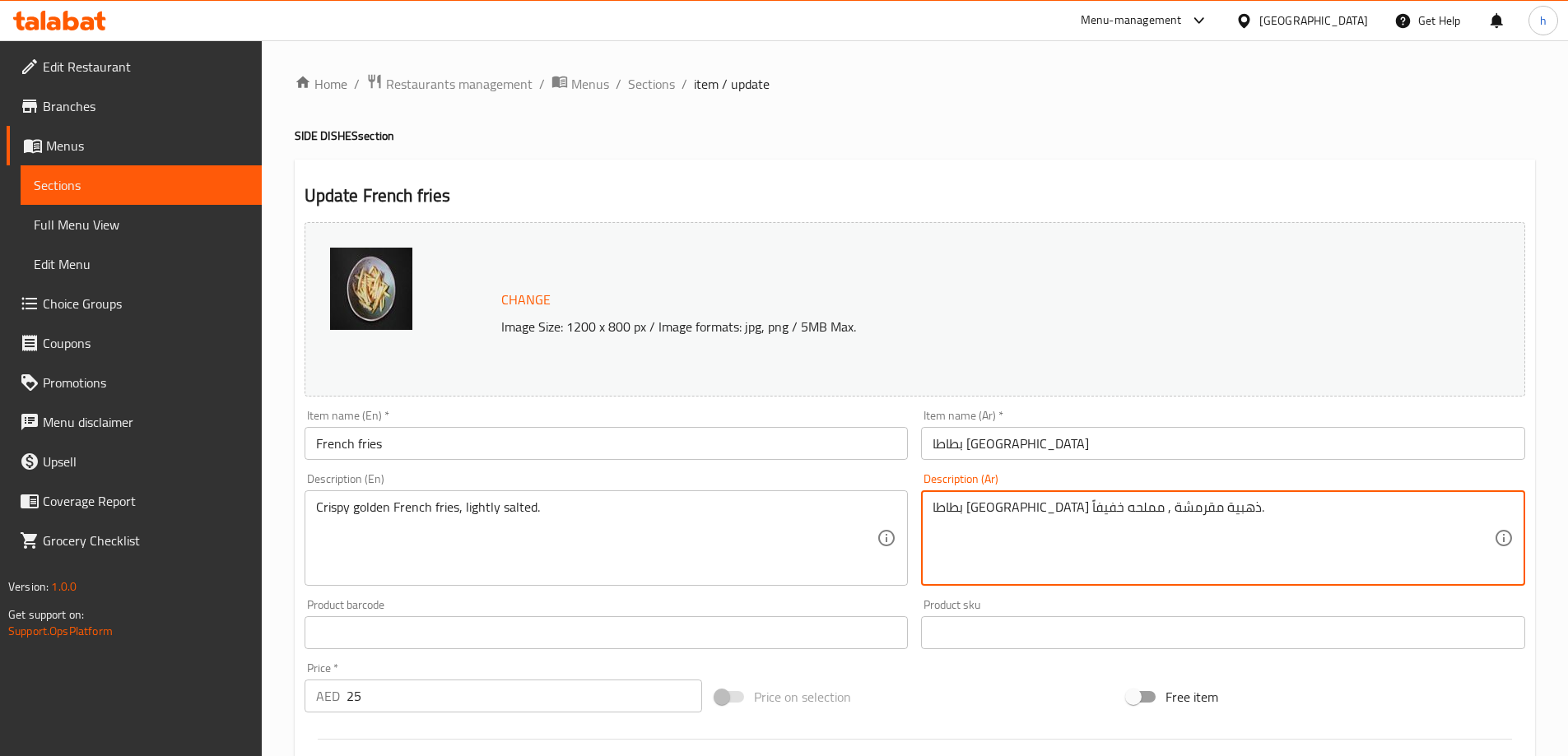
click at [1179, 510] on textarea "بطاطا مقلية ذهبية مقرمشة , مملحه خفيفاً." at bounding box center [1212, 538] width 562 height 78
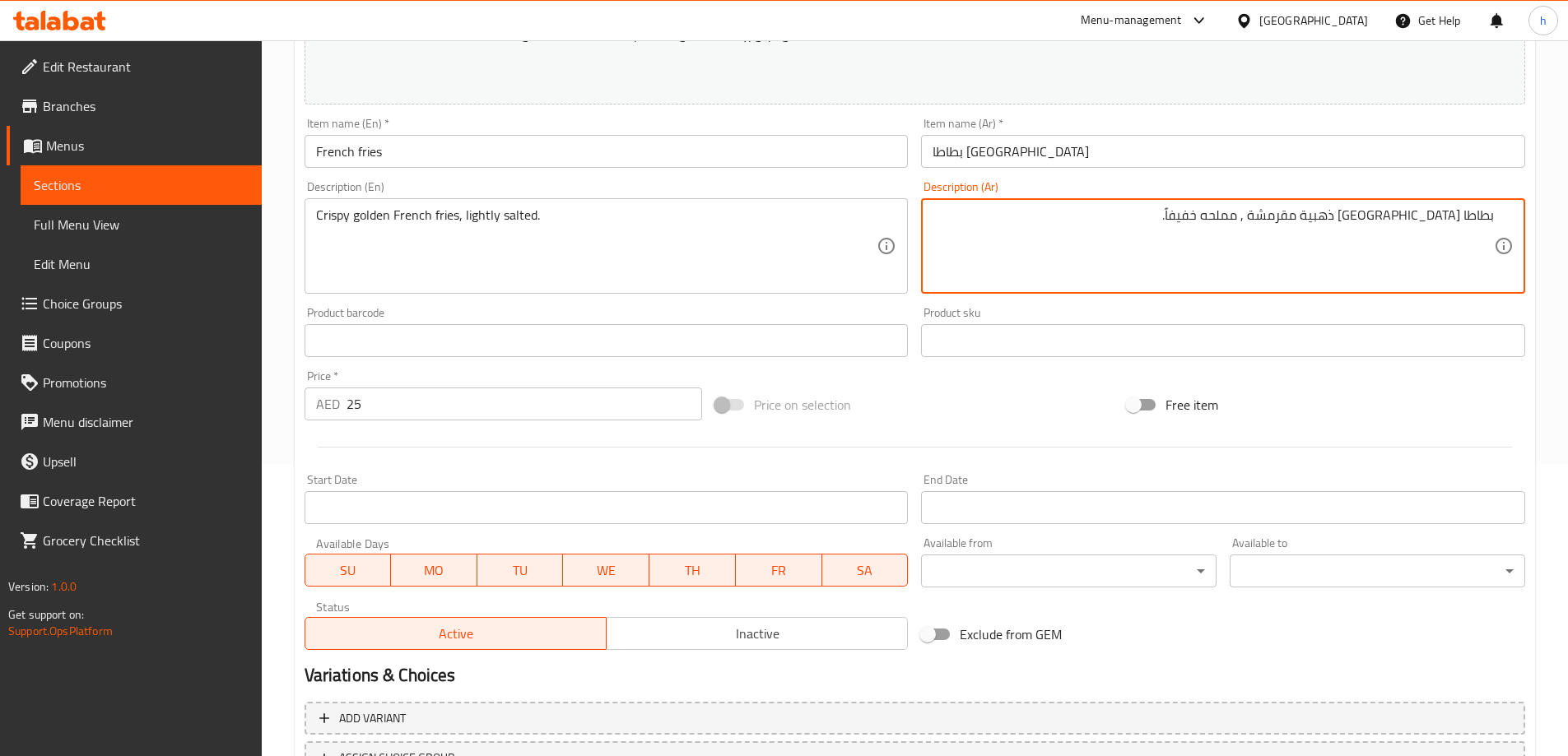
scroll to position [431, 0]
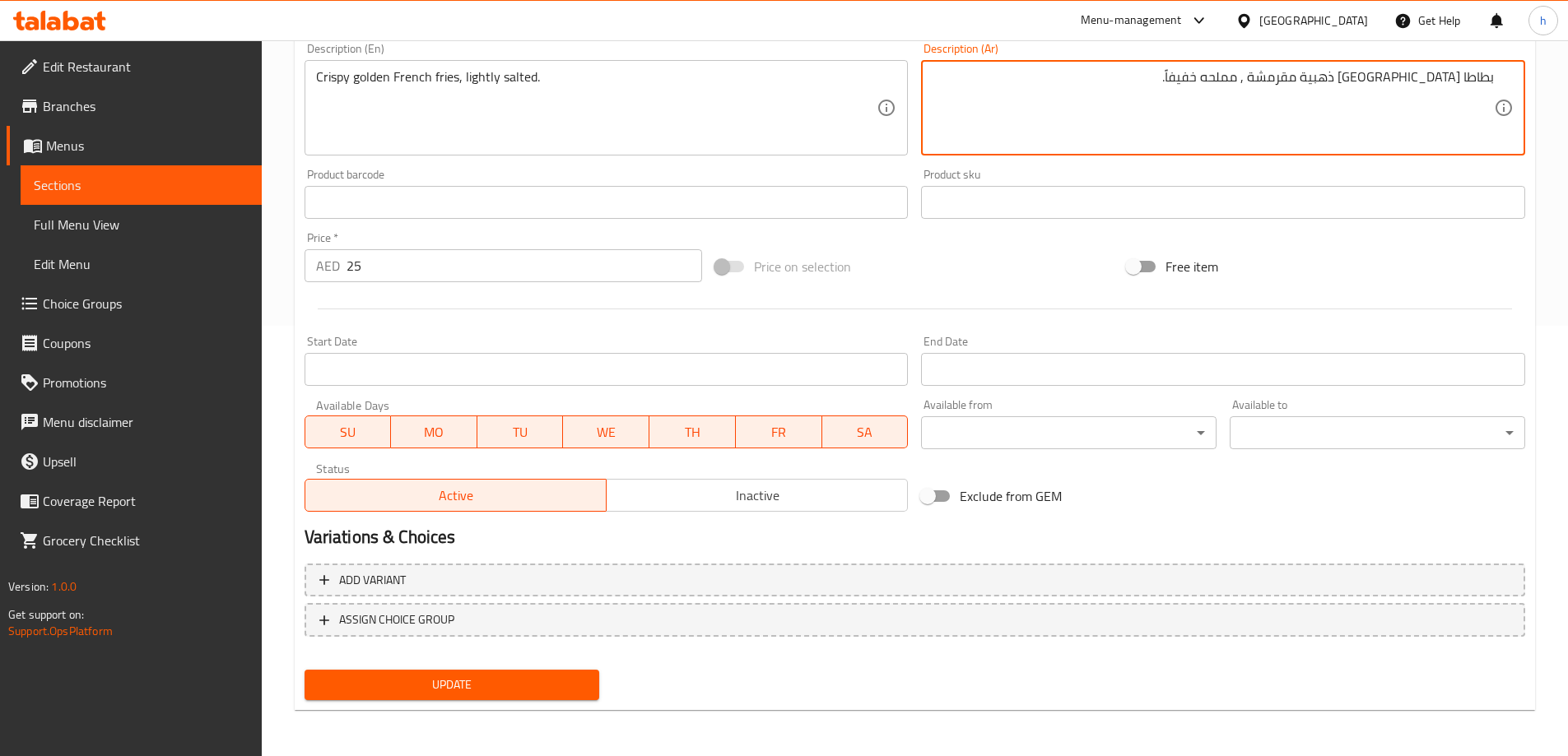
type textarea "بطاطا مقلية ذهبية مقرمشة , مملحه خفيفاً."
click at [507, 684] on span "Update" at bounding box center [452, 684] width 269 height 20
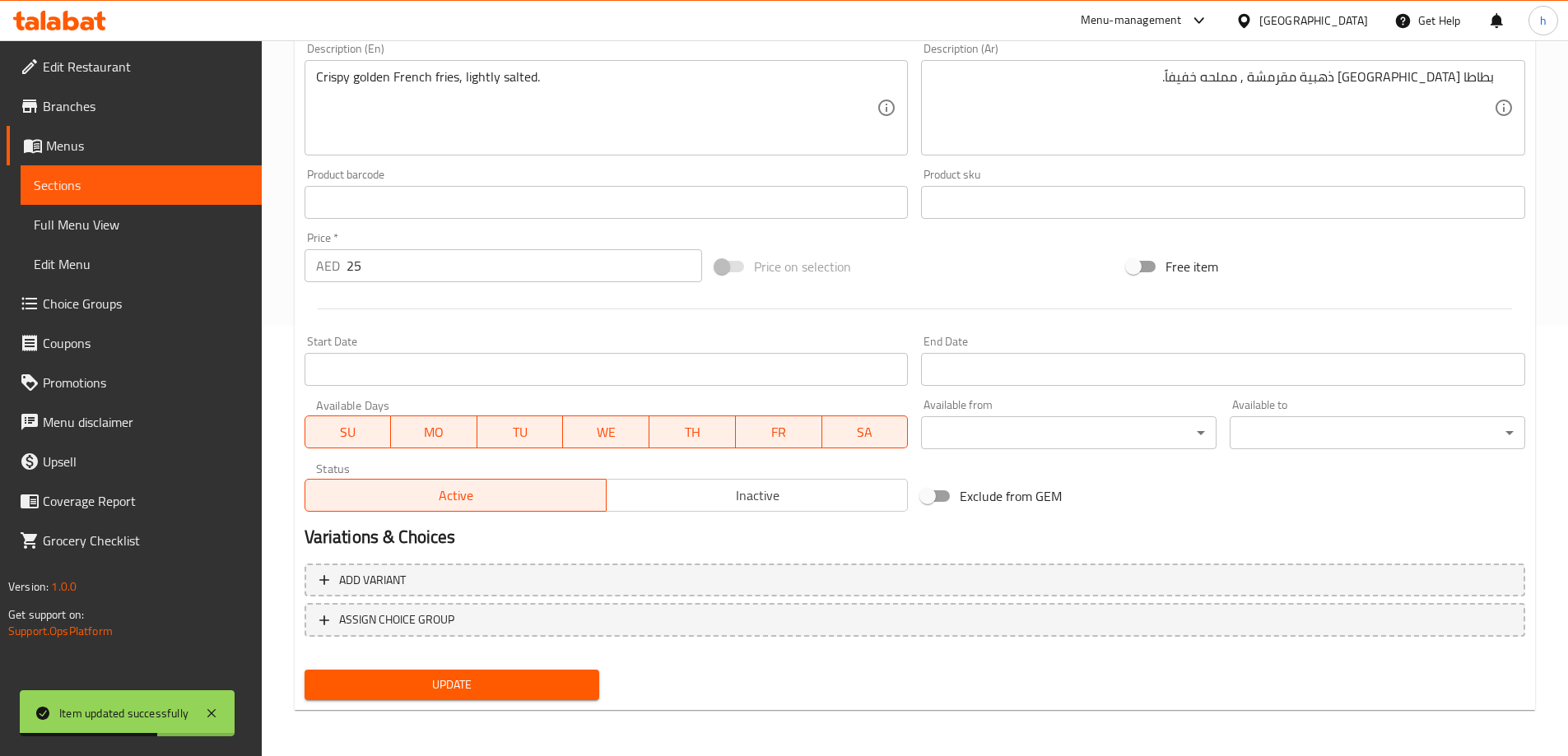
click at [542, 320] on div at bounding box center [914, 309] width 1234 height 41
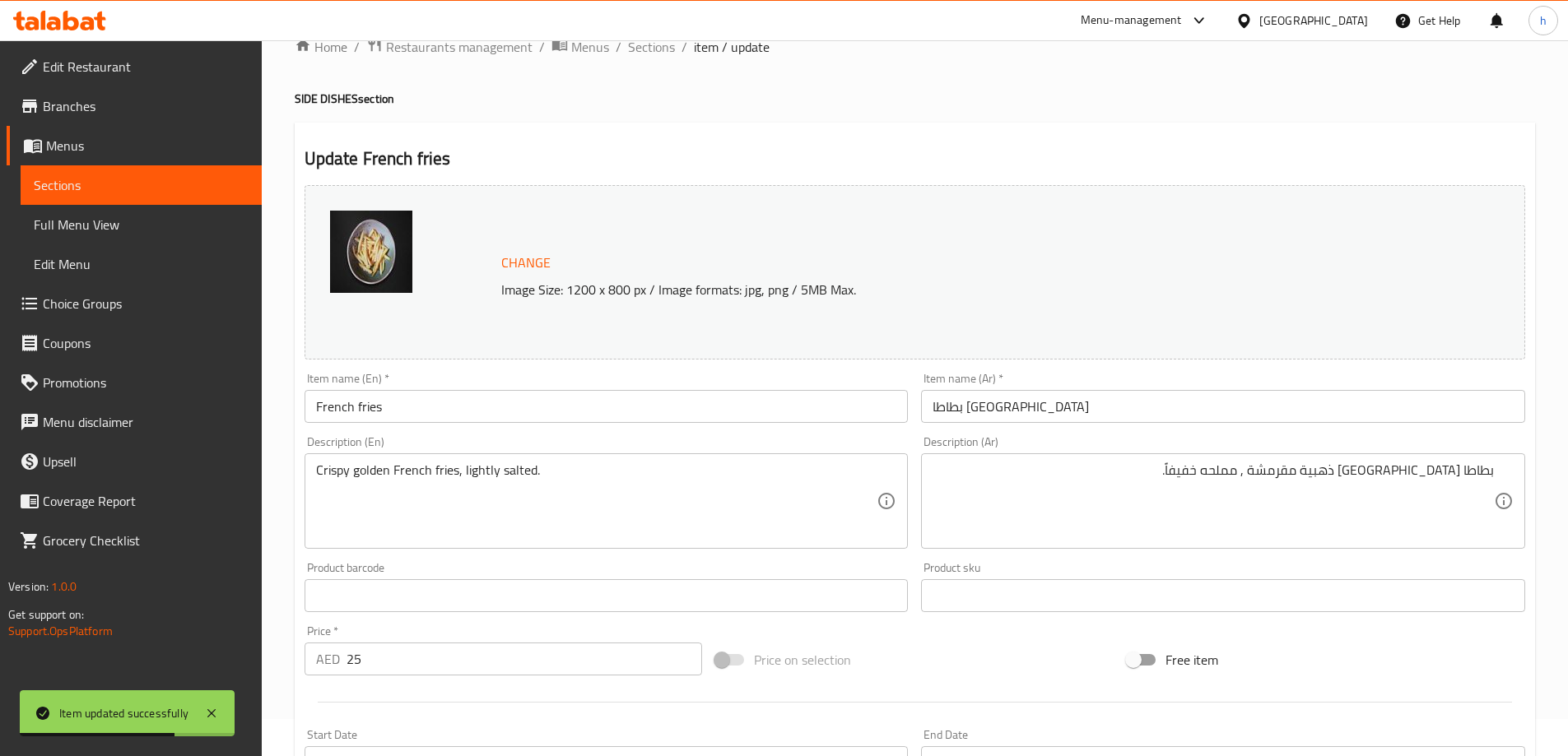
scroll to position [0, 0]
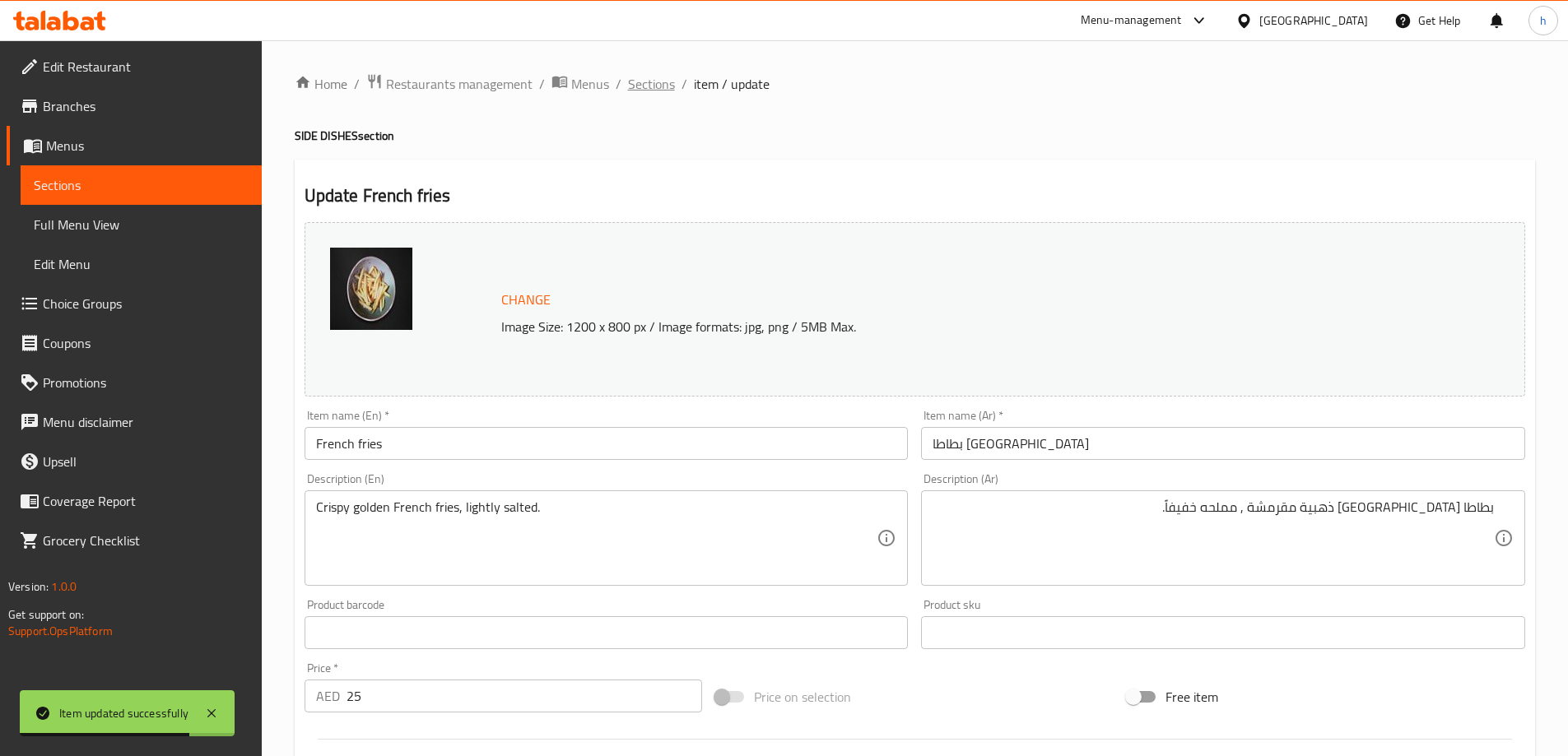
click at [645, 77] on span "Sections" at bounding box center [651, 84] width 47 height 19
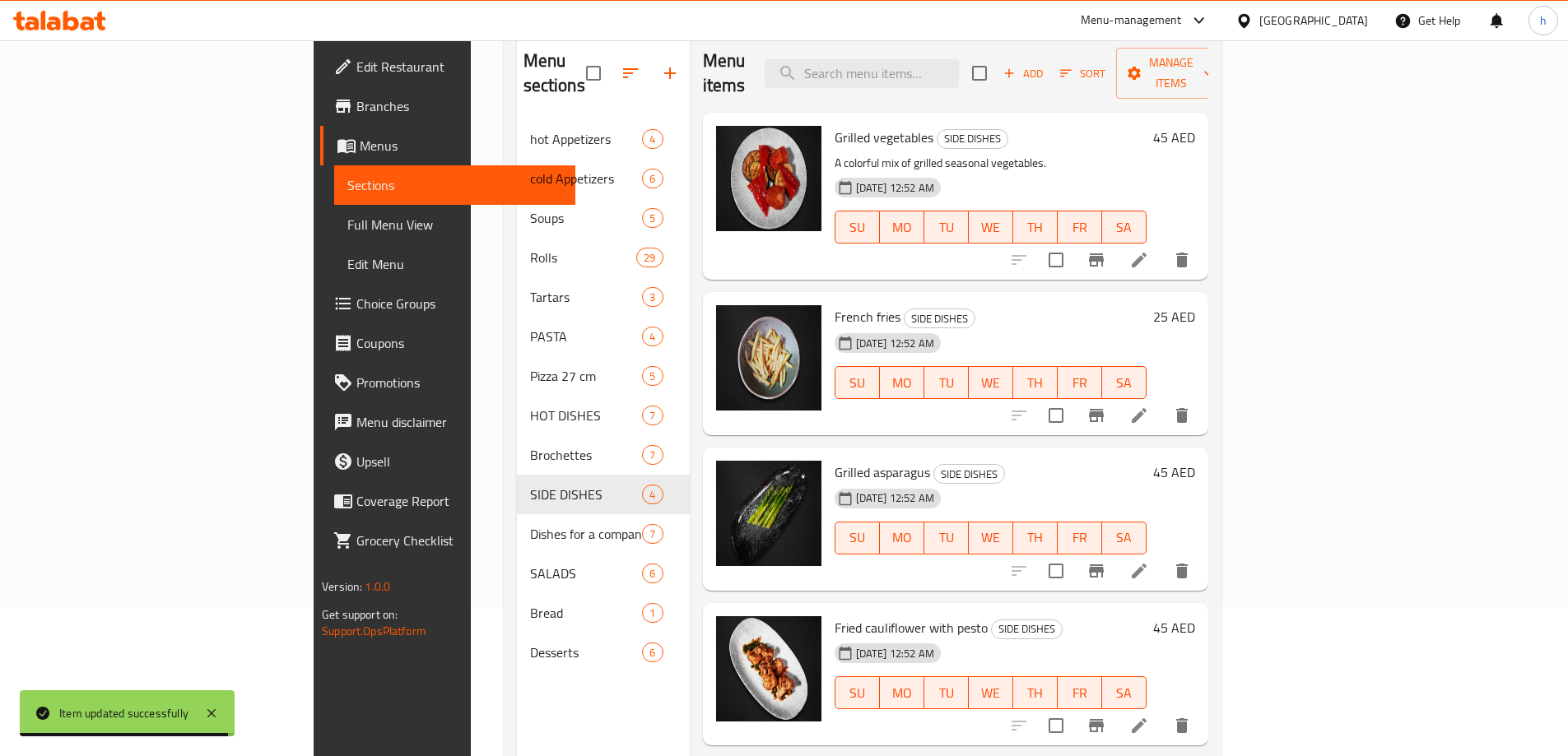
scroll to position [231, 0]
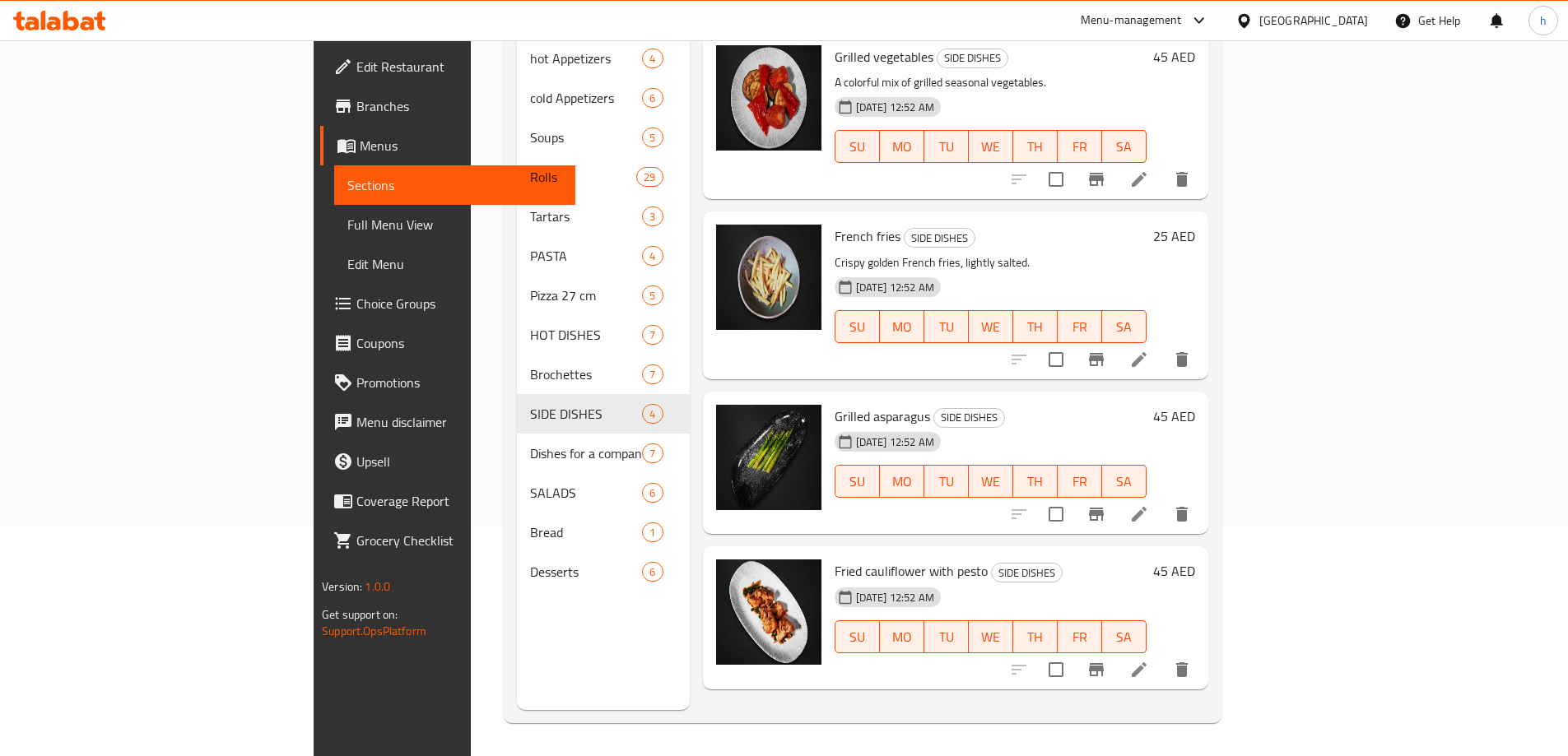
click at [1162, 500] on li at bounding box center [1139, 514] width 46 height 29
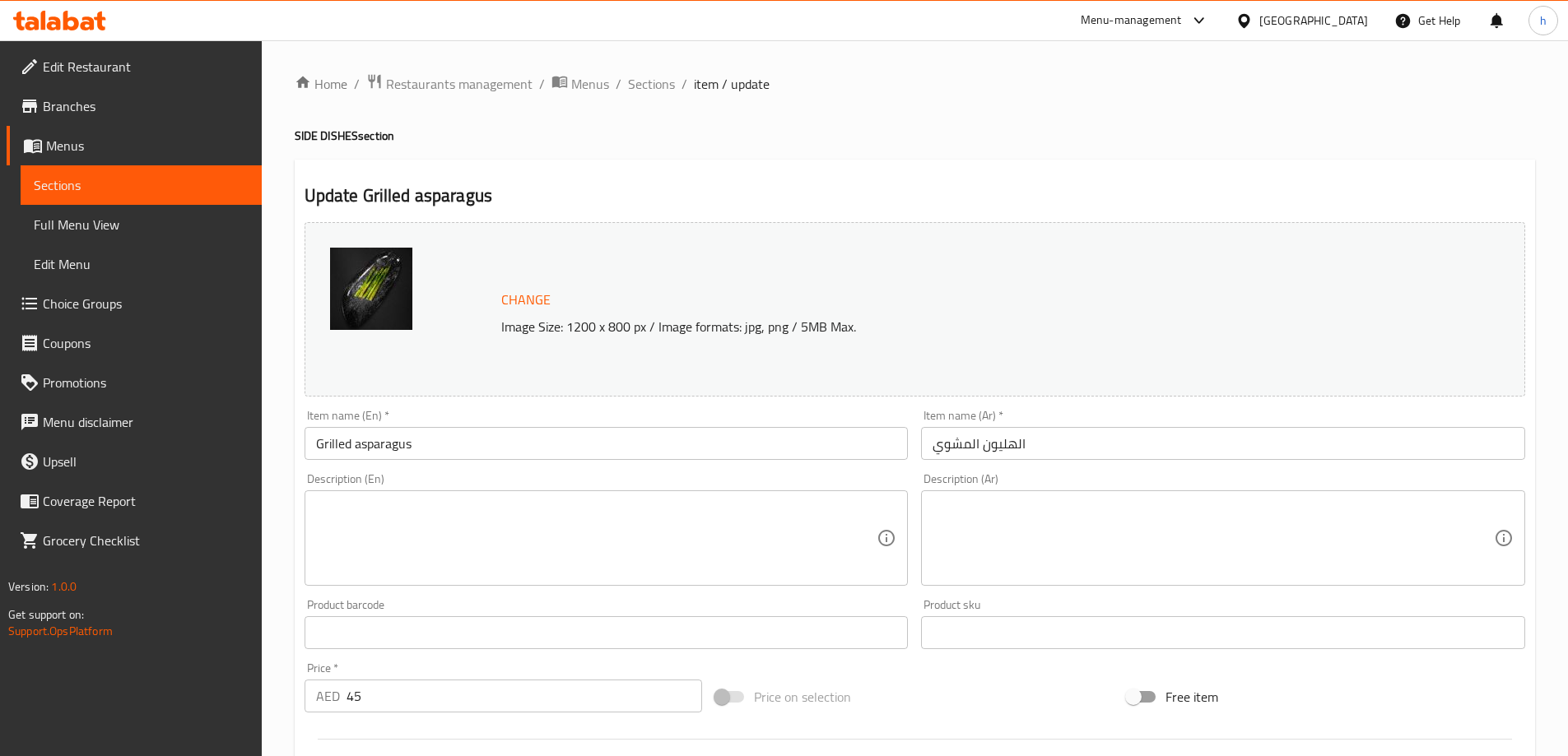
click at [389, 444] on input "Grilled asparagus" at bounding box center [606, 443] width 604 height 33
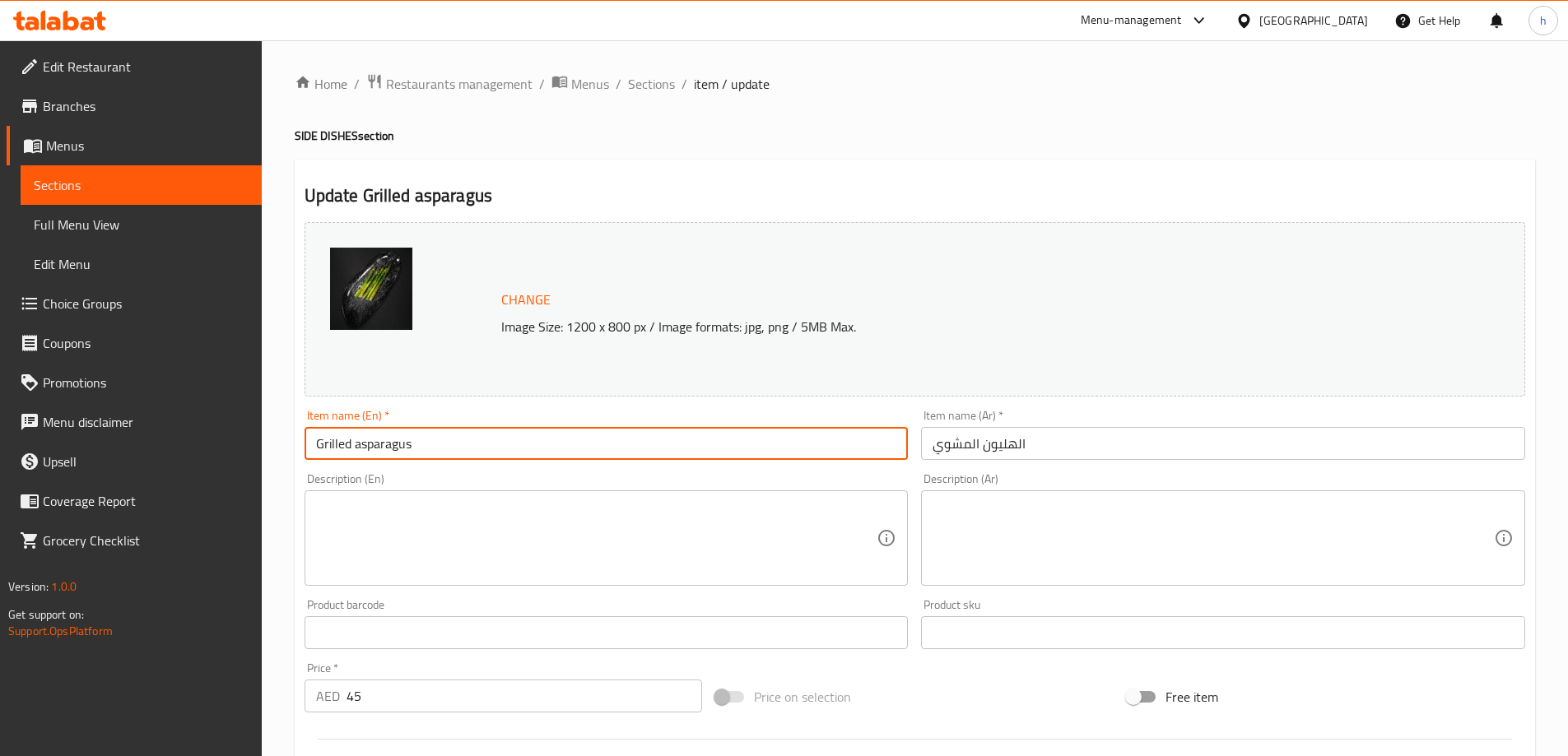
click at [389, 443] on input "Grilled asparagus" at bounding box center [606, 443] width 604 height 33
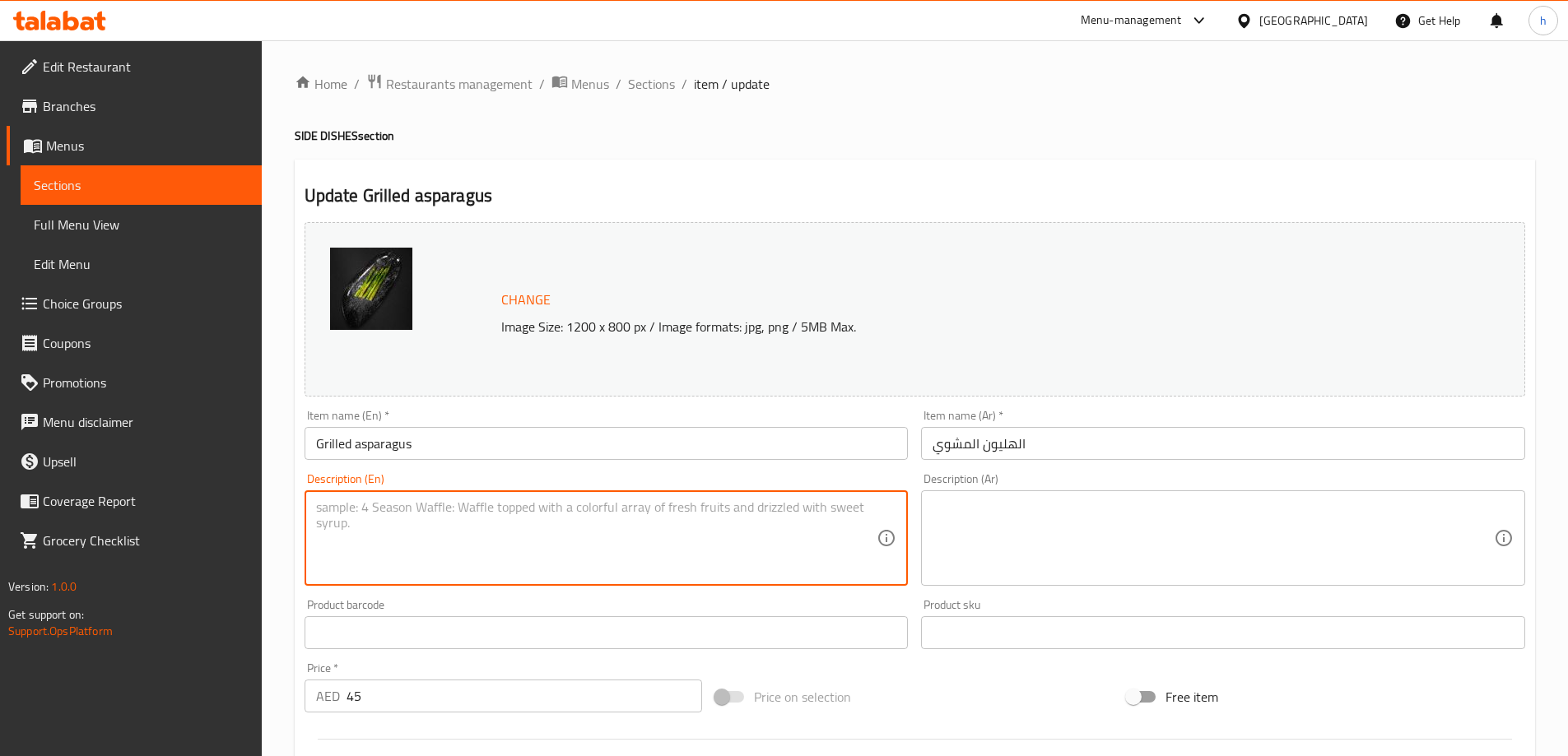
click at [418, 538] on textarea at bounding box center [596, 538] width 562 height 78
paste textarea "Grilled asparagus spears with olive oil and lemon."
type textarea "Grilled asparagus spears with olive oil and lemon."
click at [1108, 515] on textarea at bounding box center [1212, 538] width 562 height 78
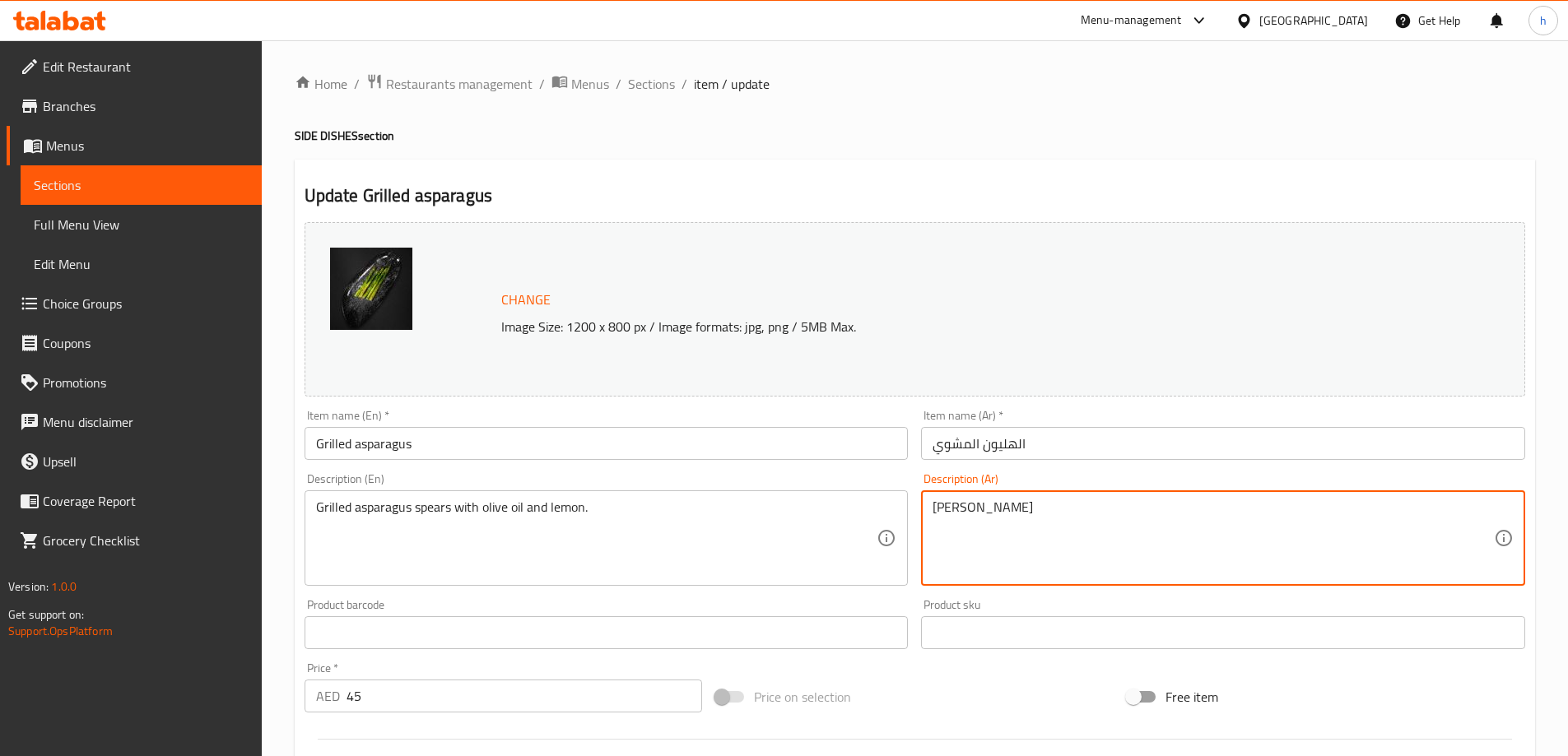
click at [444, 511] on textarea "Grilled asparagus spears with olive oil and lemon." at bounding box center [596, 538] width 562 height 78
drag, startPoint x: 1040, startPoint y: 515, endPoint x: 998, endPoint y: 508, distance: 42.6
click at [969, 513] on textarea "هليون مشوي" at bounding box center [1212, 538] width 562 height 78
click at [975, 515] on textarea "هليون مشوي" at bounding box center [1212, 538] width 562 height 78
click at [1073, 512] on textarea "هليون سبيرز مشوي" at bounding box center [1212, 538] width 562 height 78
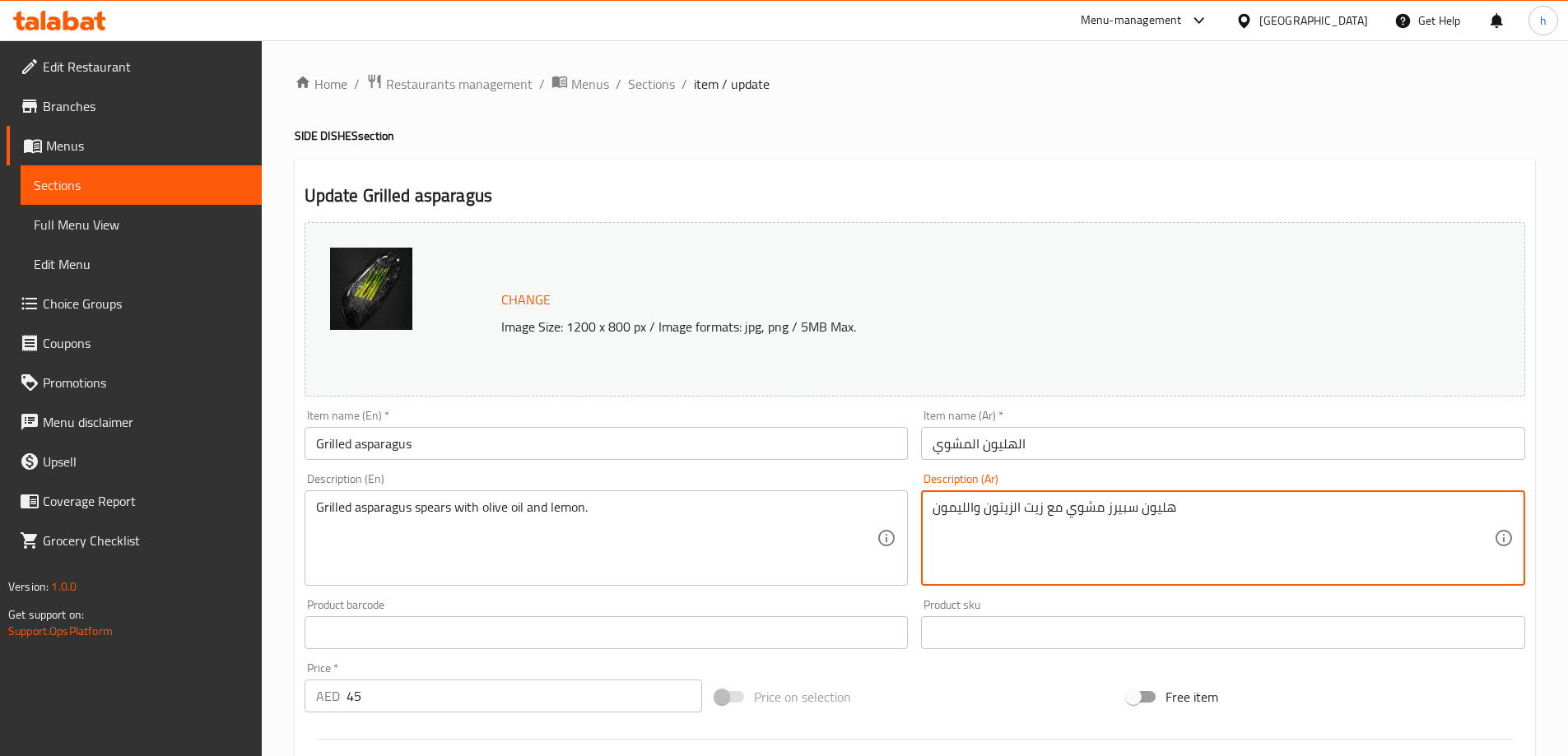
type textarea "هليون سبيرز مشوي مع زيت الزيتون والليمون"
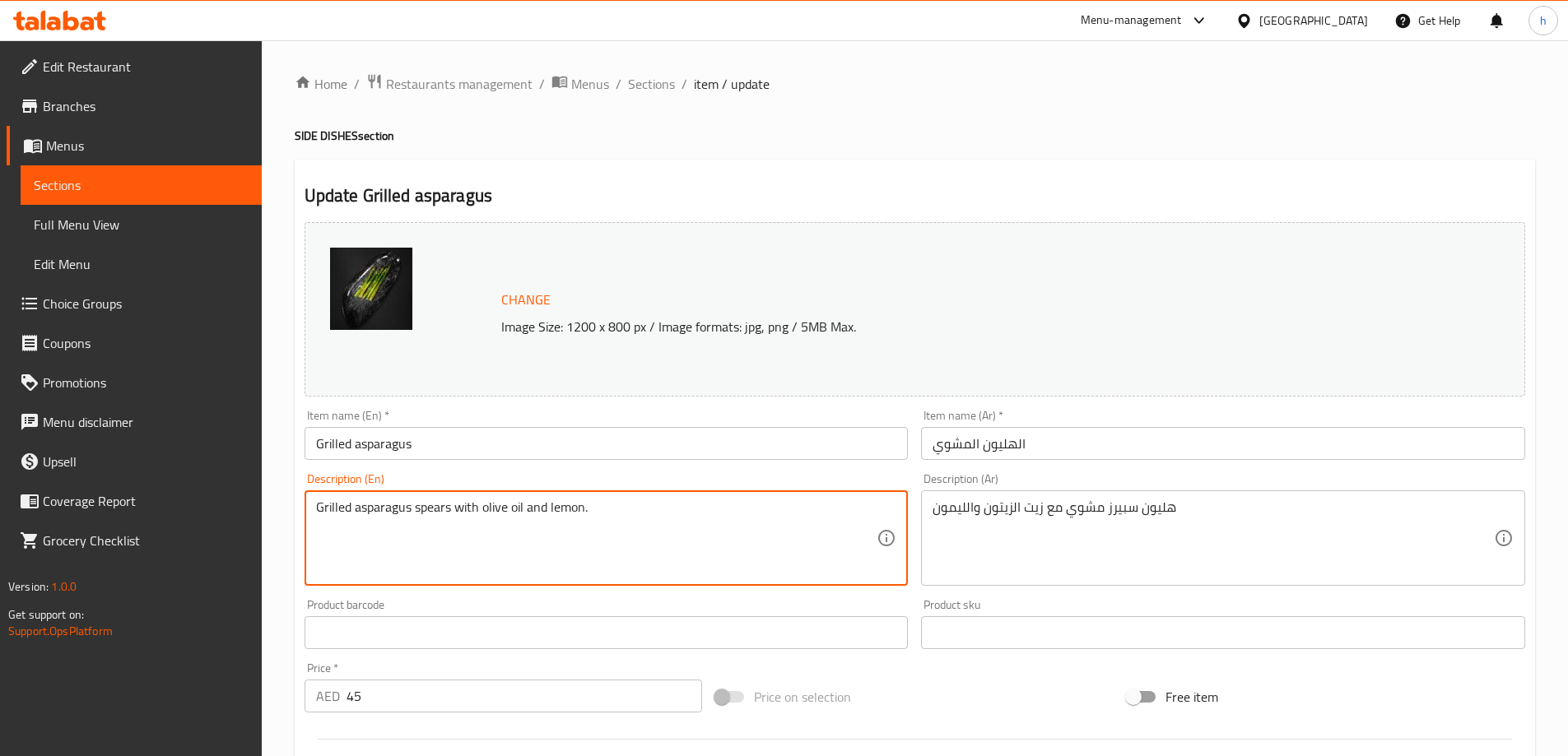
click at [563, 506] on textarea "Grilled asparagus spears with olive oil and lemon." at bounding box center [596, 538] width 562 height 78
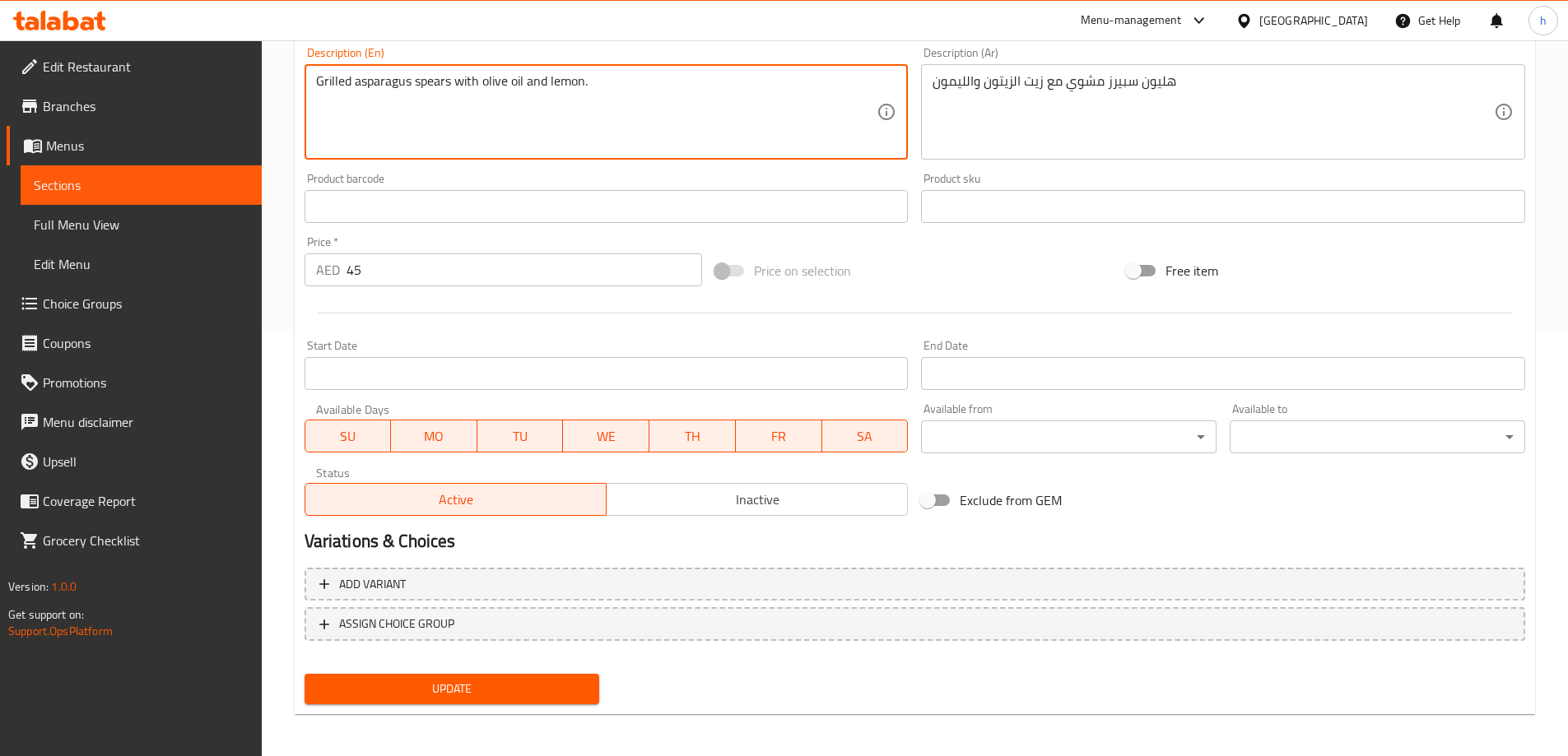
scroll to position [431, 0]
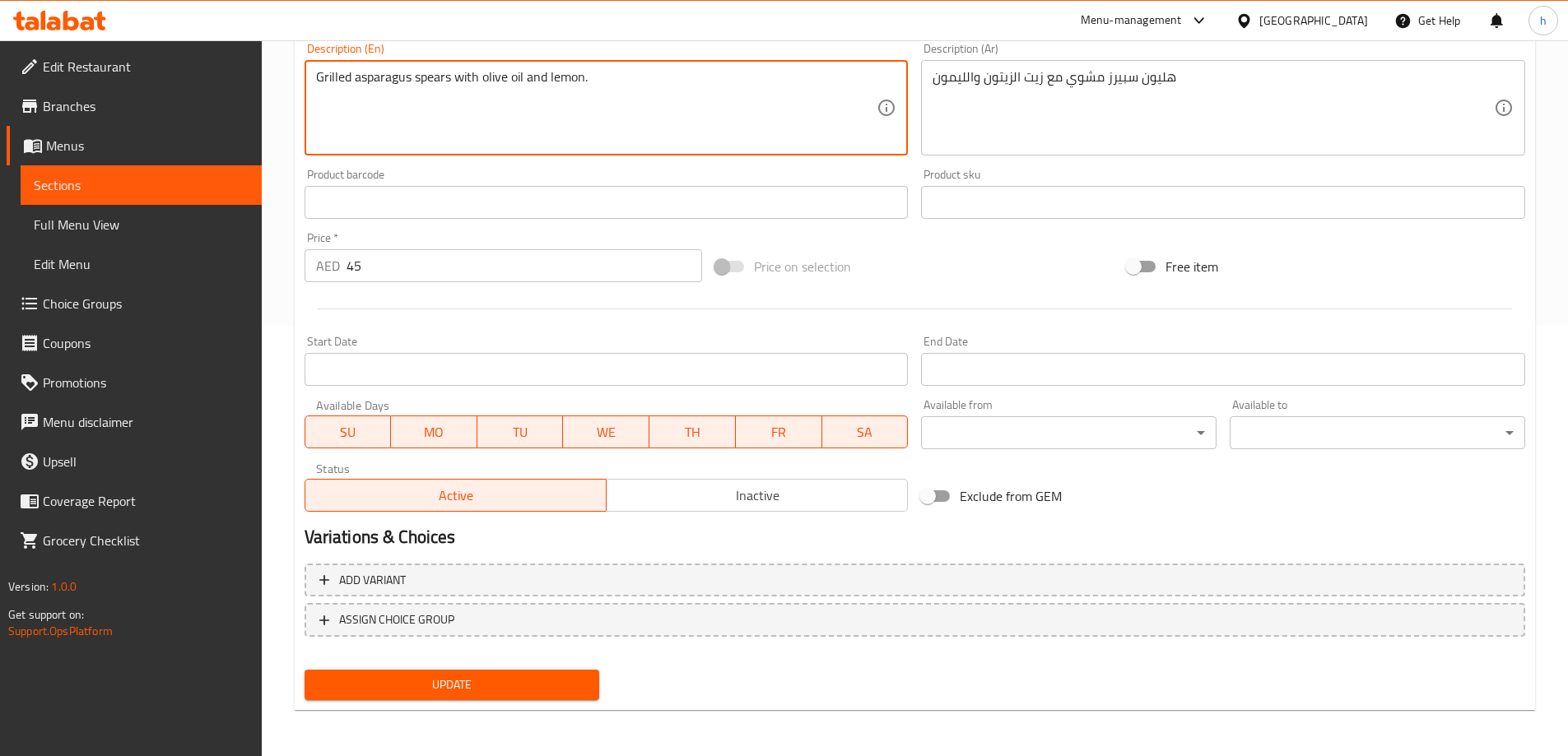
click at [550, 682] on span "Update" at bounding box center [452, 684] width 269 height 20
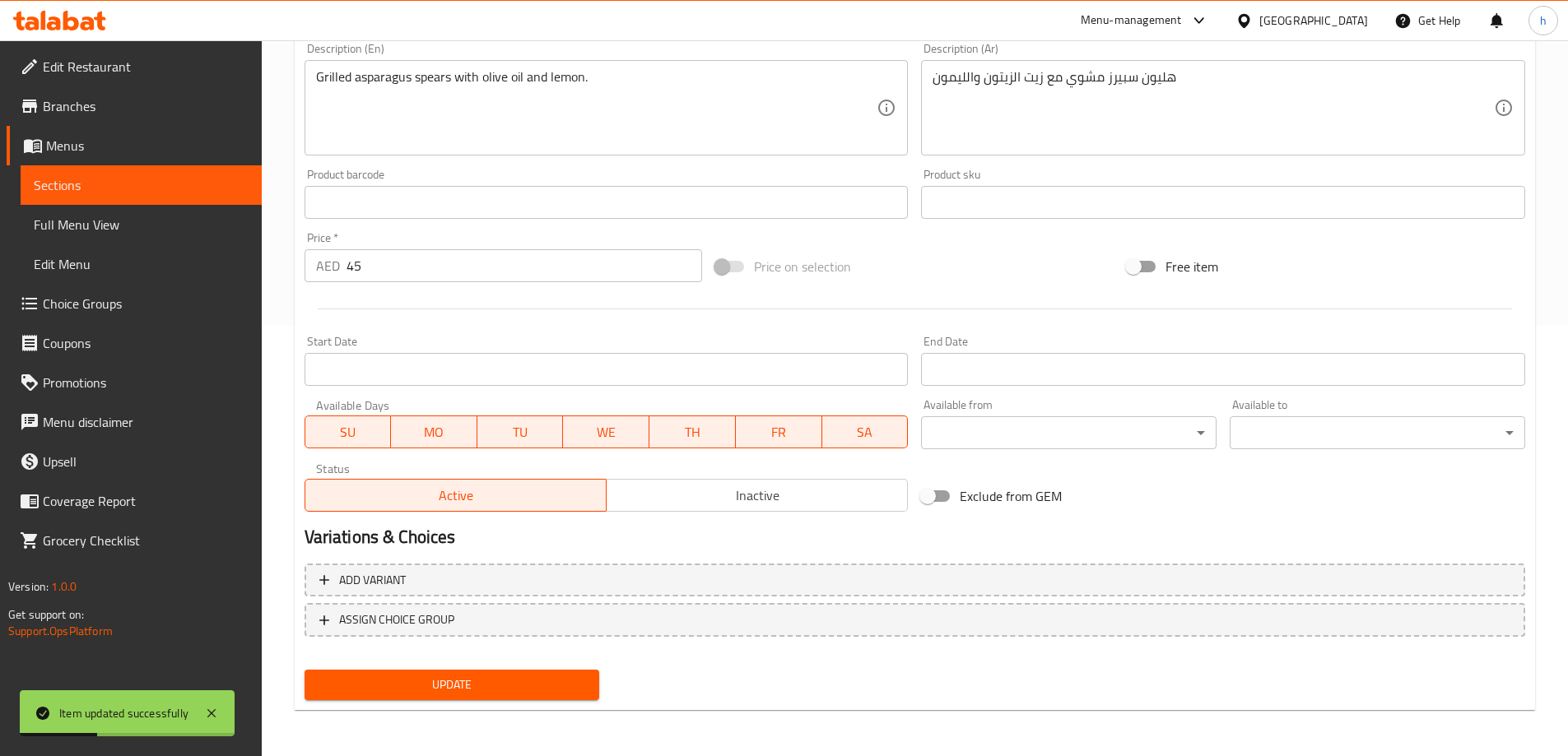
click at [411, 333] on div "Start Date Start Date" at bounding box center [607, 361] width 617 height 64
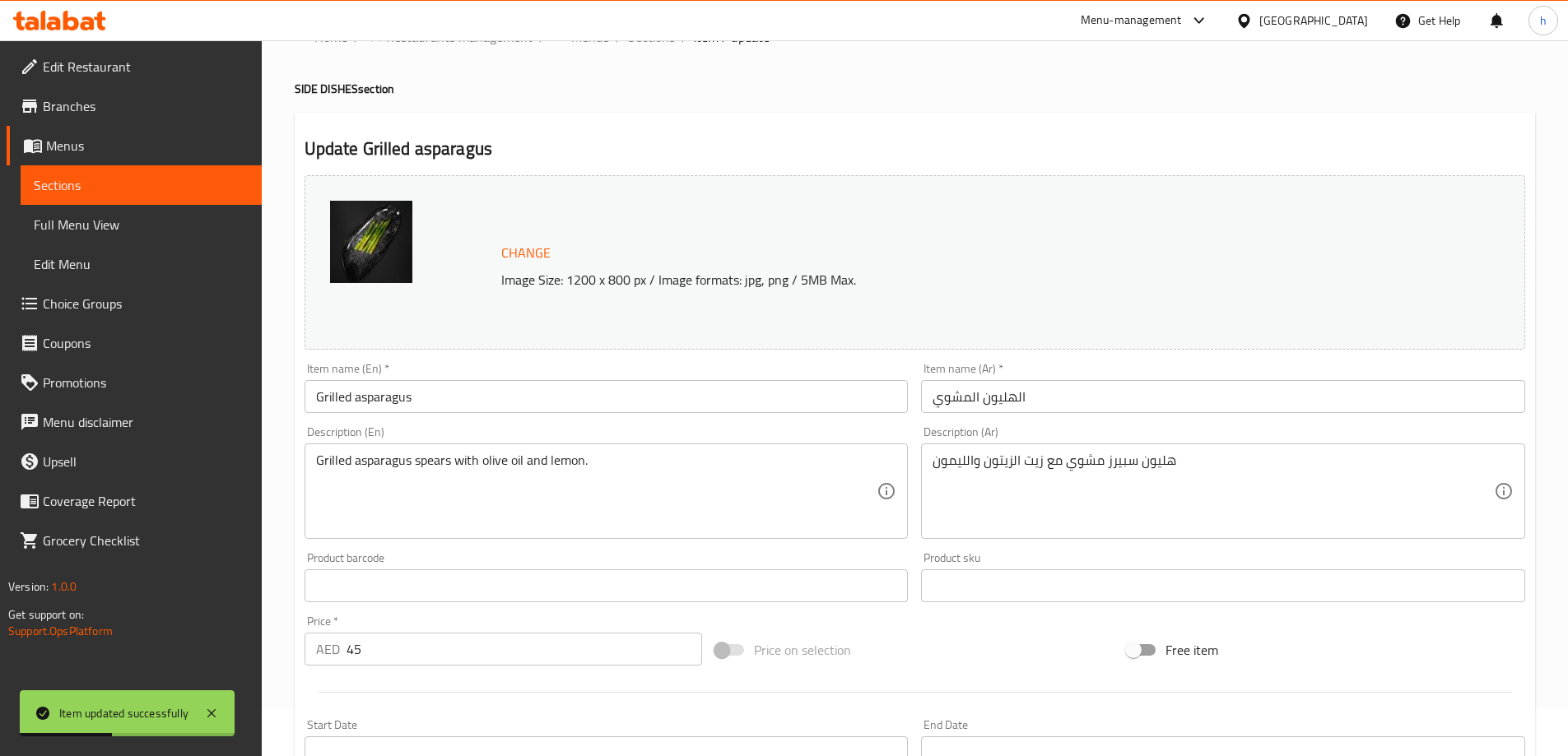
scroll to position [0, 0]
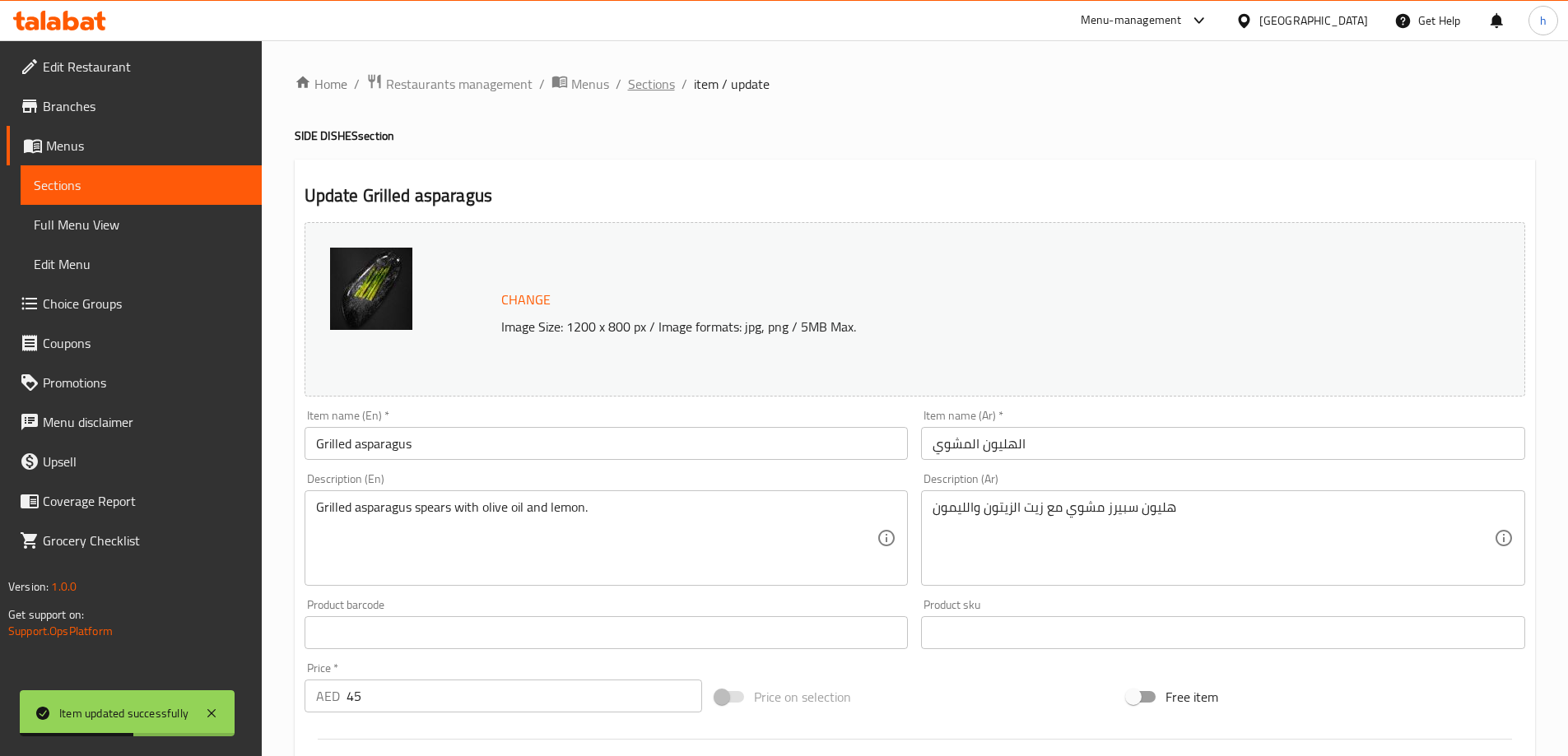
click at [634, 83] on span "Sections" at bounding box center [651, 84] width 47 height 19
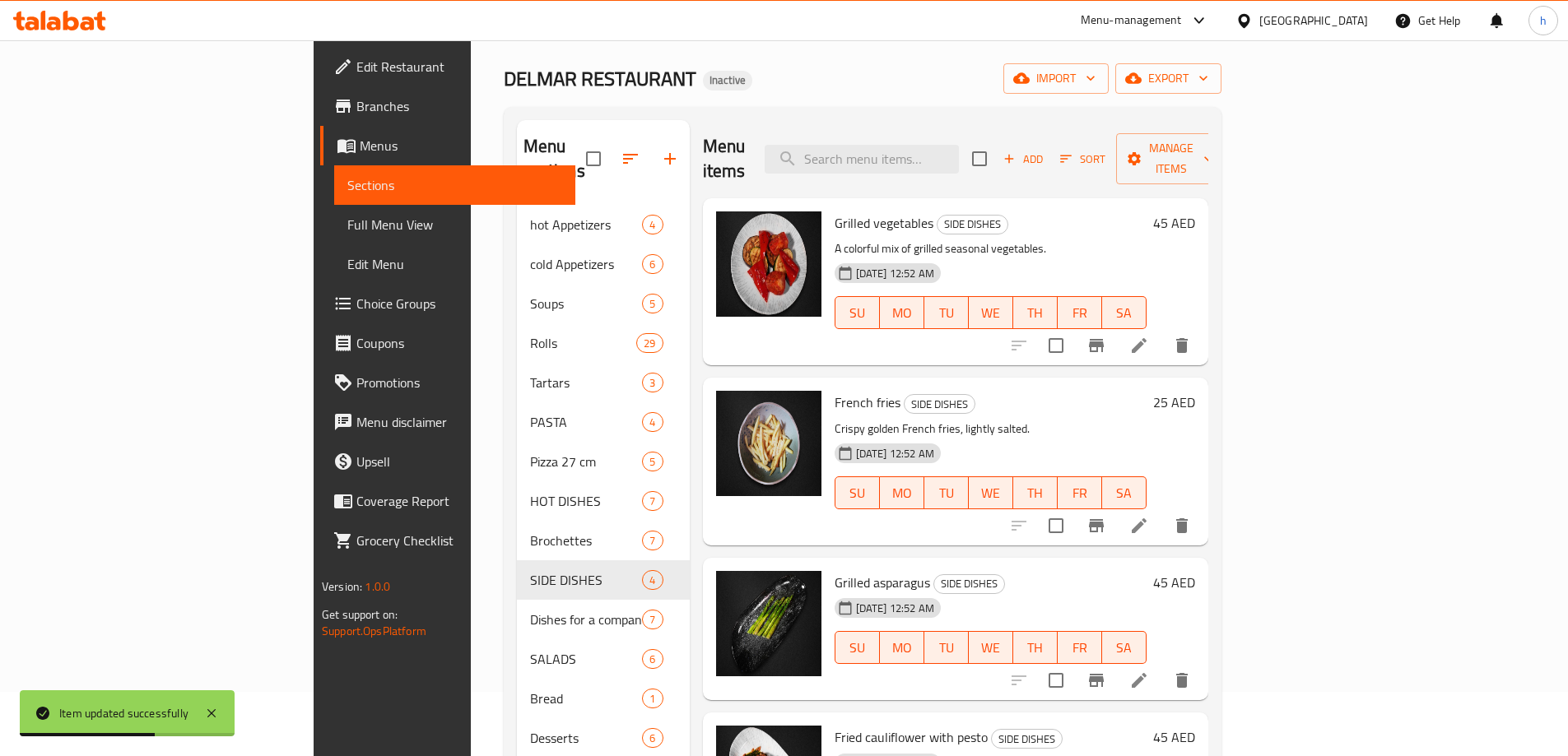
scroll to position [231, 0]
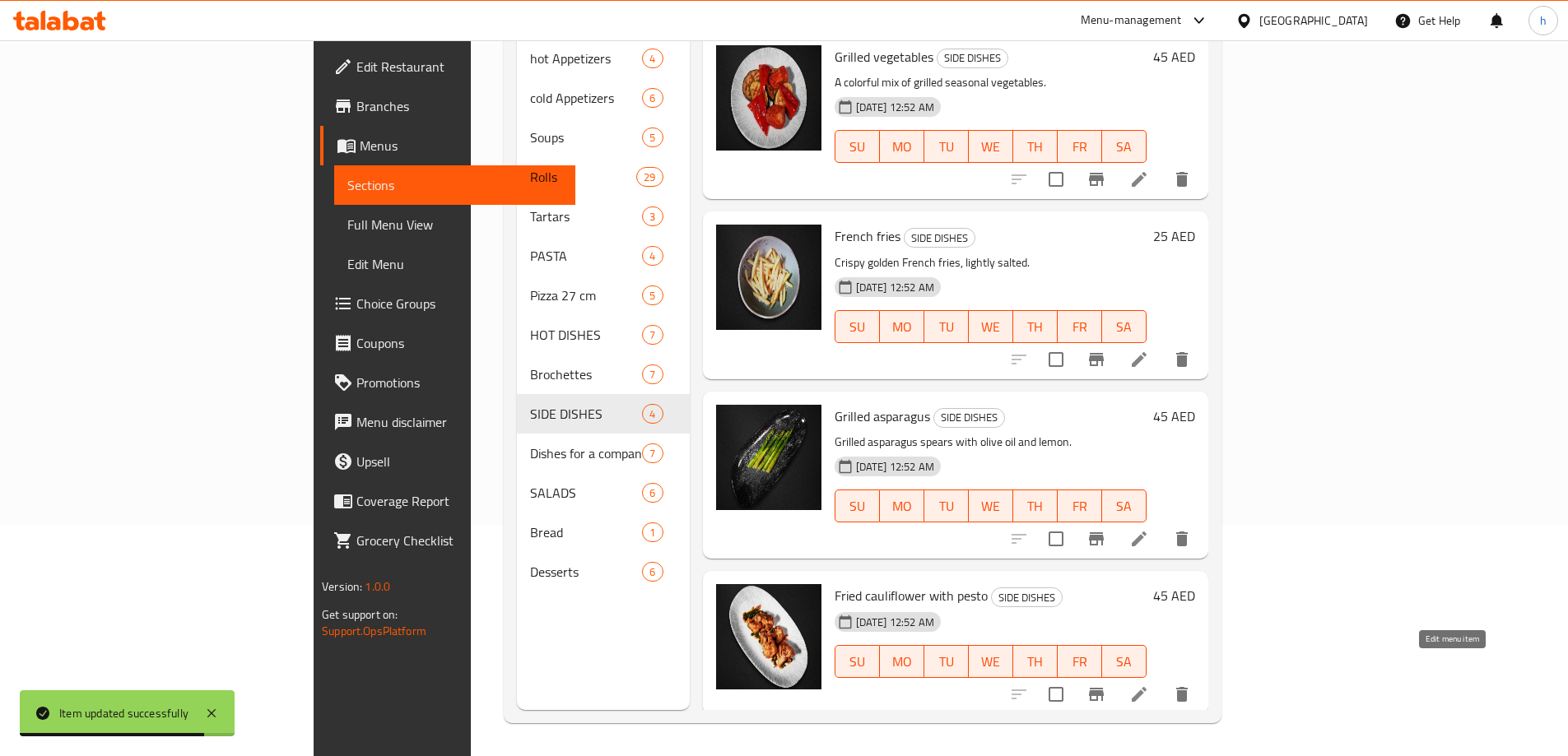
click at [1149, 684] on icon at bounding box center [1139, 694] width 19 height 19
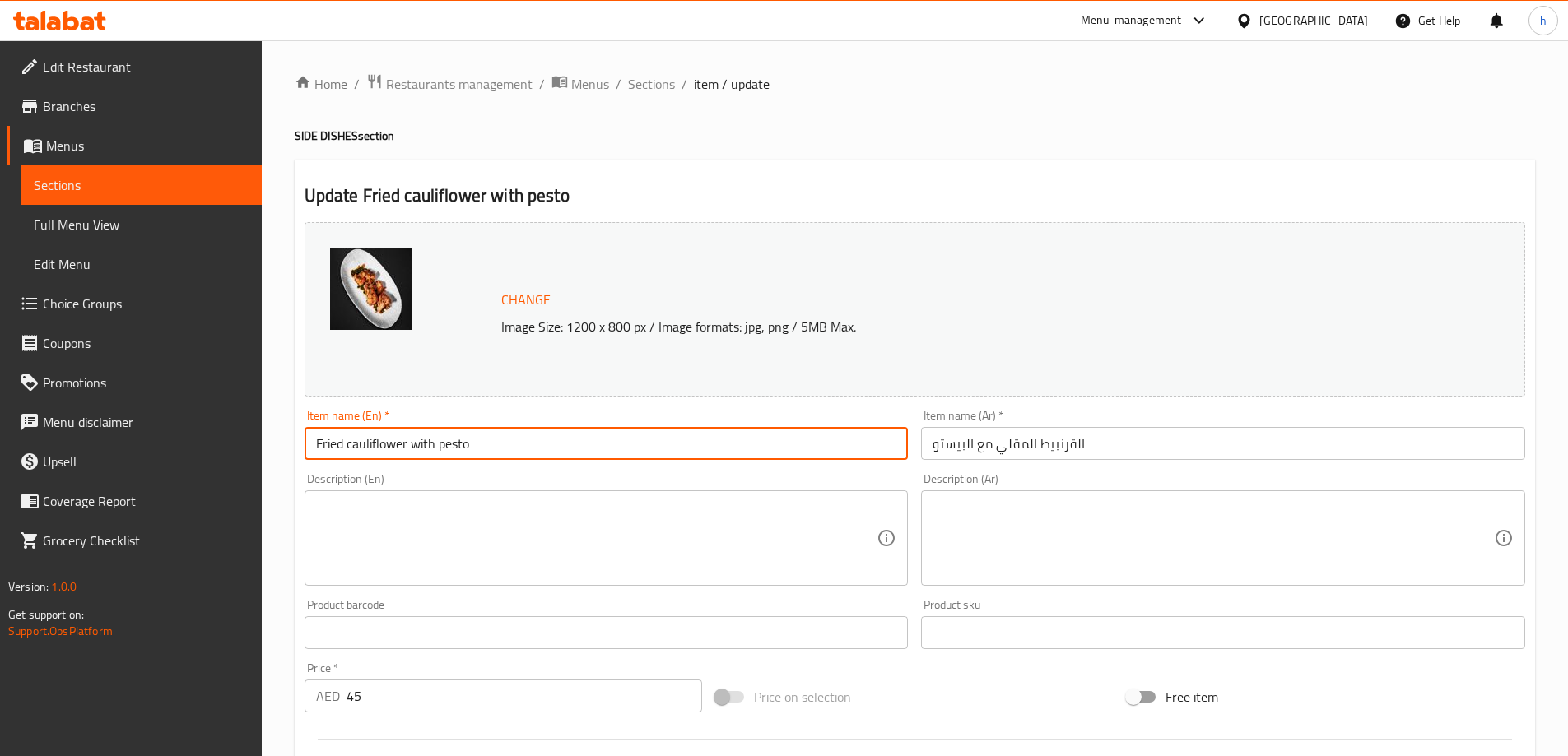
click at [380, 439] on input "Fried cauliflower with pesto" at bounding box center [606, 443] width 604 height 33
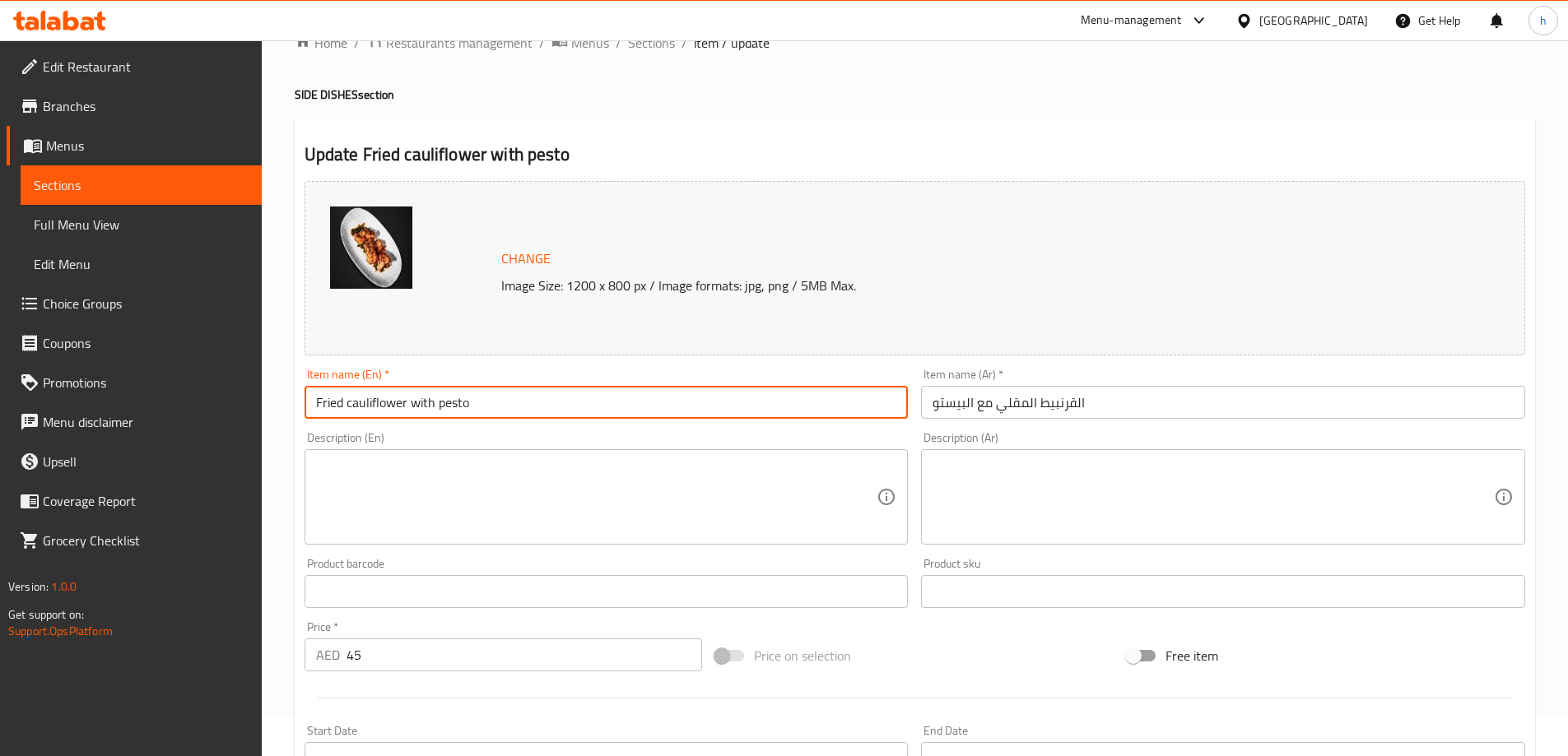
scroll to position [82, 0]
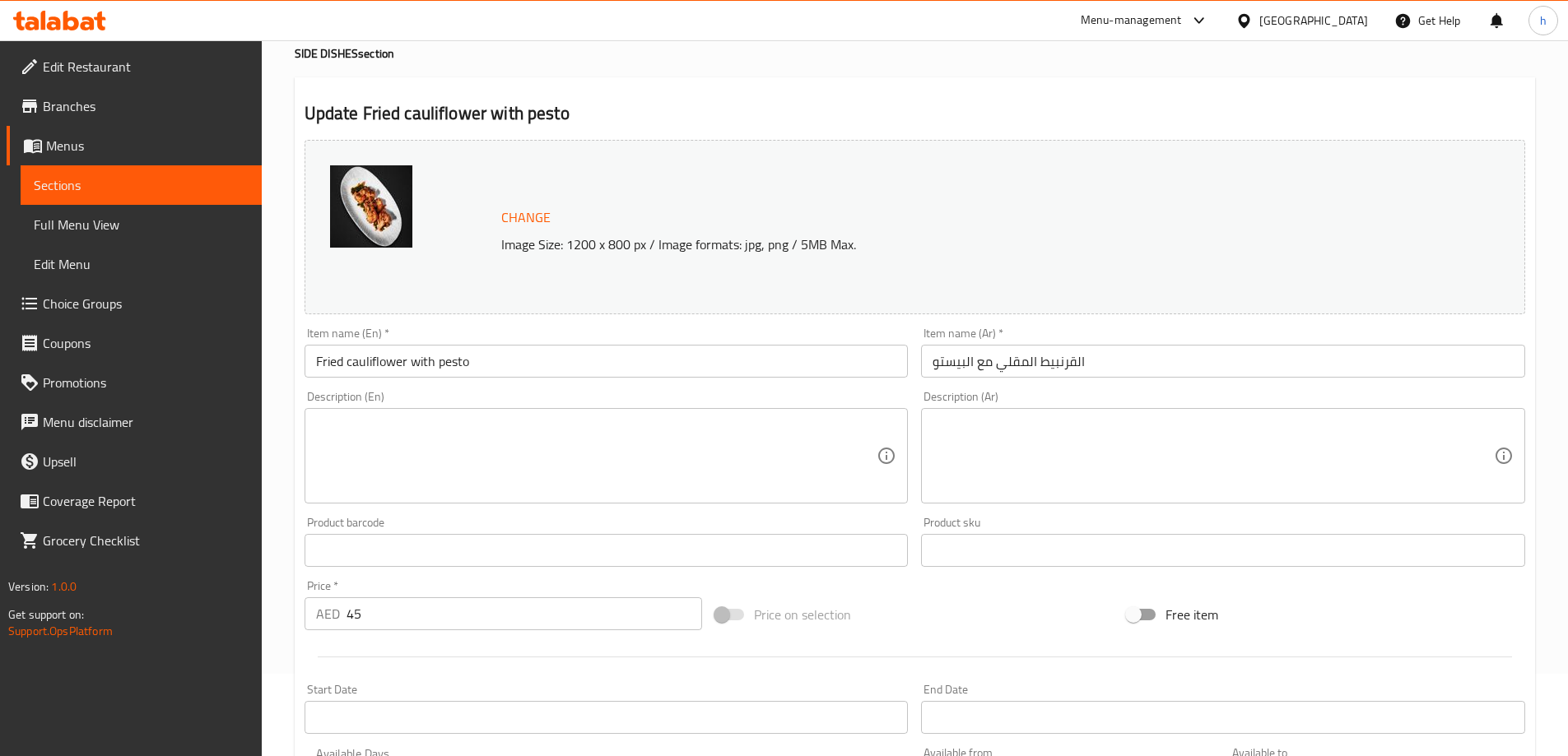
click at [415, 439] on textarea at bounding box center [596, 456] width 562 height 78
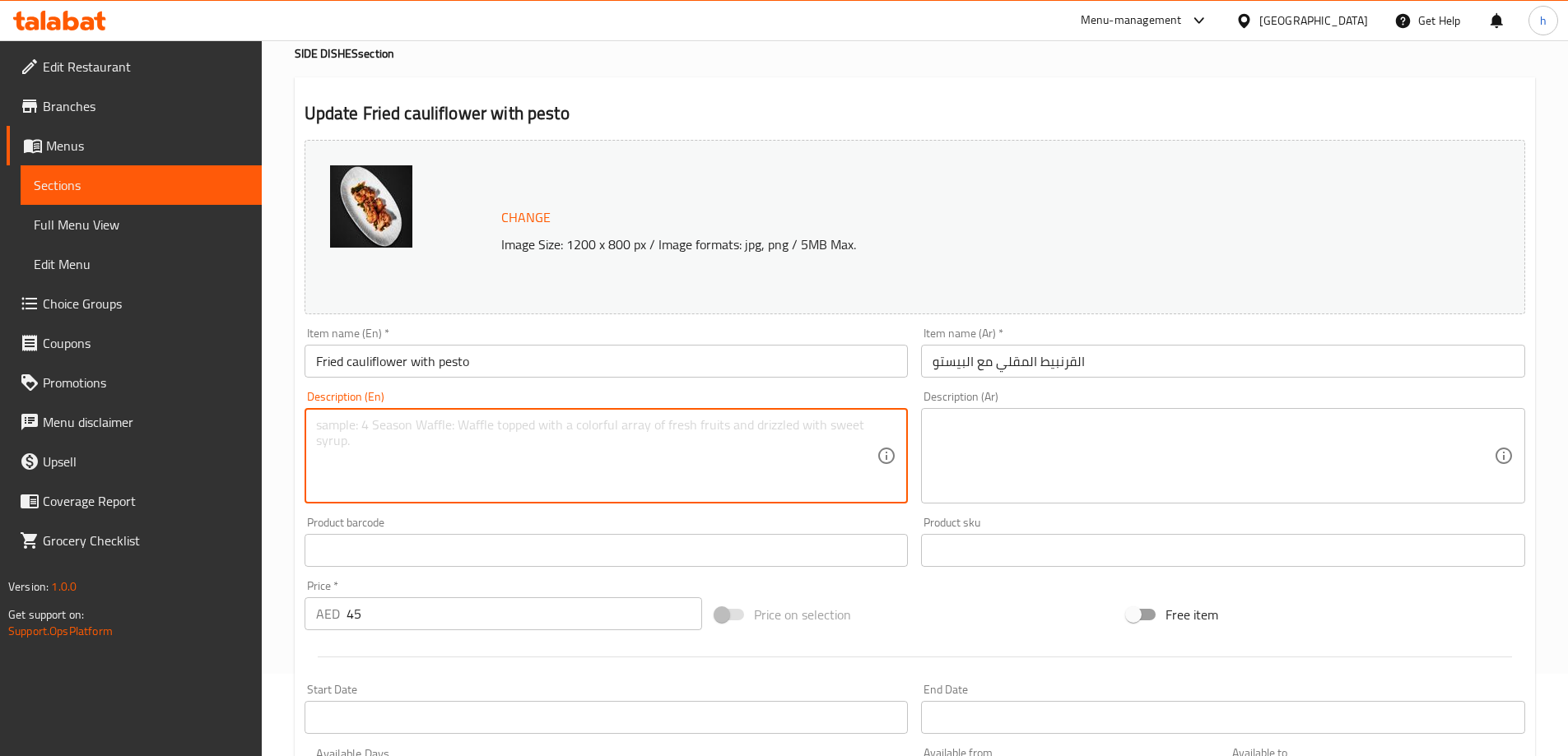
paste textarea "Crispy cauliflower bites topped with aromatic pesto."
type textarea "Crispy cauliflower bites topped with aromatic pesto."
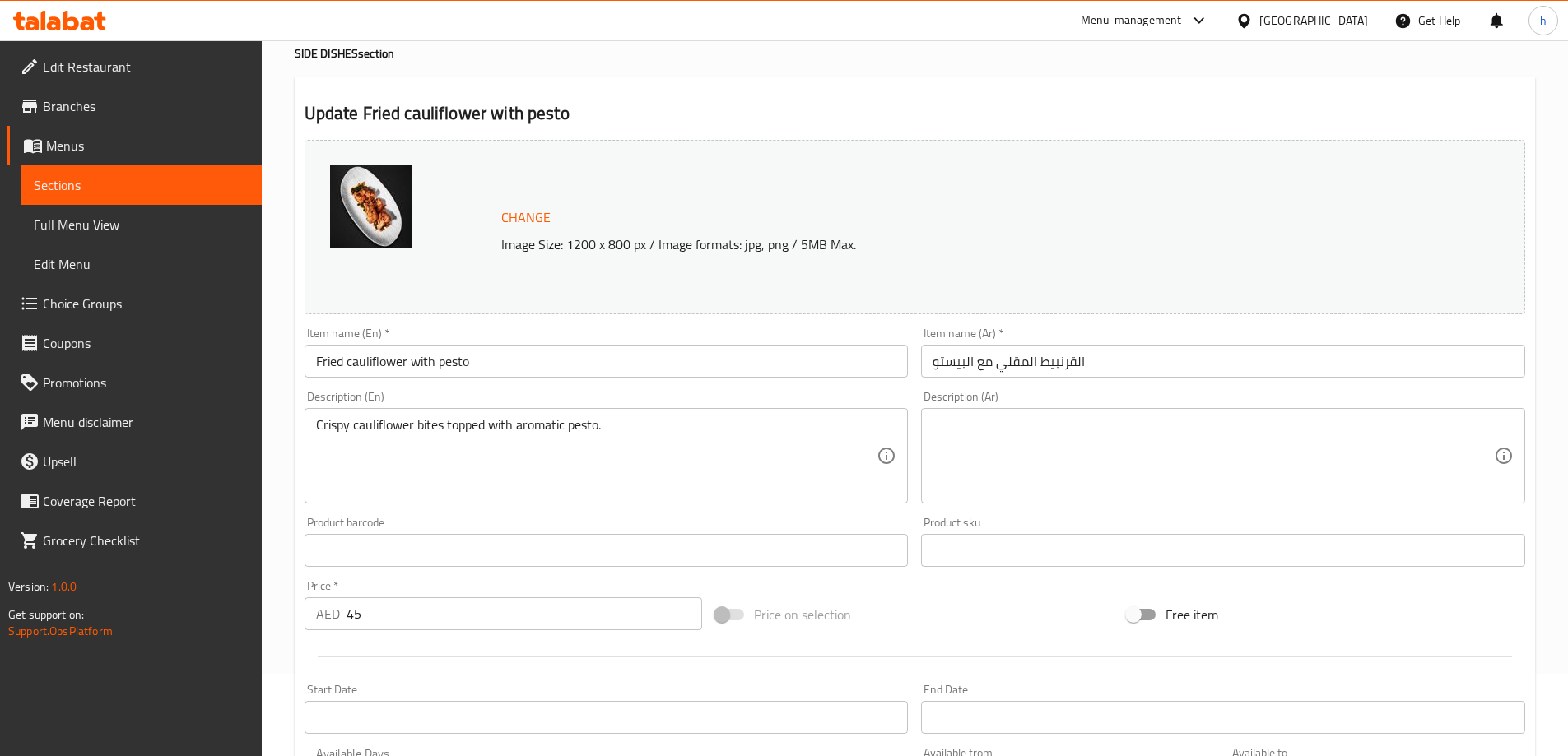
click at [550, 470] on textarea "Crispy cauliflower bites topped with aromatic pesto." at bounding box center [596, 456] width 562 height 78
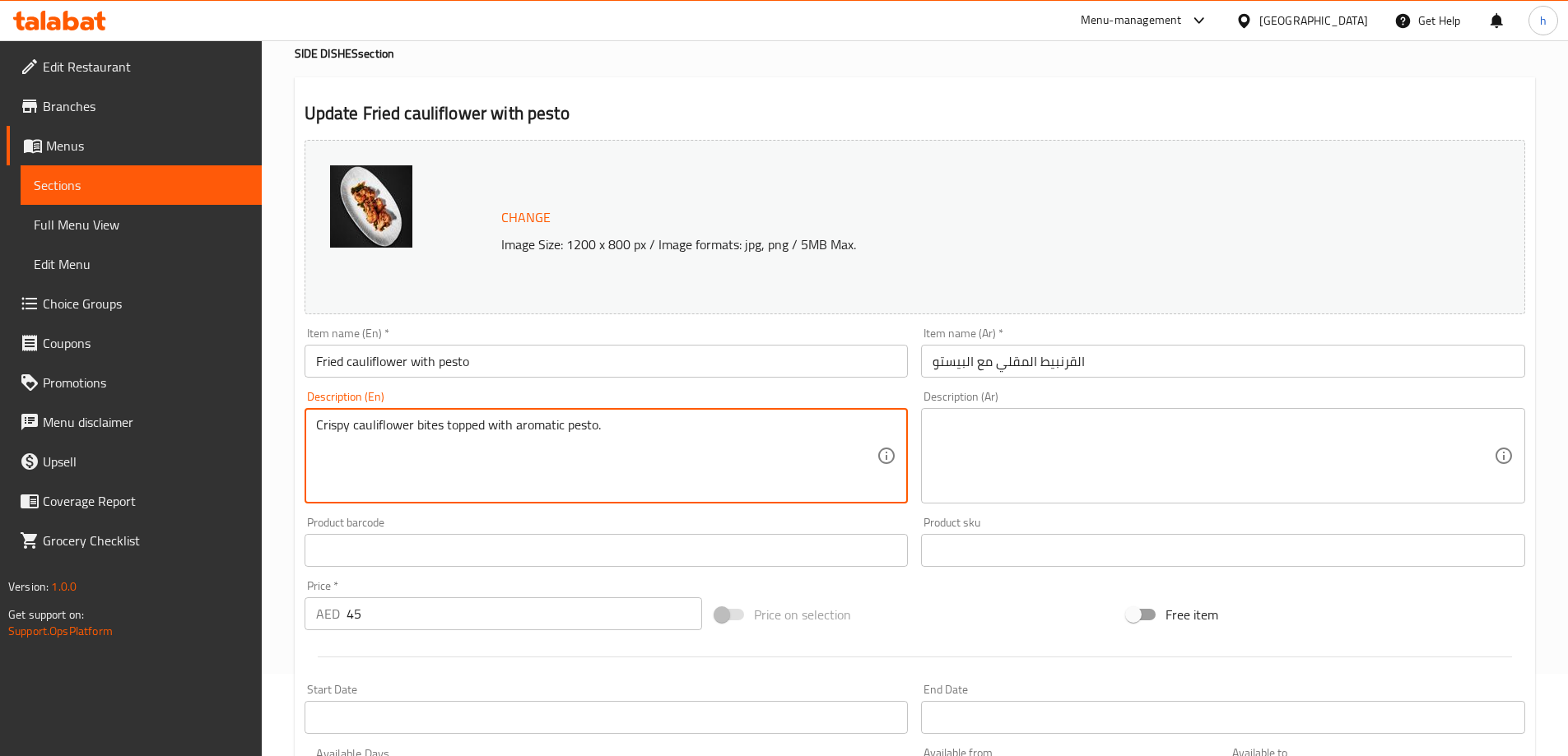
click at [1016, 449] on textarea at bounding box center [1212, 456] width 562 height 78
click at [437, 431] on textarea "Crispy cauliflower bites topped with aromatic pesto." at bounding box center [596, 456] width 562 height 78
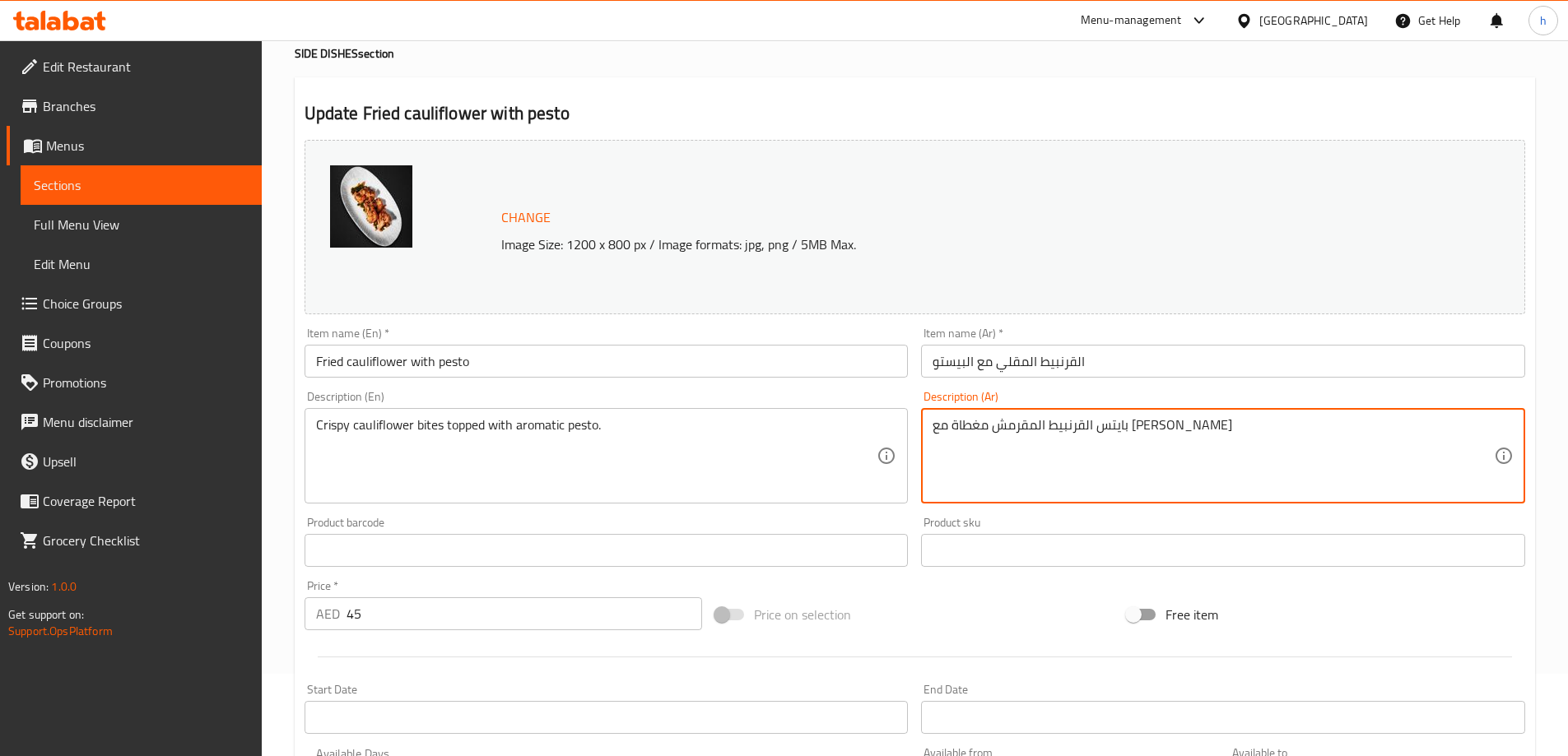
click at [1017, 426] on textarea "بايتس القرنبيط المقرمش مغطاة مع بيستو عطري" at bounding box center [1212, 456] width 562 height 78
click at [965, 432] on textarea "بايتس القرنبيط المقرمش مغطاة بالبيستو عطري" at bounding box center [1212, 456] width 562 height 78
click at [1025, 425] on textarea "بايتس القرنبيط المقرمش مغطاة بالبيستو العطري" at bounding box center [1212, 456] width 562 height 78
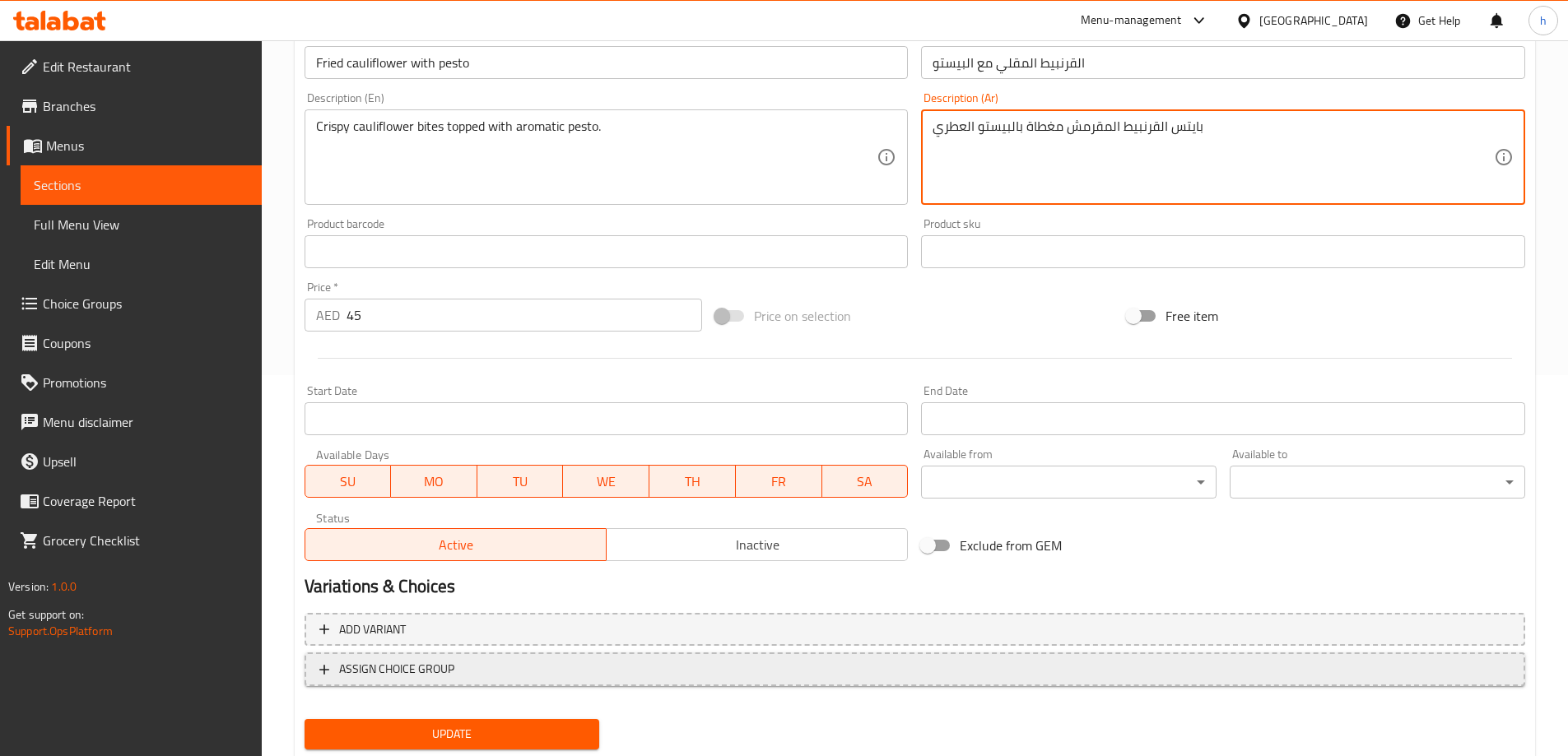
scroll to position [431, 0]
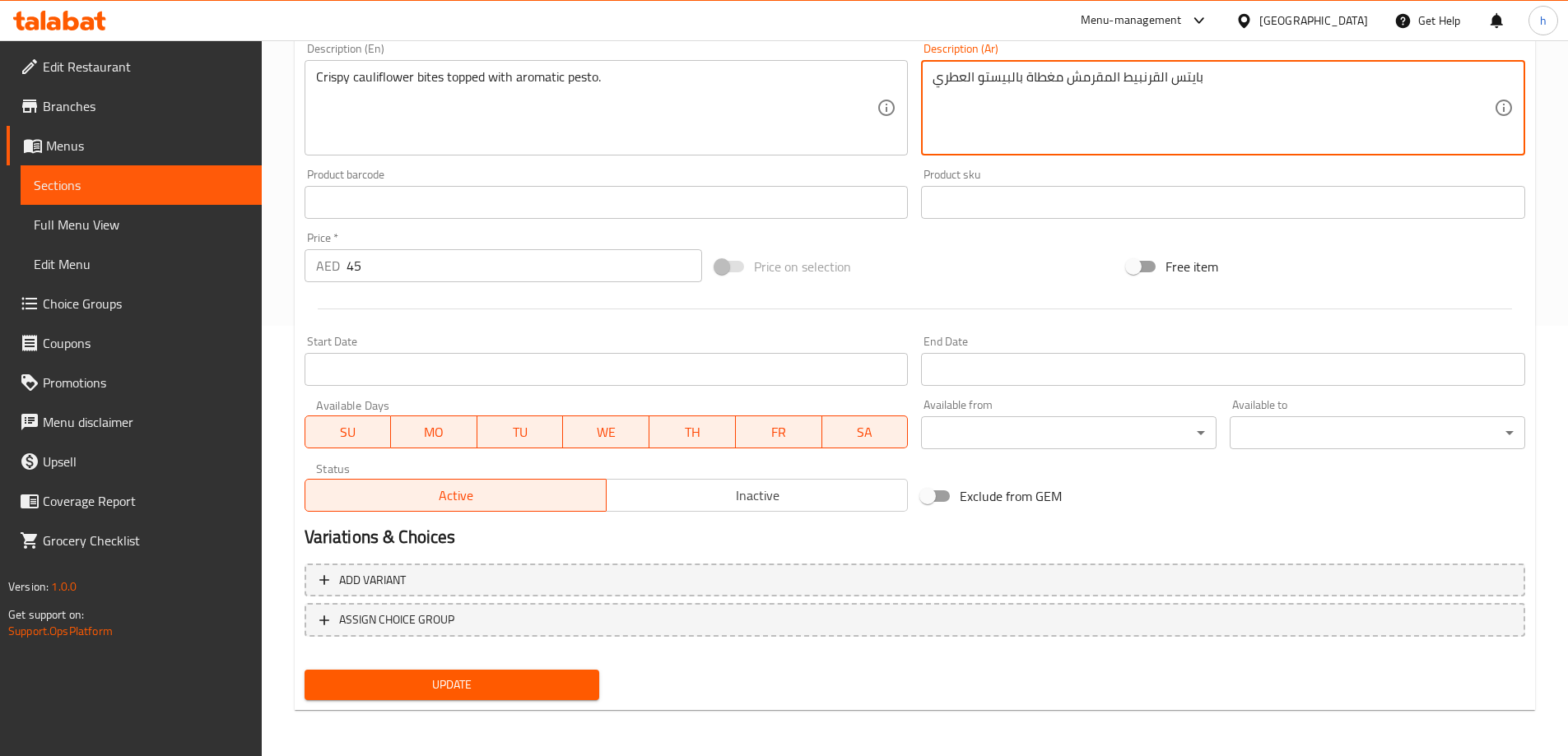
type textarea "بايتس القرنبيط المقرمش مغطاة بالبيستو العطري"
click at [525, 682] on span "Update" at bounding box center [452, 684] width 269 height 20
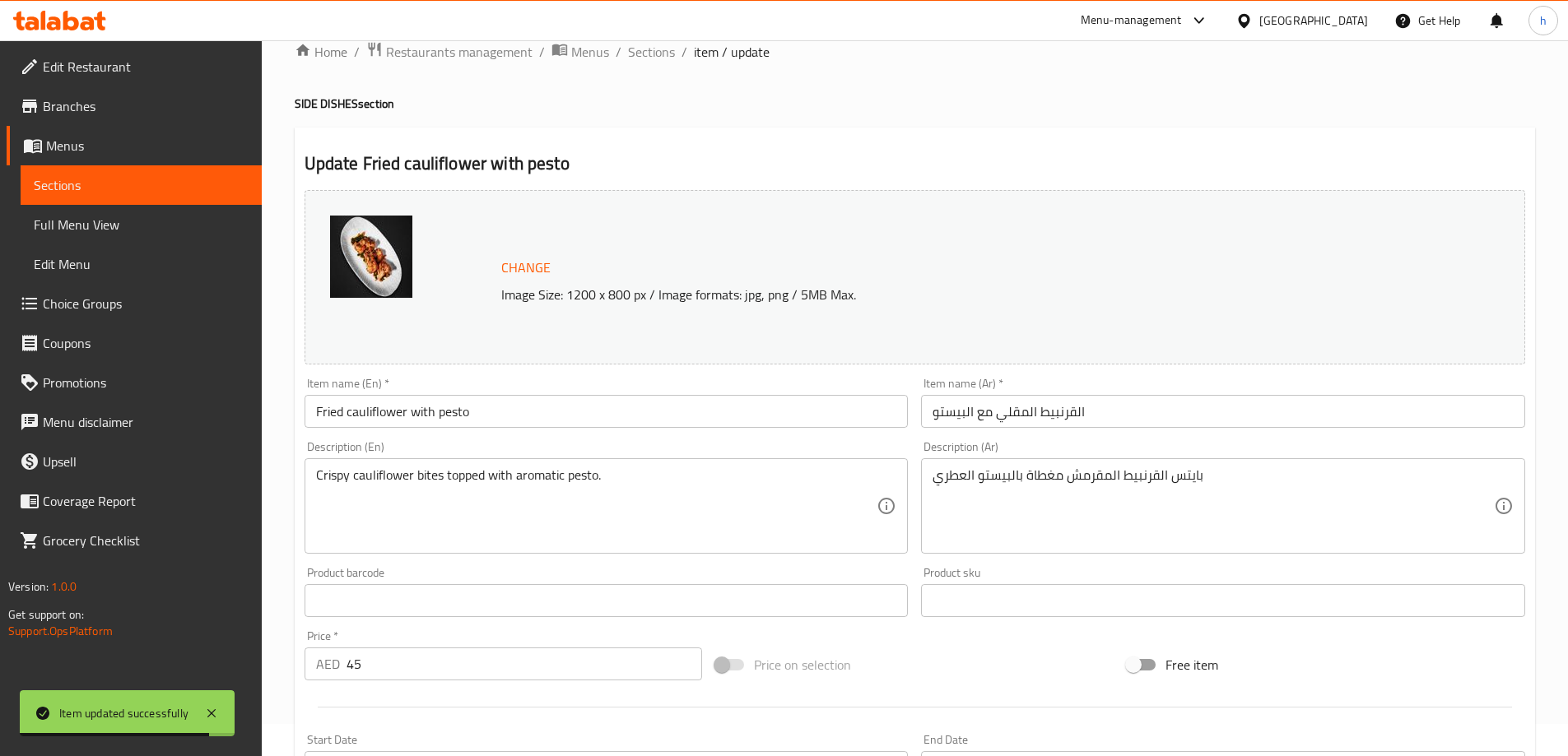
scroll to position [0, 0]
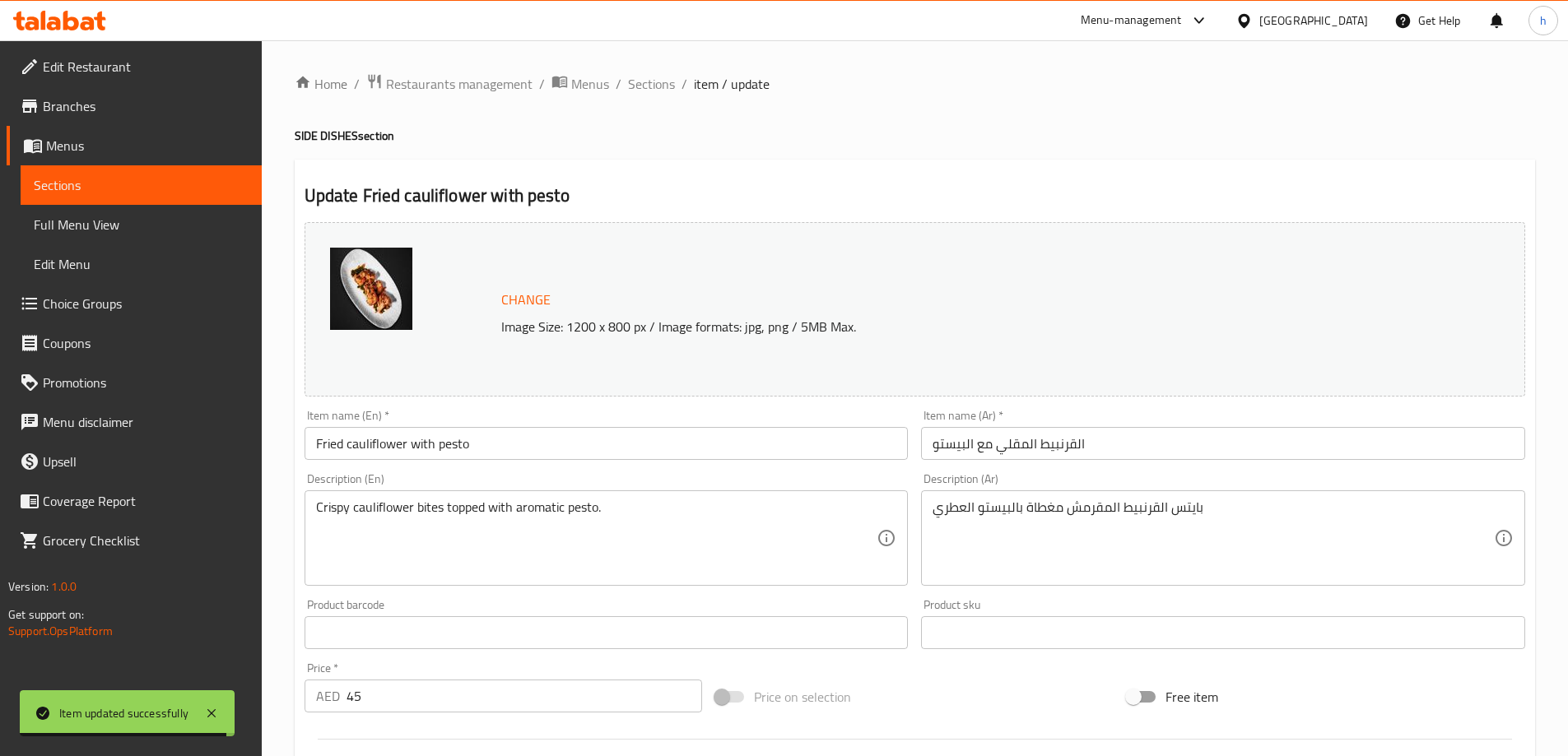
click at [322, 136] on h4 "SIDE DISHES section" at bounding box center [914, 135] width 1240 height 17
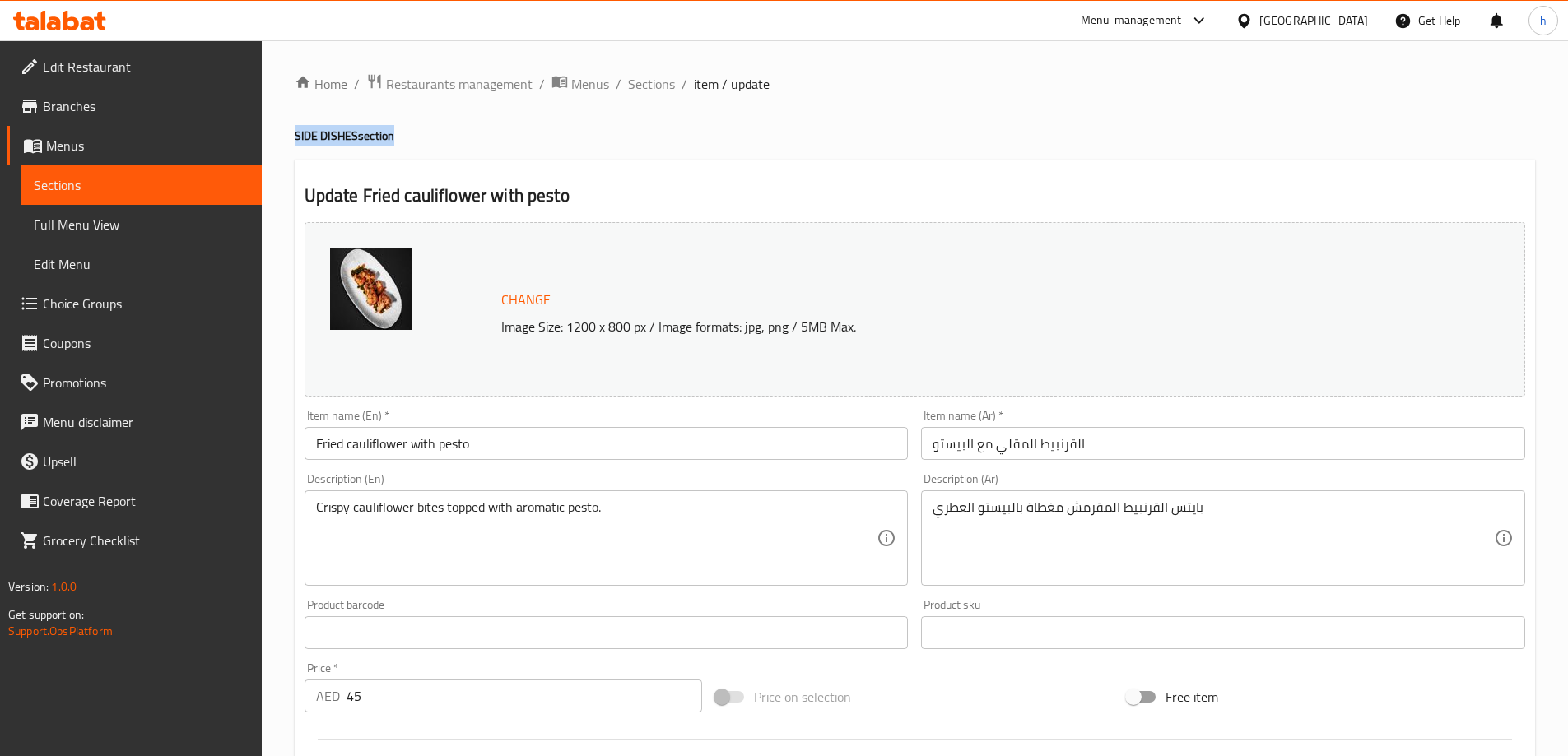
drag, startPoint x: 393, startPoint y: 133, endPoint x: 279, endPoint y: 134, distance: 114.0
click at [279, 134] on div "Home / Restaurants management / Menus / Sections / item / update SIDE DISHES se…" at bounding box center [914, 614] width 1306 height 1146
click at [408, 132] on h4 "SIDE DISHES section" at bounding box center [914, 135] width 1240 height 17
drag, startPoint x: 361, startPoint y: 135, endPoint x: 288, endPoint y: 138, distance: 73.1
click at [288, 138] on div "Home / Restaurants management / Menus / Sections / item / update SIDE DISHES se…" at bounding box center [914, 614] width 1306 height 1146
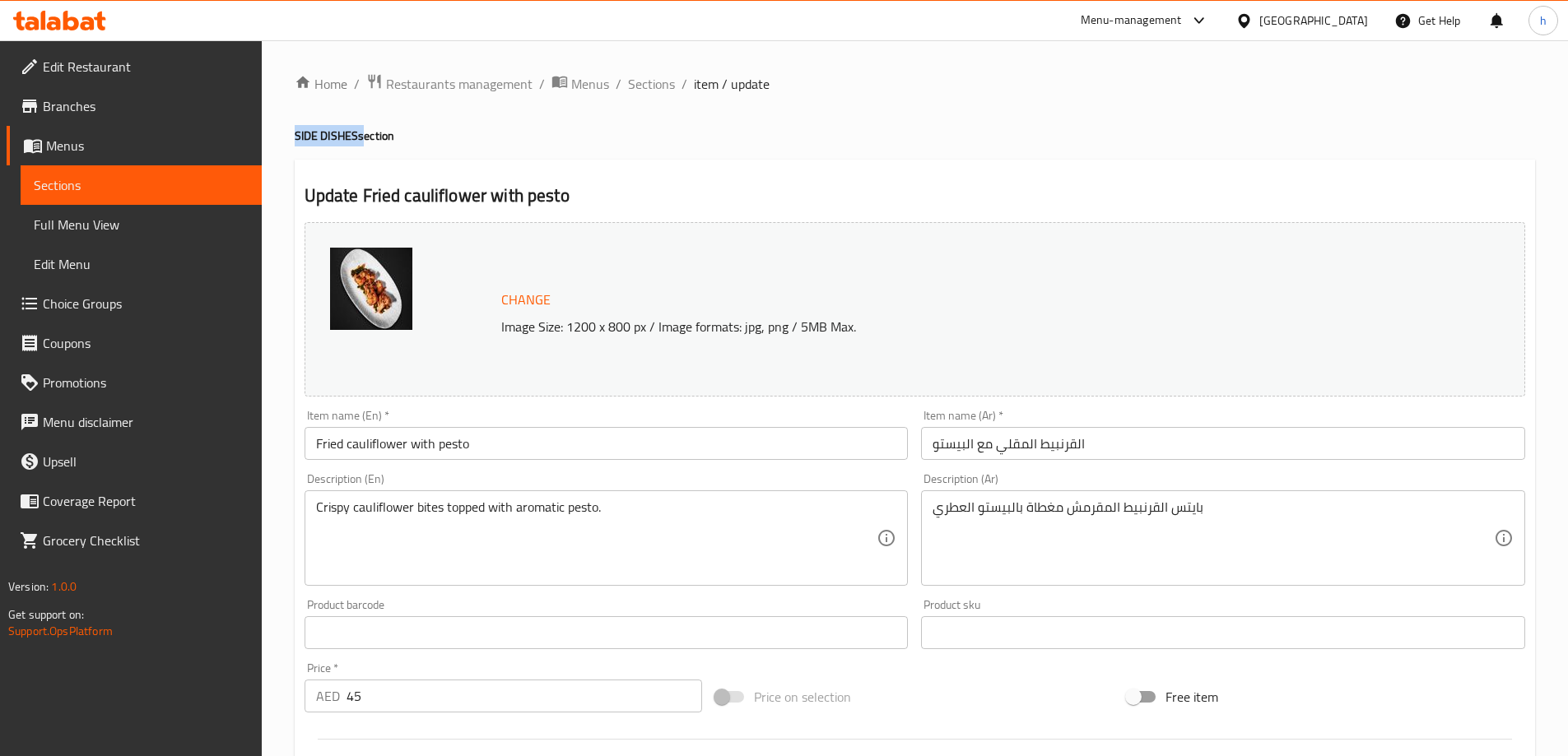
copy h4 "SIDE DISHES"
click at [645, 86] on span "Sections" at bounding box center [651, 84] width 47 height 19
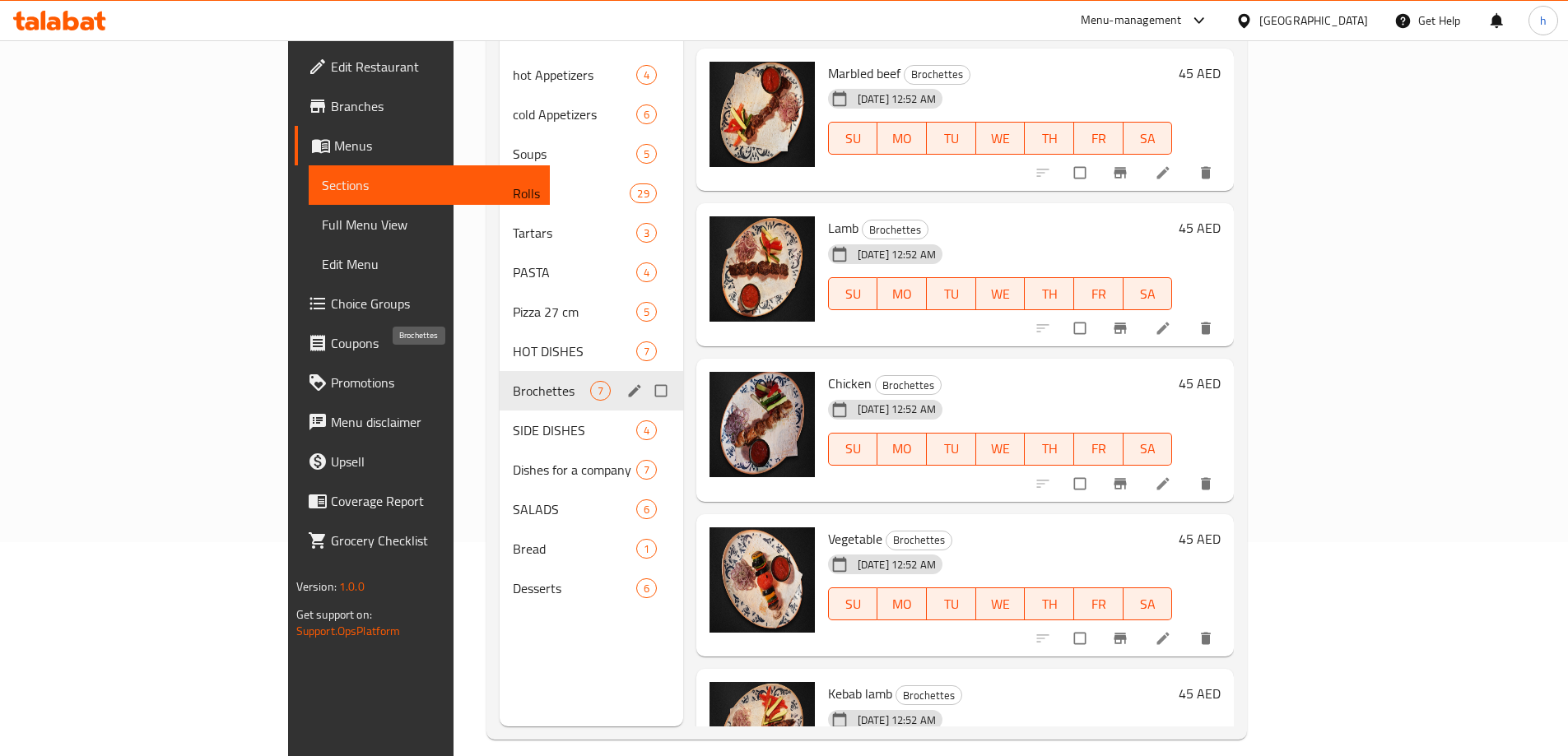
scroll to position [231, 0]
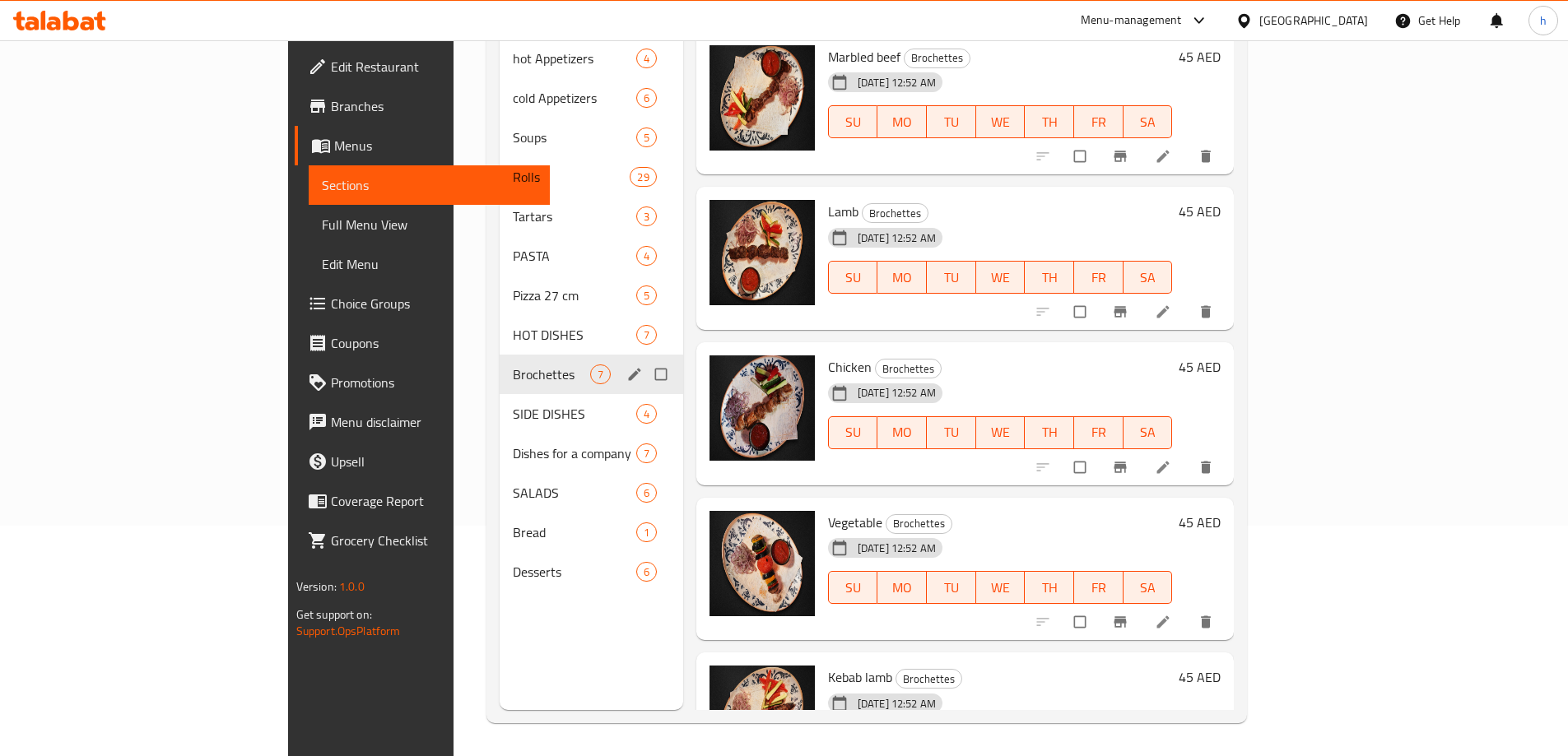
click at [513, 364] on span "Brochettes" at bounding box center [551, 374] width 77 height 19
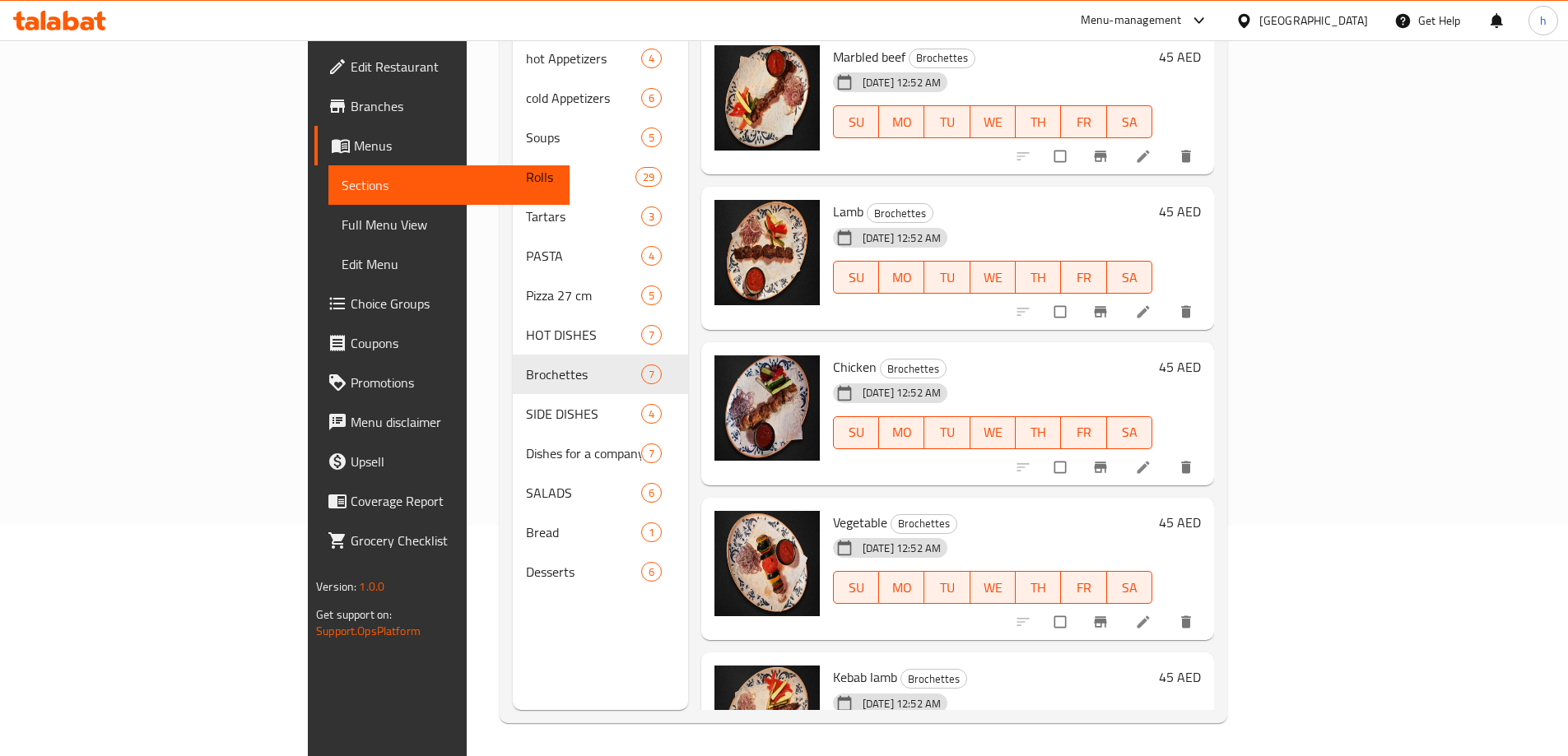
click at [341, 225] on span "Full Menu View" at bounding box center [448, 225] width 215 height 19
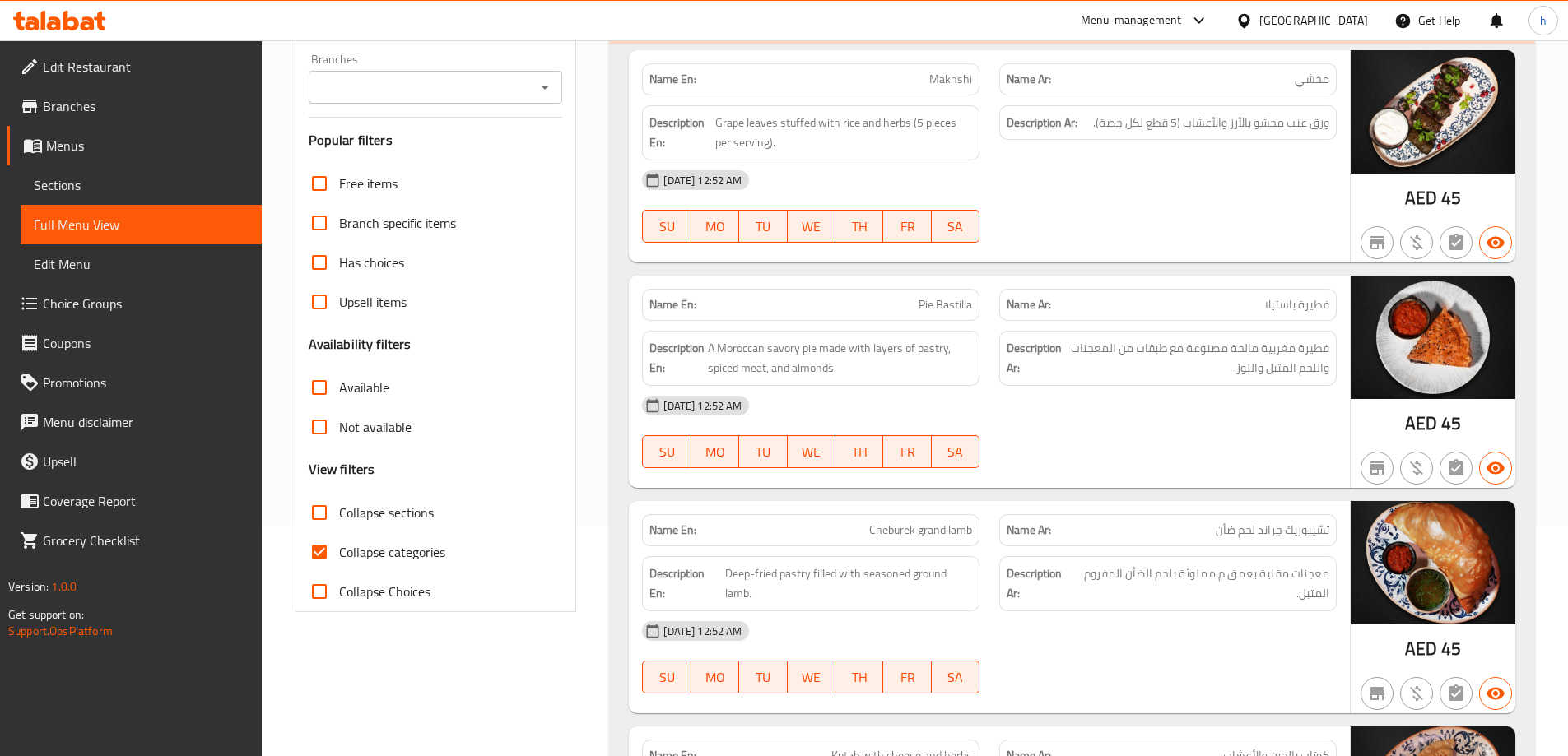
click at [356, 547] on span "Collapse categories" at bounding box center [392, 552] width 106 height 19
click at [339, 547] on input "Collapse categories" at bounding box center [319, 552] width 40 height 40
checkbox input "false"
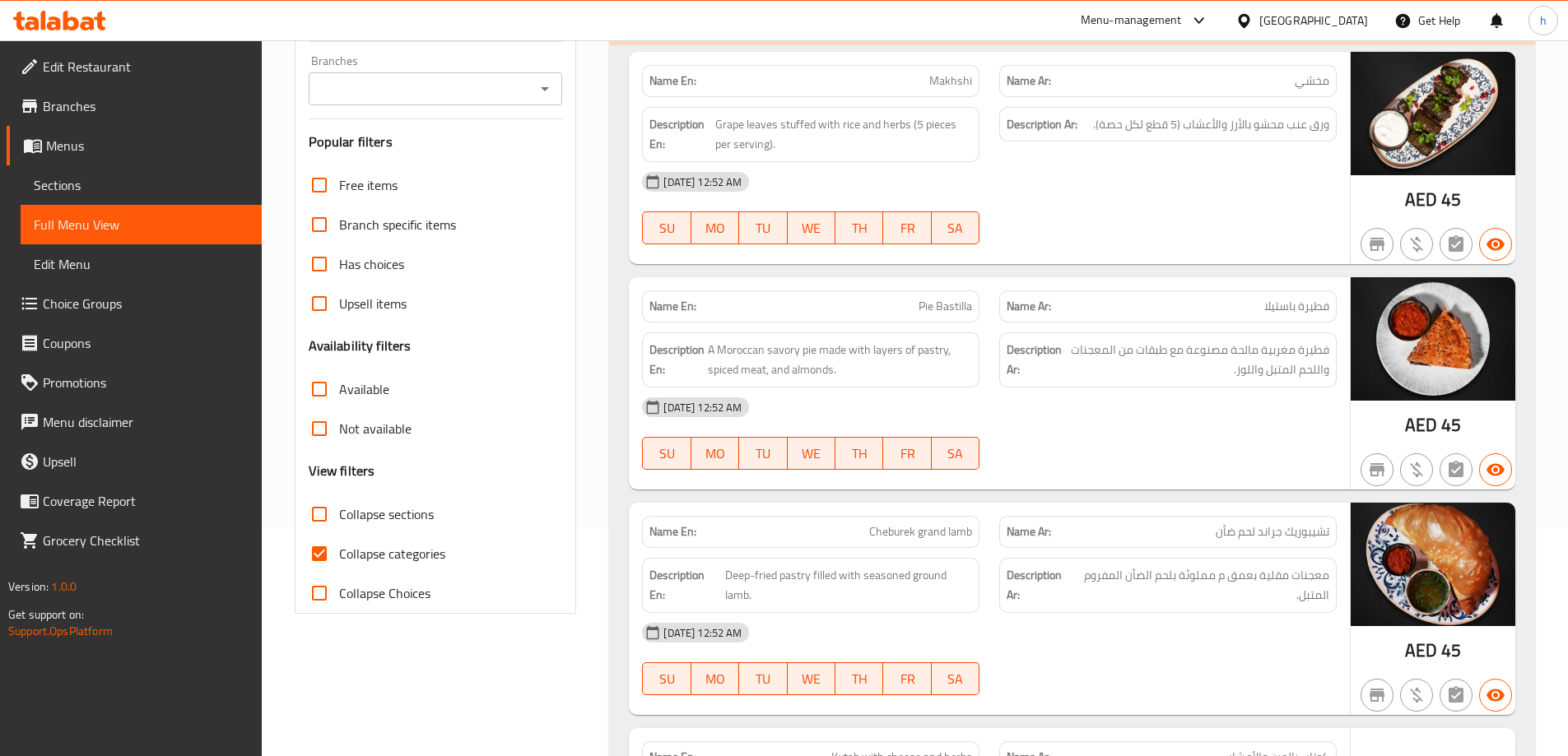
scroll to position [247, 0]
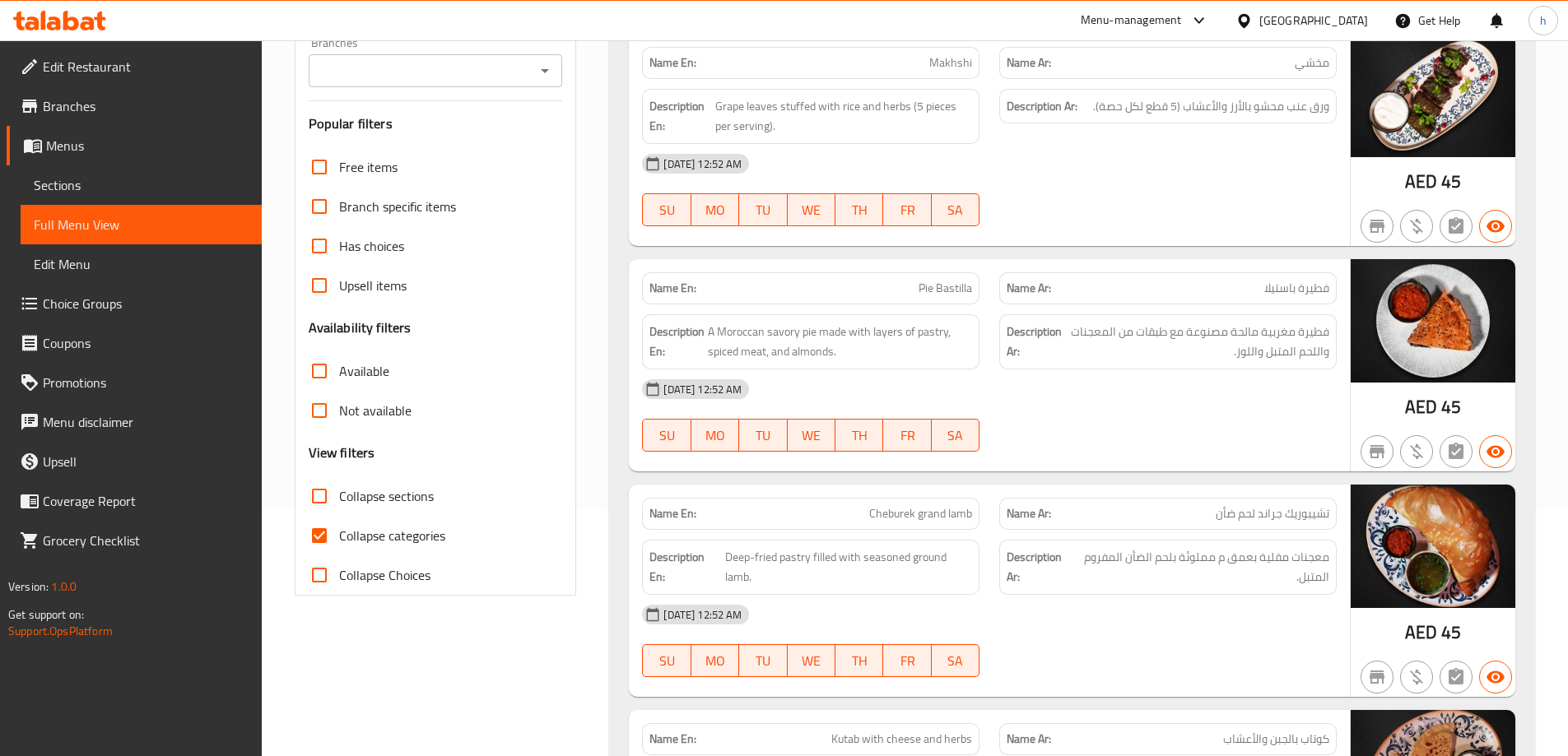
click at [409, 537] on span "Collapse categories" at bounding box center [392, 536] width 106 height 19
click at [339, 537] on input "Collapse categories" at bounding box center [319, 535] width 40 height 40
checkbox input "false"
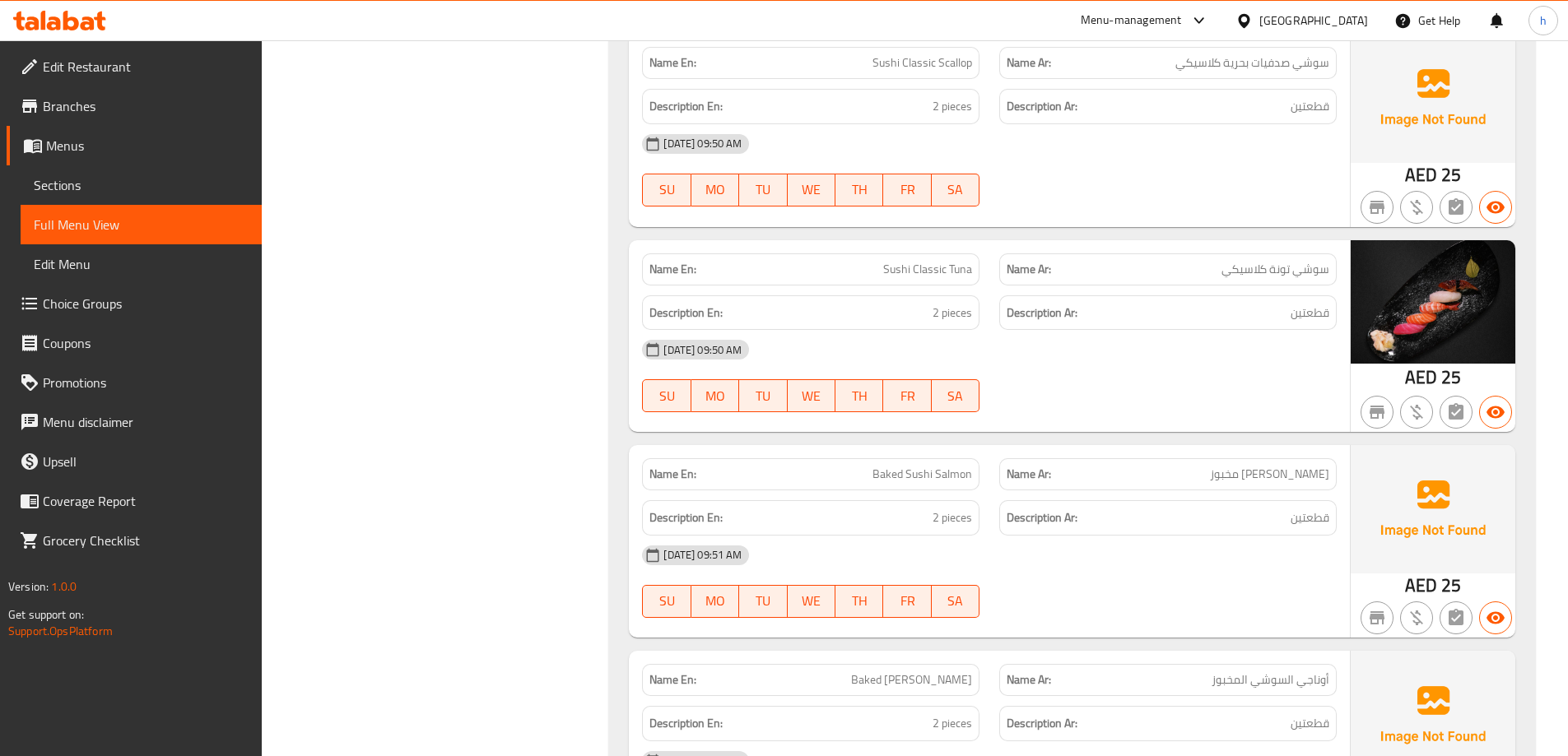
scroll to position [6793, 0]
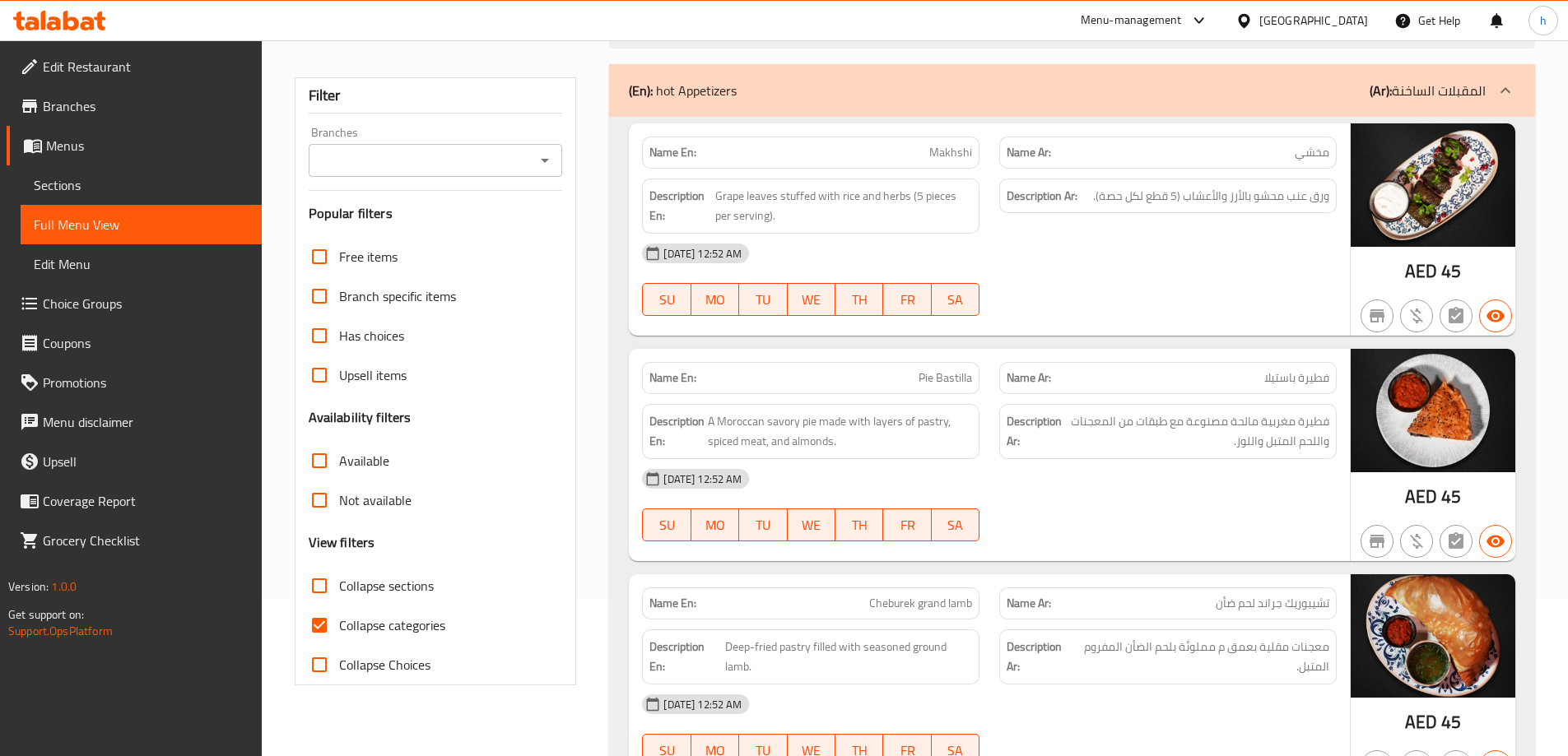
scroll to position [164, 0]
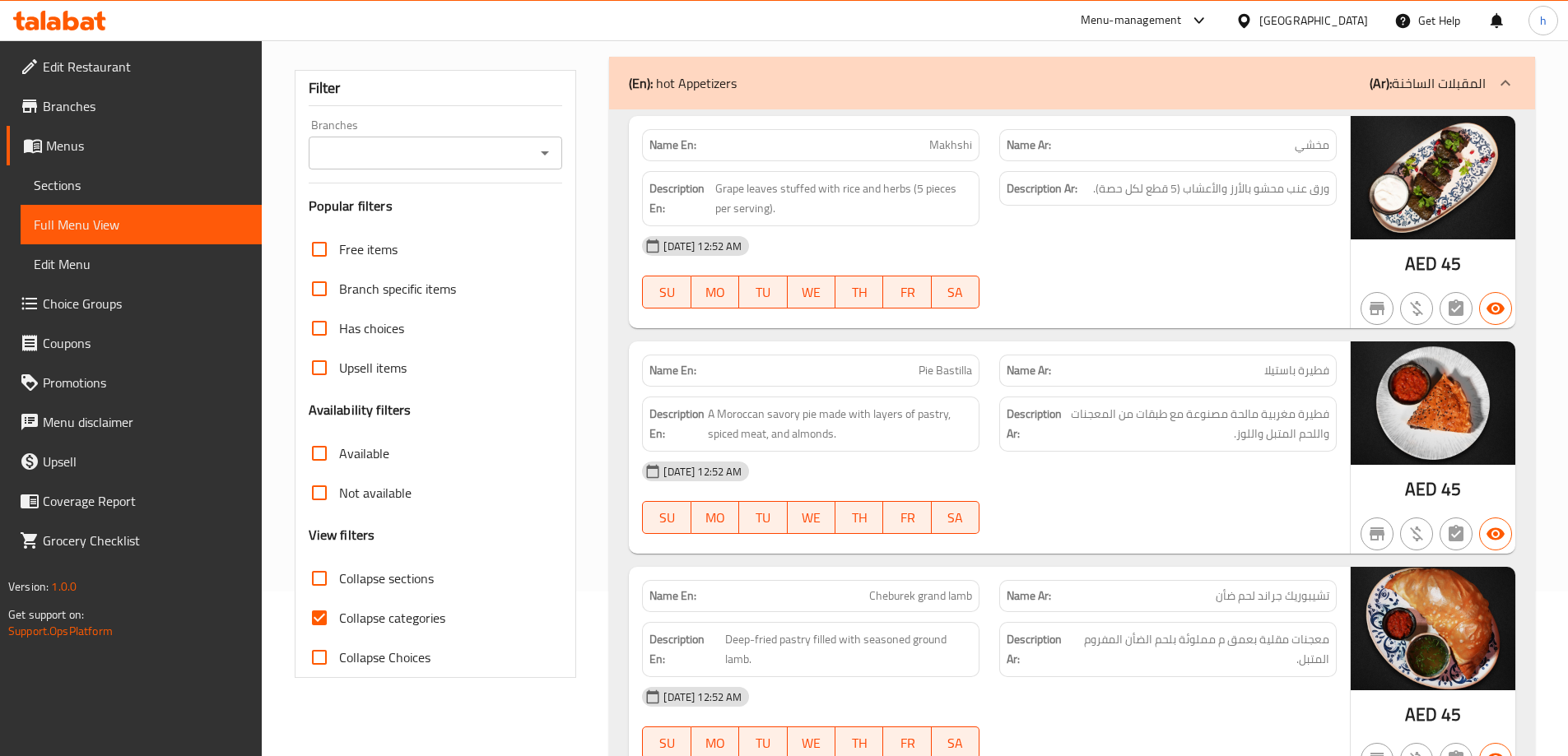
click at [417, 612] on span "Collapse categories" at bounding box center [392, 618] width 106 height 19
click at [339, 612] on input "Collapse categories" at bounding box center [319, 617] width 40 height 40
checkbox input "false"
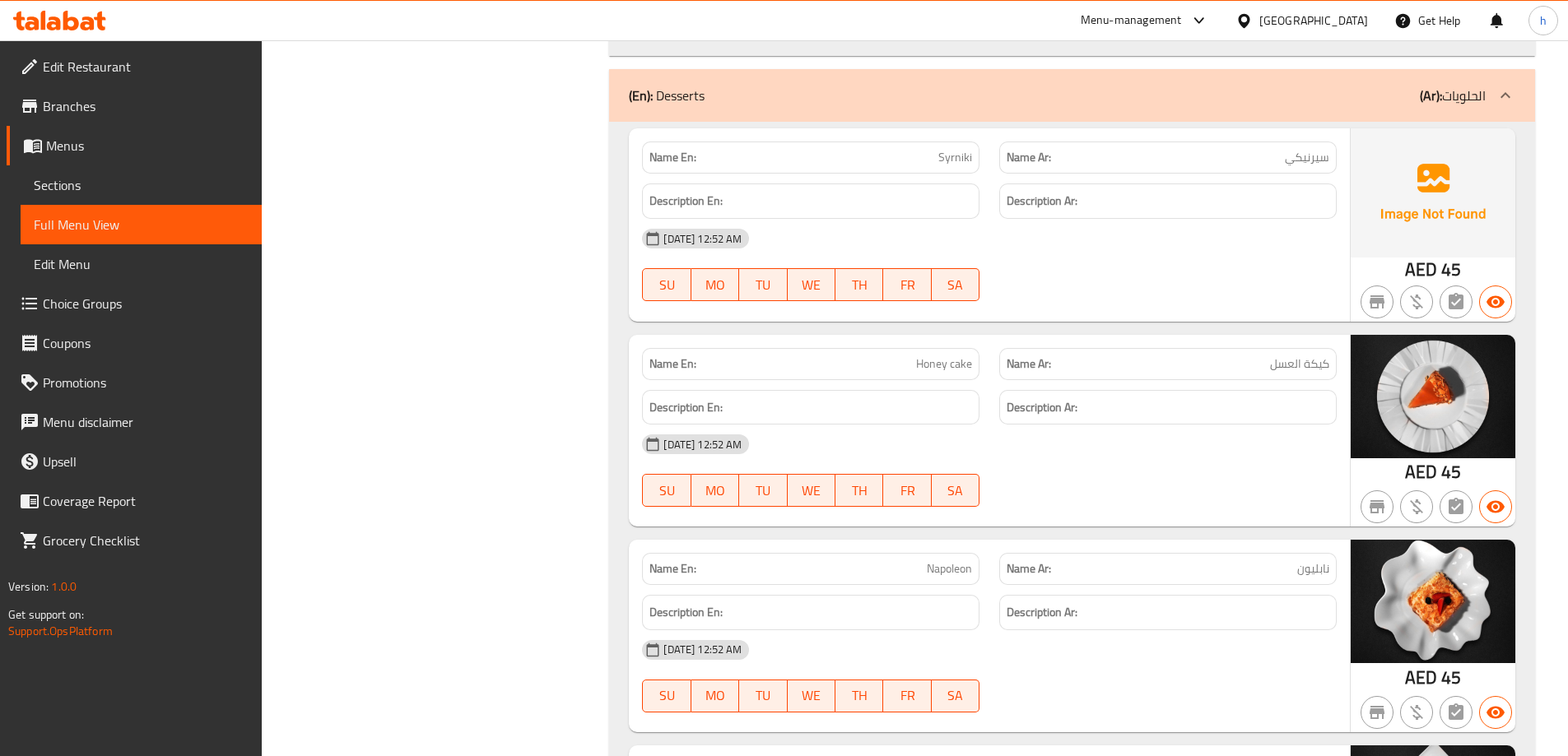
scroll to position [19987, 0]
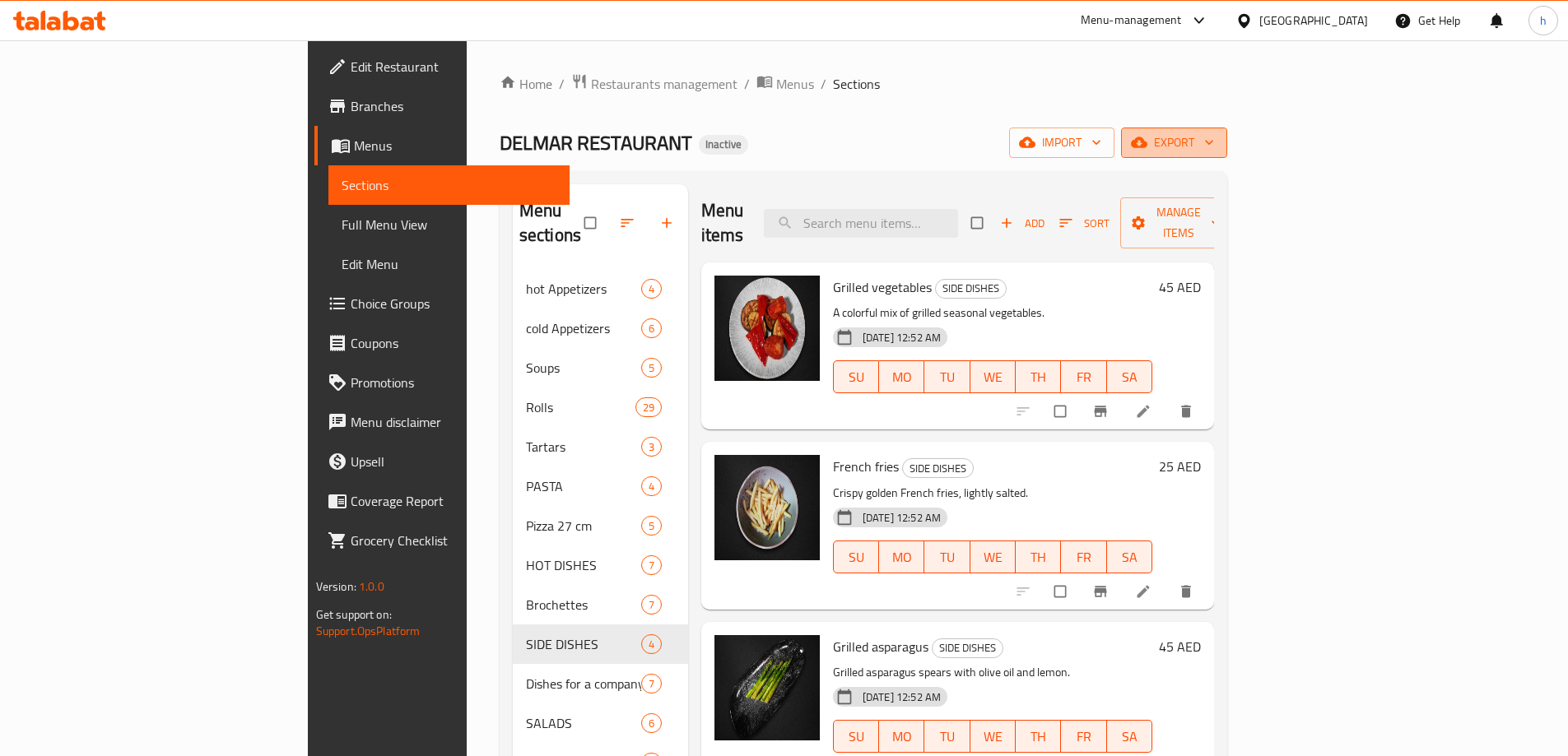
click at [1227, 141] on button "export" at bounding box center [1174, 142] width 106 height 30
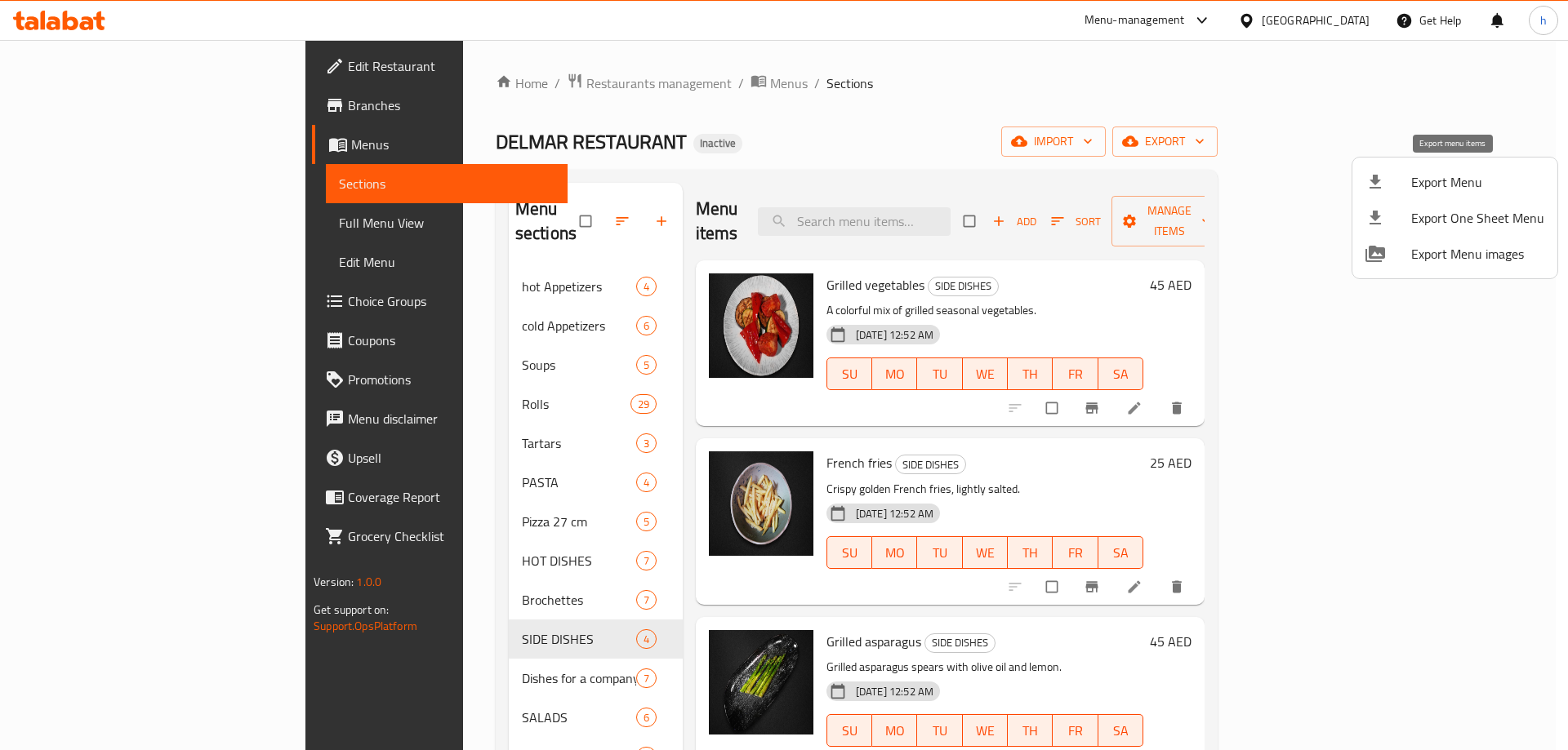
click at [1435, 174] on span "Export Menu" at bounding box center [1478, 182] width 133 height 19
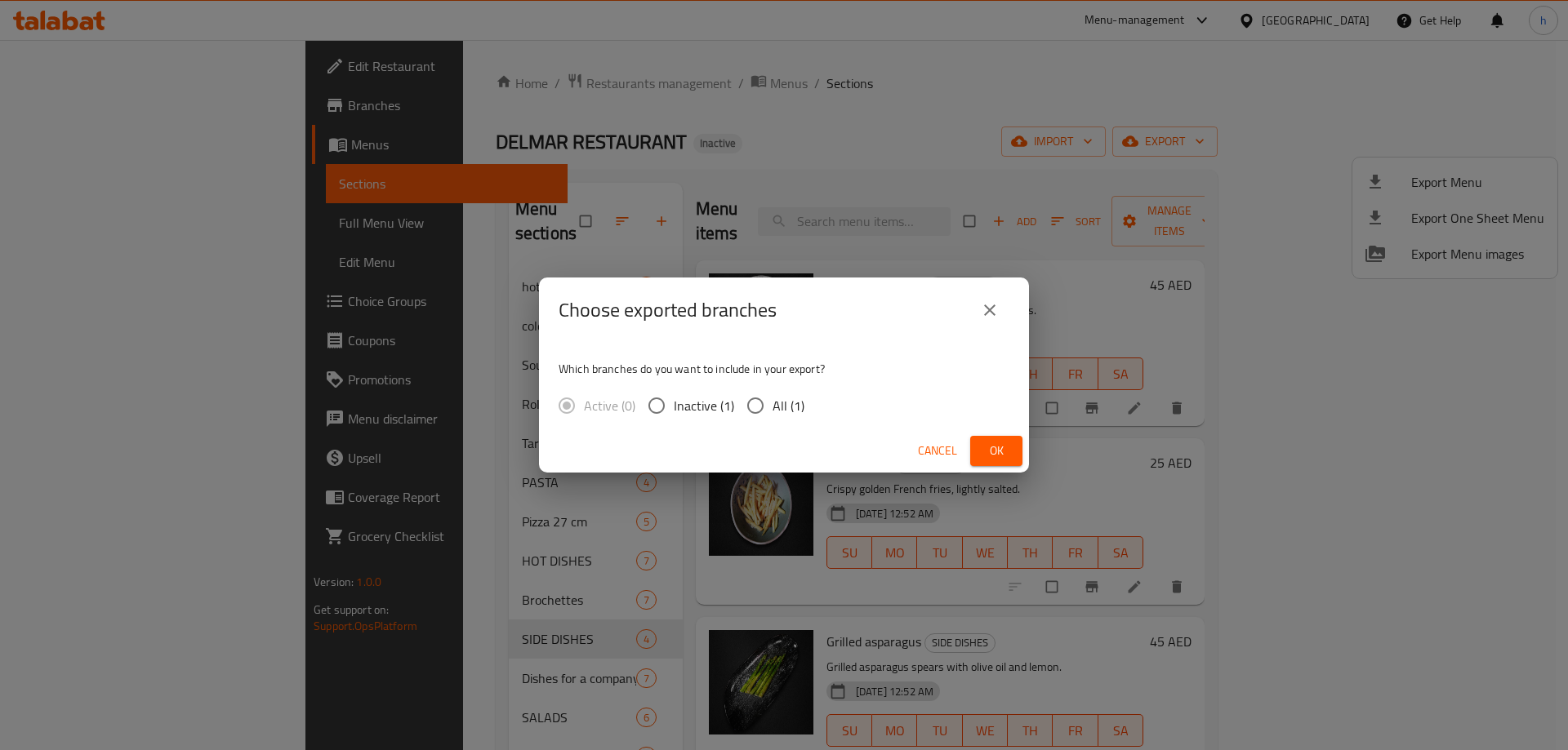
click at [765, 407] on input "All (1)" at bounding box center [755, 405] width 34 height 34
radio input "true"
click at [993, 446] on span "Ok" at bounding box center [996, 450] width 26 height 20
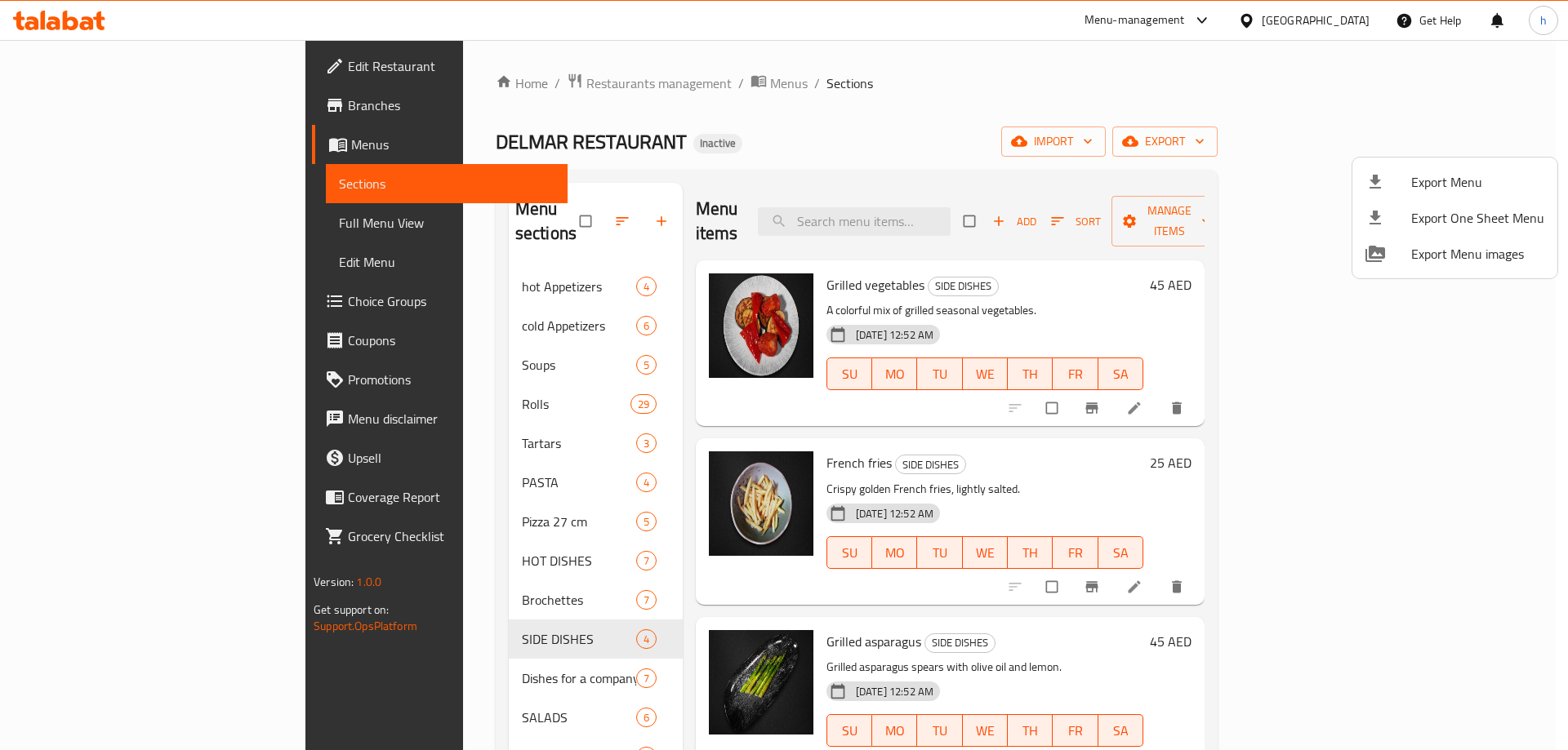
click at [1420, 384] on div at bounding box center [784, 375] width 1568 height 750
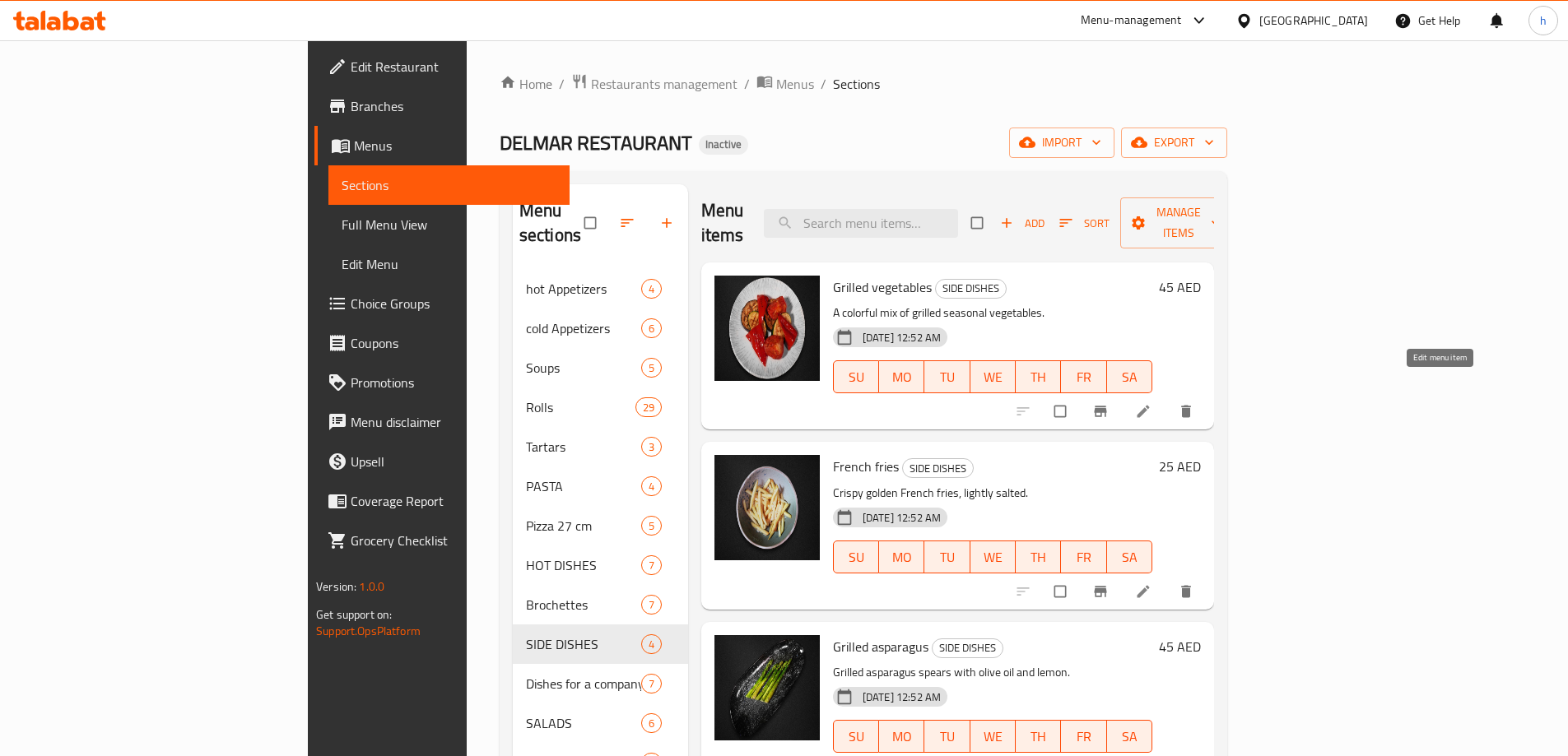
click at [1151, 403] on icon at bounding box center [1143, 411] width 17 height 17
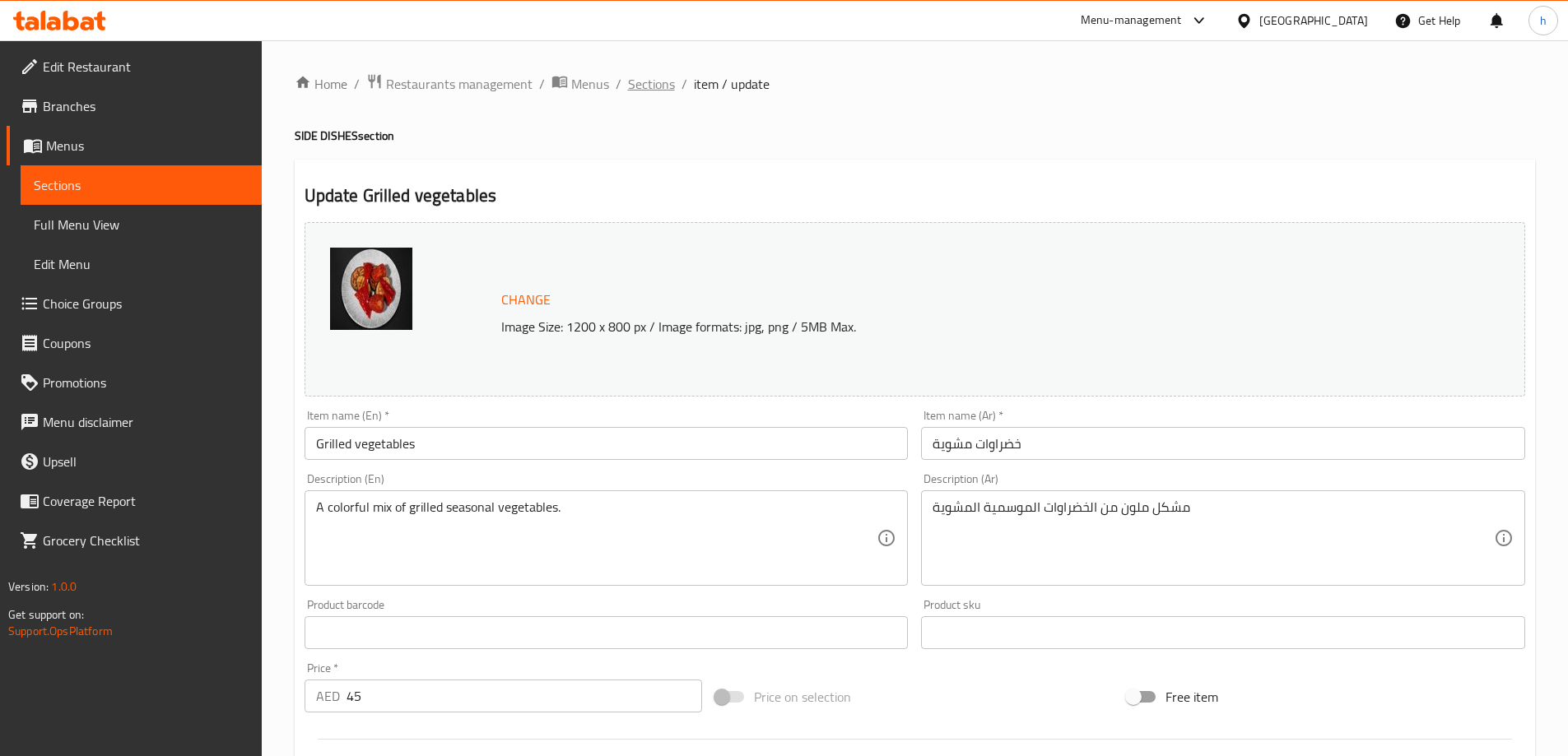
click at [655, 84] on span "Sections" at bounding box center [651, 84] width 47 height 19
